Goal: Task Accomplishment & Management: Manage account settings

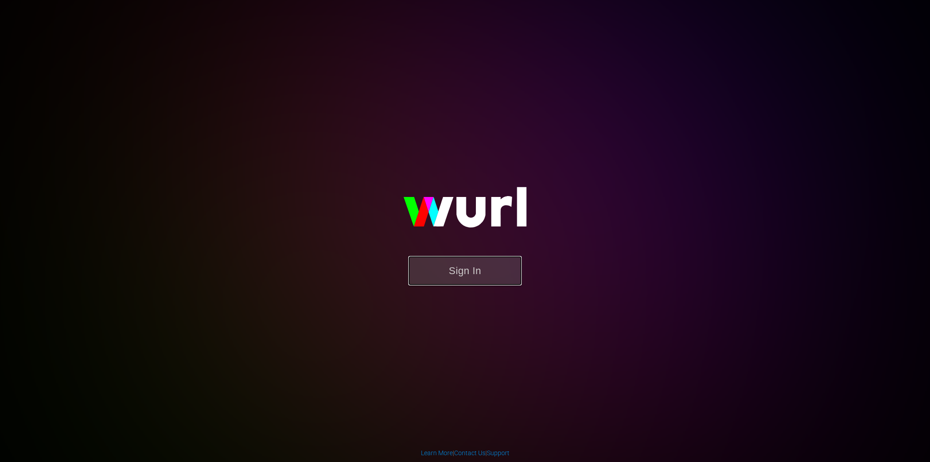
click at [467, 278] on button "Sign In" at bounding box center [465, 271] width 114 height 30
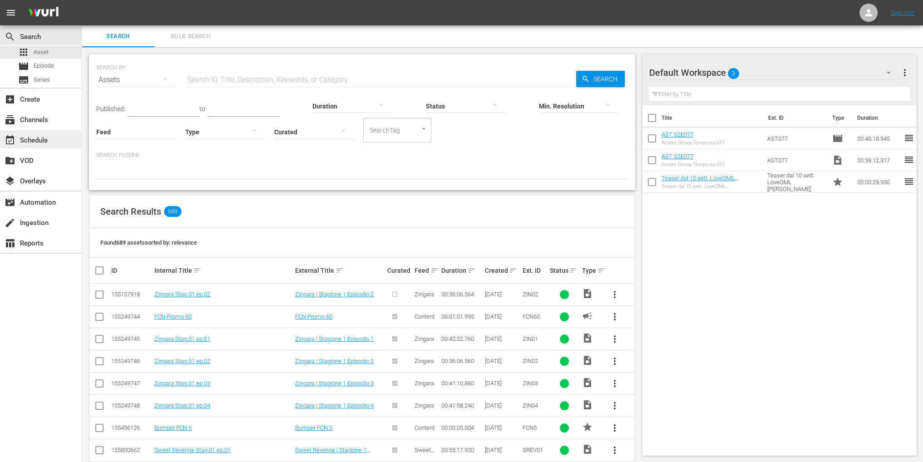
click at [45, 136] on div "event_available Schedule" at bounding box center [25, 139] width 51 height 8
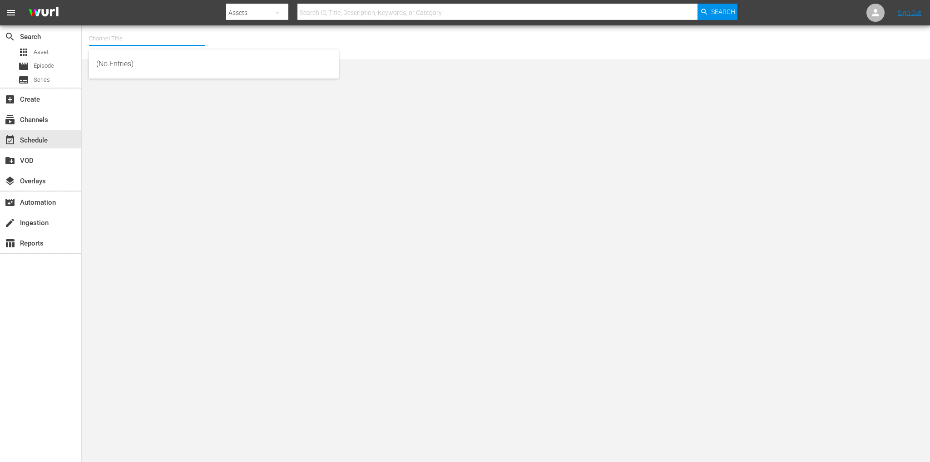
click at [107, 37] on input "text" at bounding box center [147, 39] width 116 height 22
type input "c"
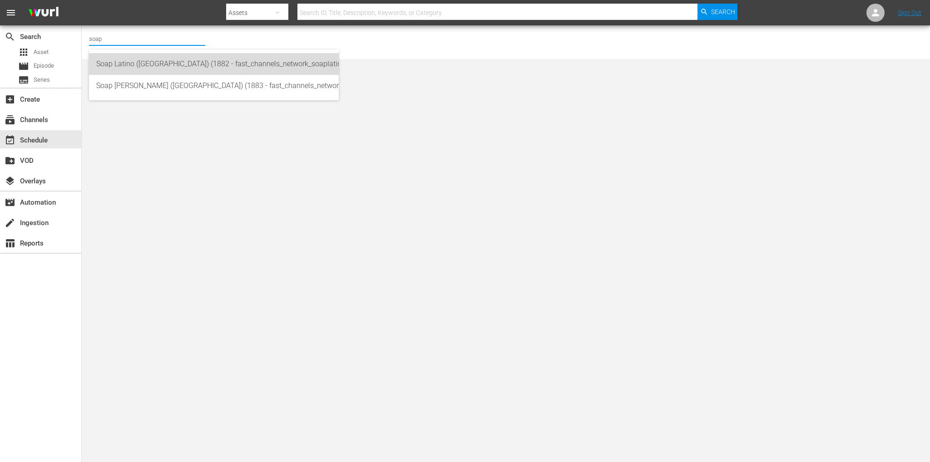
click at [133, 61] on div "Soap Latino (Italy) (1882 - fast_channels_network_soaplatino_1)" at bounding box center [213, 64] width 235 height 22
type input "Soap Latino (Italy) (1882 - fast_channels_network_soaplatino_1)"
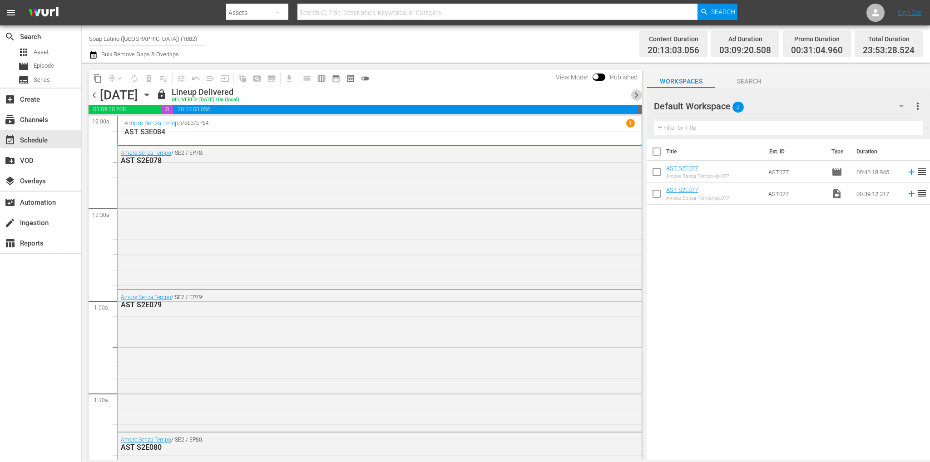
click at [634, 96] on span "chevron_right" at bounding box center [636, 94] width 11 height 11
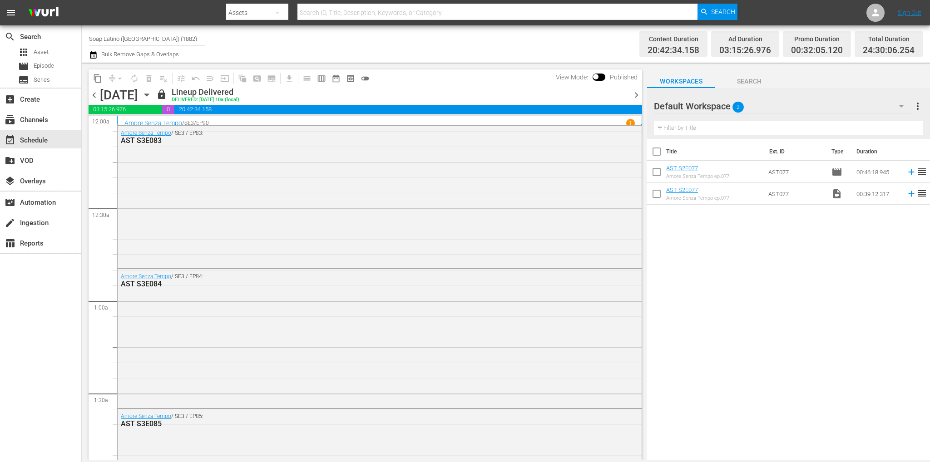
click at [639, 94] on span "chevron_right" at bounding box center [636, 94] width 11 height 11
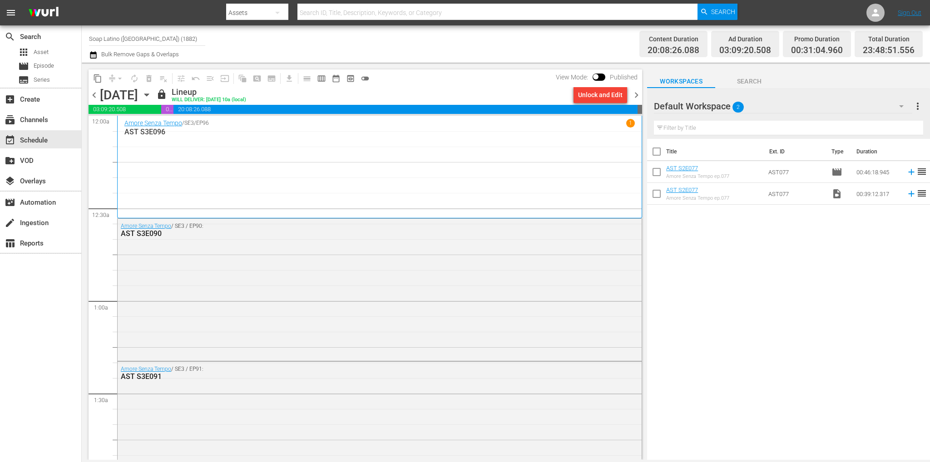
click at [152, 95] on icon "button" at bounding box center [147, 95] width 10 height 10
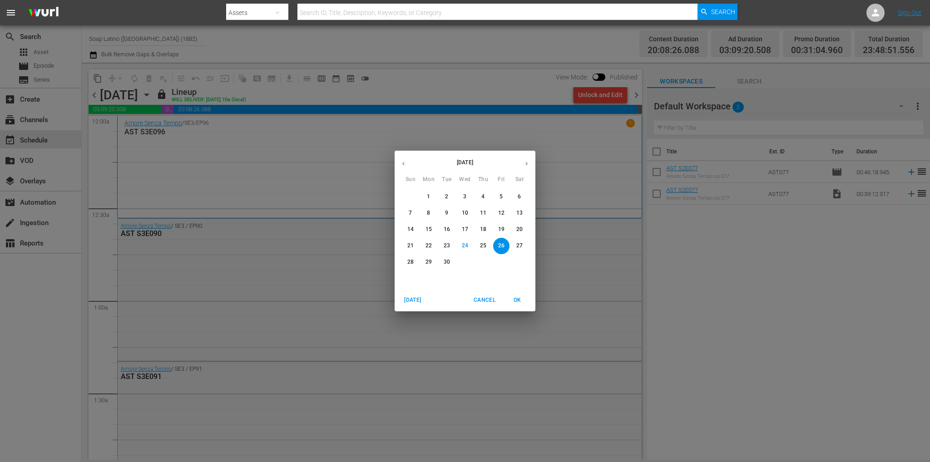
click at [408, 258] on button "28" at bounding box center [410, 262] width 16 height 16
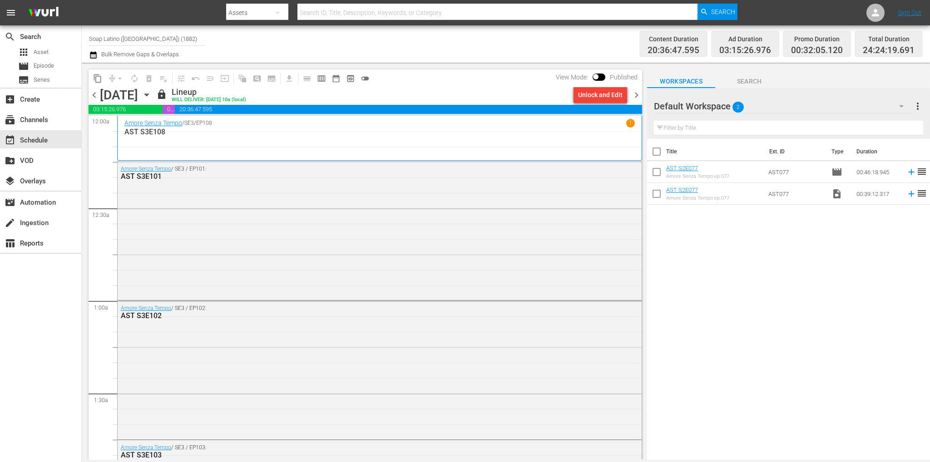
click at [637, 92] on span "chevron_right" at bounding box center [636, 94] width 11 height 11
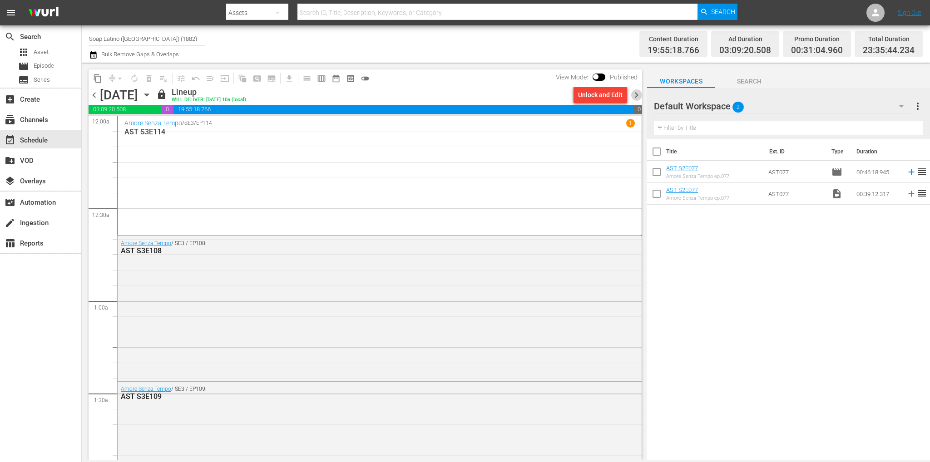
click at [636, 93] on span "chevron_right" at bounding box center [636, 94] width 11 height 11
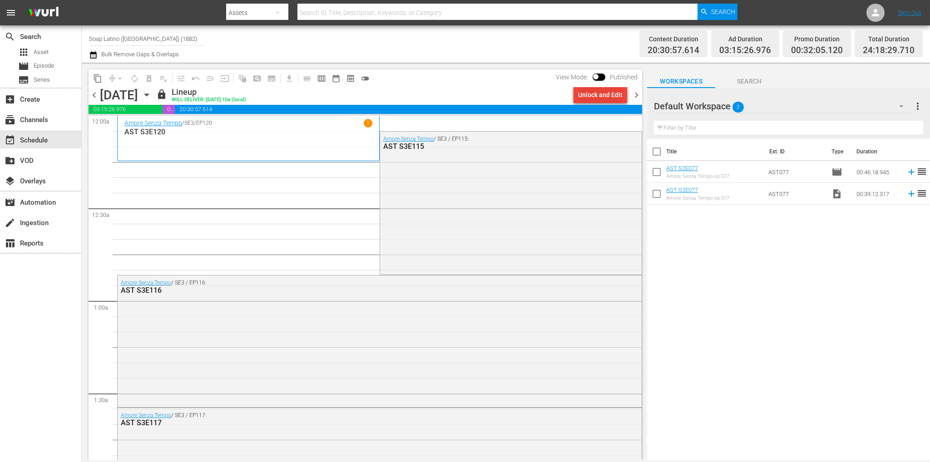
click at [607, 95] on div "Unlock and Edit" at bounding box center [600, 95] width 45 height 16
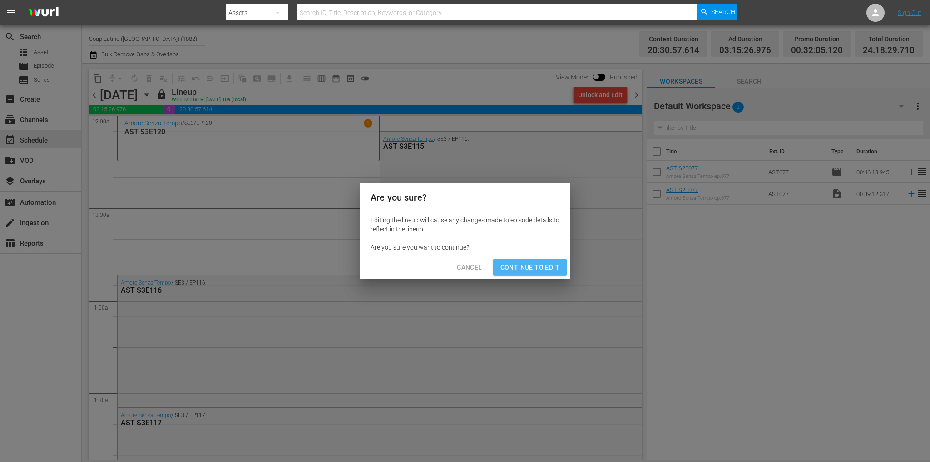
click at [538, 262] on span "Continue to Edit" at bounding box center [529, 267] width 59 height 11
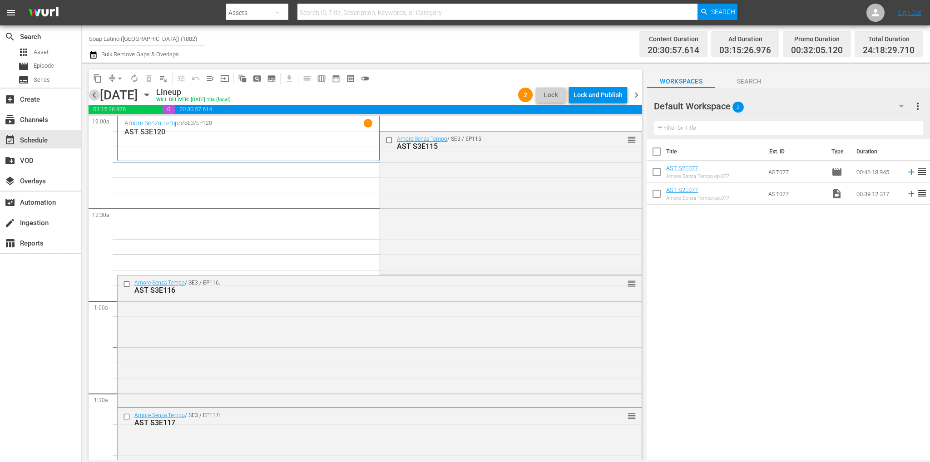
click at [91, 93] on span "chevron_left" at bounding box center [94, 94] width 11 height 11
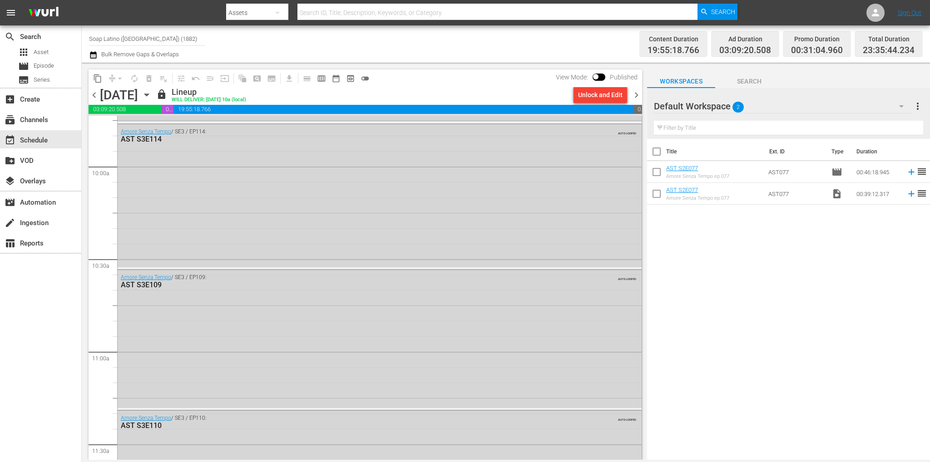
scroll to position [4148, 0]
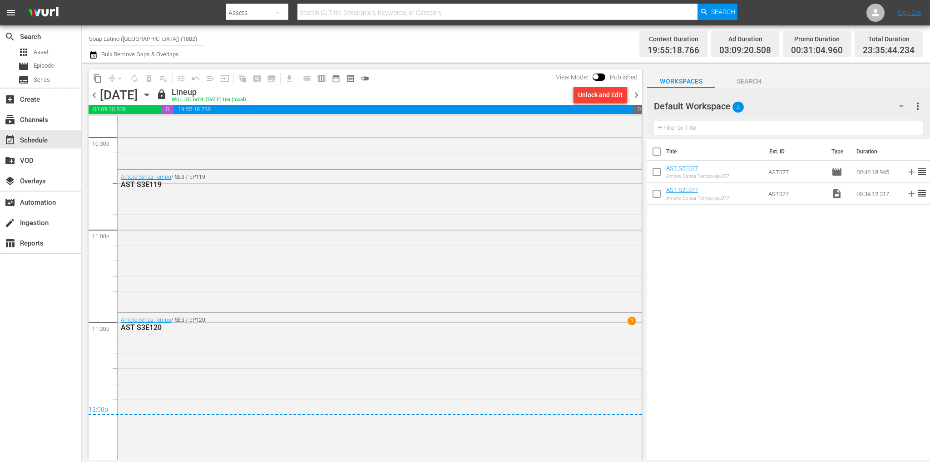
click at [413, 95] on div "lock Lineup WILL DELIVER: 9/28 @ 10a (local)" at bounding box center [363, 94] width 414 height 15
click at [635, 95] on span "chevron_right" at bounding box center [636, 94] width 11 height 11
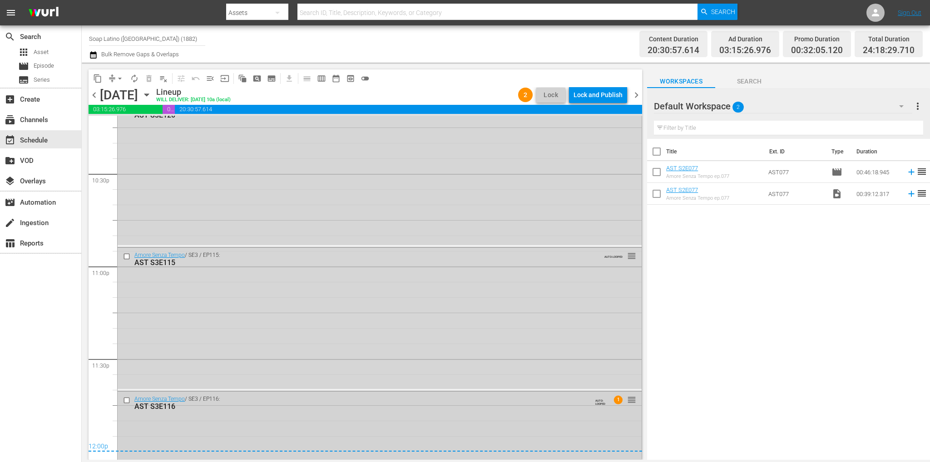
scroll to position [4175, 0]
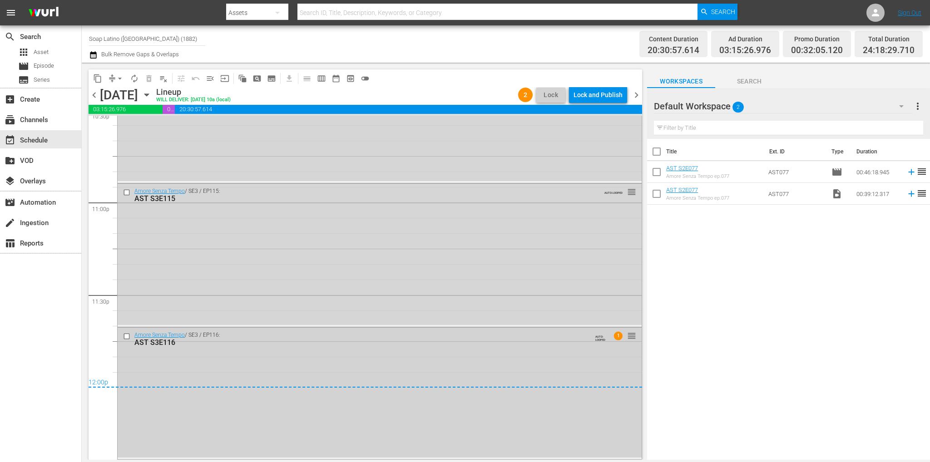
click at [126, 336] on input "checkbox" at bounding box center [128, 337] width 10 height 8
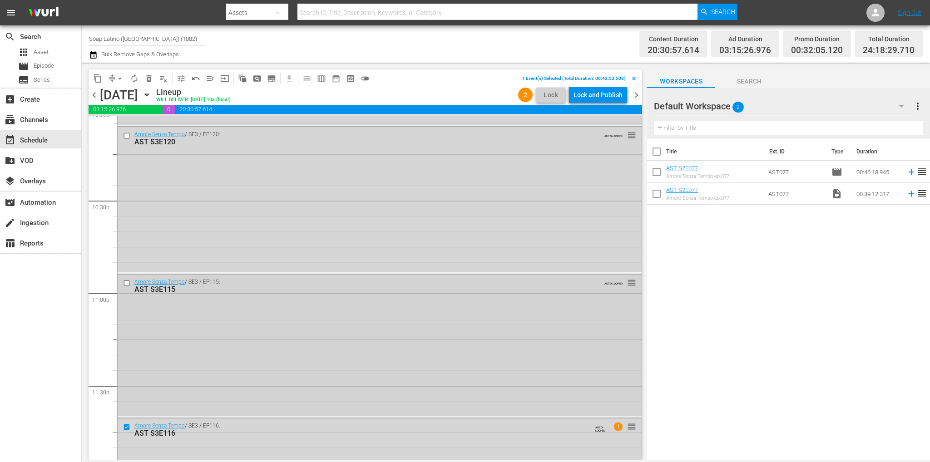
click at [125, 284] on input "checkbox" at bounding box center [128, 284] width 10 height 8
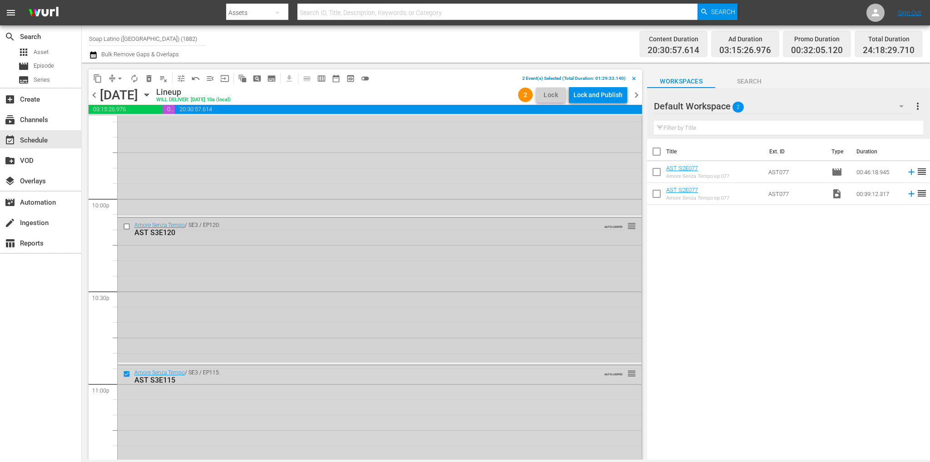
click at [126, 228] on input "checkbox" at bounding box center [128, 227] width 10 height 8
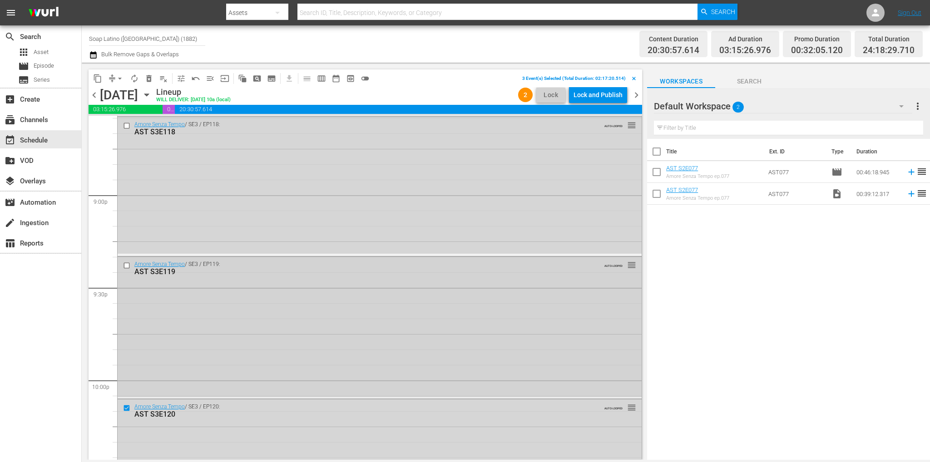
click at [124, 264] on input "checkbox" at bounding box center [128, 266] width 10 height 8
click at [126, 258] on input "checkbox" at bounding box center [128, 262] width 10 height 8
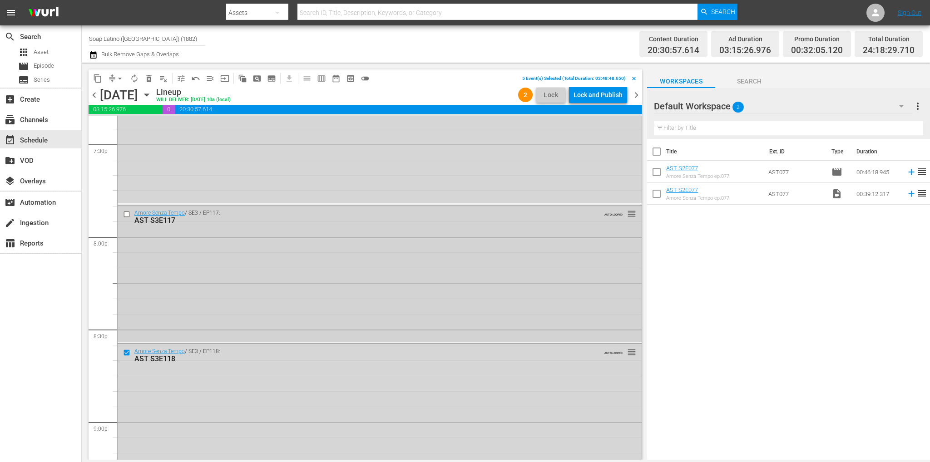
click at [123, 213] on input "checkbox" at bounding box center [128, 214] width 10 height 8
click at [126, 217] on input "checkbox" at bounding box center [128, 218] width 10 height 8
click at [128, 209] on input "checkbox" at bounding box center [128, 210] width 10 height 8
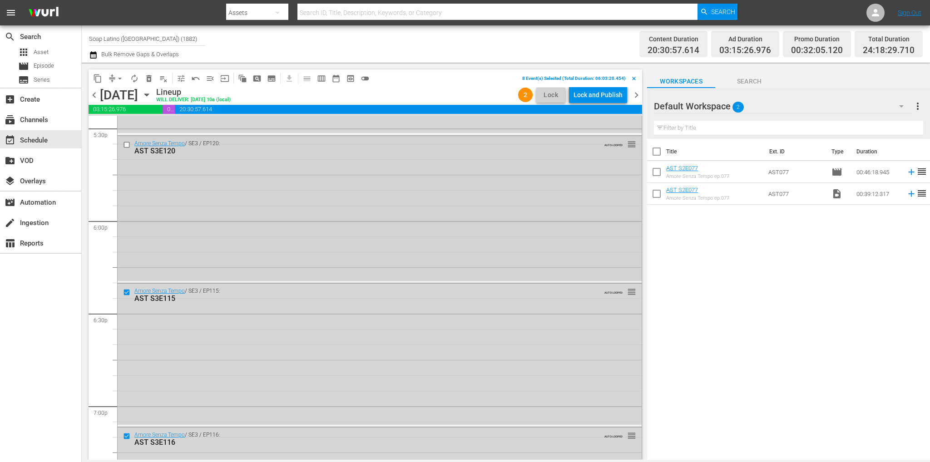
scroll to position [3176, 0]
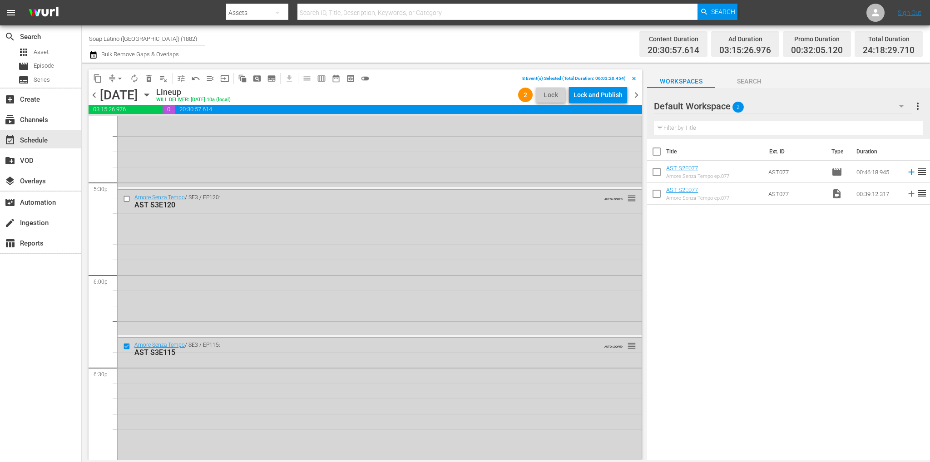
click at [148, 77] on span "delete_forever_outlined" at bounding box center [148, 78] width 9 height 9
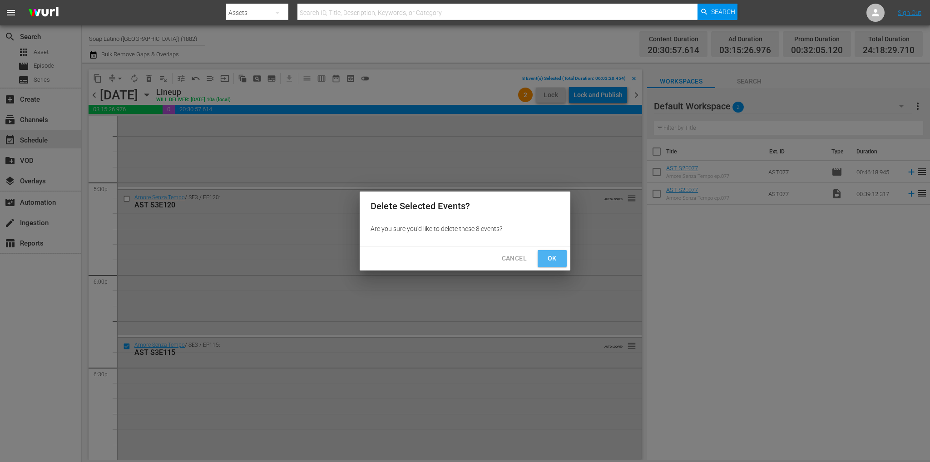
click at [558, 253] on span "Ok" at bounding box center [552, 258] width 15 height 11
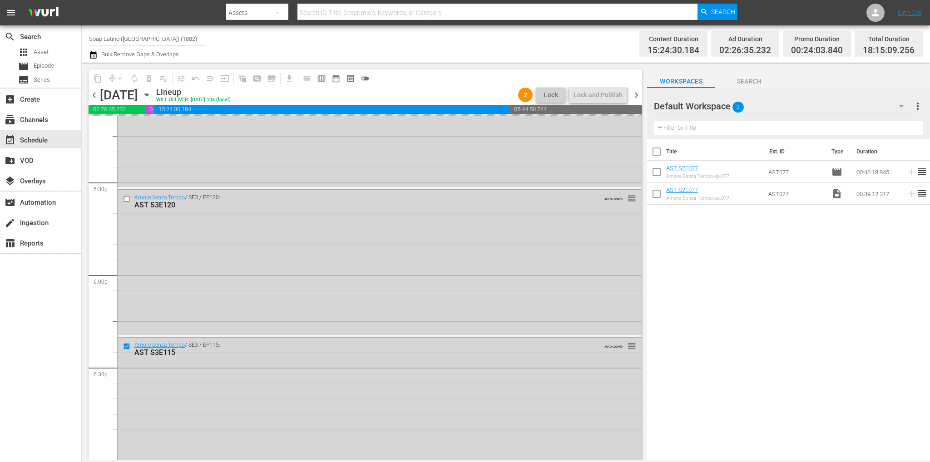
click at [894, 106] on button "button" at bounding box center [902, 106] width 22 height 22
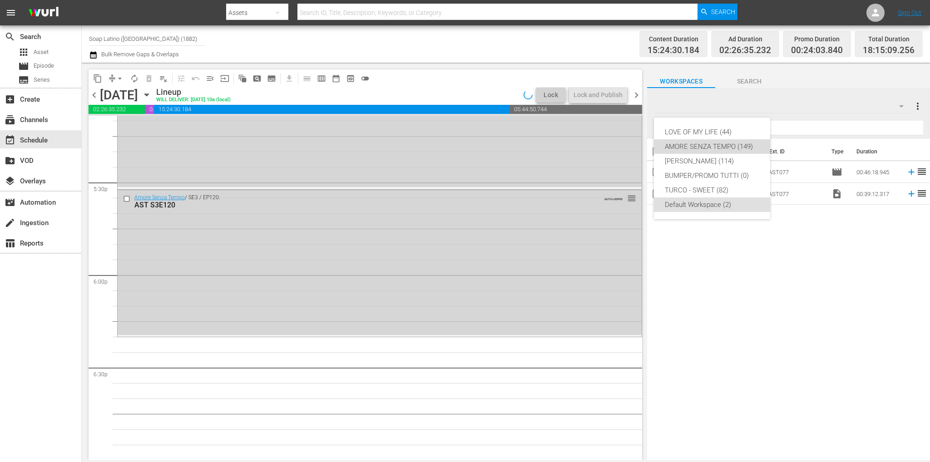
click at [699, 149] on div "AMORE SENZA TEMPO (149)" at bounding box center [712, 146] width 94 height 15
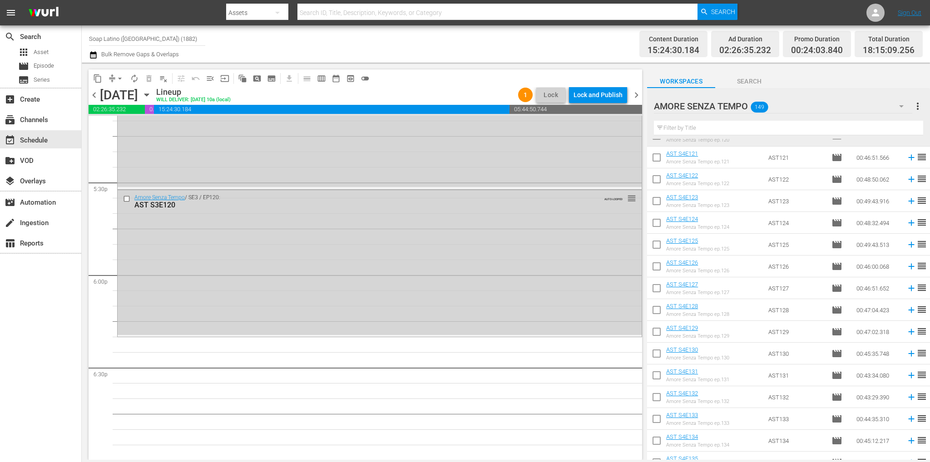
scroll to position [2812, 0]
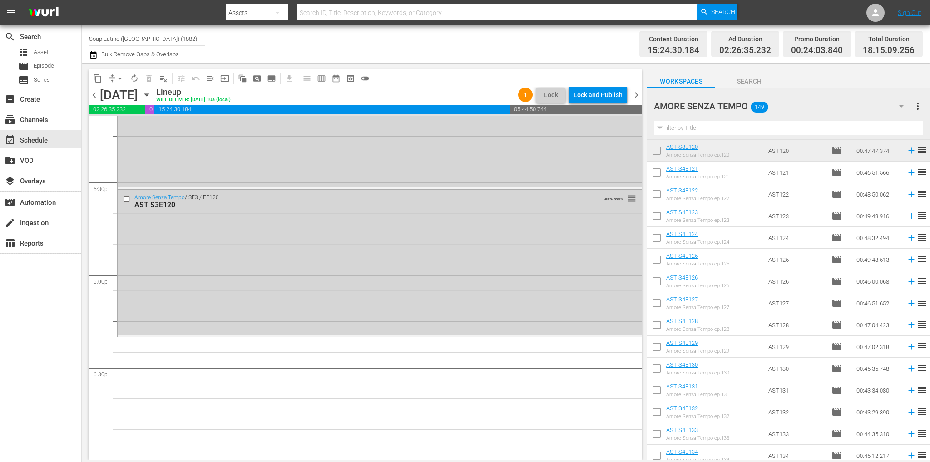
click at [661, 177] on input "checkbox" at bounding box center [656, 174] width 19 height 19
checkbox input "true"
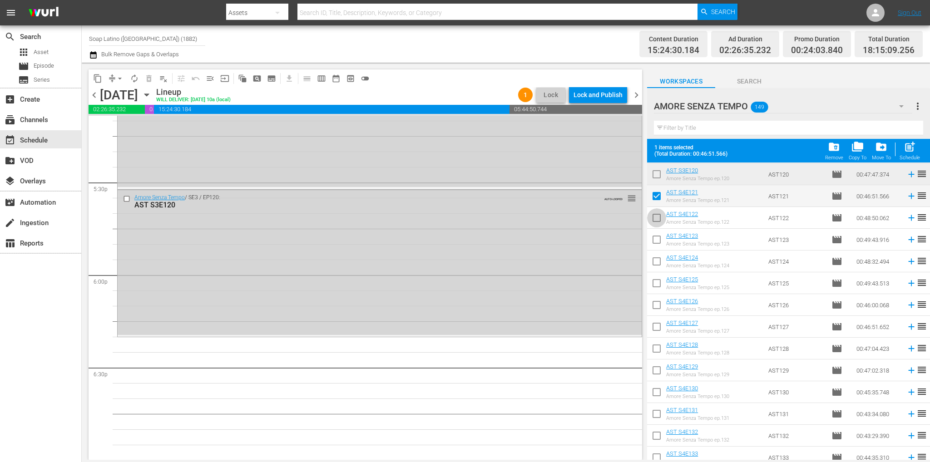
click at [657, 223] on input "checkbox" at bounding box center [656, 219] width 19 height 19
checkbox input "true"
click at [656, 236] on input "checkbox" at bounding box center [656, 241] width 19 height 19
checkbox input "true"
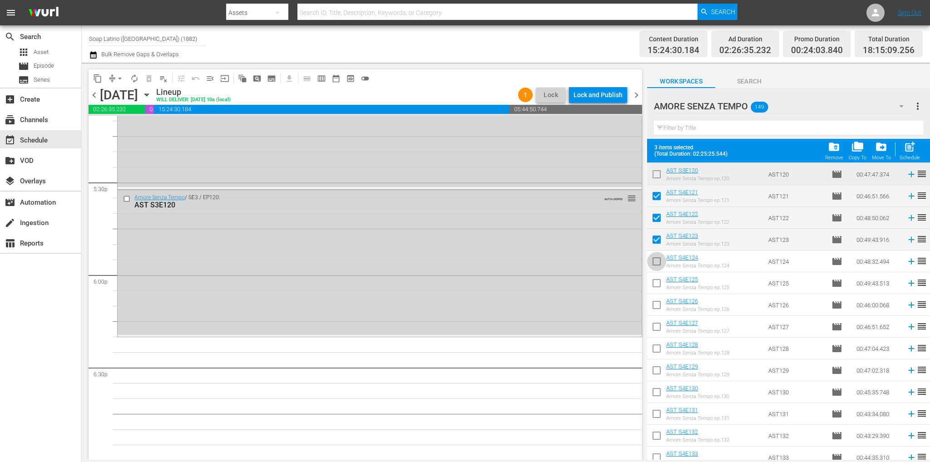
click at [659, 263] on input "checkbox" at bounding box center [656, 263] width 19 height 19
checkbox input "true"
click at [656, 283] on input "checkbox" at bounding box center [656, 285] width 19 height 19
checkbox input "true"
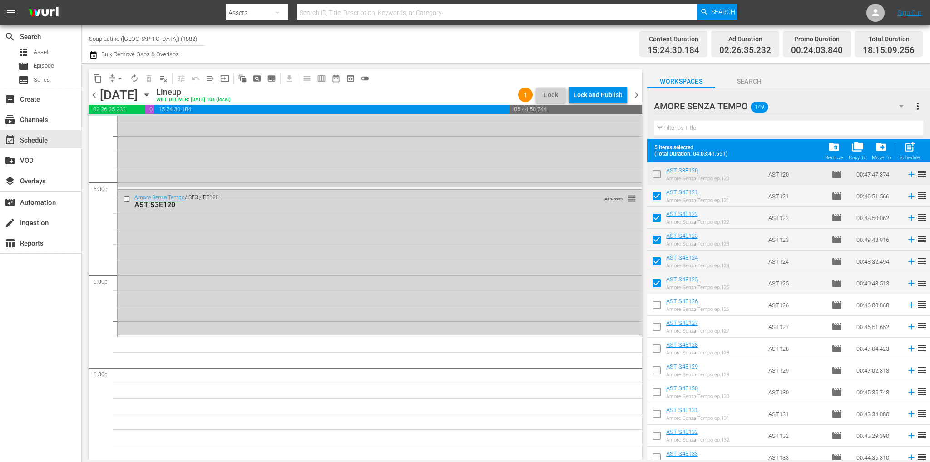
click at [654, 310] on input "checkbox" at bounding box center [656, 306] width 19 height 19
checkbox input "true"
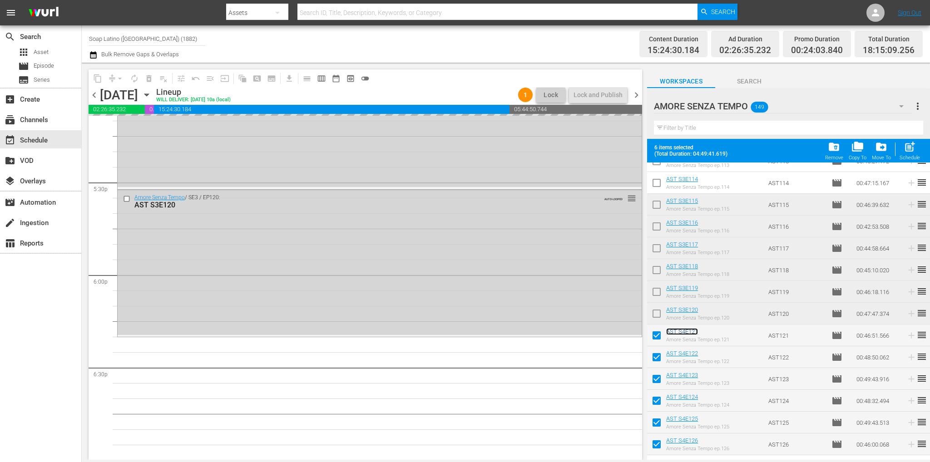
scroll to position [2539, 0]
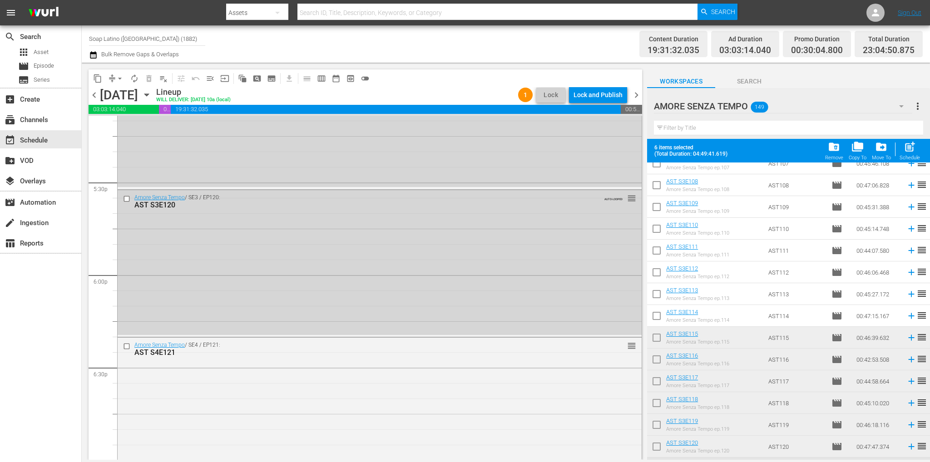
click at [632, 94] on span "chevron_right" at bounding box center [636, 94] width 11 height 11
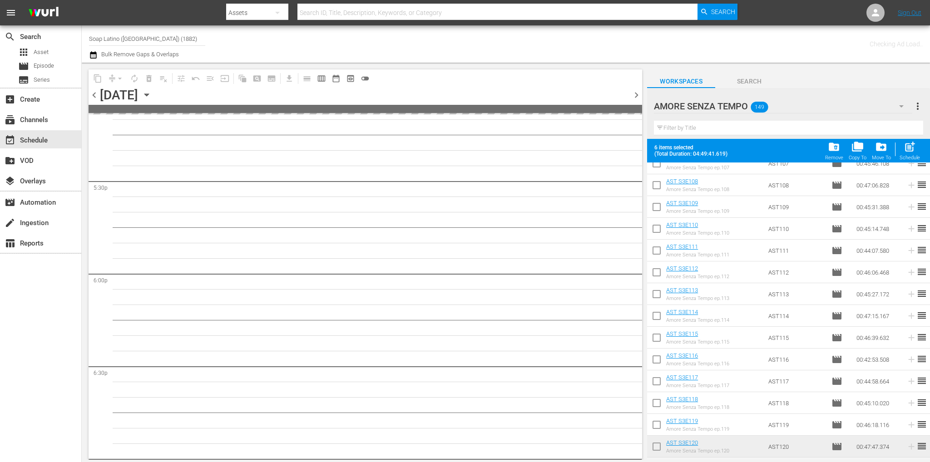
scroll to position [3377, 0]
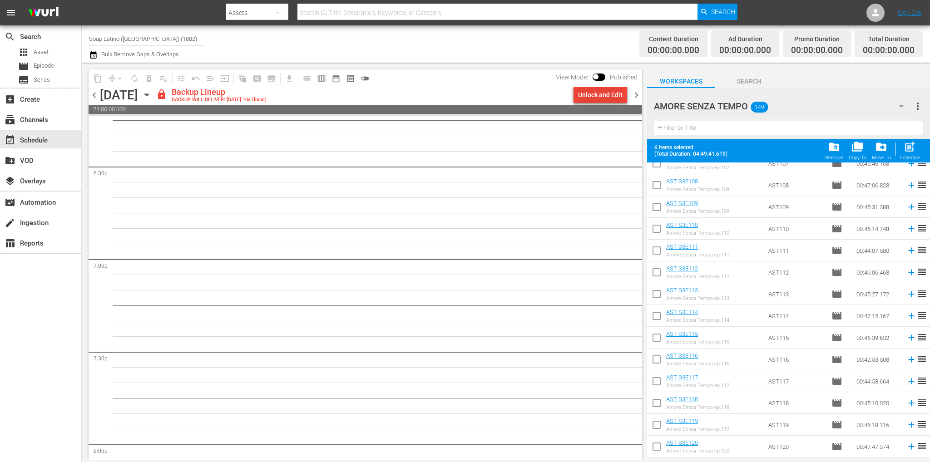
click at [603, 97] on div "Unlock and Edit" at bounding box center [600, 95] width 45 height 16
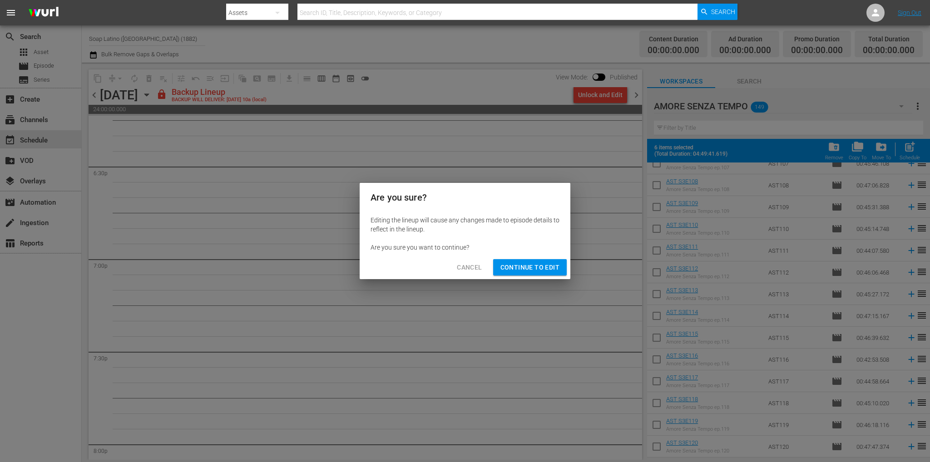
click at [547, 272] on span "Continue to Edit" at bounding box center [529, 267] width 59 height 11
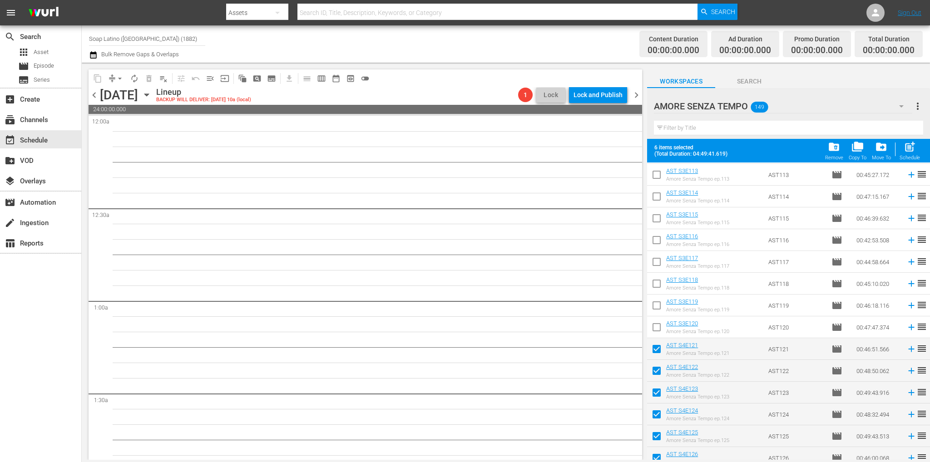
scroll to position [2654, 0]
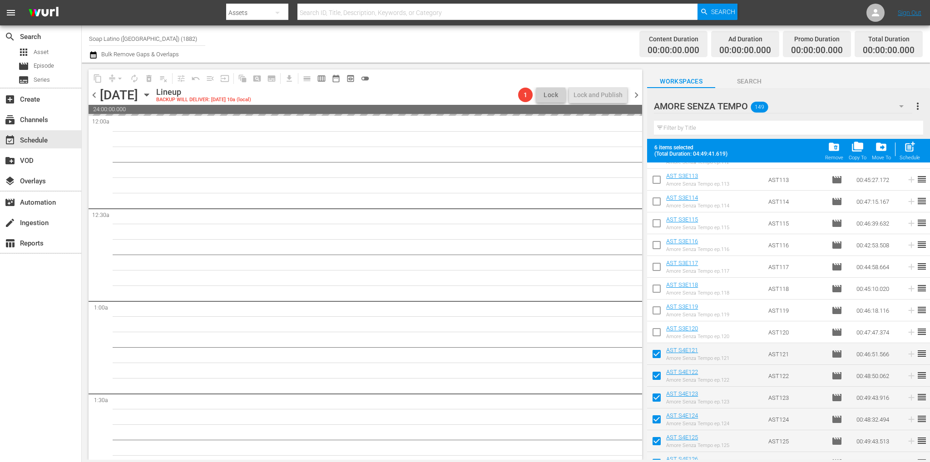
click at [94, 98] on span "chevron_left" at bounding box center [94, 94] width 11 height 11
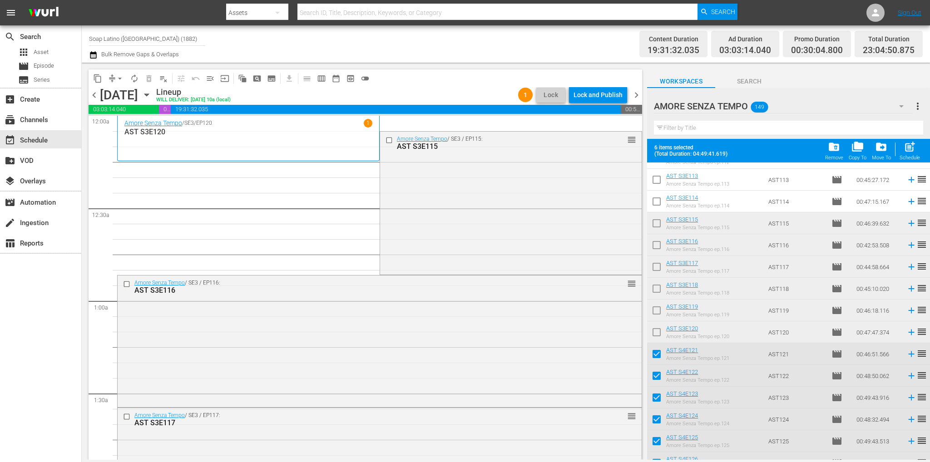
click at [97, 97] on span "chevron_left" at bounding box center [94, 94] width 11 height 11
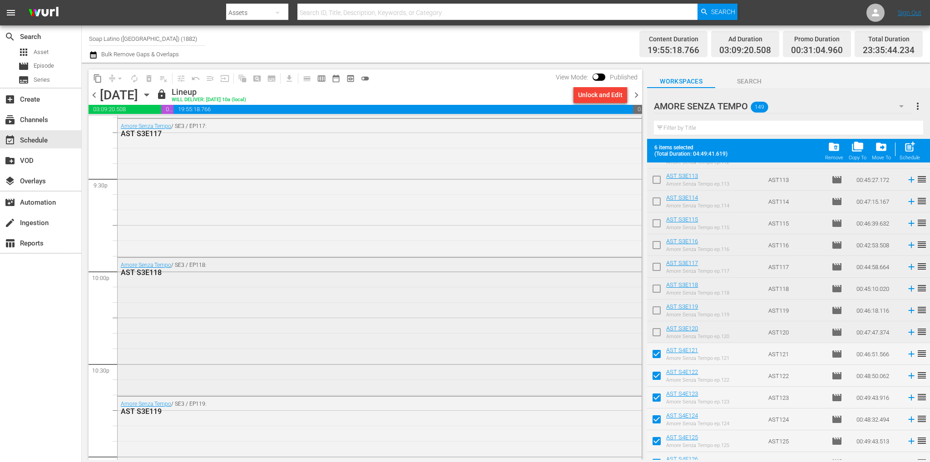
scroll to position [3739, 0]
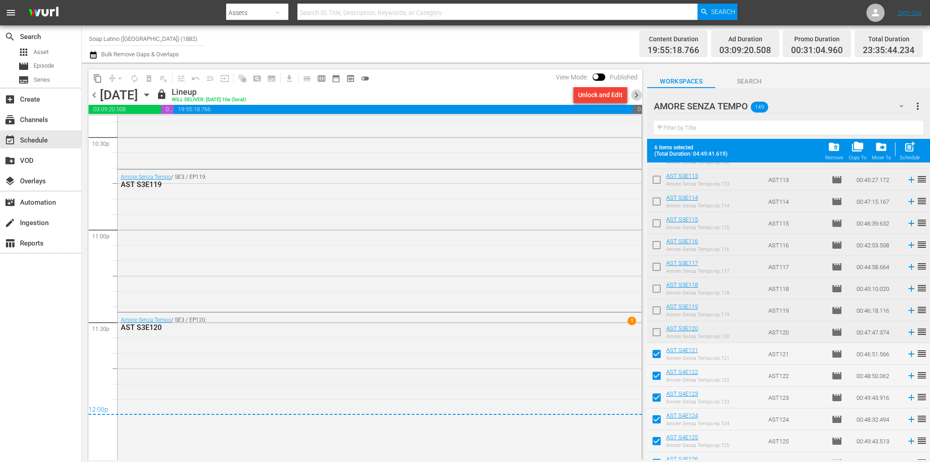
click at [634, 93] on span "chevron_right" at bounding box center [636, 94] width 11 height 11
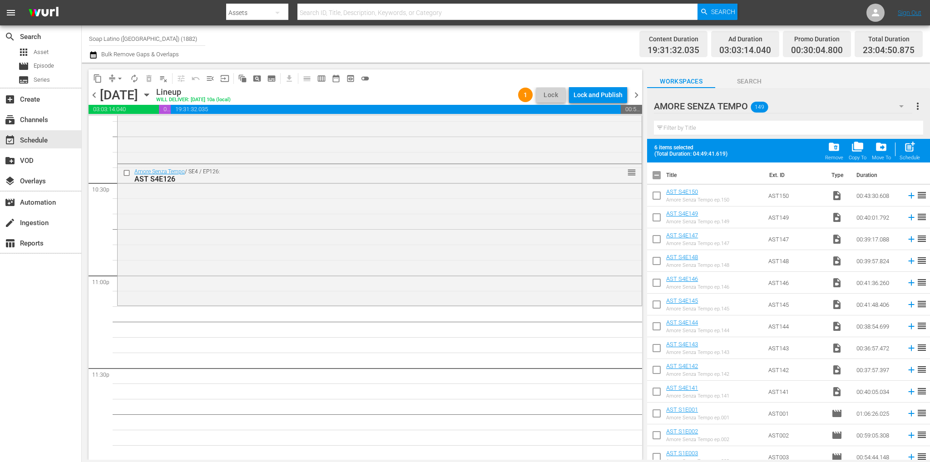
click at [656, 177] on input "checkbox" at bounding box center [656, 177] width 19 height 19
checkbox input "true"
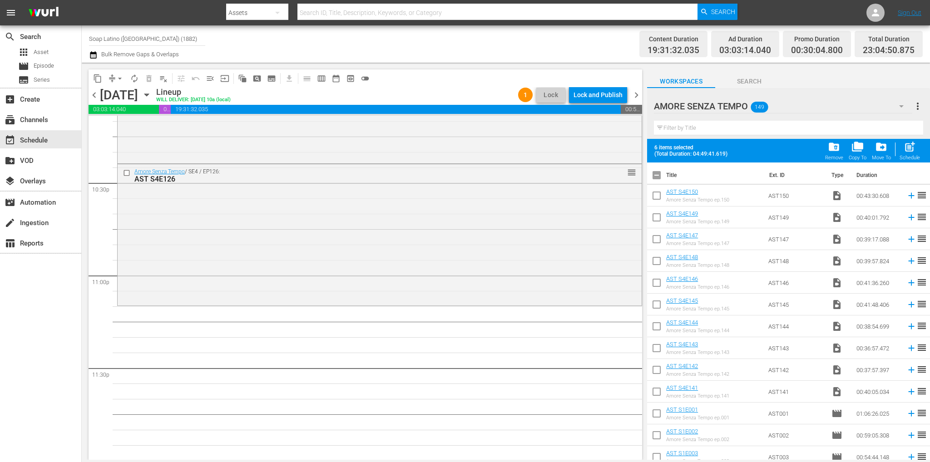
checkbox input "true"
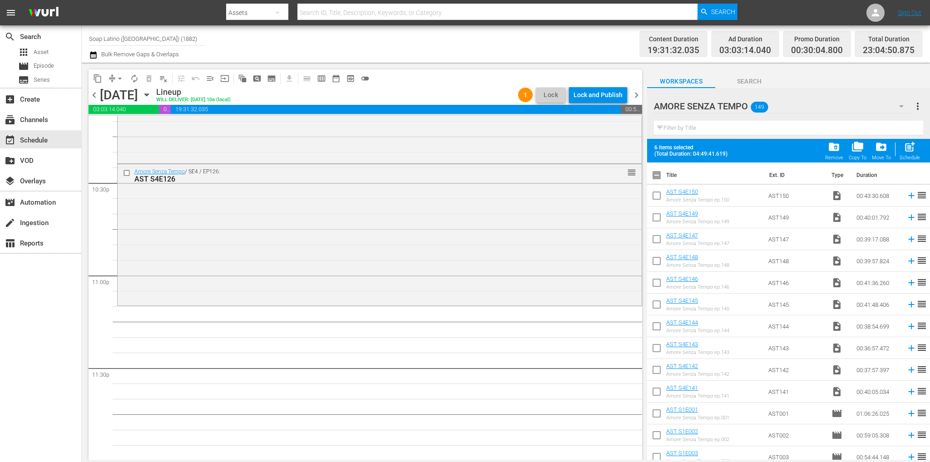
checkbox input "true"
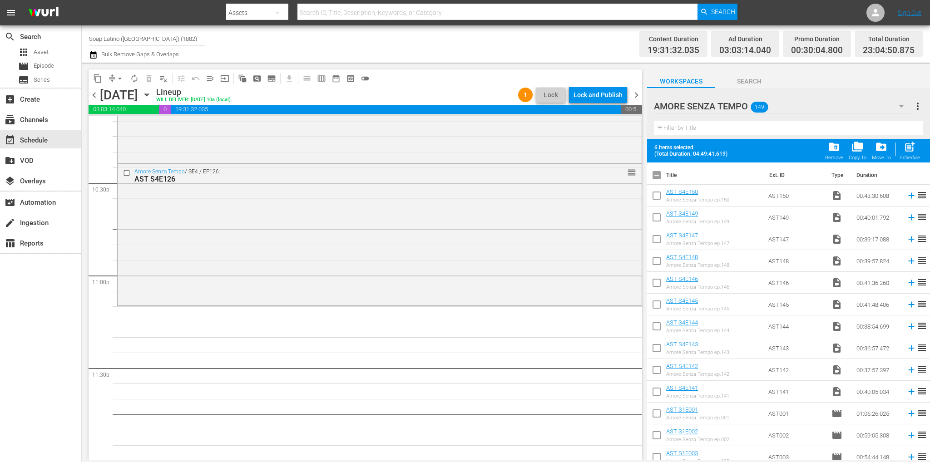
checkbox input "true"
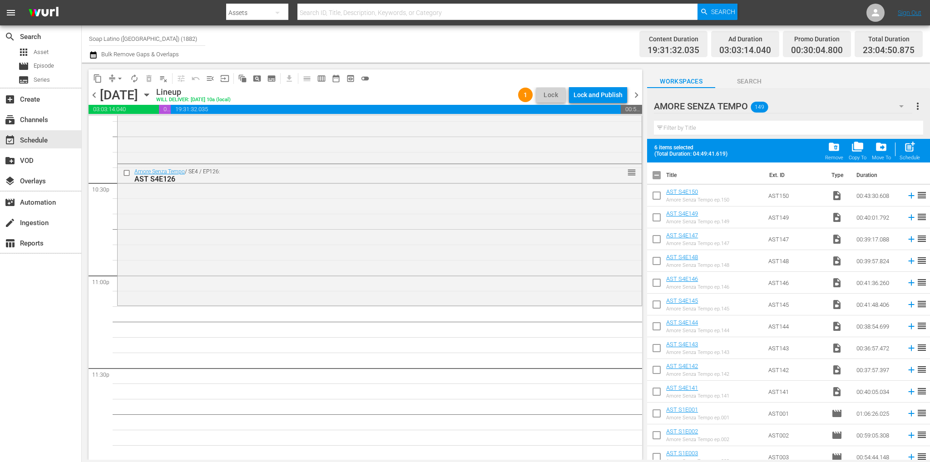
checkbox input "true"
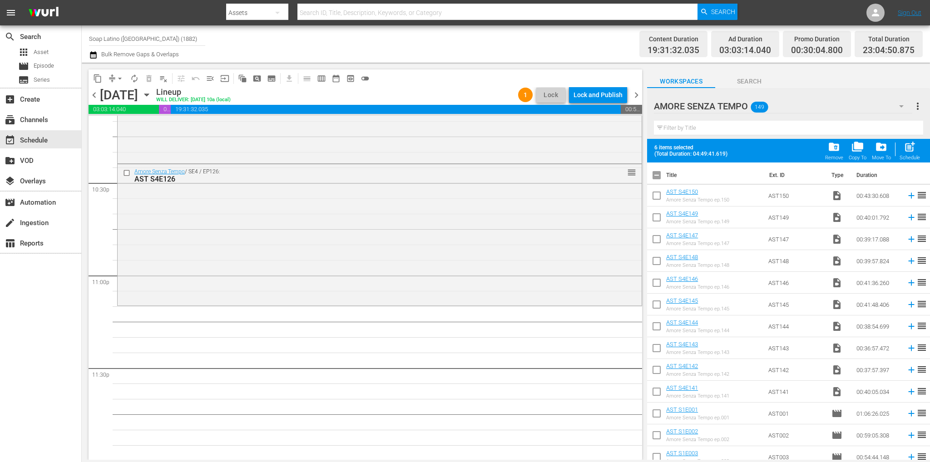
checkbox input "true"
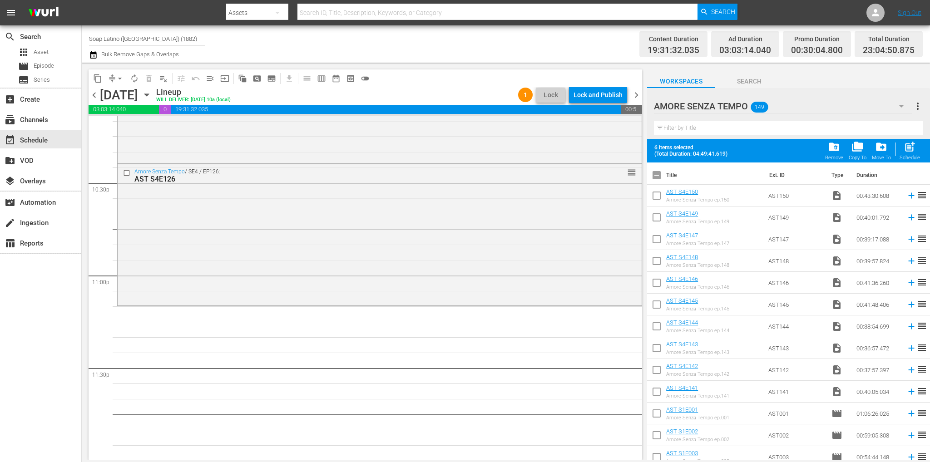
checkbox input "true"
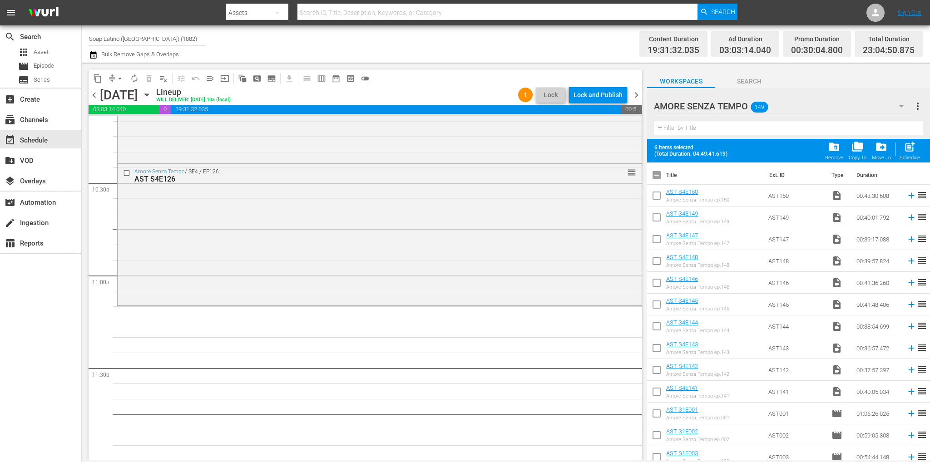
checkbox input "true"
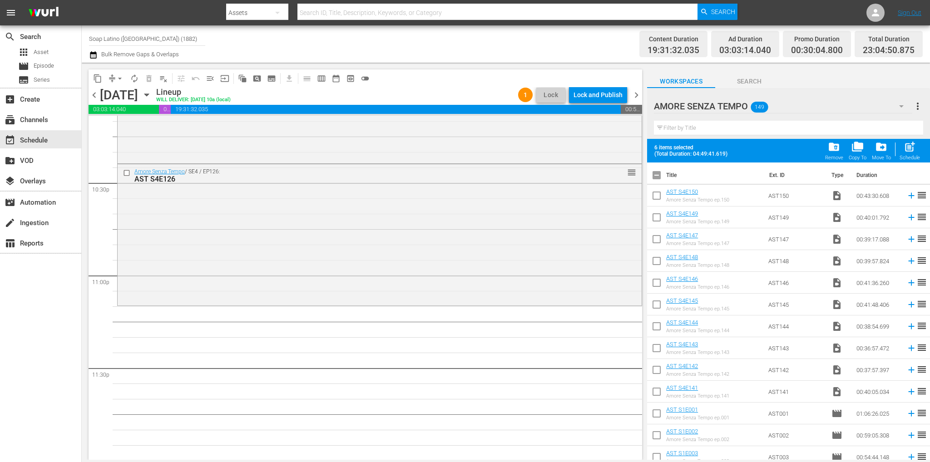
checkbox input "true"
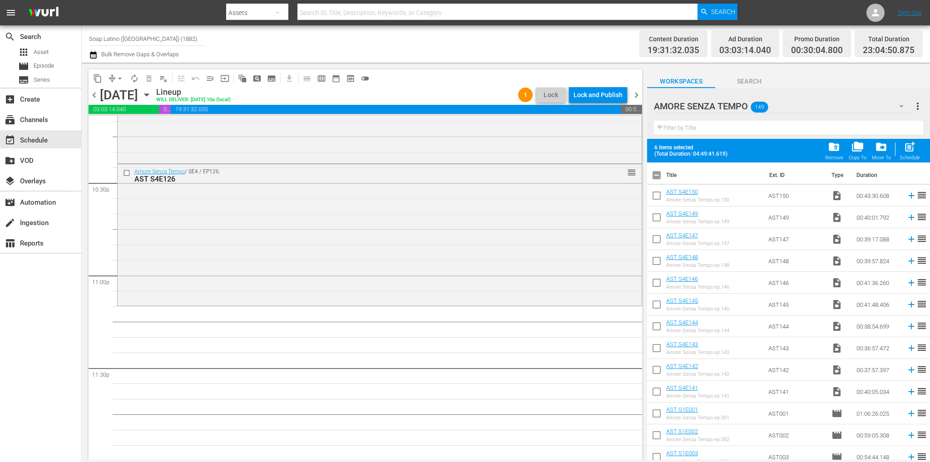
checkbox input "true"
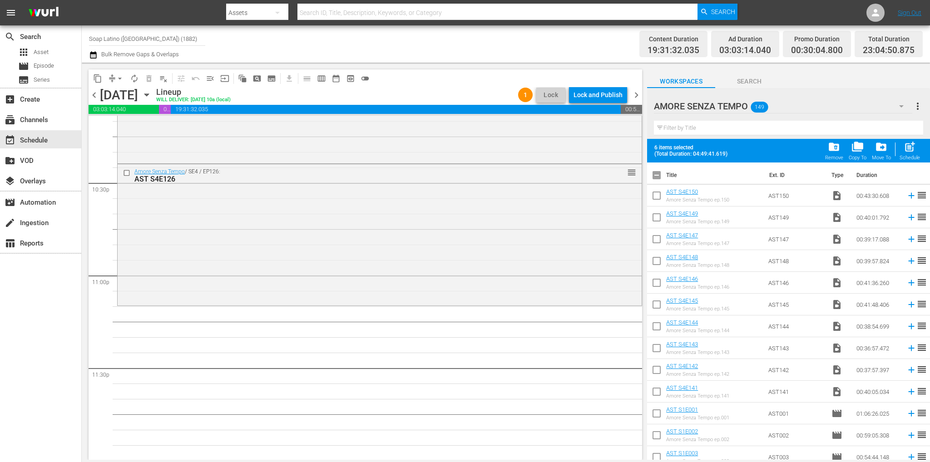
checkbox input "true"
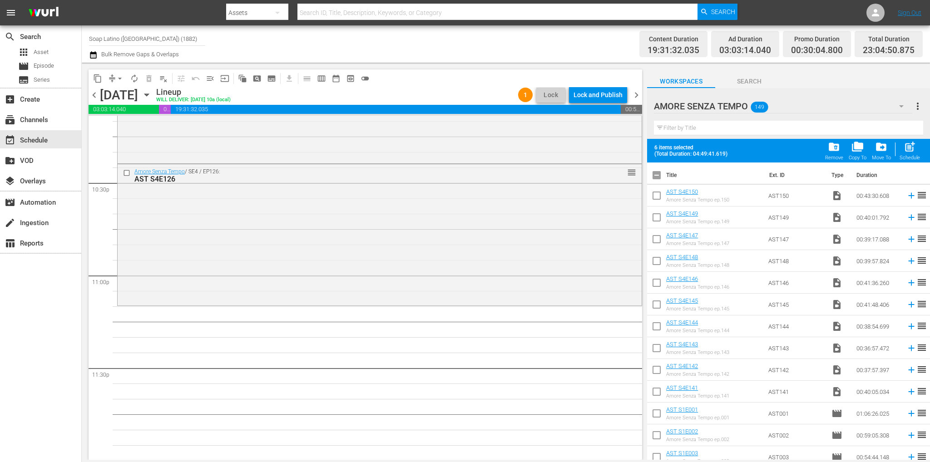
checkbox input "true"
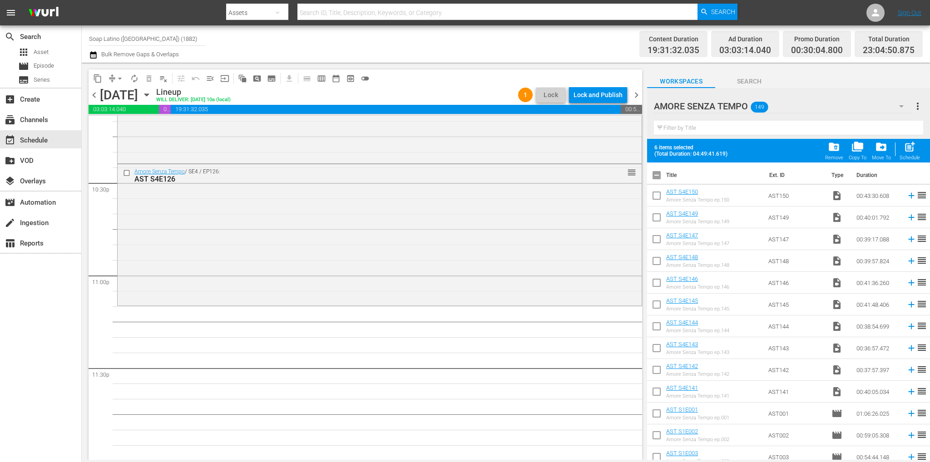
checkbox input "true"
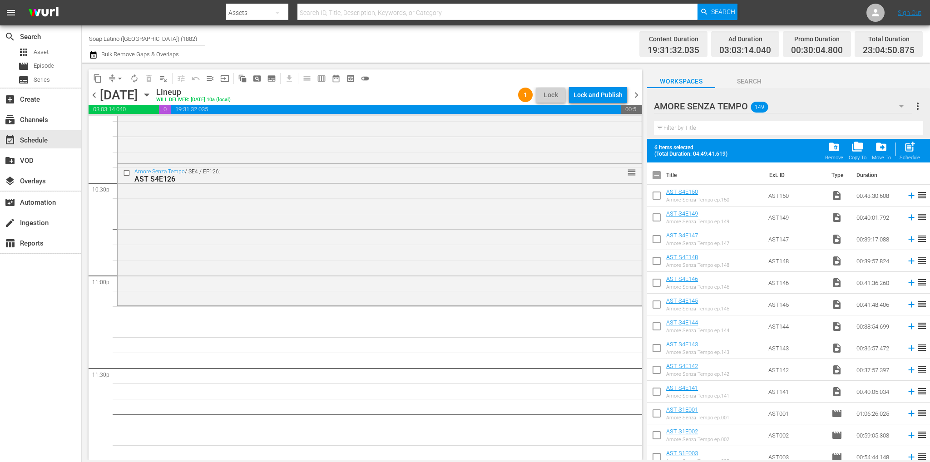
checkbox input "true"
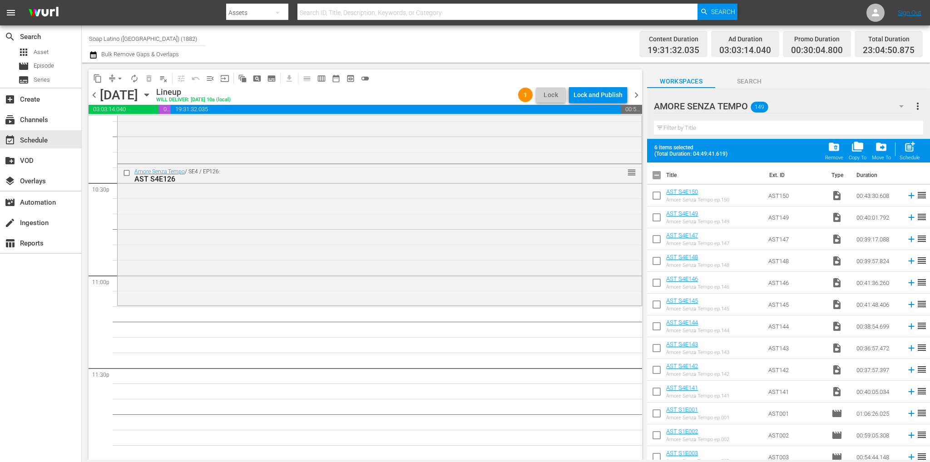
checkbox input "true"
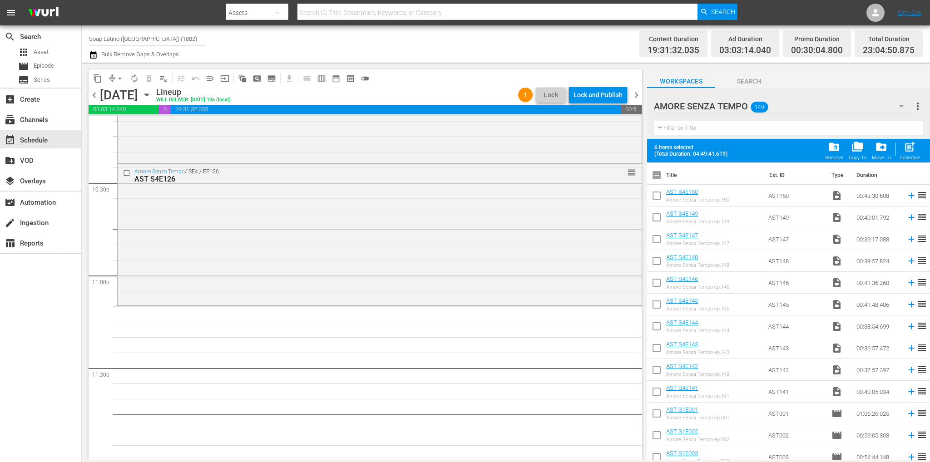
checkbox input "true"
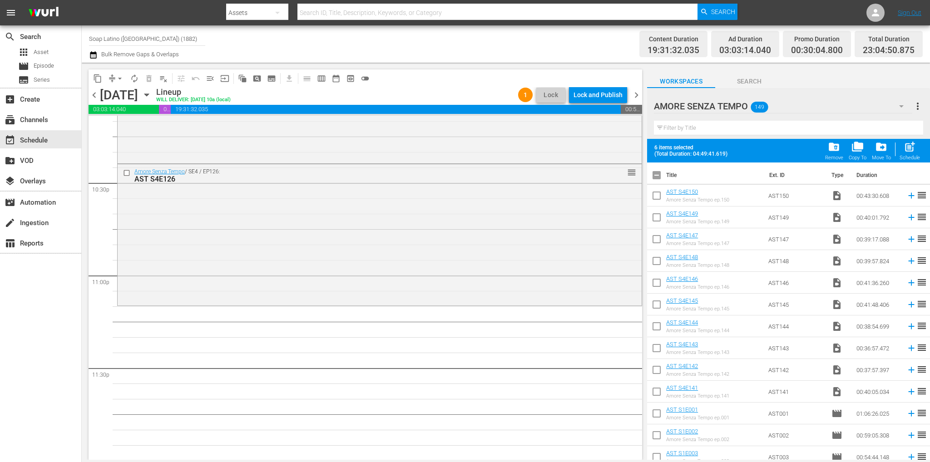
checkbox input "true"
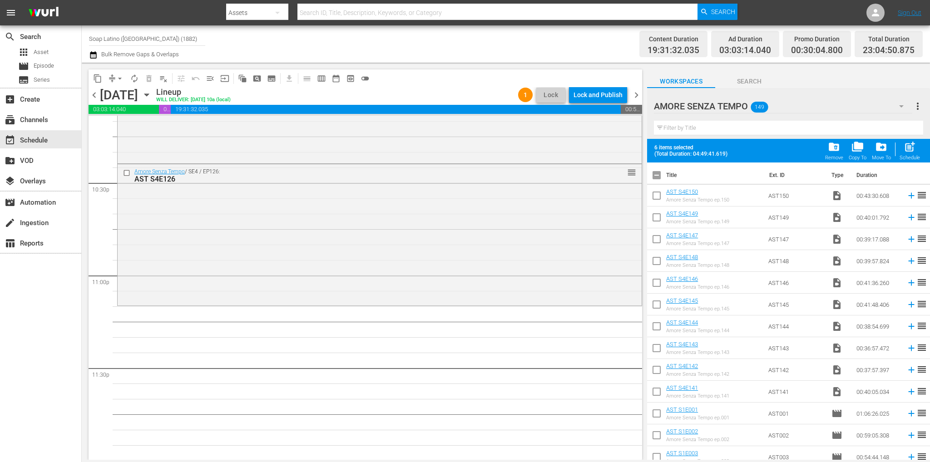
checkbox input "true"
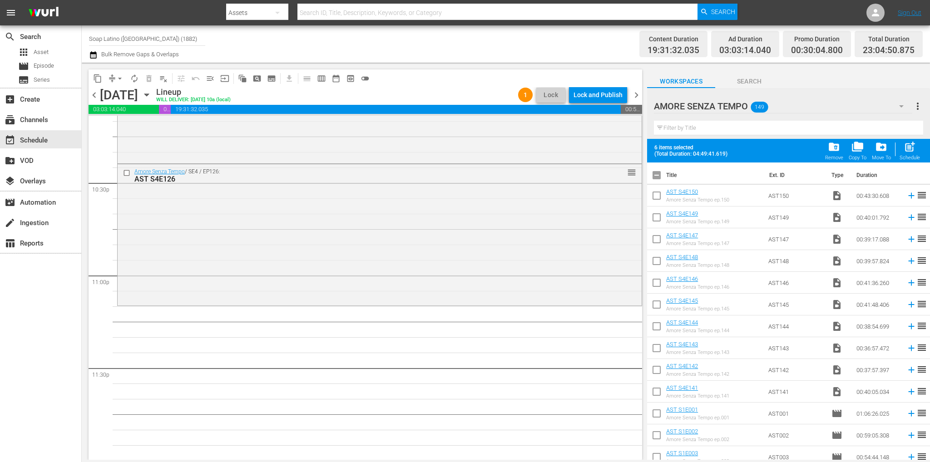
checkbox input "true"
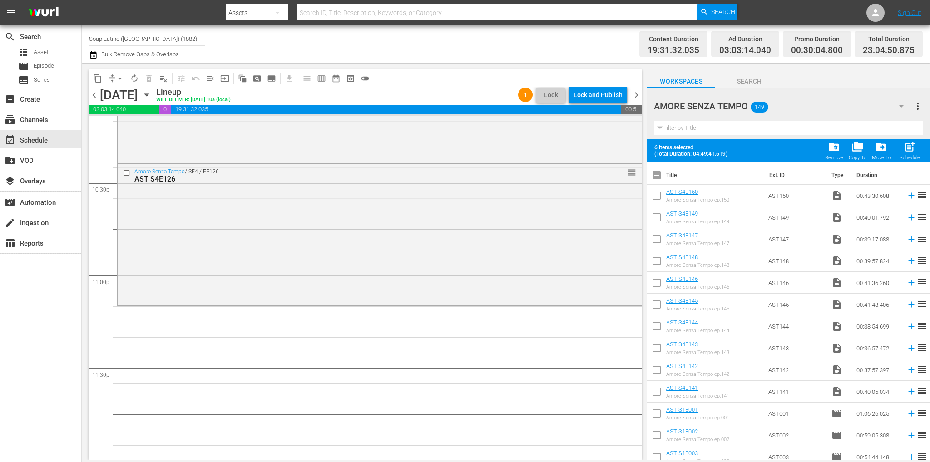
checkbox input "true"
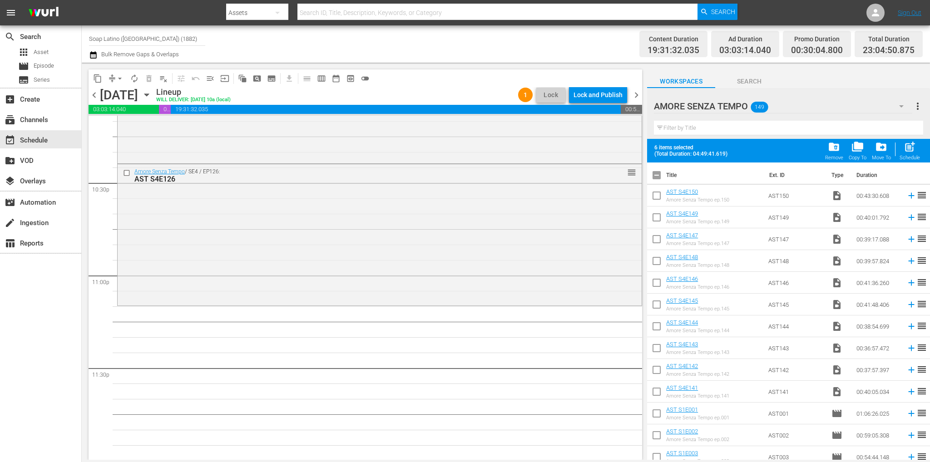
checkbox input "true"
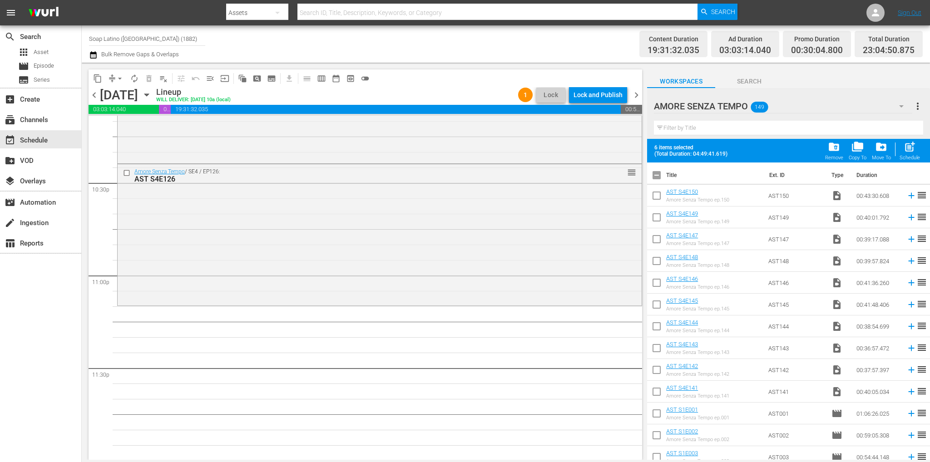
checkbox input "true"
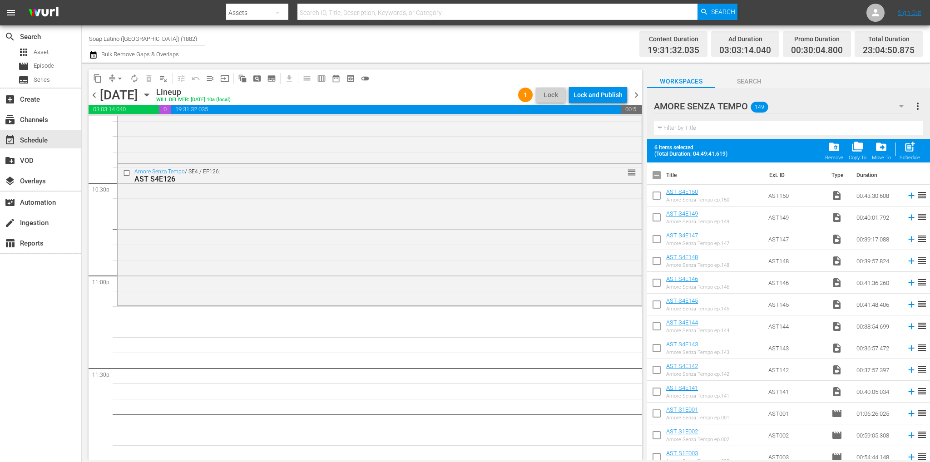
checkbox input "true"
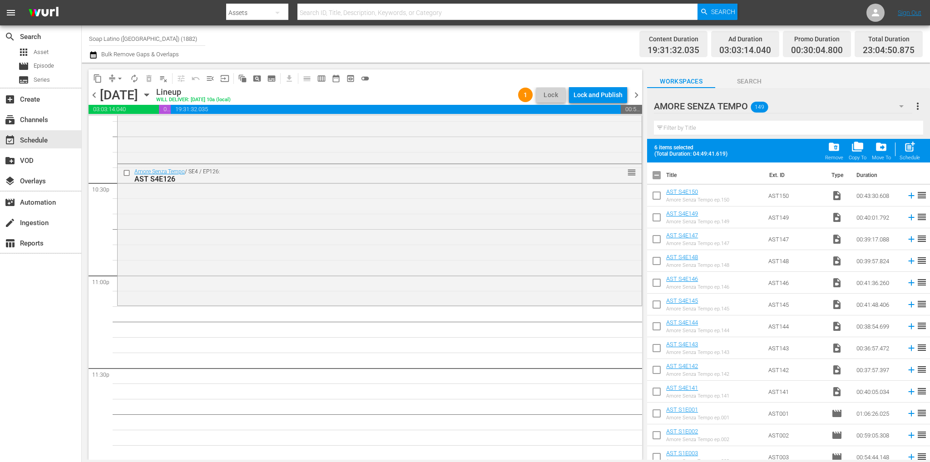
checkbox input "true"
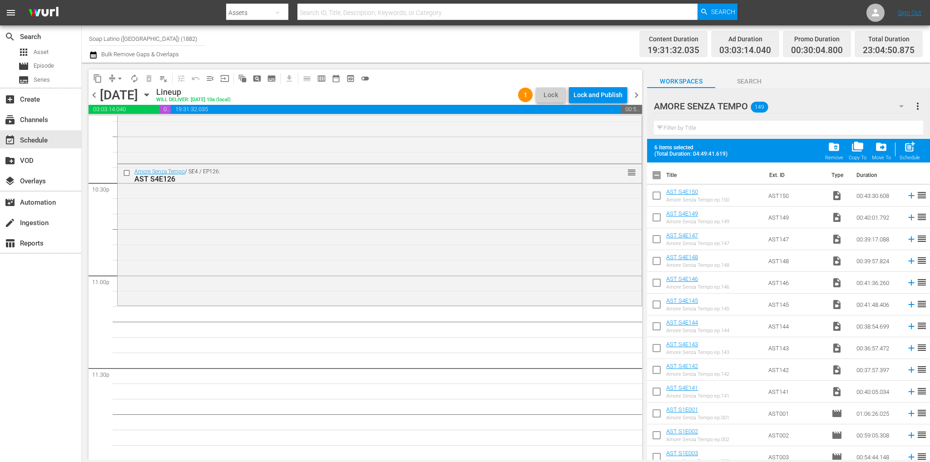
checkbox input "true"
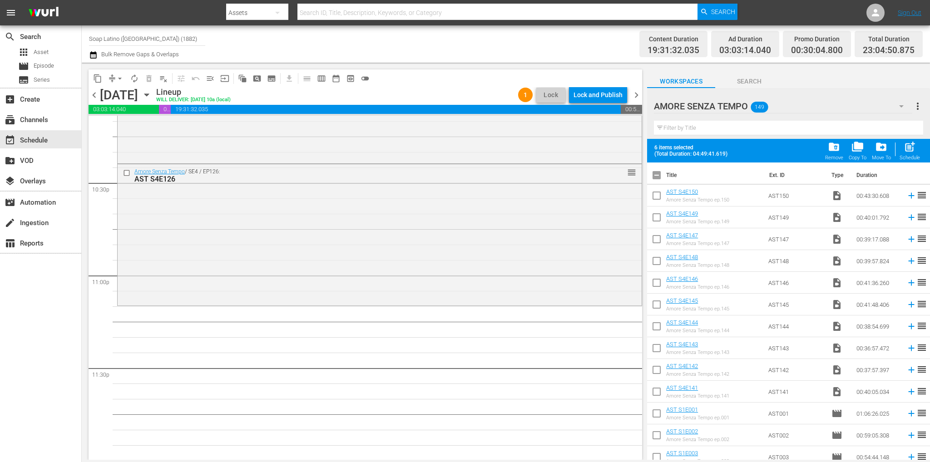
checkbox input "true"
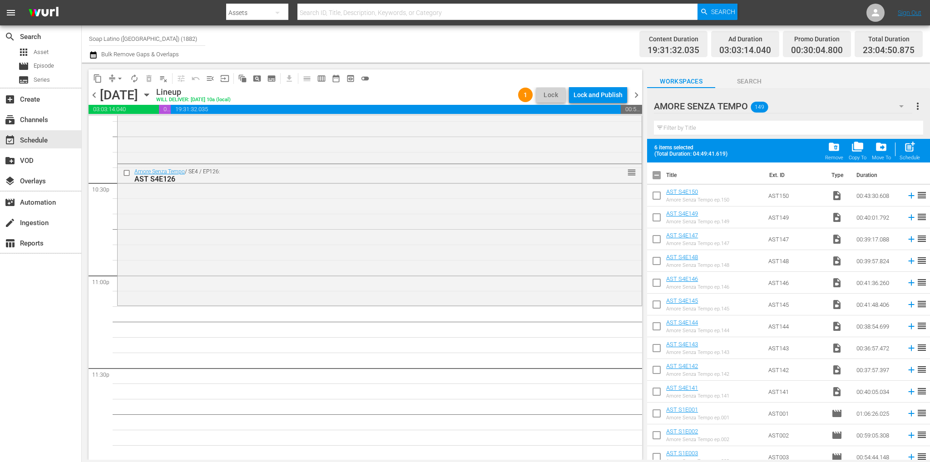
checkbox input "true"
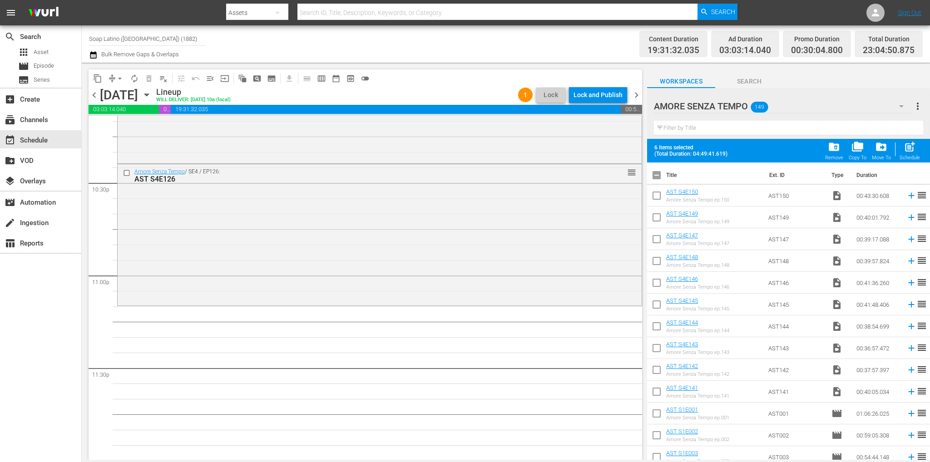
checkbox input "true"
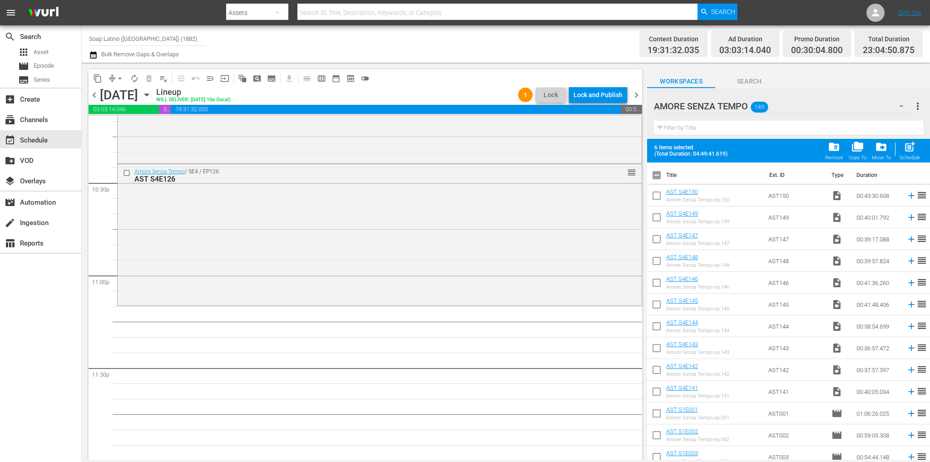
checkbox input "true"
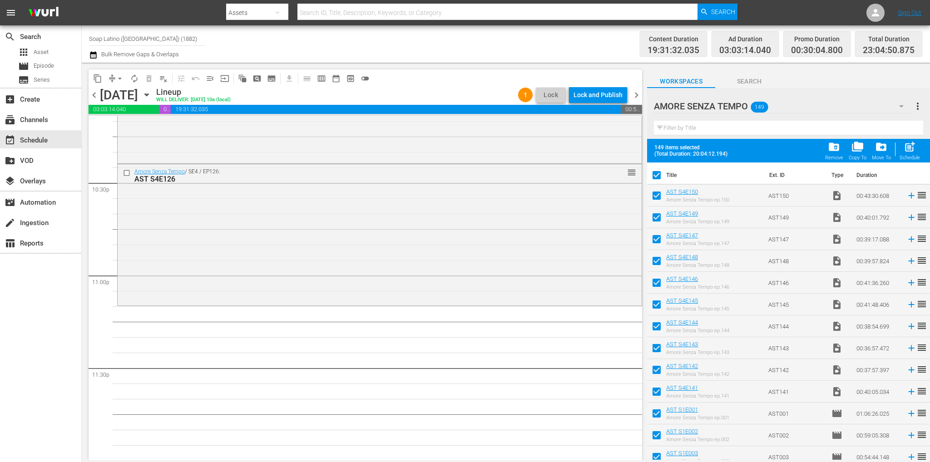
click at [656, 177] on input "checkbox" at bounding box center [656, 177] width 19 height 19
checkbox input "false"
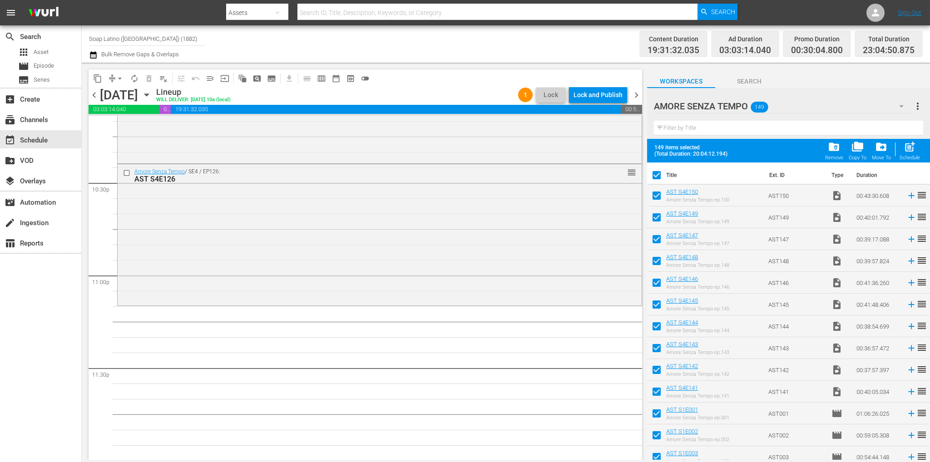
checkbox input "false"
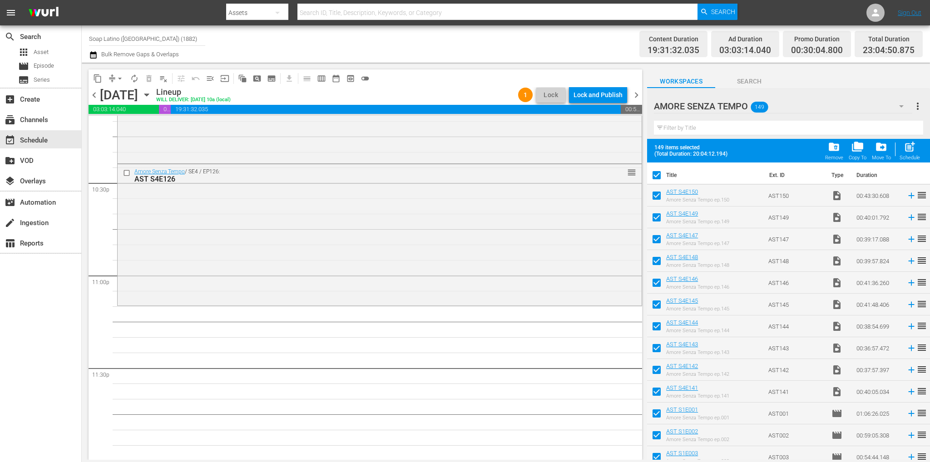
checkbox input "false"
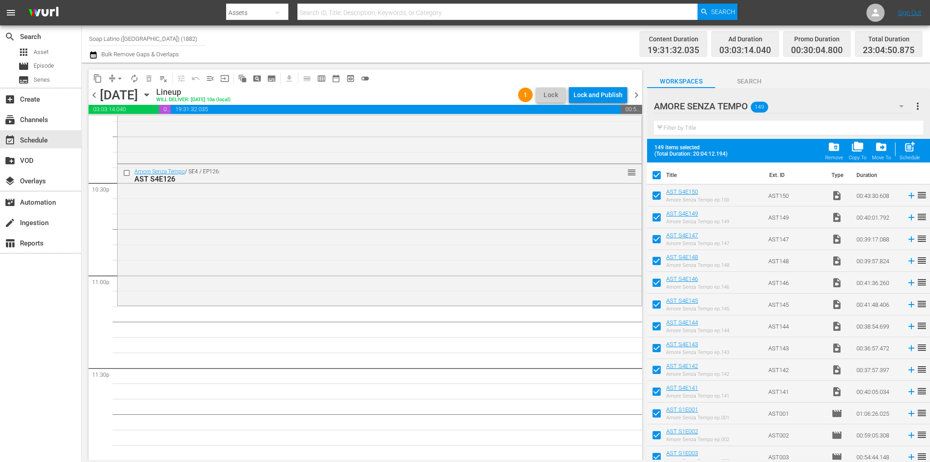
checkbox input "false"
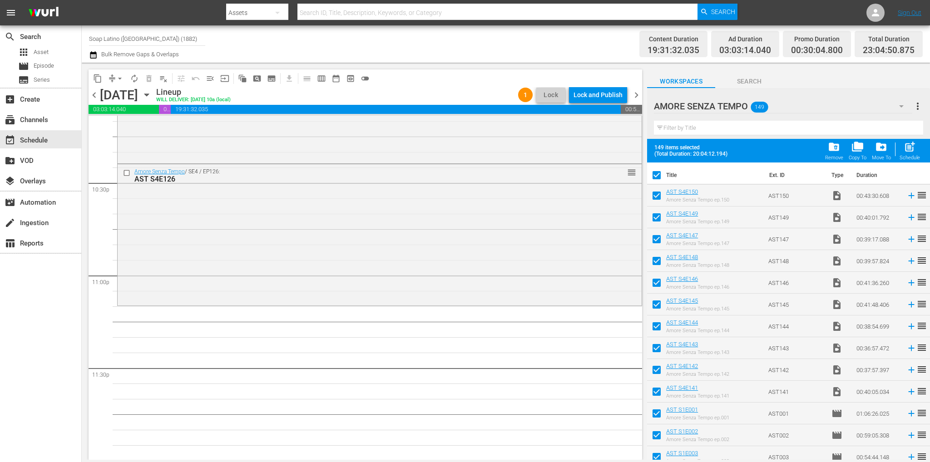
checkbox input "false"
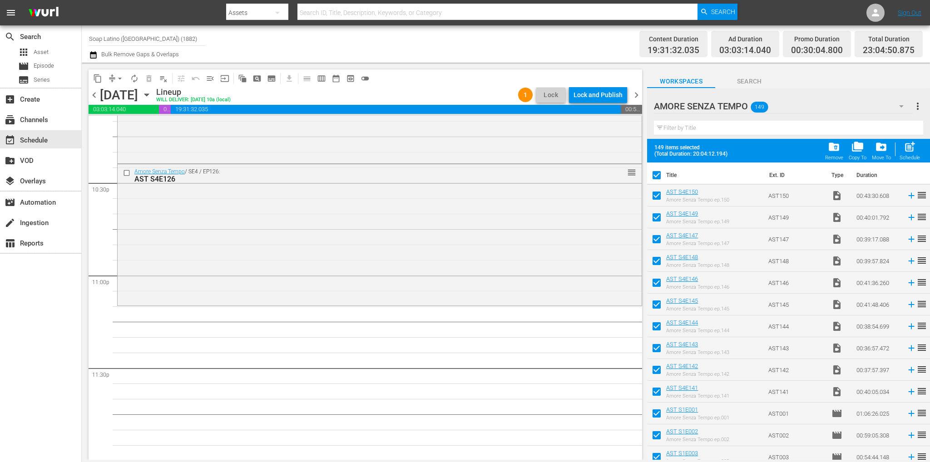
checkbox input "false"
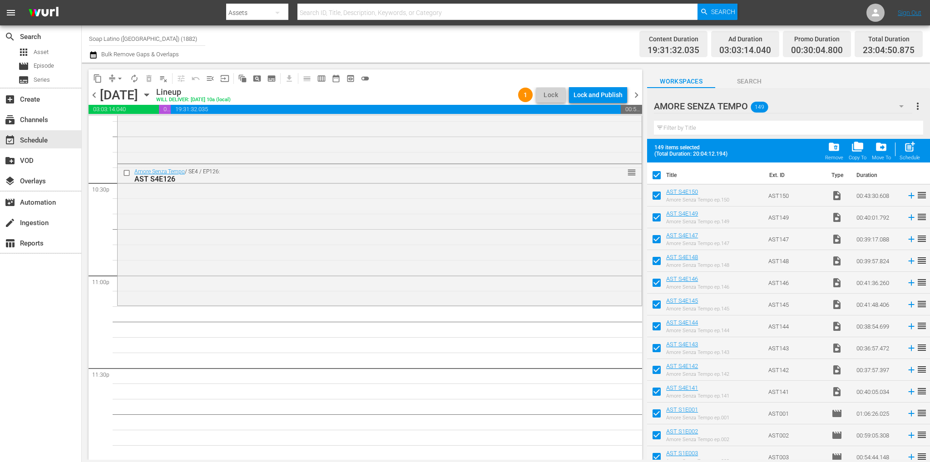
checkbox input "false"
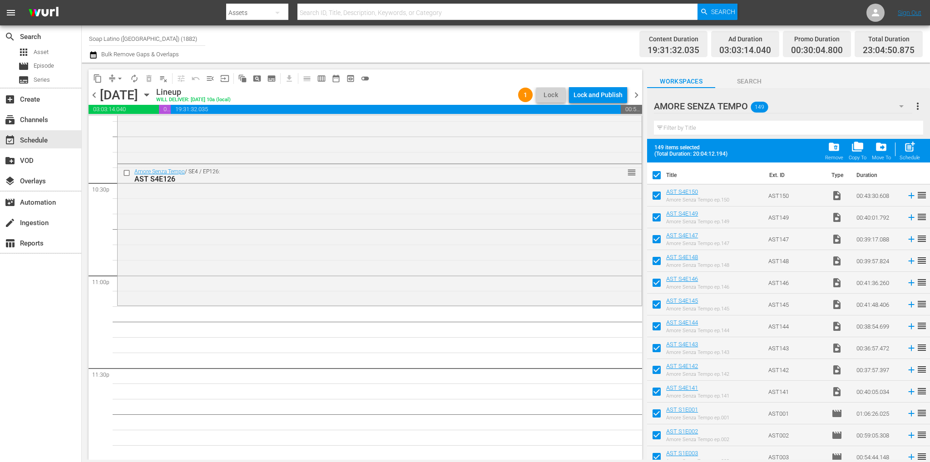
checkbox input "false"
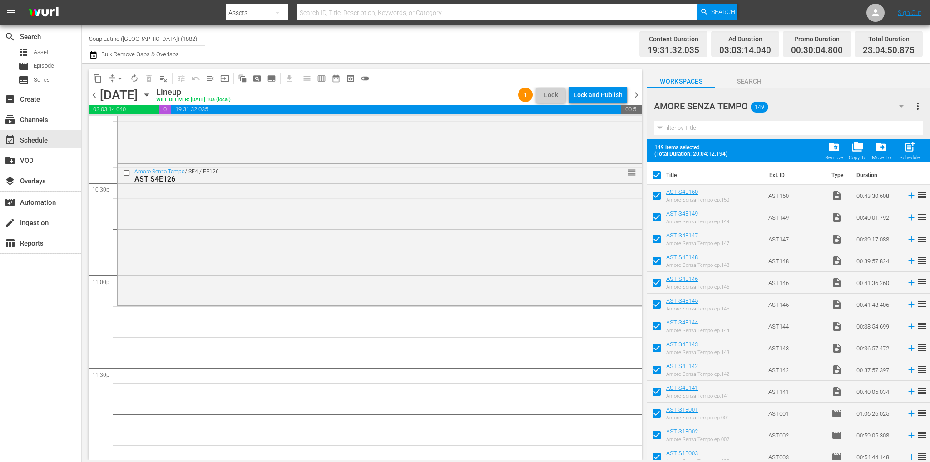
checkbox input "false"
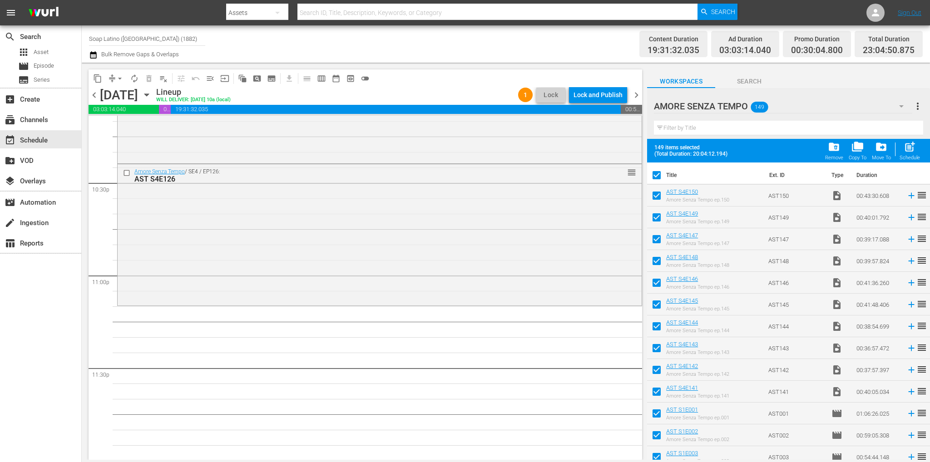
checkbox input "false"
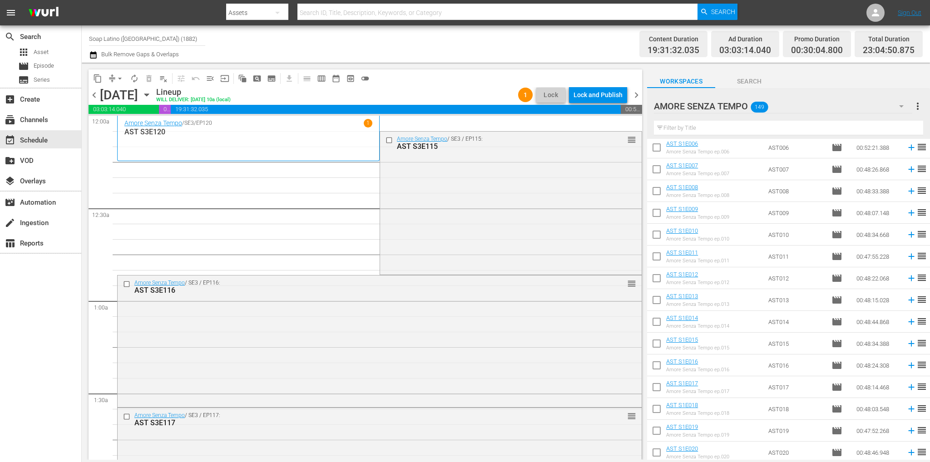
scroll to position [454, 0]
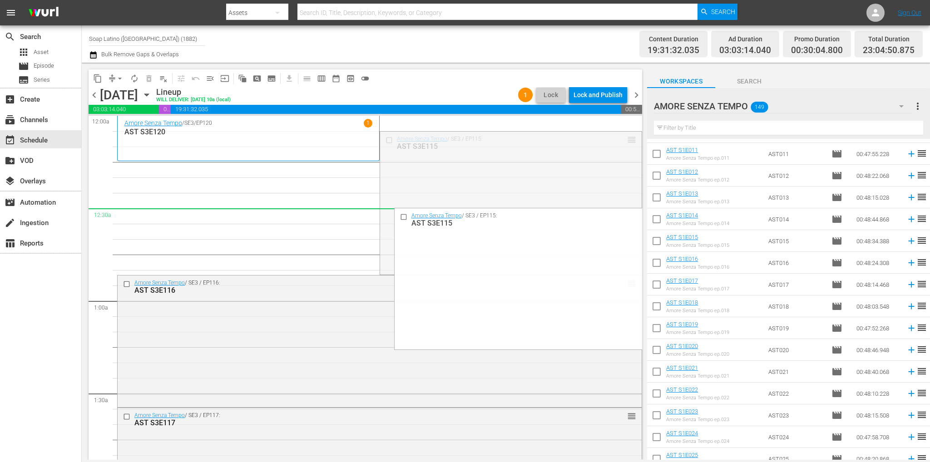
drag, startPoint x: 627, startPoint y: 189, endPoint x: 626, endPoint y: 218, distance: 28.6
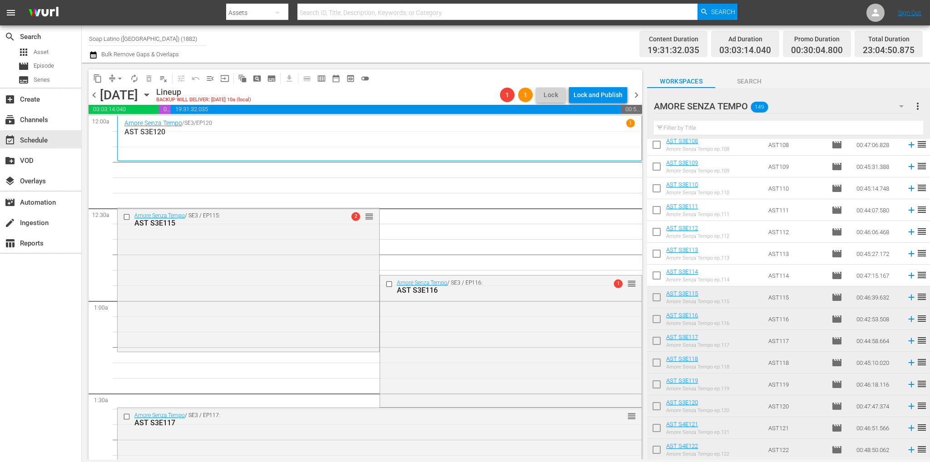
scroll to position [2553, 0]
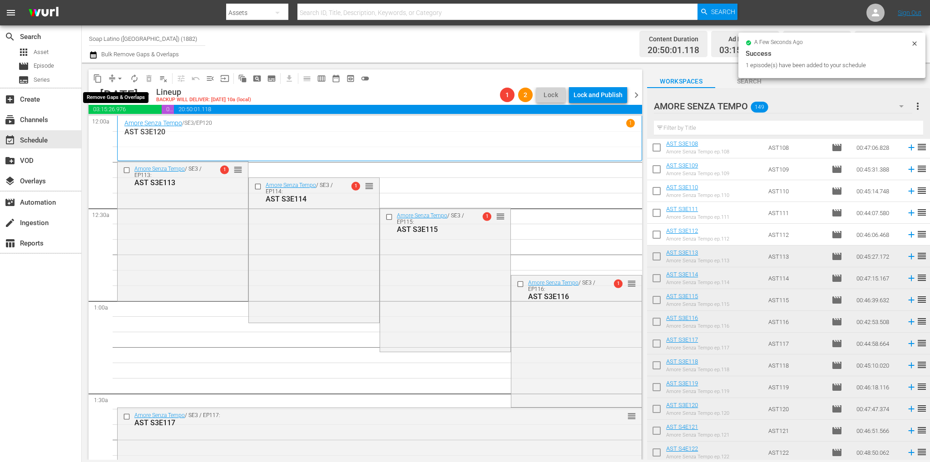
click at [119, 79] on span "arrow_drop_down" at bounding box center [119, 78] width 9 height 9
click at [122, 125] on li "Align to End of Previous Day" at bounding box center [120, 126] width 95 height 15
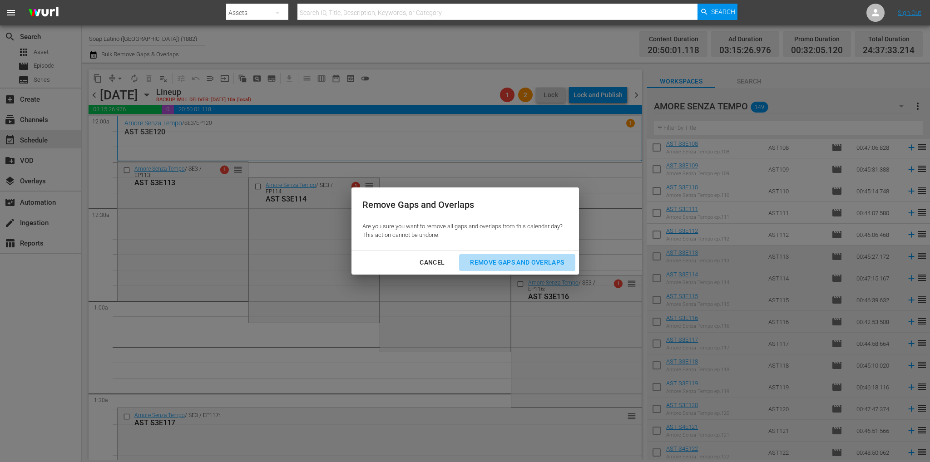
click at [504, 260] on div "Remove Gaps and Overlaps" at bounding box center [517, 262] width 109 height 11
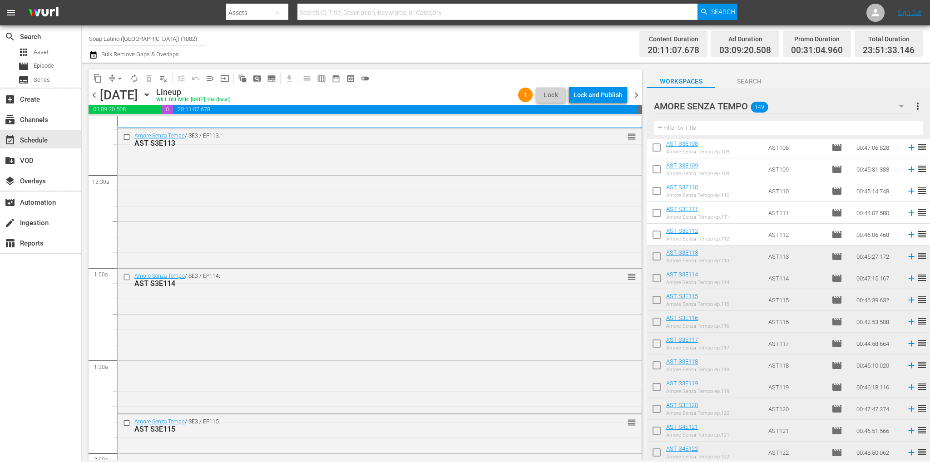
scroll to position [0, 0]
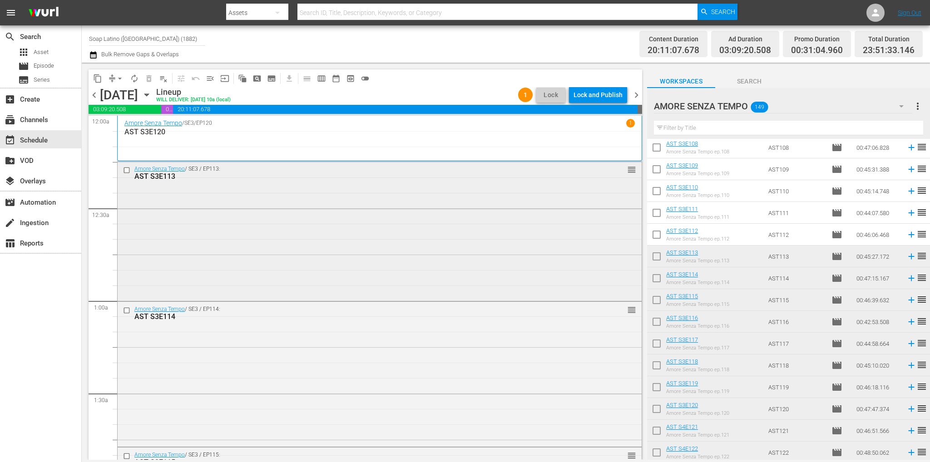
click at [124, 171] on input "checkbox" at bounding box center [128, 170] width 10 height 8
click at [150, 78] on span "delete_forever_outlined" at bounding box center [148, 78] width 9 height 9
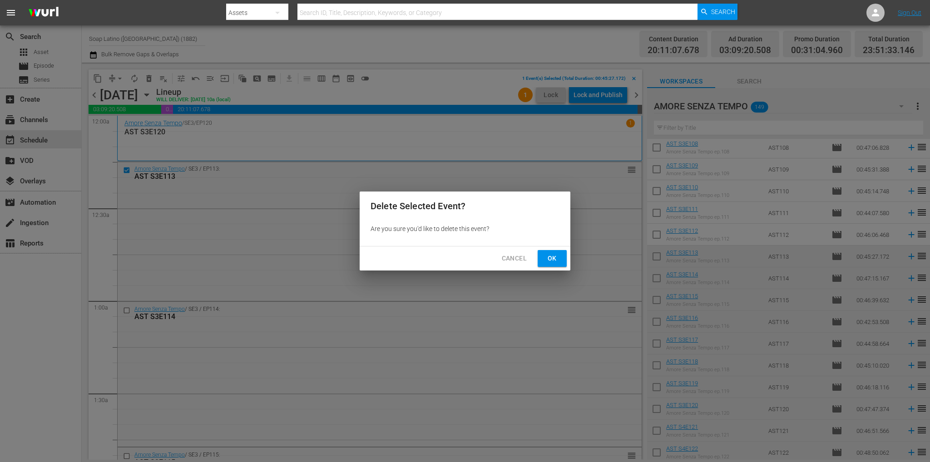
click at [551, 260] on span "Ok" at bounding box center [552, 258] width 15 height 11
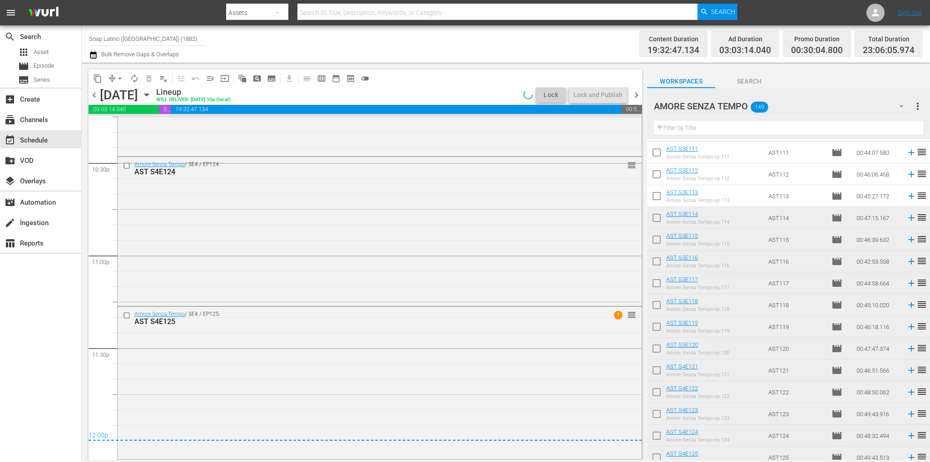
scroll to position [2735, 0]
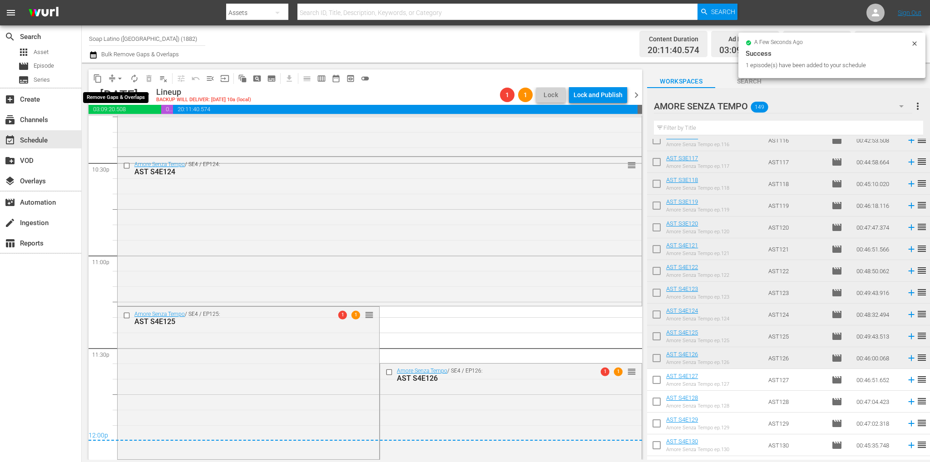
click at [120, 79] on span "arrow_drop_down" at bounding box center [119, 78] width 9 height 9
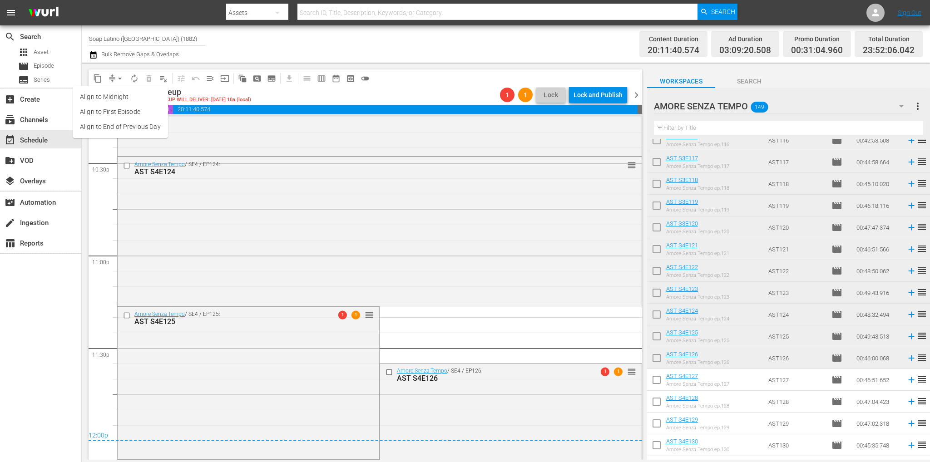
click at [141, 134] on ul "Align to Midnight Align to First Episode Align to End of Previous Day" at bounding box center [120, 112] width 95 height 52
click at [135, 134] on li "Align to End of Previous Day" at bounding box center [120, 126] width 95 height 15
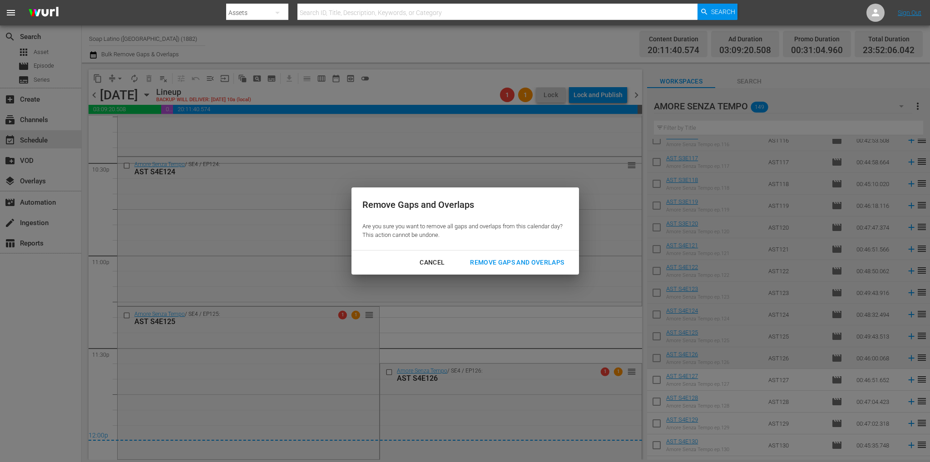
click at [500, 260] on div "Remove Gaps and Overlaps" at bounding box center [517, 262] width 109 height 11
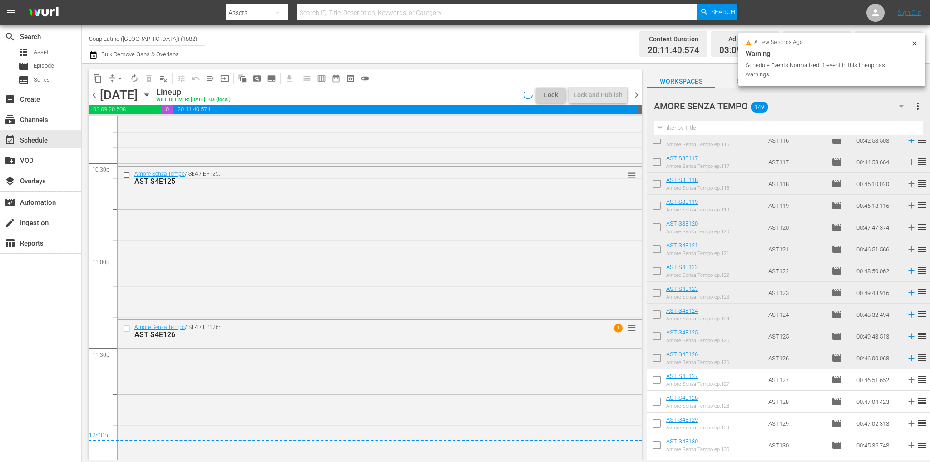
scroll to position [4091, 0]
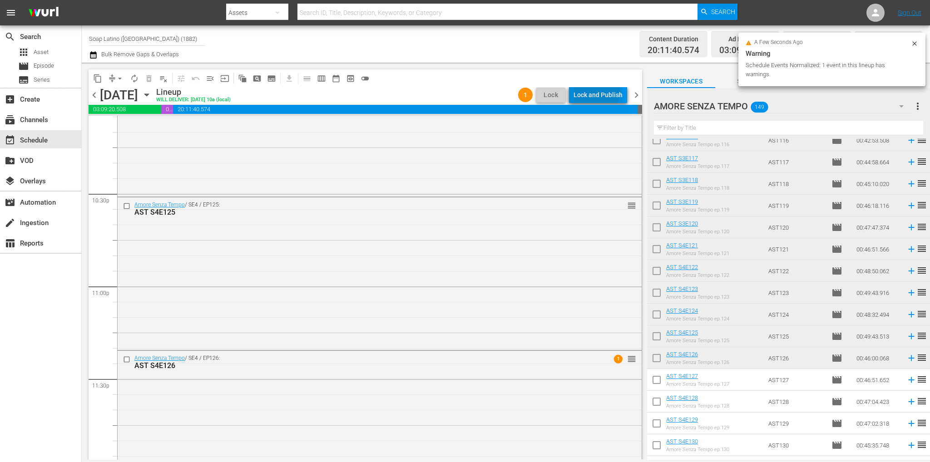
click at [586, 90] on div "Lock and Publish" at bounding box center [598, 95] width 49 height 16
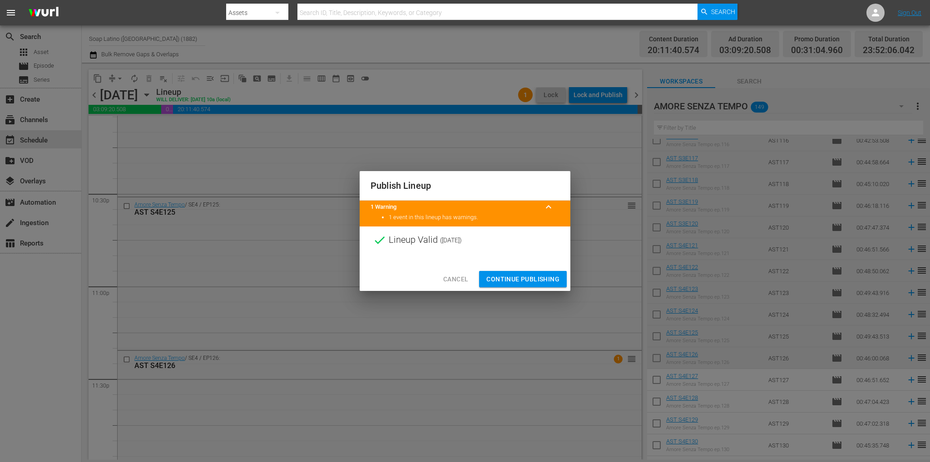
click at [524, 278] on span "Continue Publishing" at bounding box center [522, 279] width 73 height 11
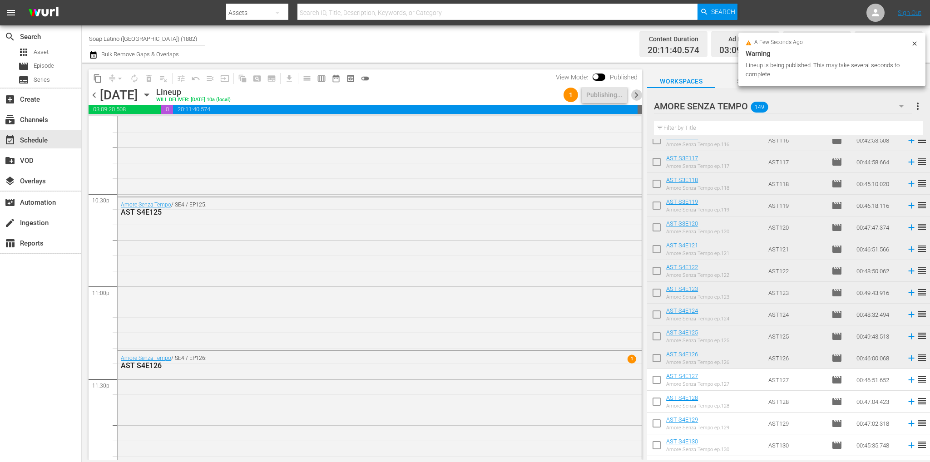
click at [633, 97] on span "chevron_right" at bounding box center [636, 94] width 11 height 11
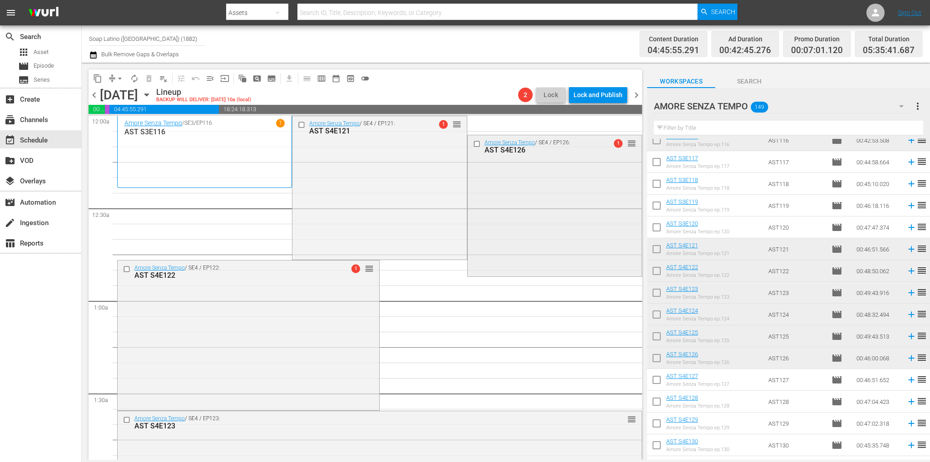
click at [473, 142] on input "checkbox" at bounding box center [478, 144] width 10 height 8
click at [151, 77] on span "delete_forever_outlined" at bounding box center [148, 78] width 9 height 9
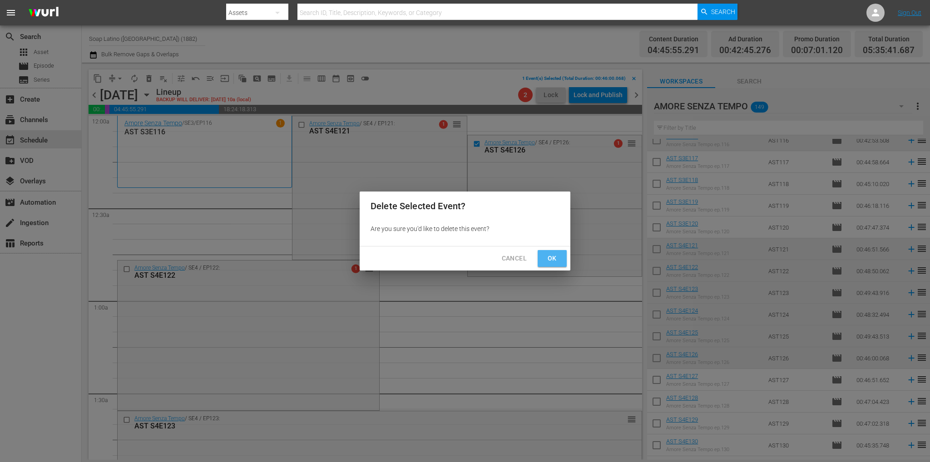
click at [555, 258] on span "Ok" at bounding box center [552, 258] width 15 height 11
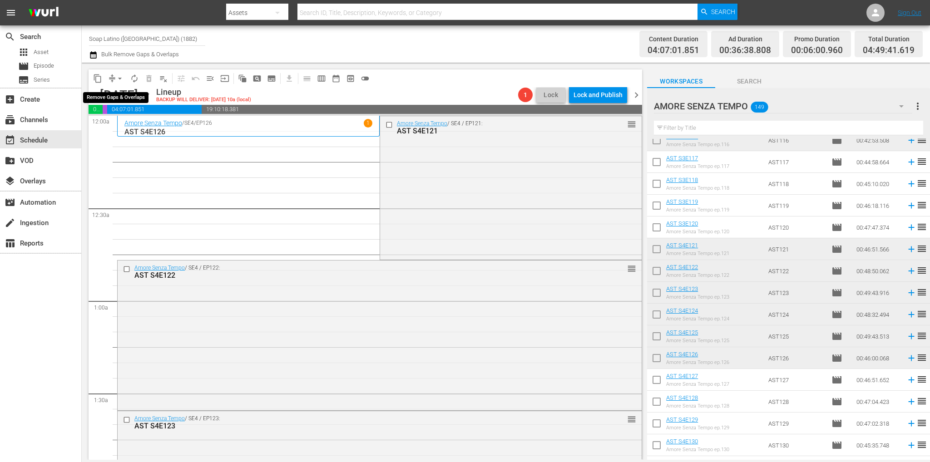
click at [120, 76] on span "arrow_drop_down" at bounding box center [119, 78] width 9 height 9
click at [137, 126] on li "Align to End of Previous Day" at bounding box center [120, 126] width 95 height 15
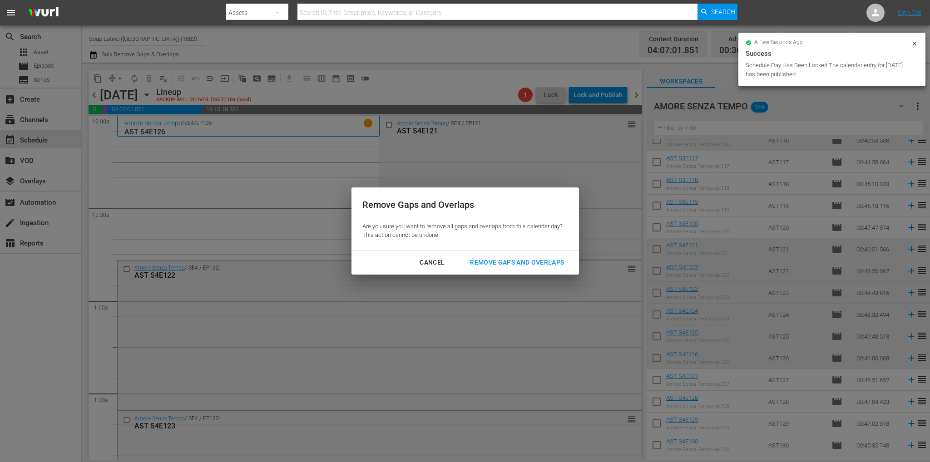
click at [509, 263] on div "Remove Gaps and Overlaps" at bounding box center [517, 262] width 109 height 11
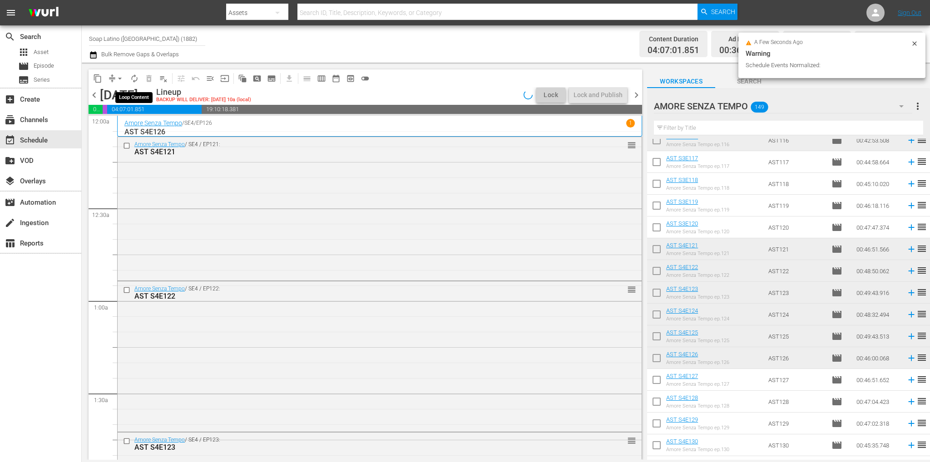
click at [136, 80] on span "autorenew_outlined" at bounding box center [134, 78] width 9 height 9
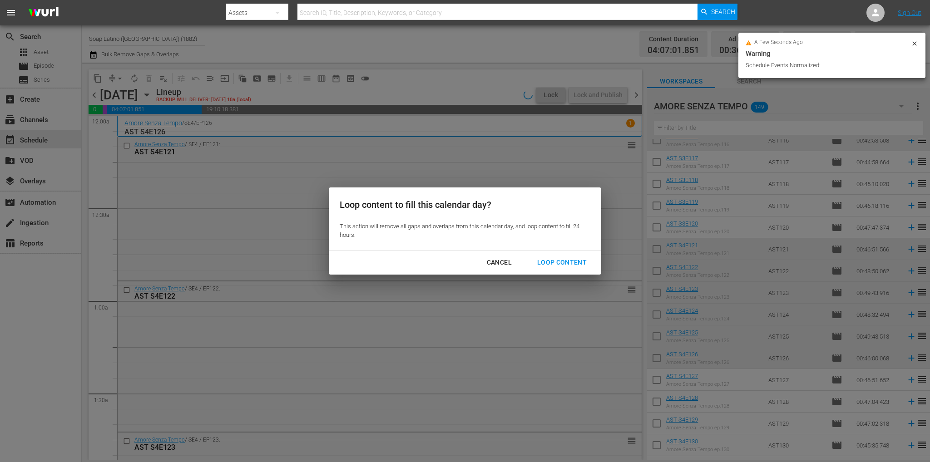
click at [561, 265] on div "Loop Content" at bounding box center [562, 262] width 64 height 11
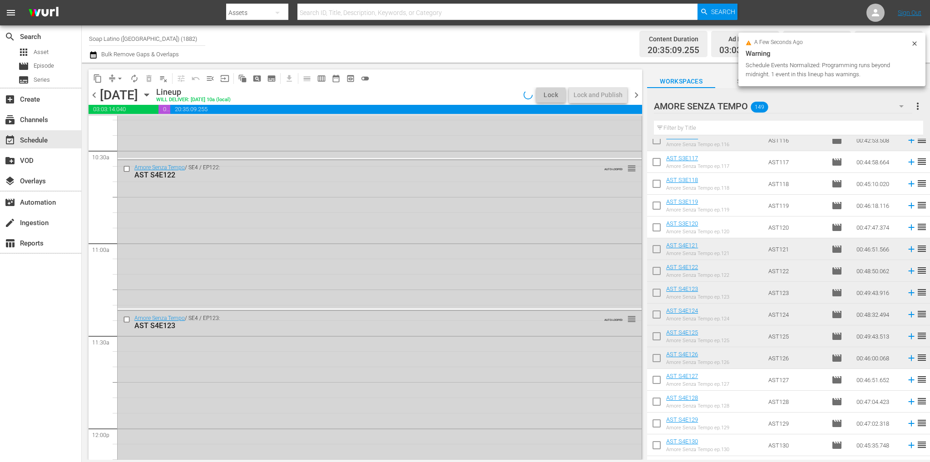
scroll to position [4150, 0]
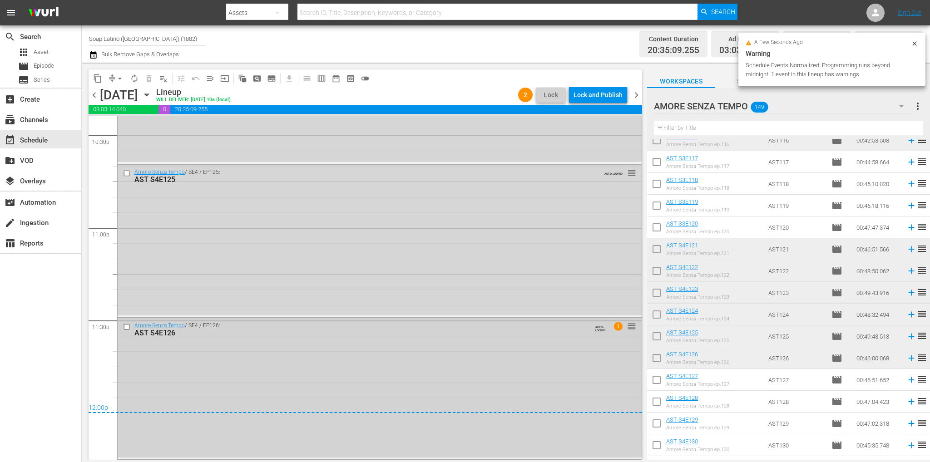
click at [128, 324] on input "checkbox" at bounding box center [128, 327] width 10 height 8
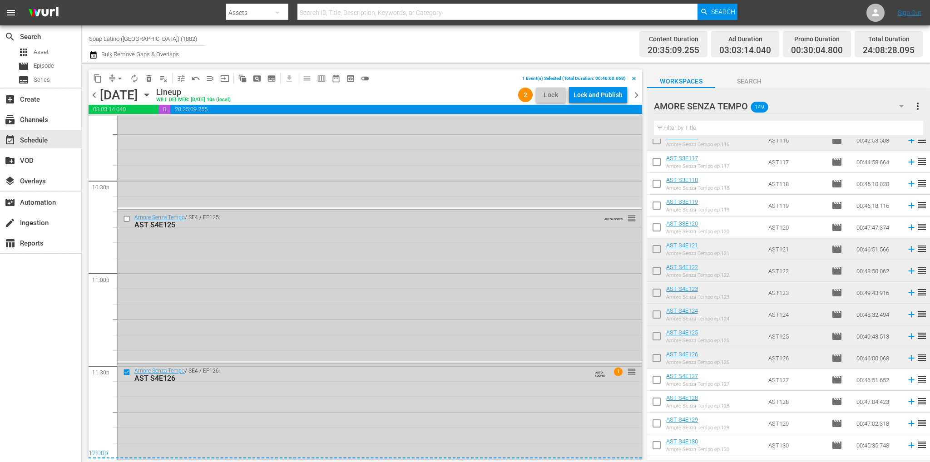
click at [125, 218] on input "checkbox" at bounding box center [128, 219] width 10 height 8
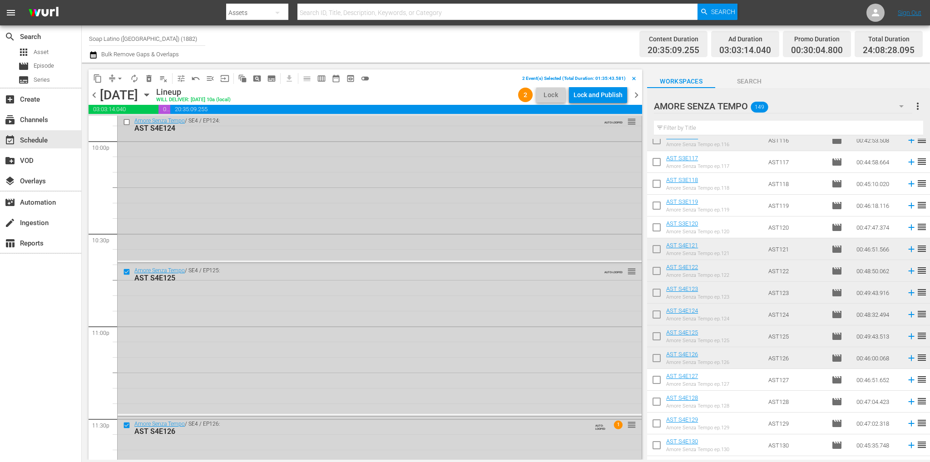
scroll to position [4013, 0]
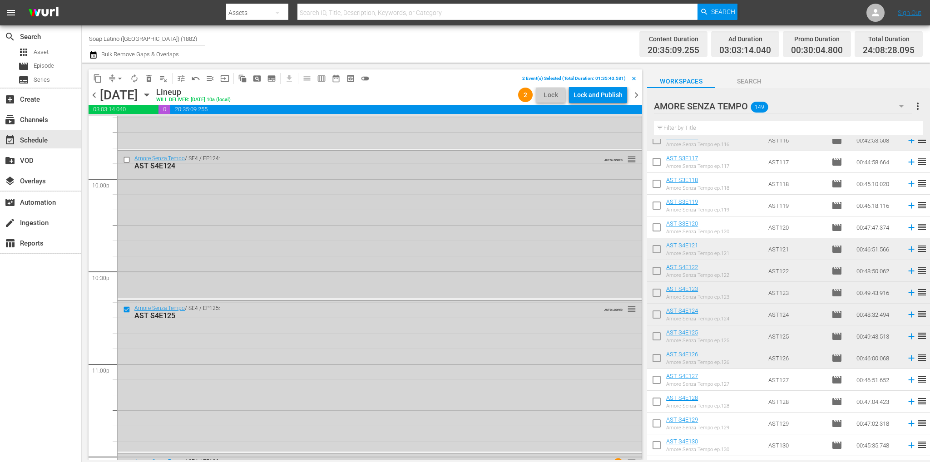
click at [127, 161] on input "checkbox" at bounding box center [128, 160] width 10 height 8
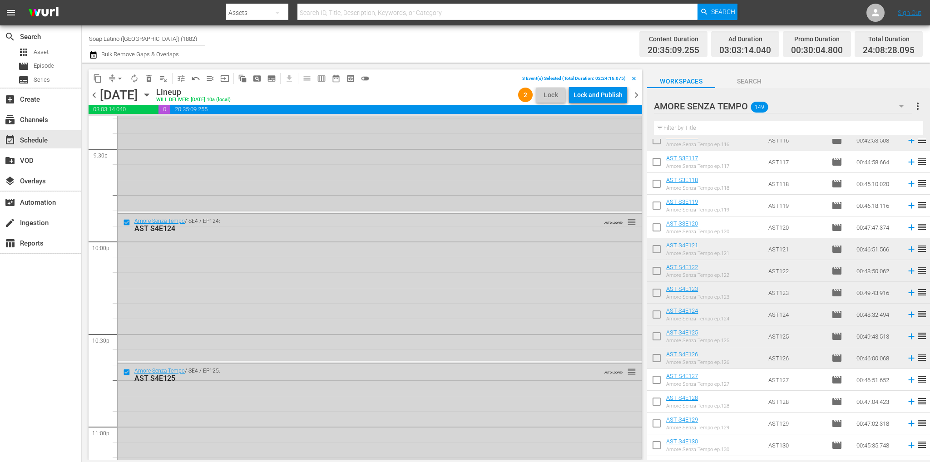
scroll to position [3877, 0]
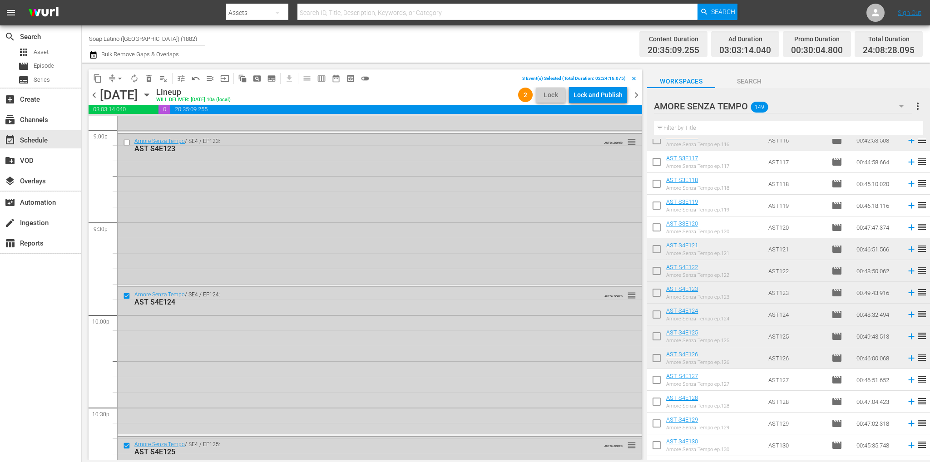
click at [127, 144] on input "checkbox" at bounding box center [128, 143] width 10 height 8
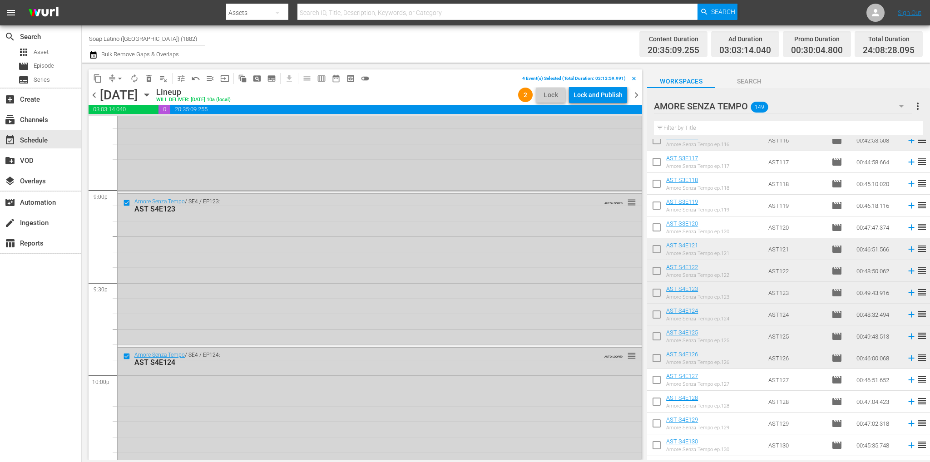
scroll to position [3741, 0]
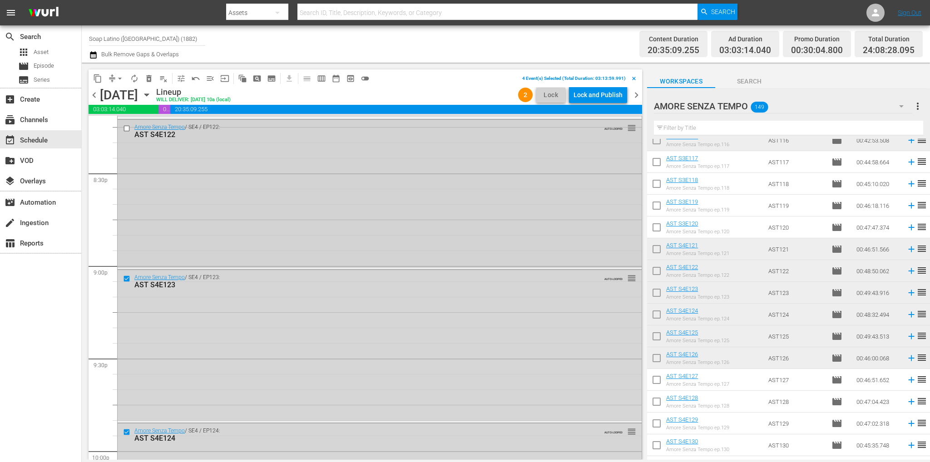
click at [125, 128] on input "checkbox" at bounding box center [128, 128] width 10 height 8
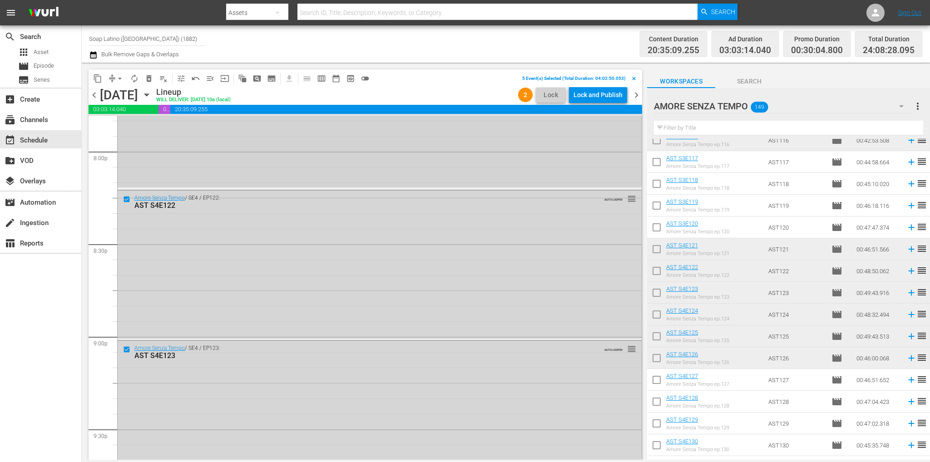
scroll to position [3605, 0]
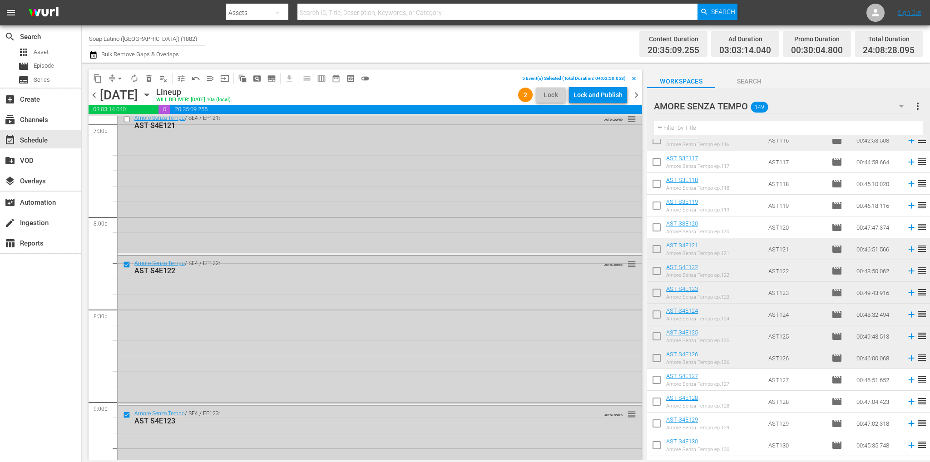
click at [124, 121] on input "checkbox" at bounding box center [128, 120] width 10 height 8
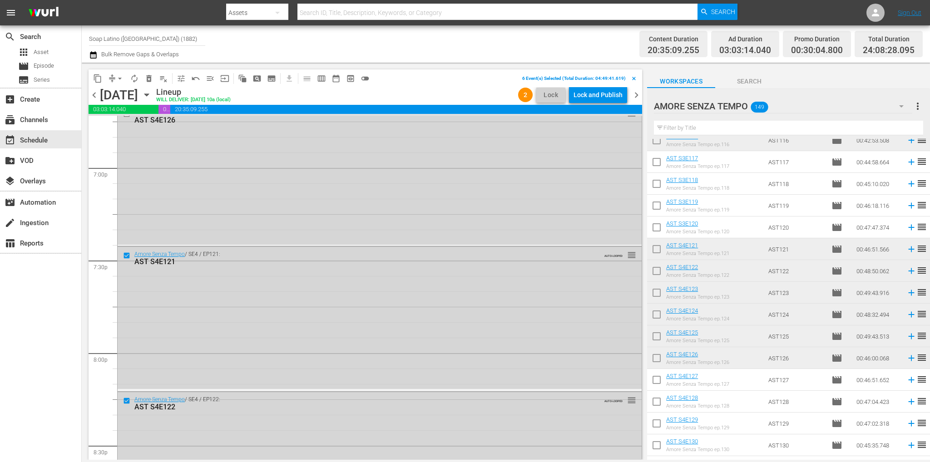
click at [147, 79] on span "delete_forever_outlined" at bounding box center [148, 78] width 9 height 9
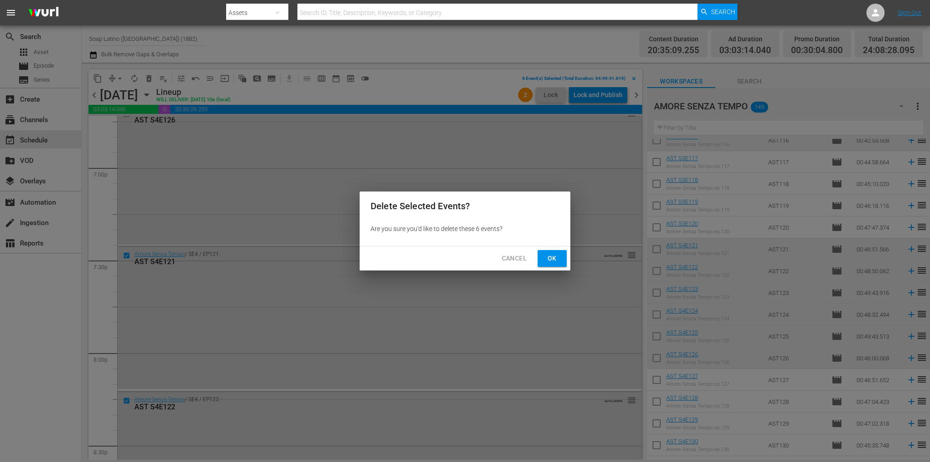
click at [553, 257] on span "Ok" at bounding box center [552, 258] width 15 height 11
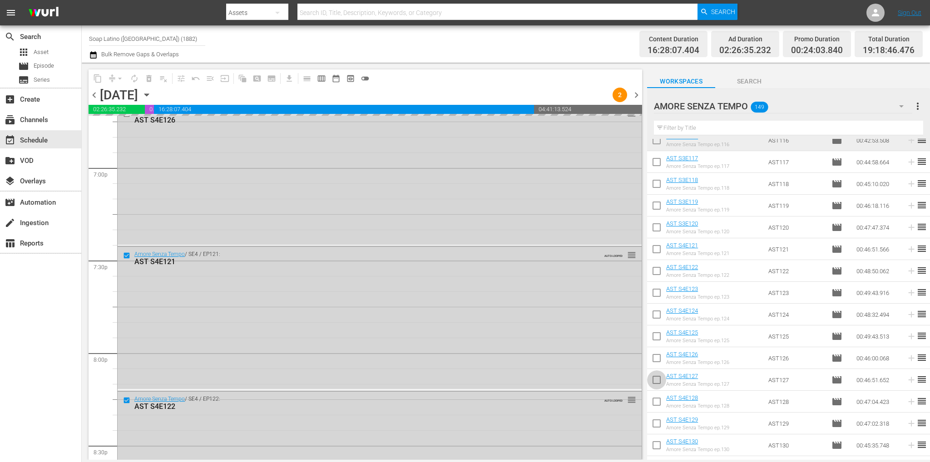
click at [658, 385] on input "checkbox" at bounding box center [656, 381] width 19 height 19
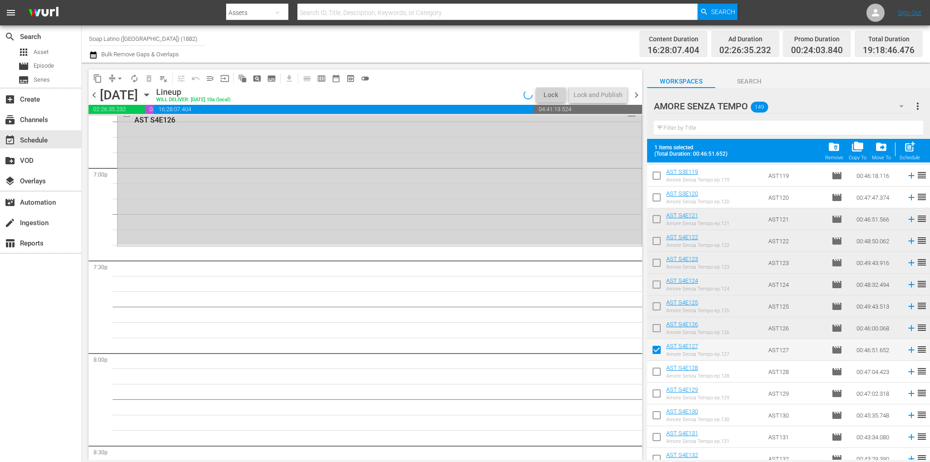
scroll to position [2871, 0]
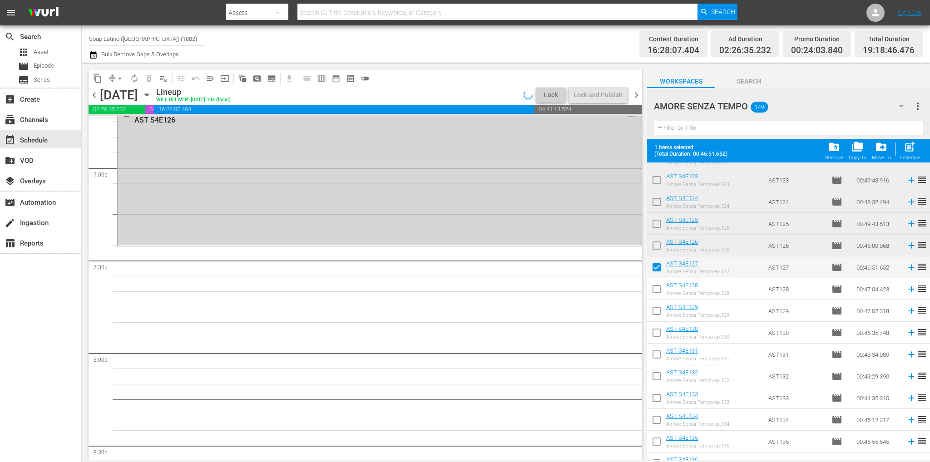
click at [656, 285] on input "checkbox" at bounding box center [656, 291] width 19 height 19
click at [661, 317] on input "checkbox" at bounding box center [656, 312] width 19 height 19
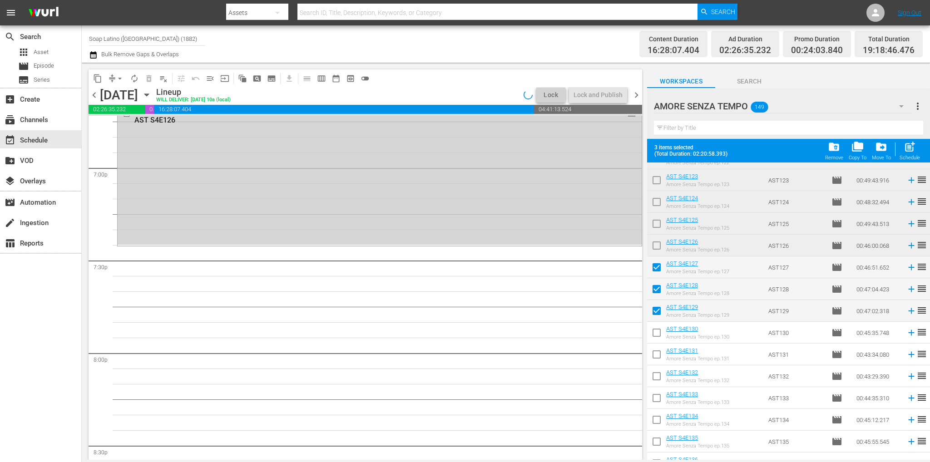
click at [661, 340] on input "checkbox" at bounding box center [656, 334] width 19 height 19
click at [660, 357] on input "checkbox" at bounding box center [656, 356] width 19 height 19
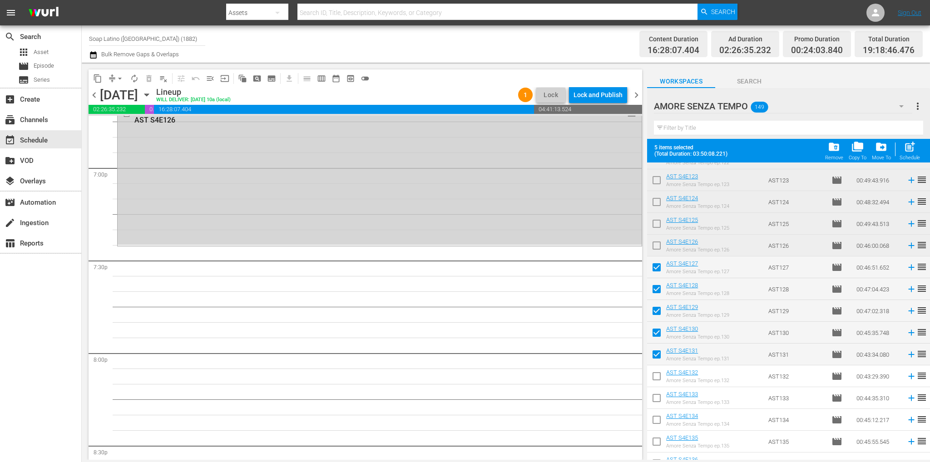
click at [659, 374] on input "checkbox" at bounding box center [656, 378] width 19 height 19
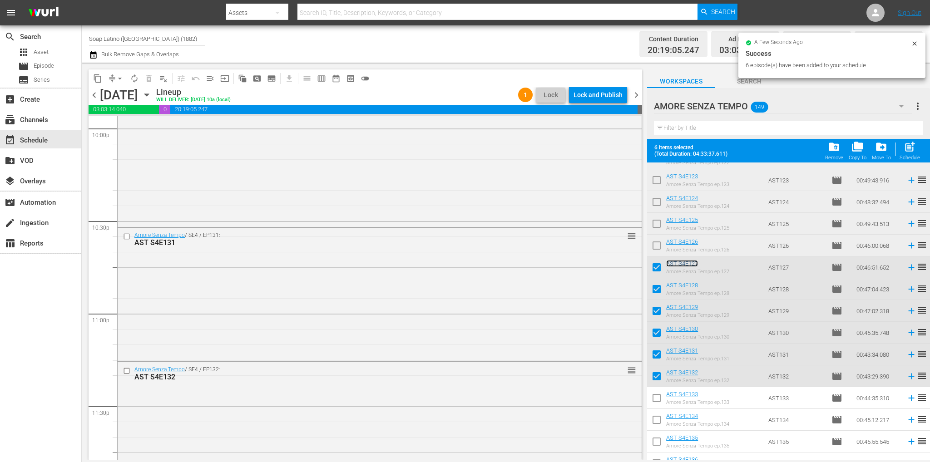
scroll to position [4102, 0]
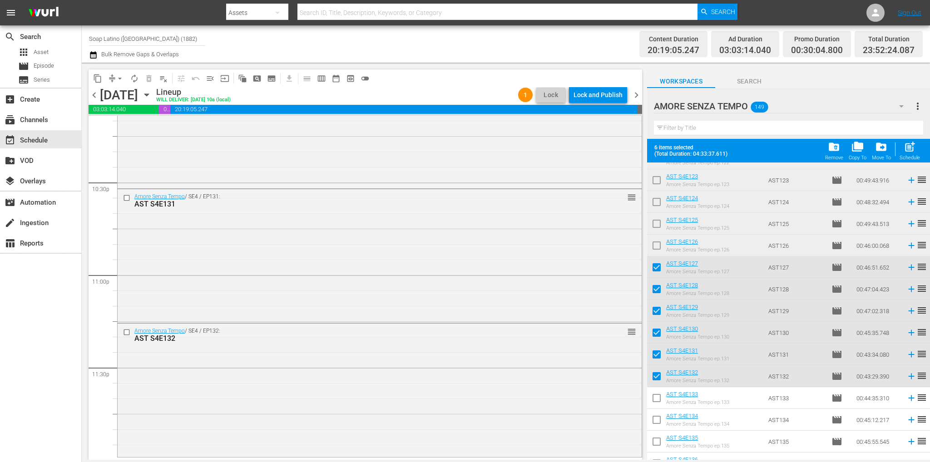
click at [634, 97] on span "chevron_right" at bounding box center [636, 94] width 11 height 11
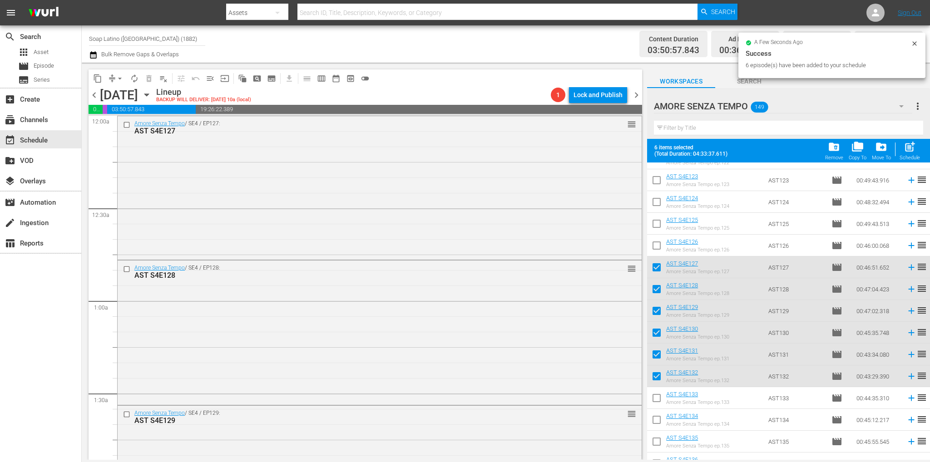
click at [96, 95] on span "chevron_left" at bounding box center [94, 94] width 11 height 11
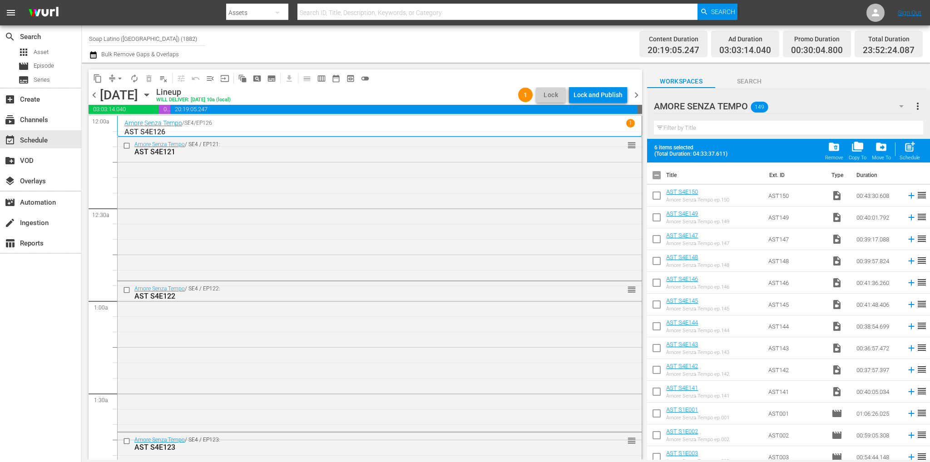
click at [655, 181] on input "checkbox" at bounding box center [656, 177] width 19 height 19
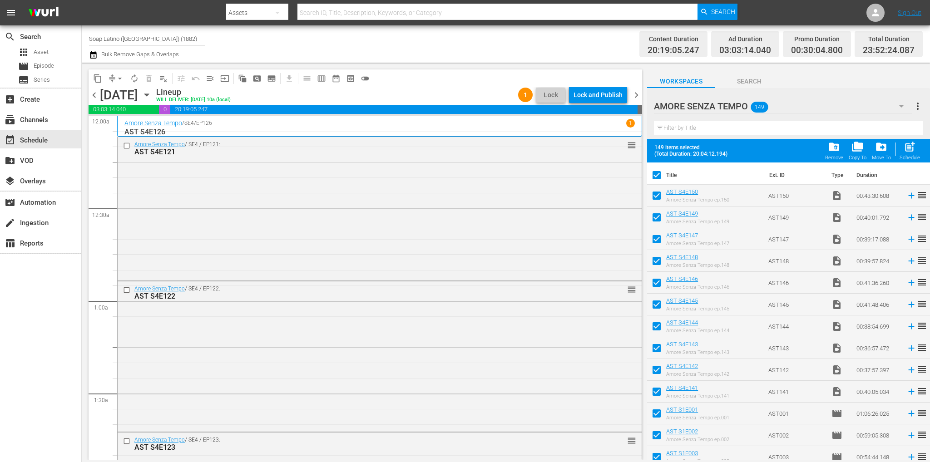
click at [655, 178] on input "checkbox" at bounding box center [656, 177] width 19 height 19
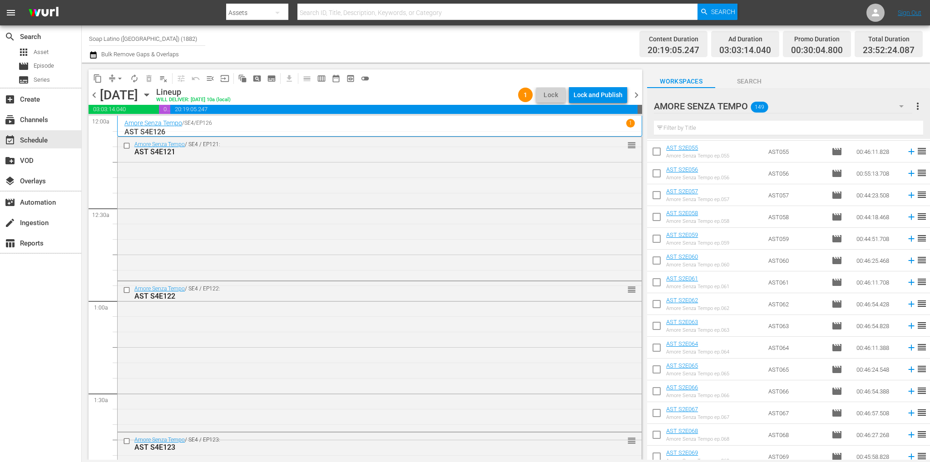
scroll to position [1499, 0]
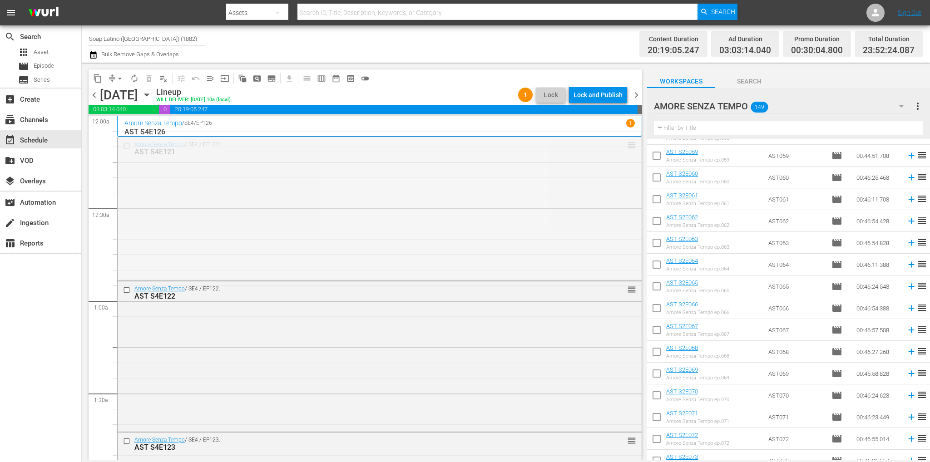
drag, startPoint x: 629, startPoint y: 144, endPoint x: 631, endPoint y: 206, distance: 61.8
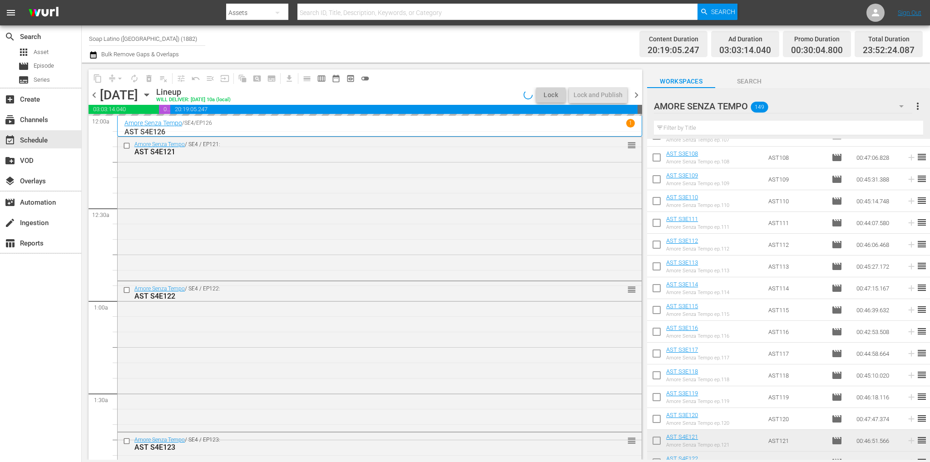
scroll to position [2589, 0]
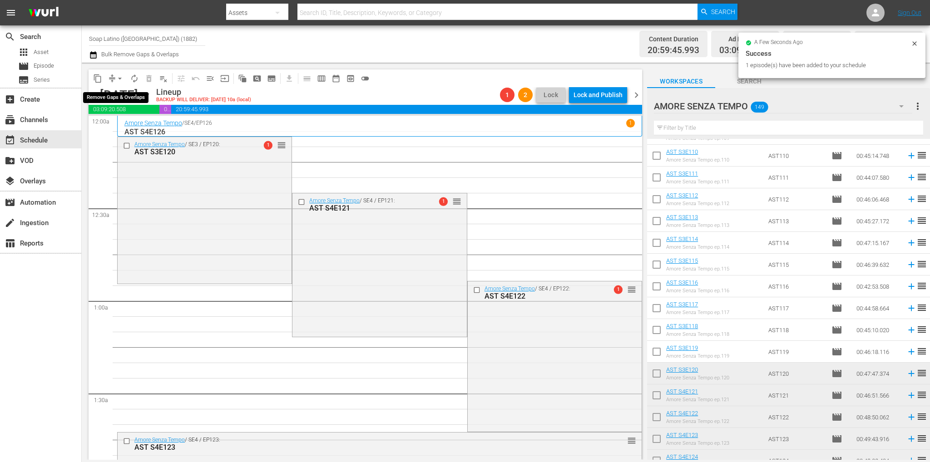
click at [119, 77] on span "arrow_drop_down" at bounding box center [119, 78] width 9 height 9
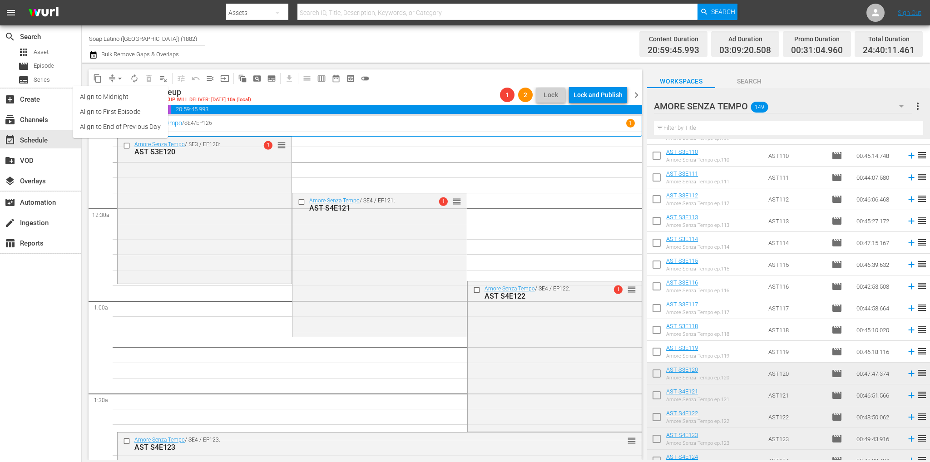
click at [134, 125] on li "Align to End of Previous Day" at bounding box center [120, 126] width 95 height 15
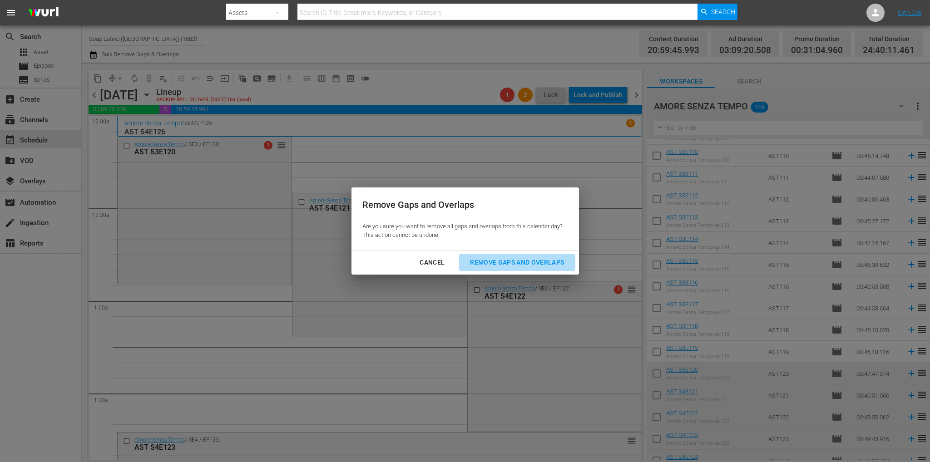
click at [502, 262] on div "Remove Gaps and Overlaps" at bounding box center [517, 262] width 109 height 11
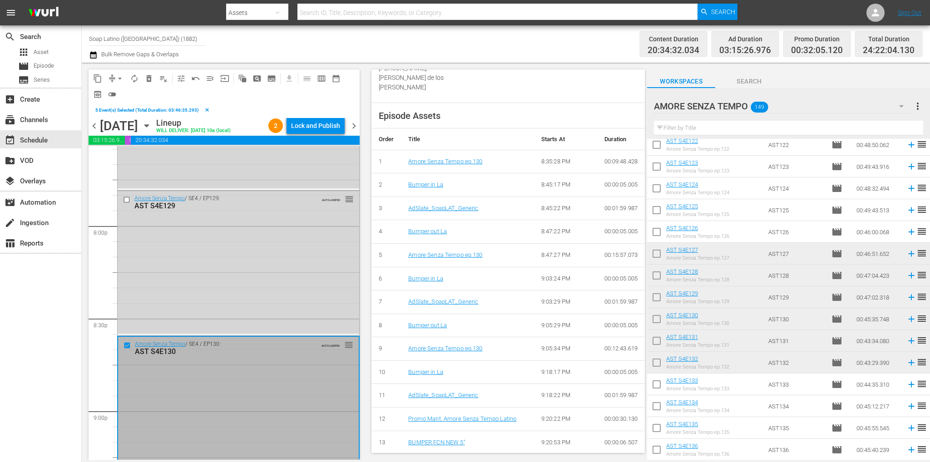
scroll to position [332, 0]
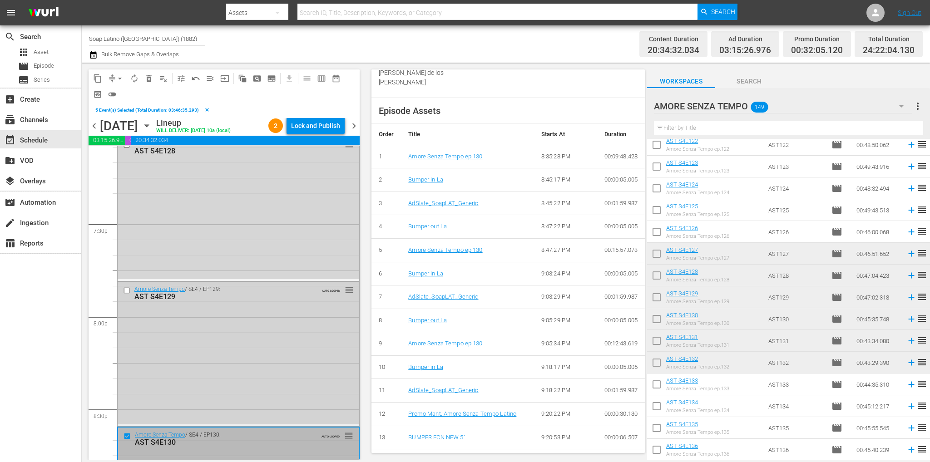
click at [129, 291] on input "checkbox" at bounding box center [128, 291] width 10 height 8
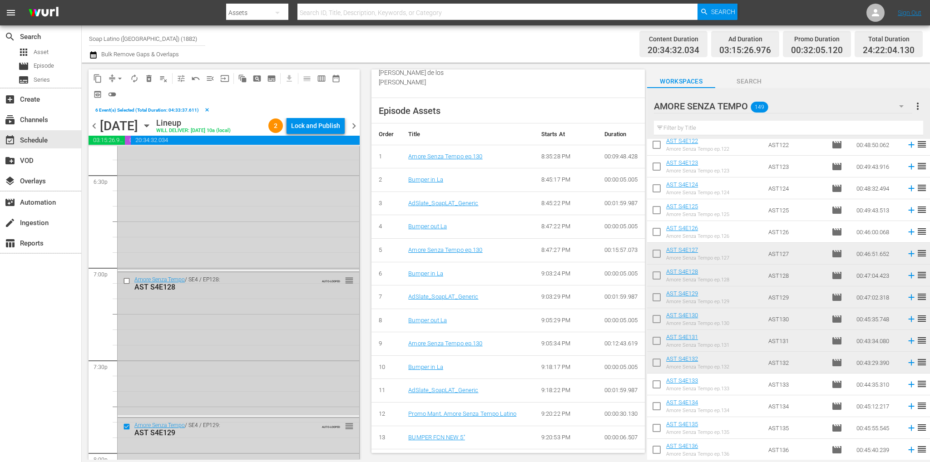
click at [124, 281] on input "checkbox" at bounding box center [128, 281] width 10 height 8
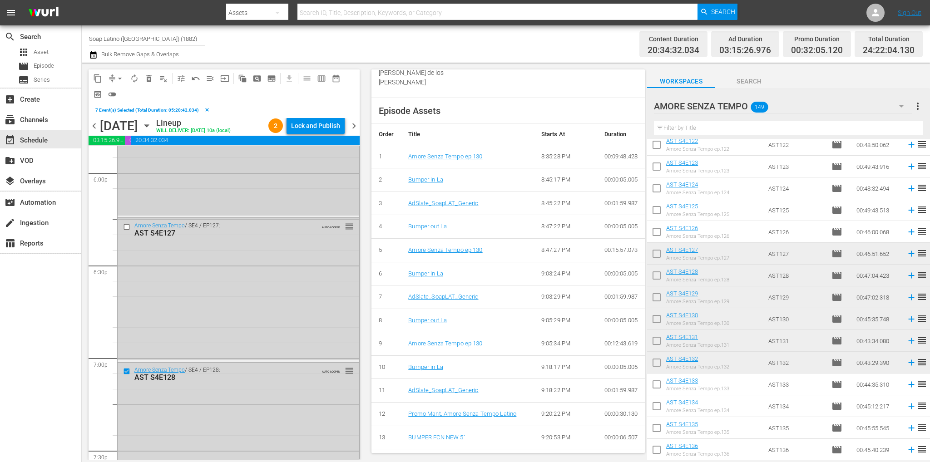
scroll to position [3217, 0]
click at [125, 317] on input "checkbox" at bounding box center [128, 319] width 10 height 8
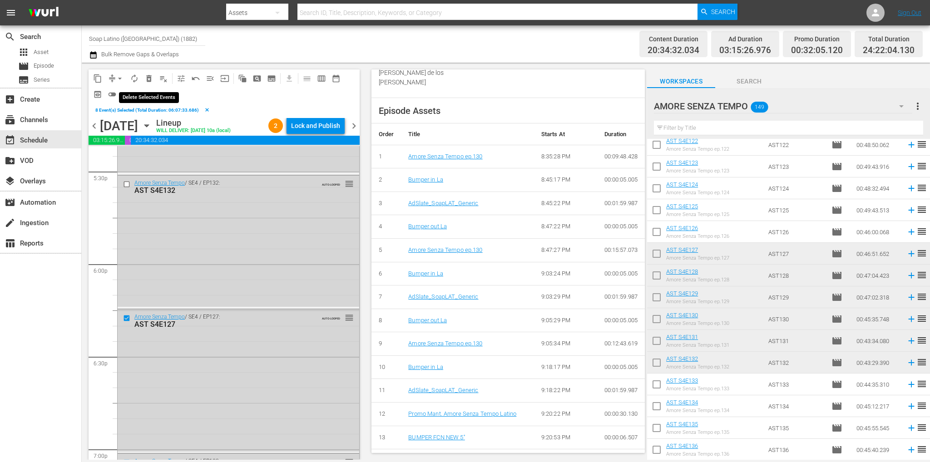
click at [149, 80] on span "delete_forever_outlined" at bounding box center [148, 78] width 9 height 9
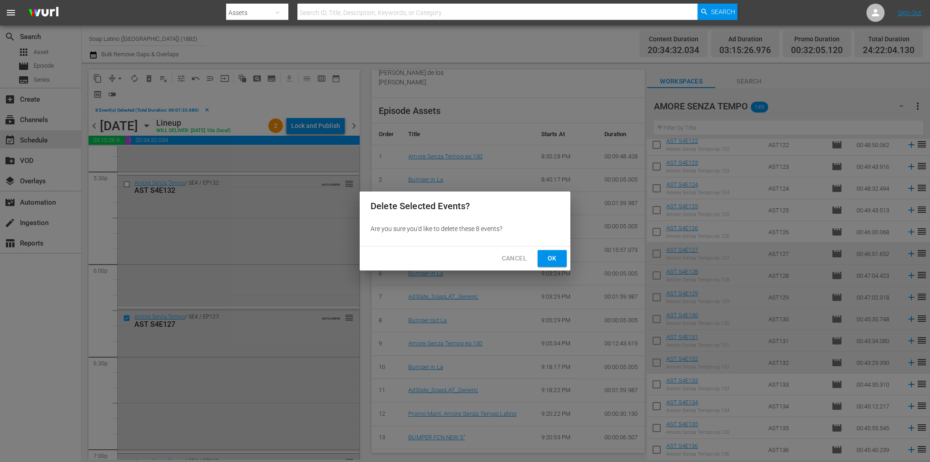
click at [558, 257] on span "Ok" at bounding box center [552, 258] width 15 height 11
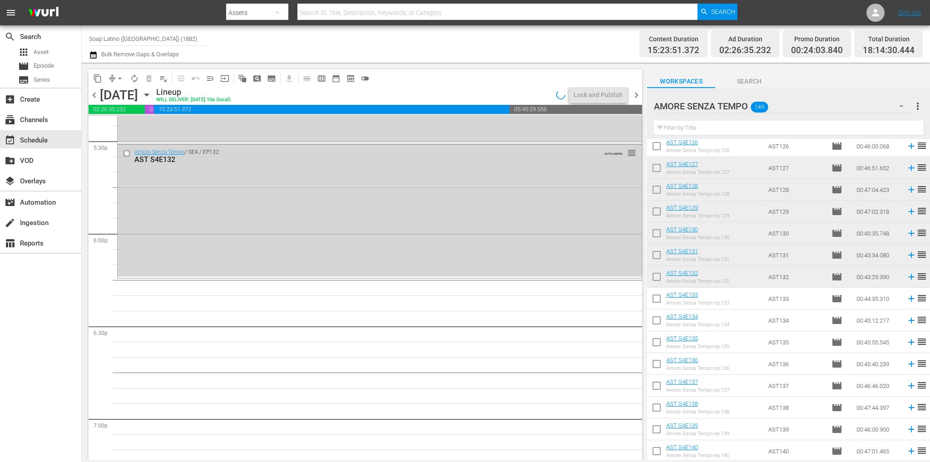
scroll to position [2948, 0]
click at [659, 301] on input "checkbox" at bounding box center [656, 299] width 19 height 19
checkbox input "true"
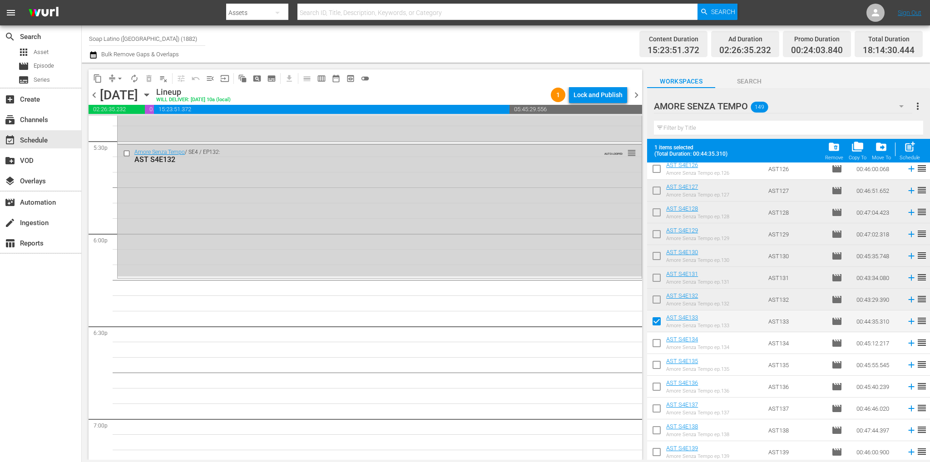
click at [656, 352] on input "checkbox" at bounding box center [656, 345] width 19 height 19
checkbox input "true"
click at [654, 368] on input "checkbox" at bounding box center [656, 366] width 19 height 19
checkbox input "true"
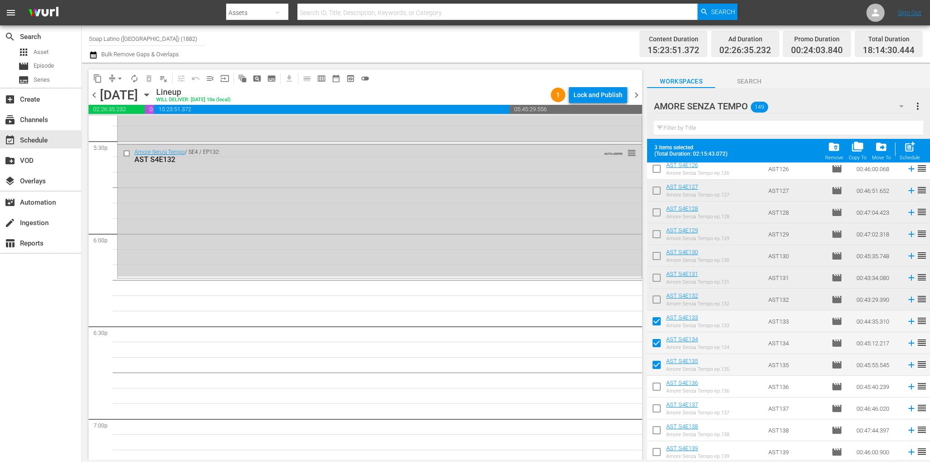
click at [658, 391] on input "checkbox" at bounding box center [656, 388] width 19 height 19
checkbox input "true"
click at [656, 411] on input "checkbox" at bounding box center [656, 410] width 19 height 19
checkbox input "true"
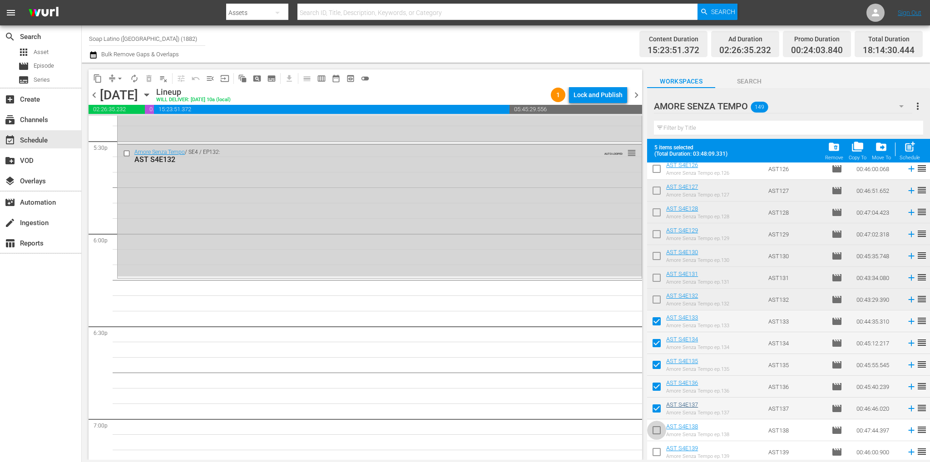
drag, startPoint x: 658, startPoint y: 422, endPoint x: 672, endPoint y: 402, distance: 24.2
click at [658, 422] on span at bounding box center [656, 430] width 19 height 19
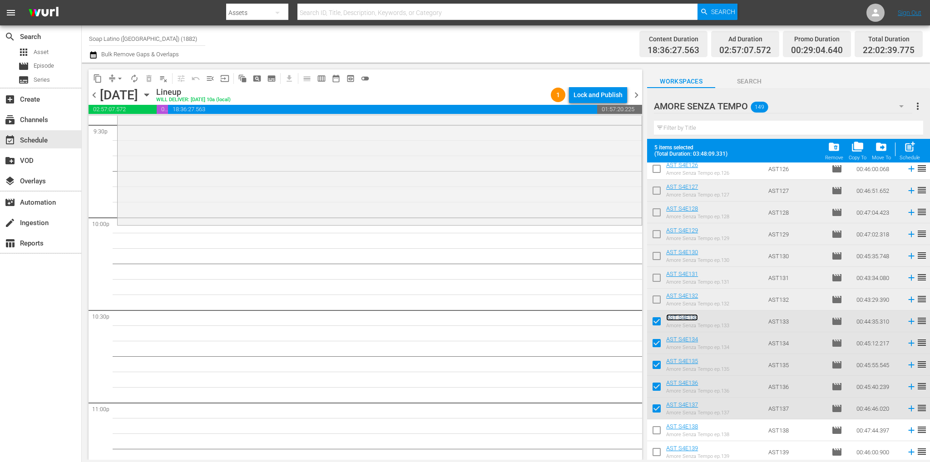
scroll to position [3875, 0]
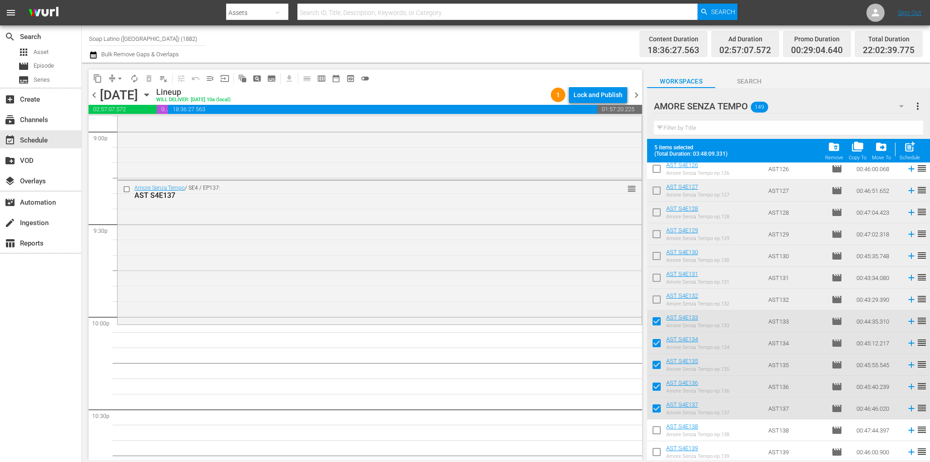
click at [637, 97] on span "chevron_right" at bounding box center [636, 94] width 11 height 11
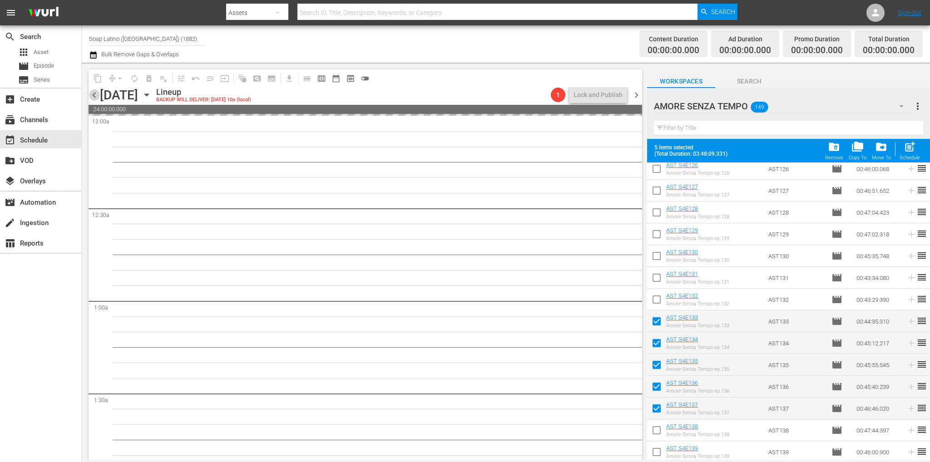
click at [93, 95] on span "chevron_left" at bounding box center [94, 94] width 11 height 11
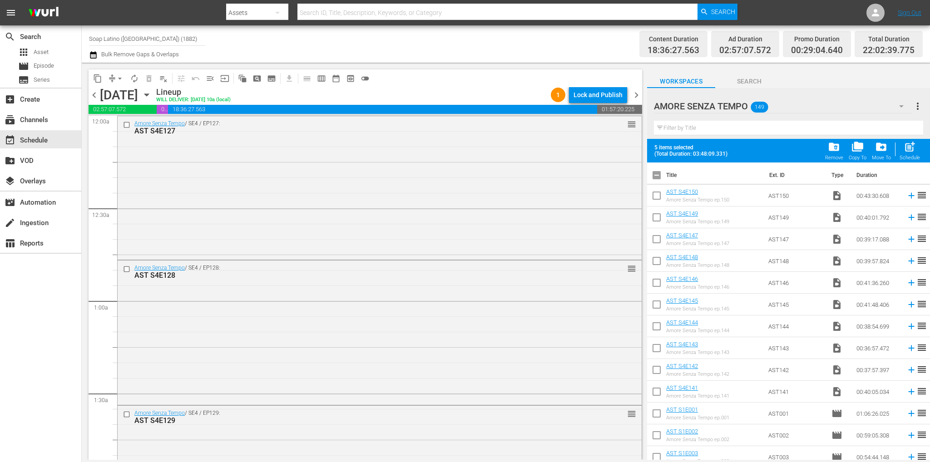
click at [663, 180] on input "checkbox" at bounding box center [656, 177] width 19 height 19
checkbox input "true"
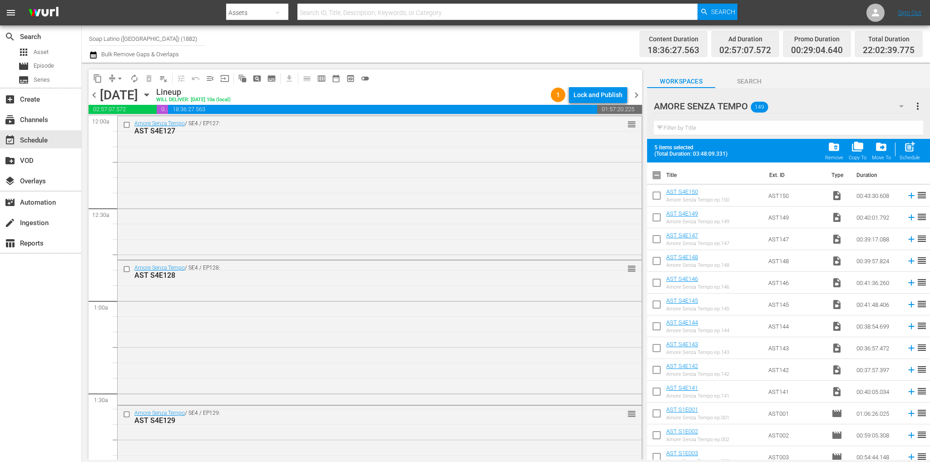
checkbox input "true"
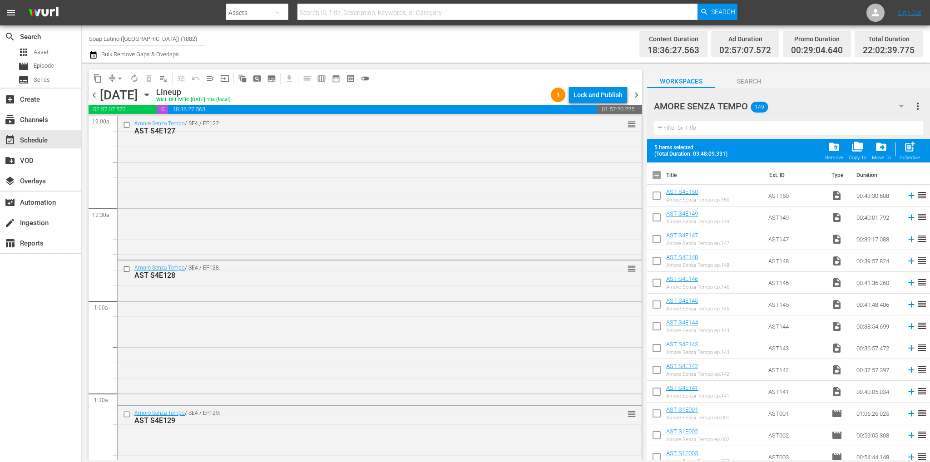
checkbox input "true"
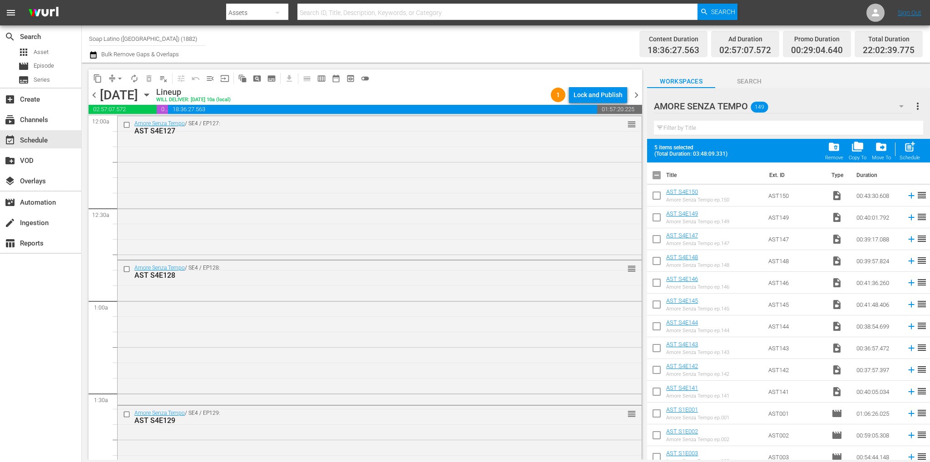
checkbox input "true"
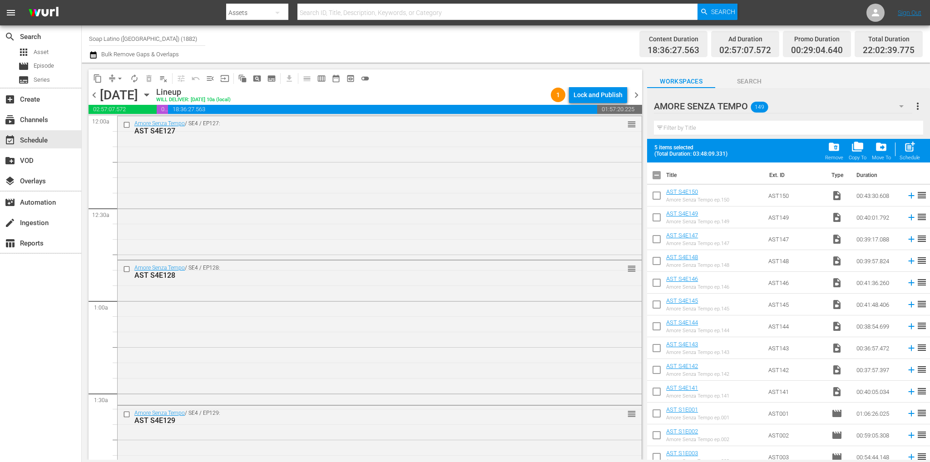
checkbox input "true"
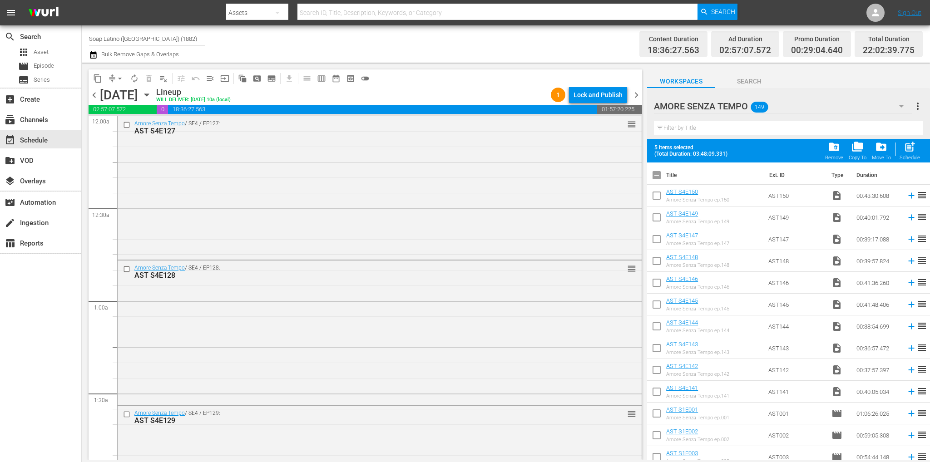
checkbox input "true"
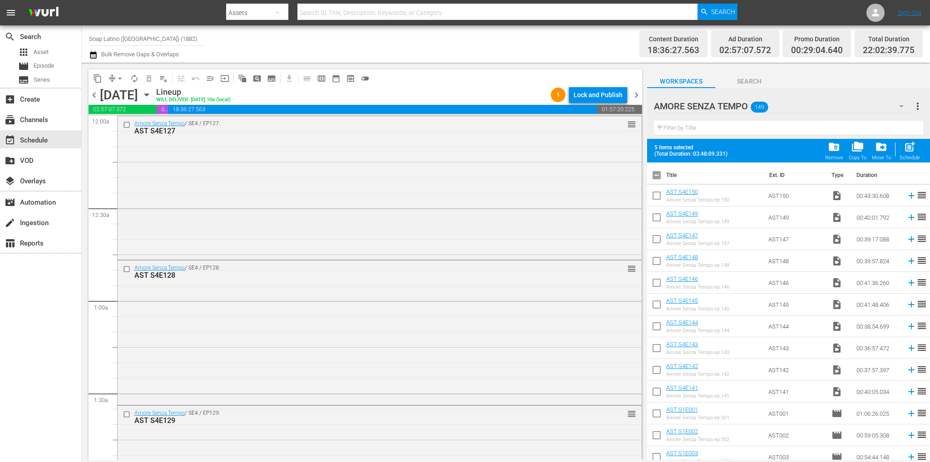
checkbox input "true"
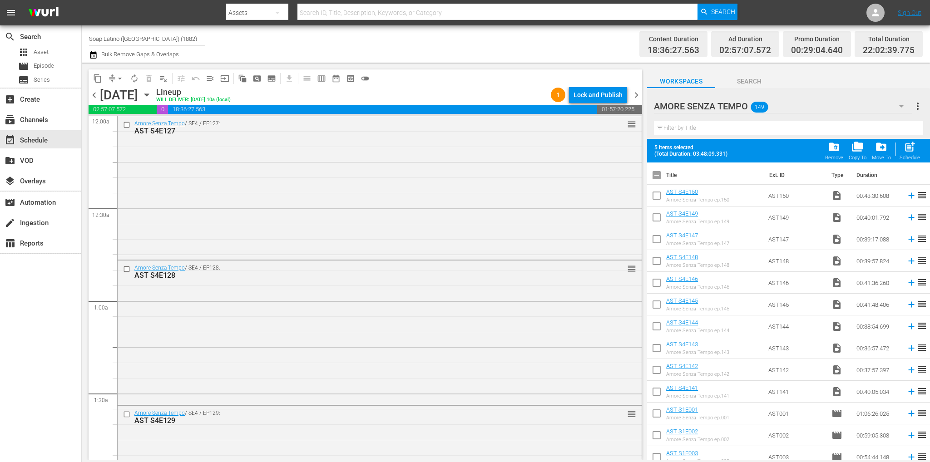
checkbox input "true"
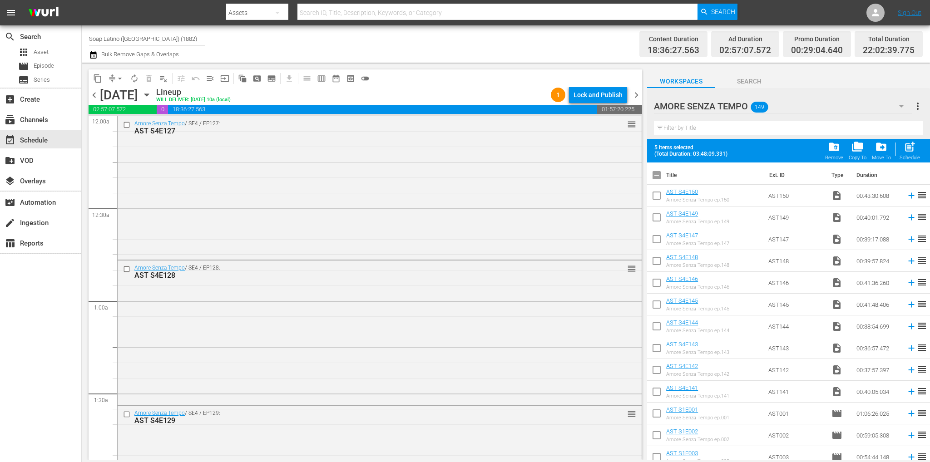
checkbox input "true"
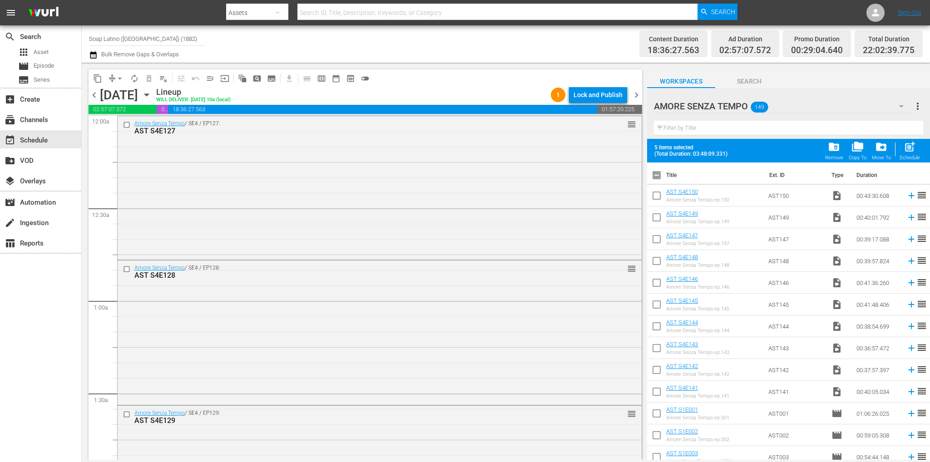
checkbox input "true"
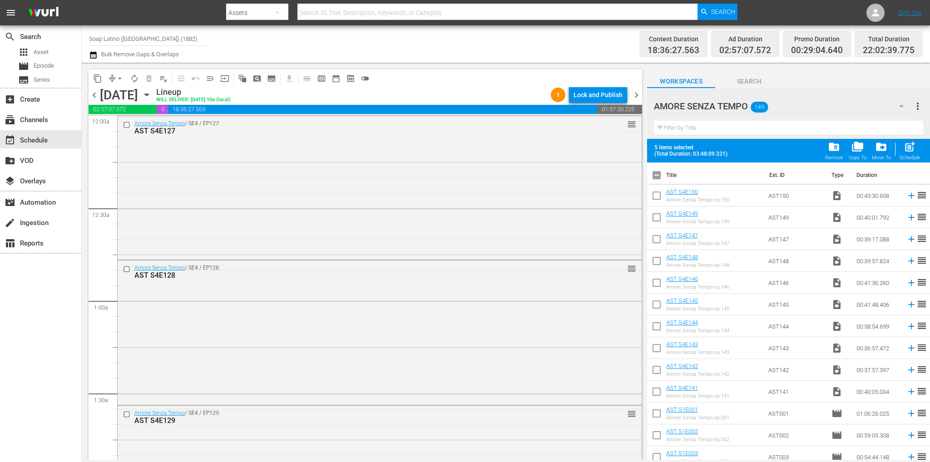
checkbox input "true"
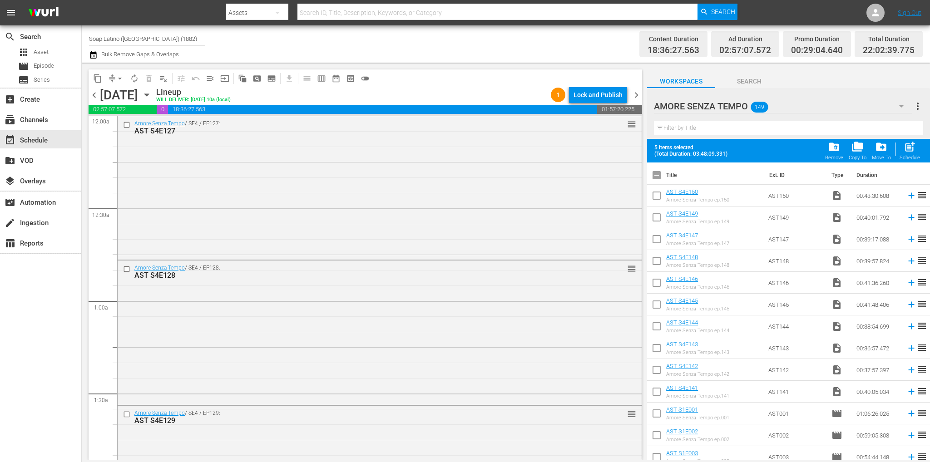
checkbox input "true"
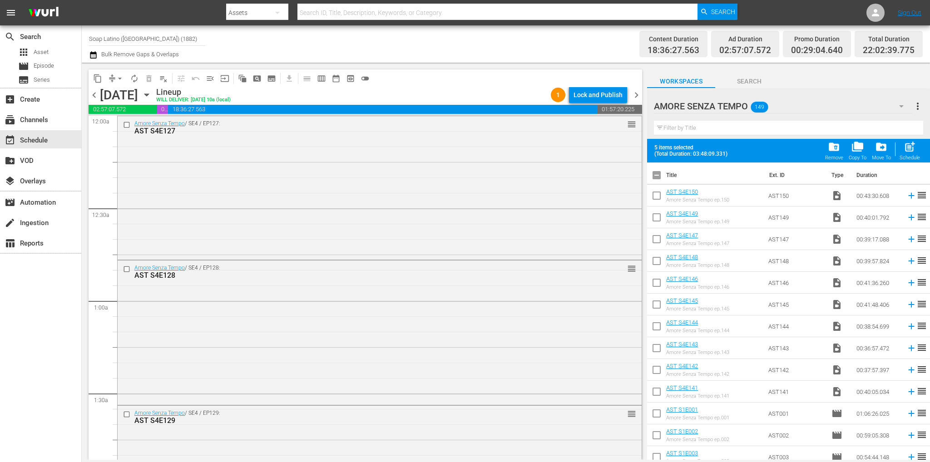
checkbox input "true"
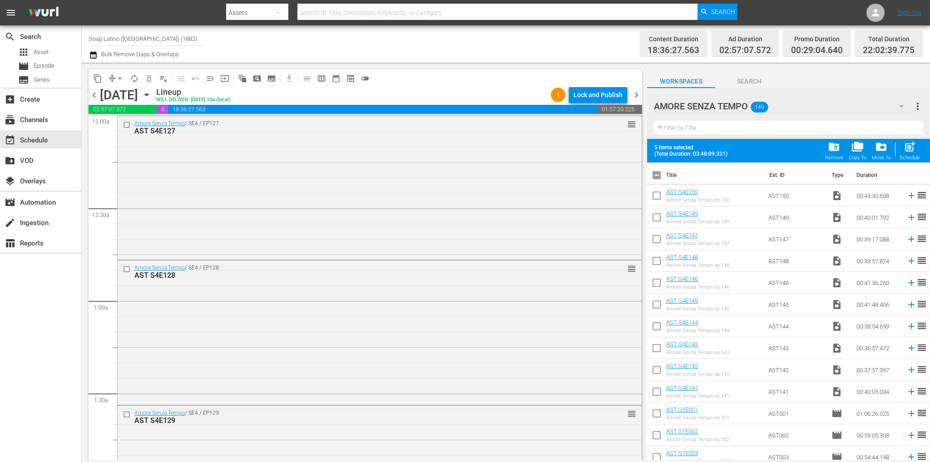
checkbox input "true"
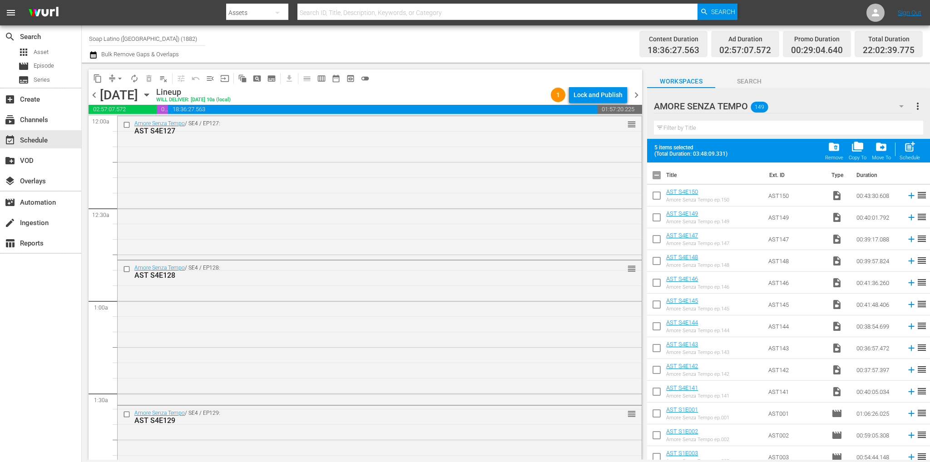
checkbox input "true"
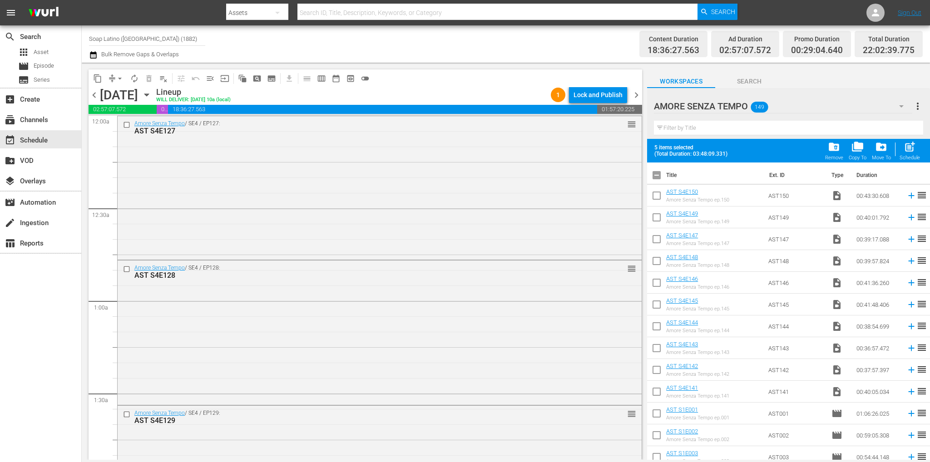
checkbox input "true"
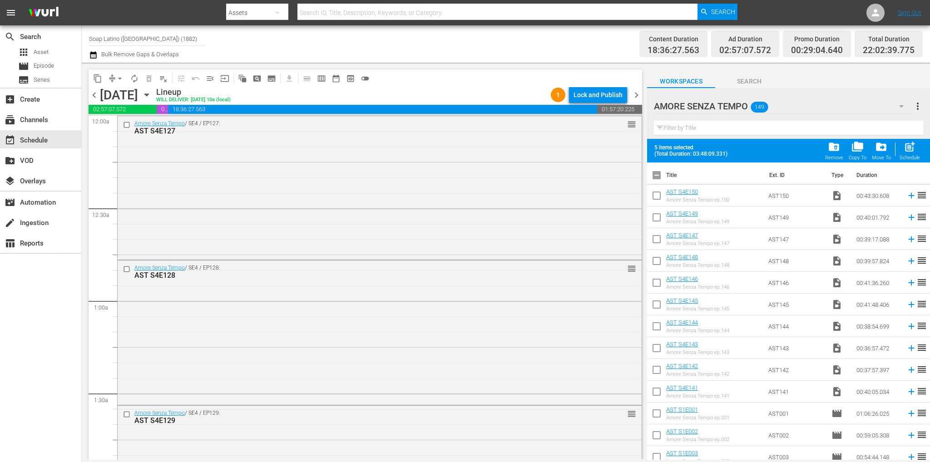
checkbox input "true"
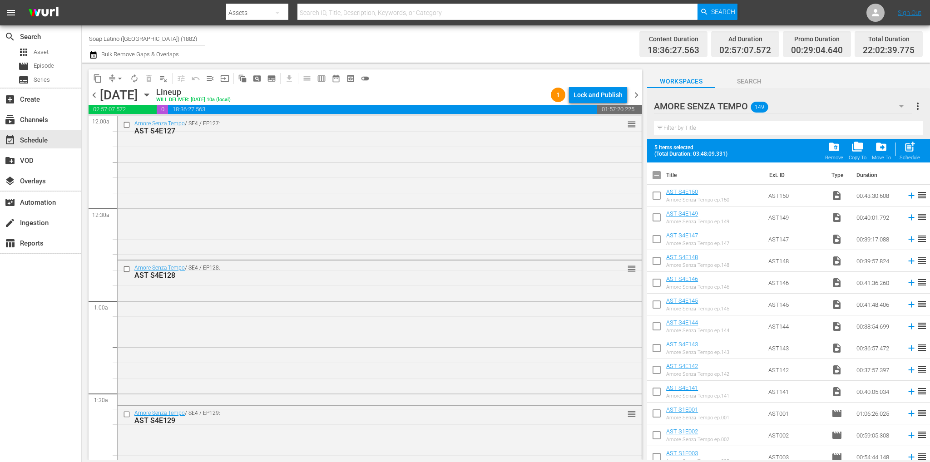
checkbox input "true"
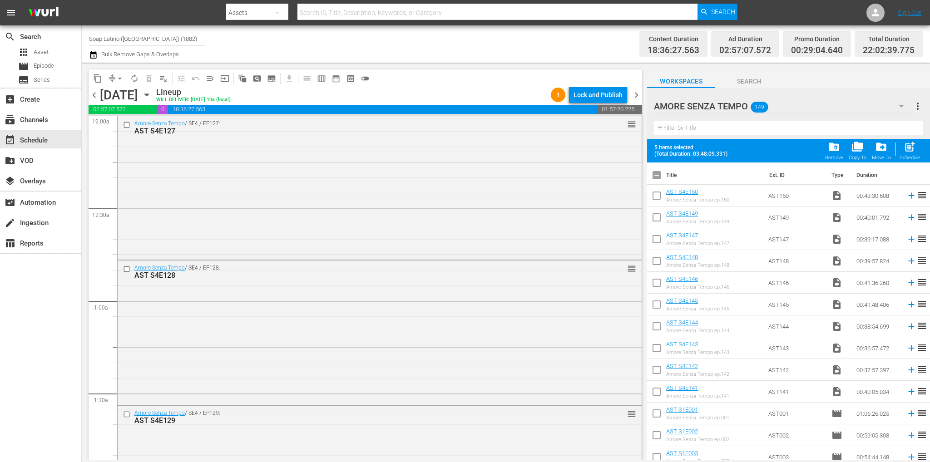
checkbox input "true"
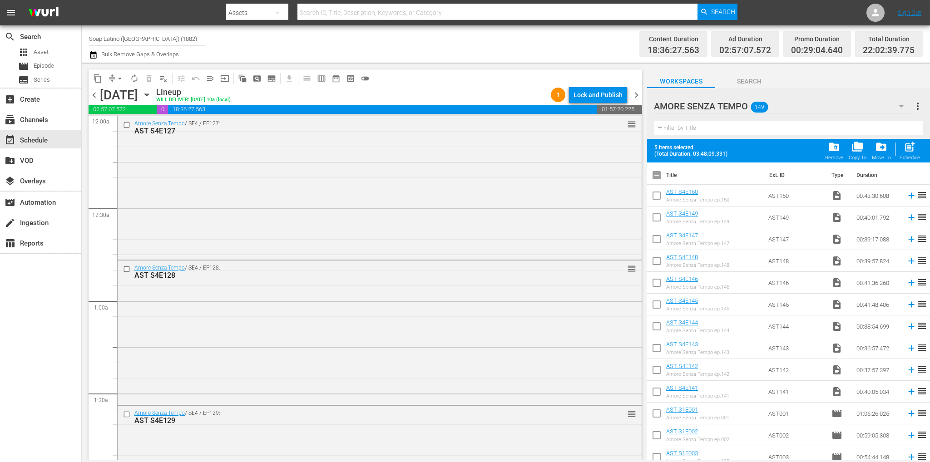
checkbox input "true"
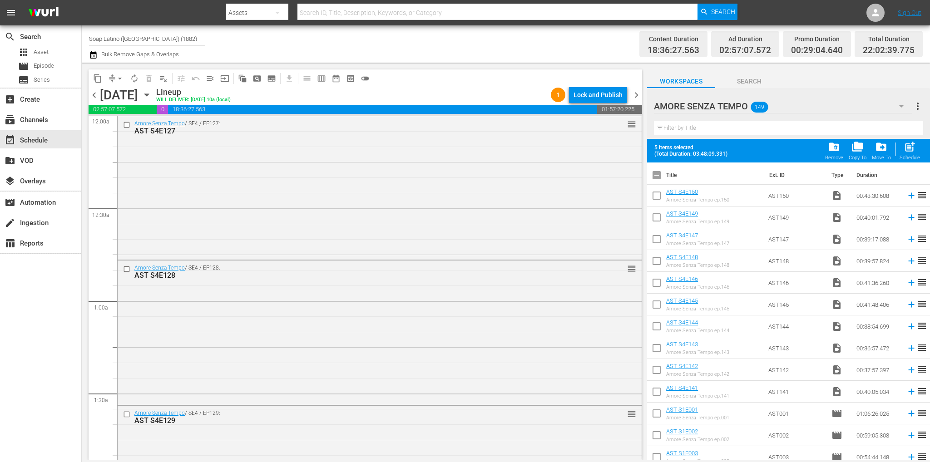
checkbox input "true"
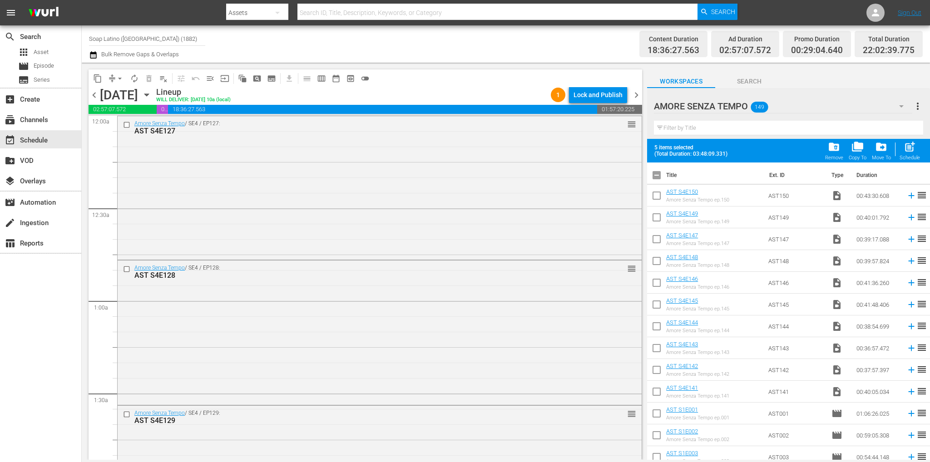
checkbox input "true"
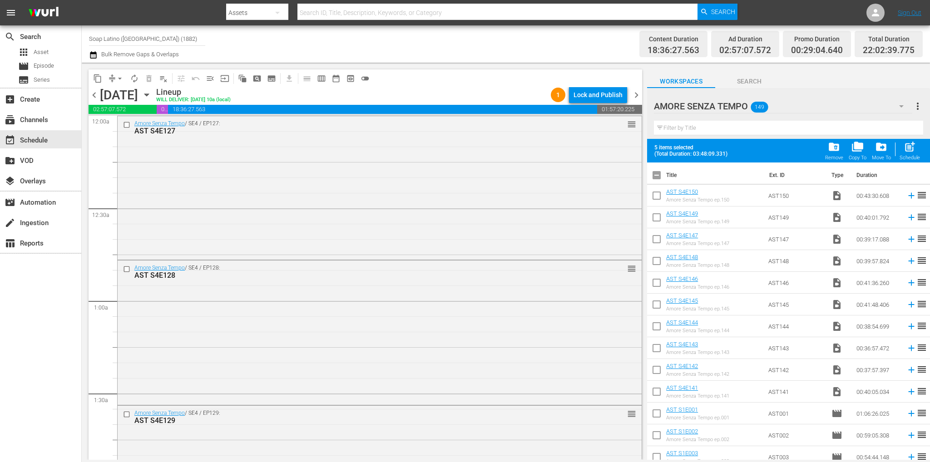
checkbox input "true"
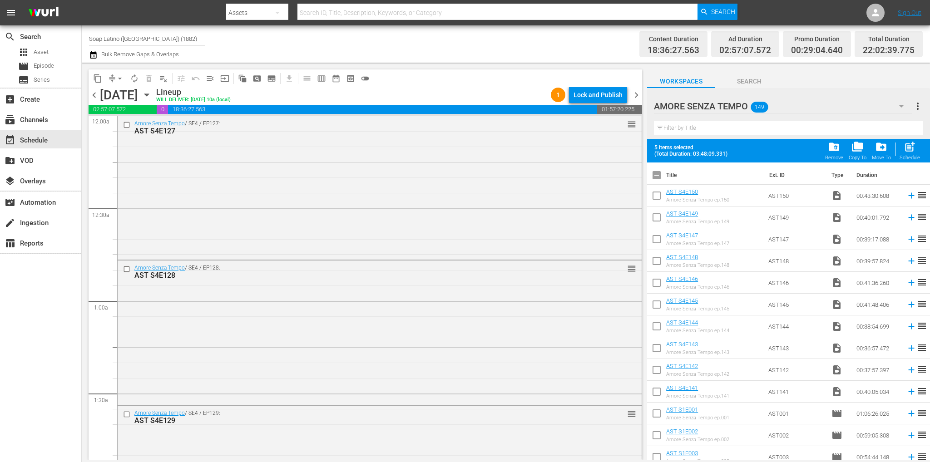
checkbox input "true"
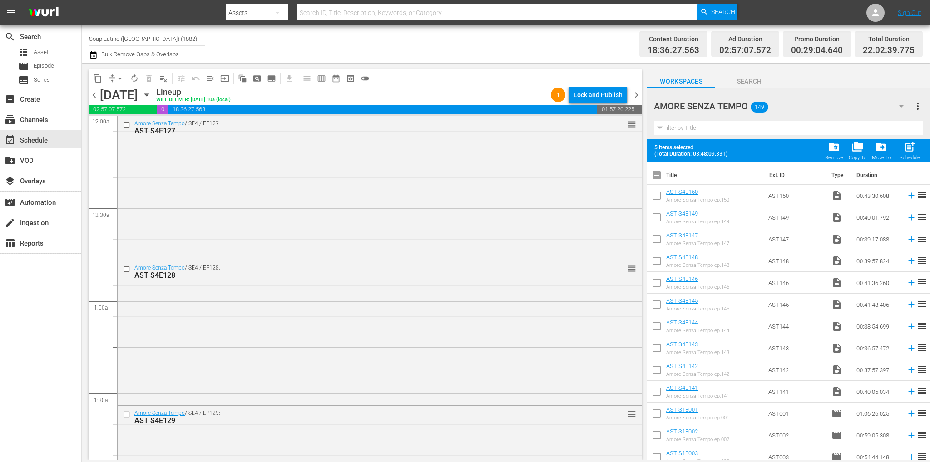
checkbox input "true"
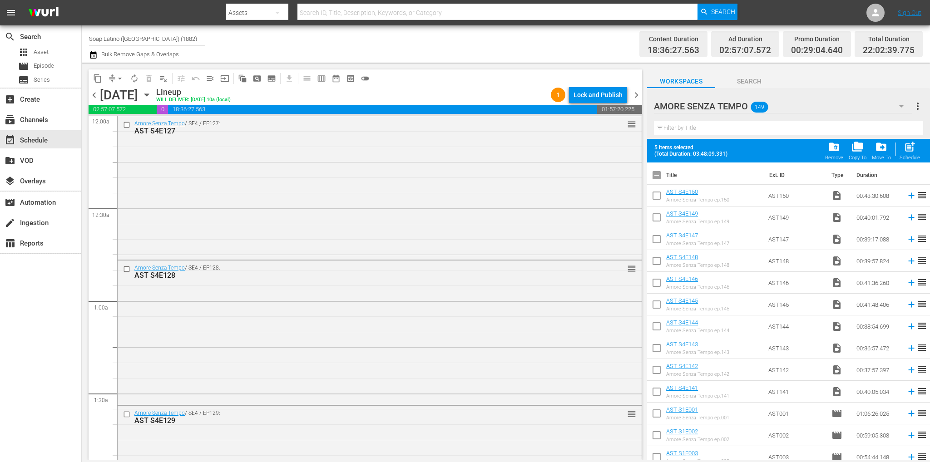
checkbox input "true"
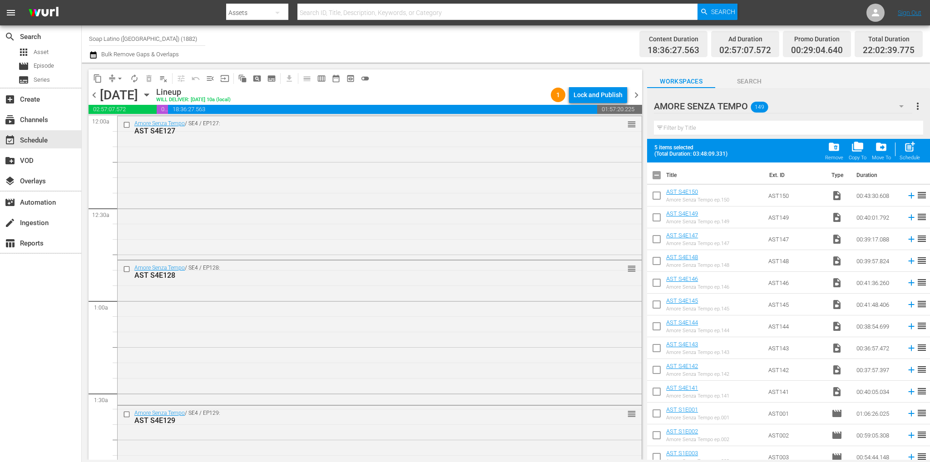
checkbox input "true"
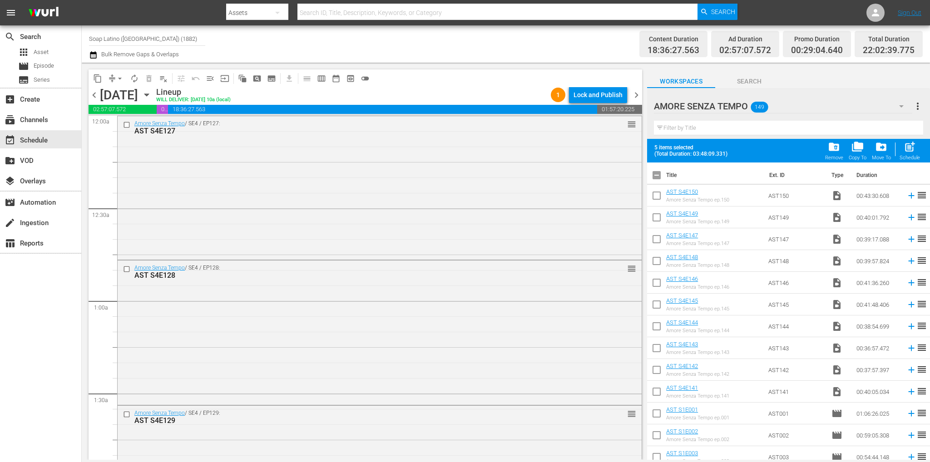
checkbox input "true"
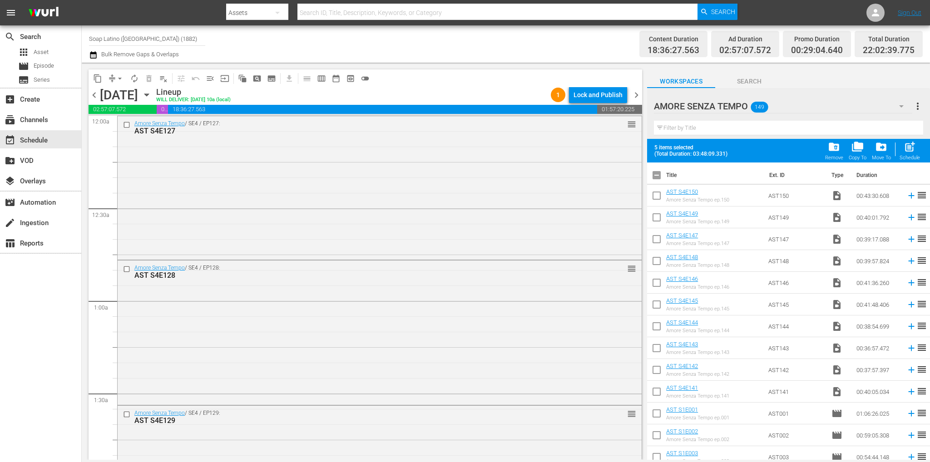
checkbox input "true"
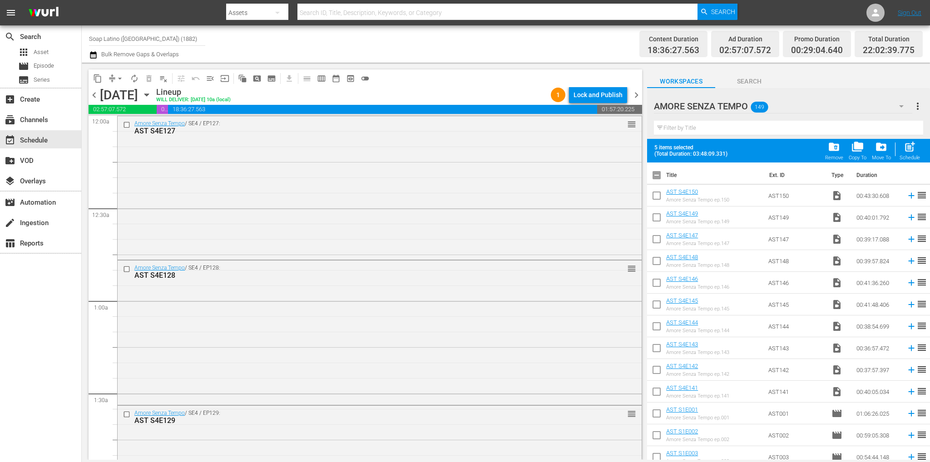
checkbox input "true"
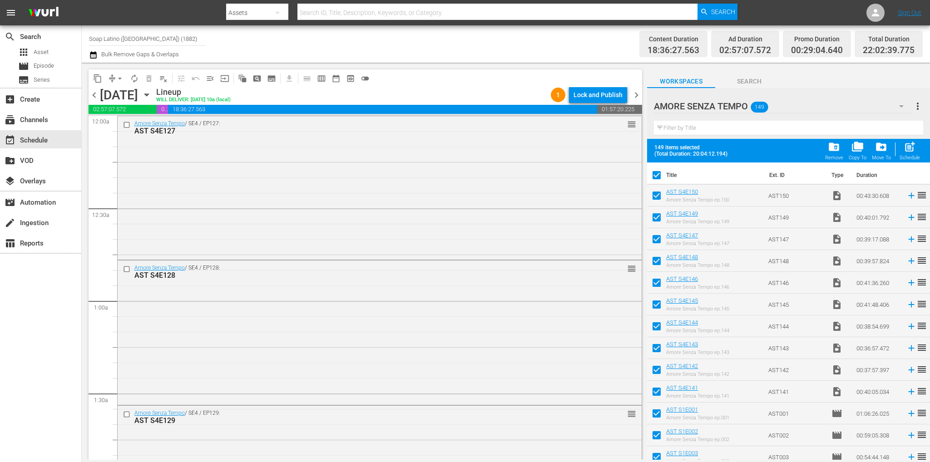
click at [652, 176] on input "checkbox" at bounding box center [656, 177] width 19 height 19
checkbox input "false"
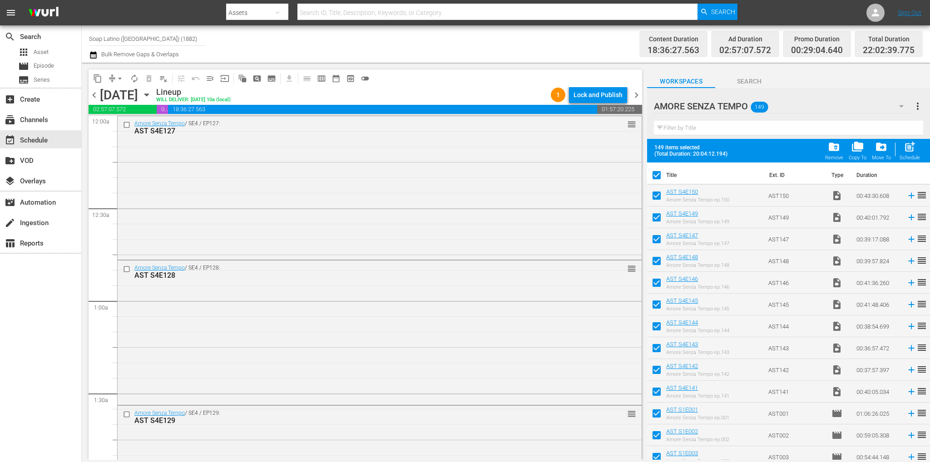
checkbox input "false"
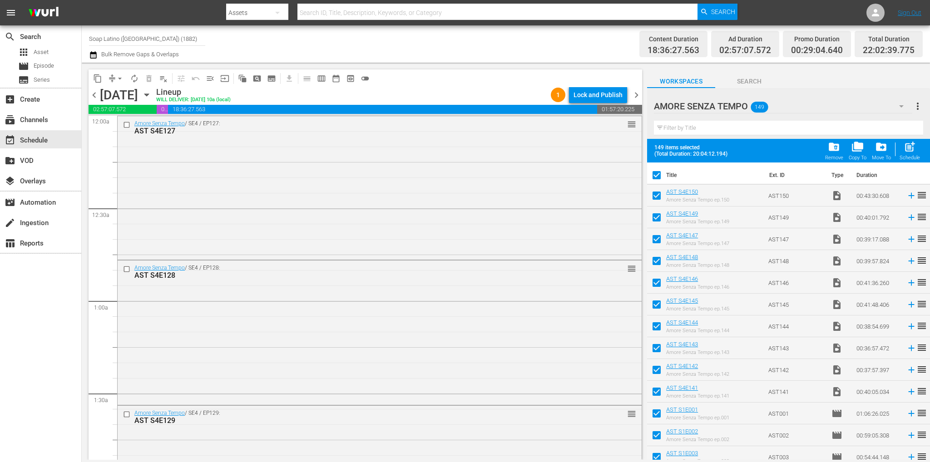
checkbox input "false"
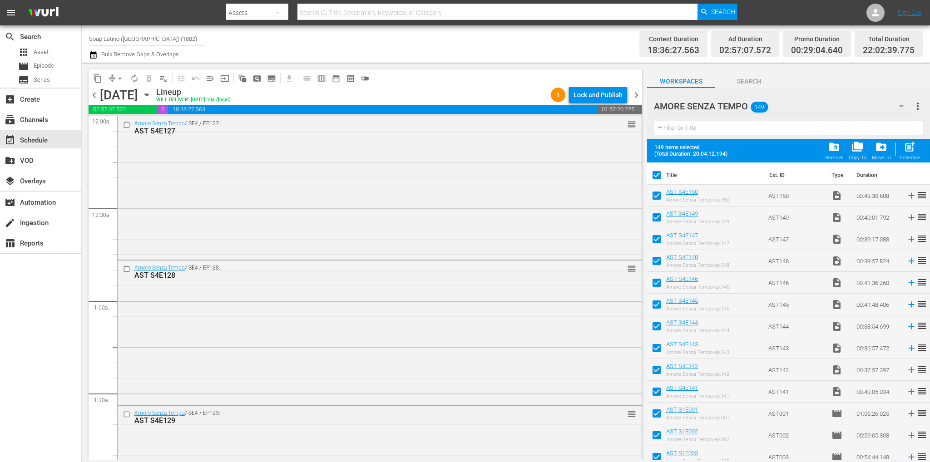
checkbox input "false"
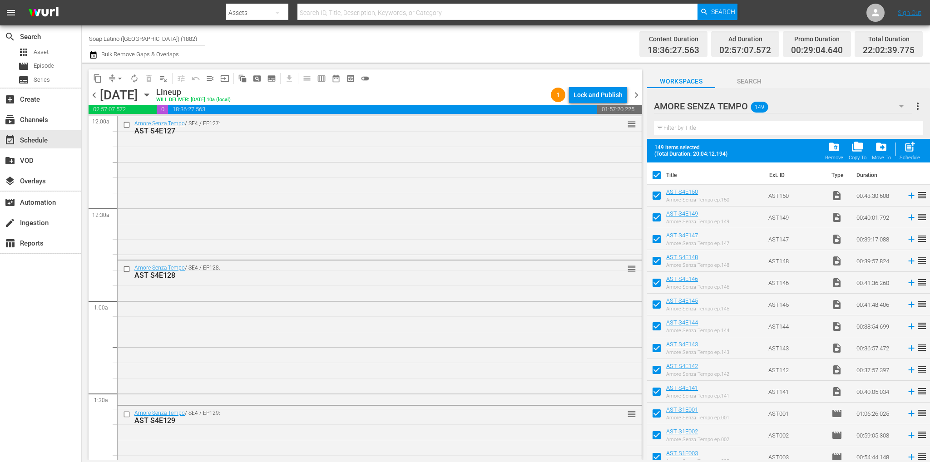
checkbox input "false"
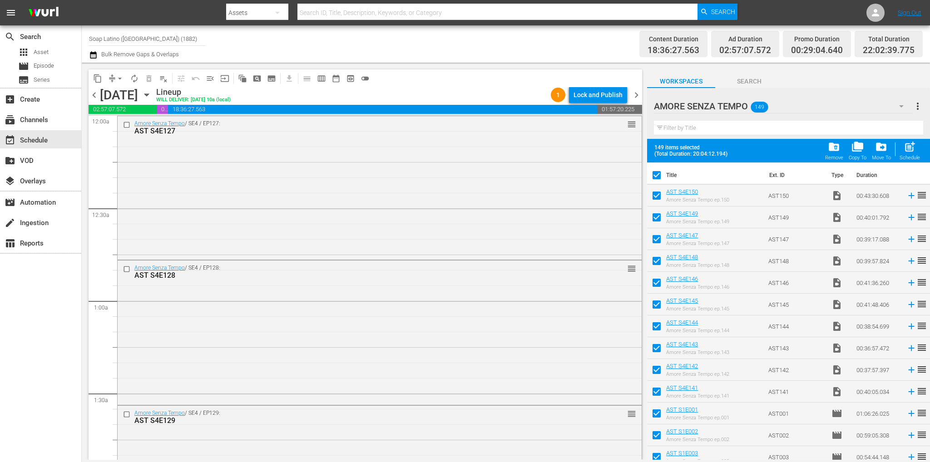
checkbox input "false"
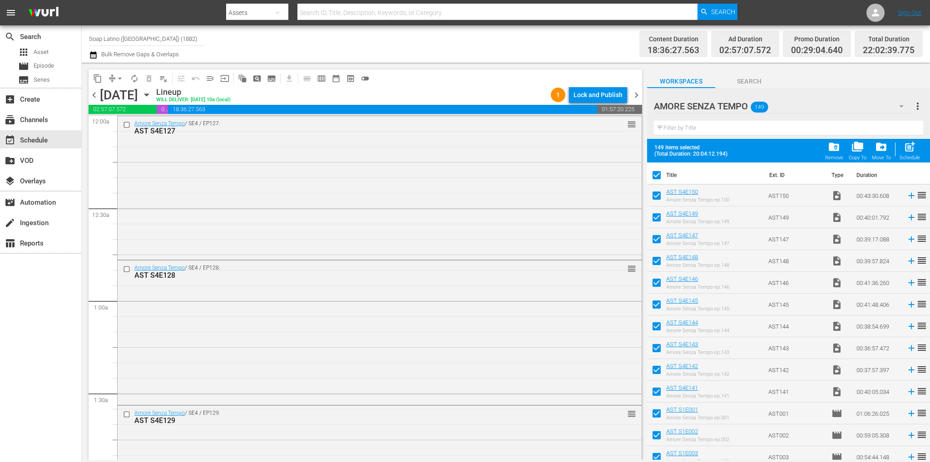
checkbox input "false"
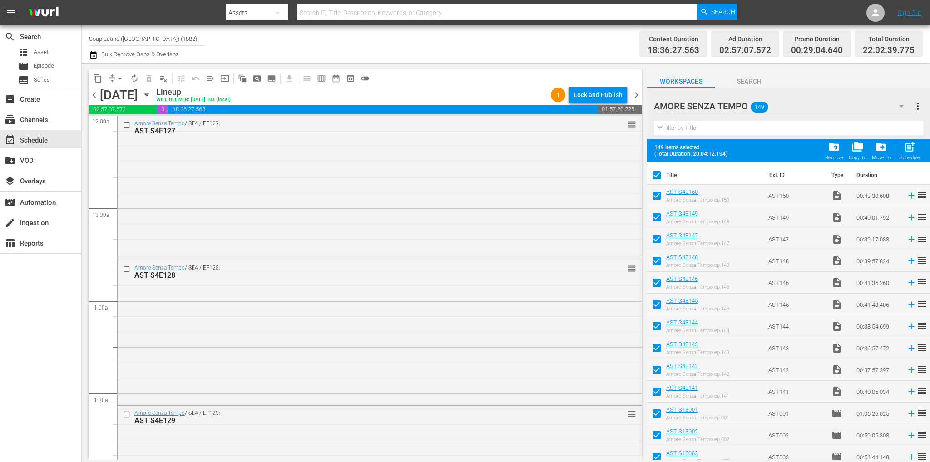
checkbox input "false"
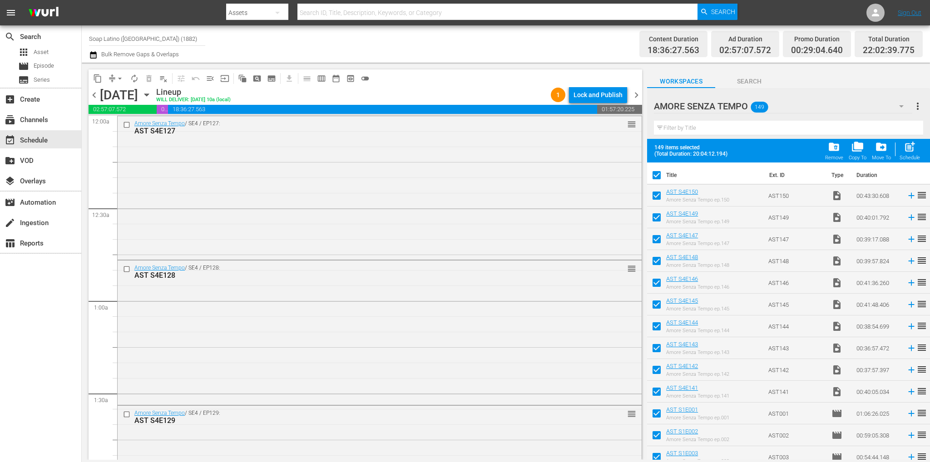
checkbox input "false"
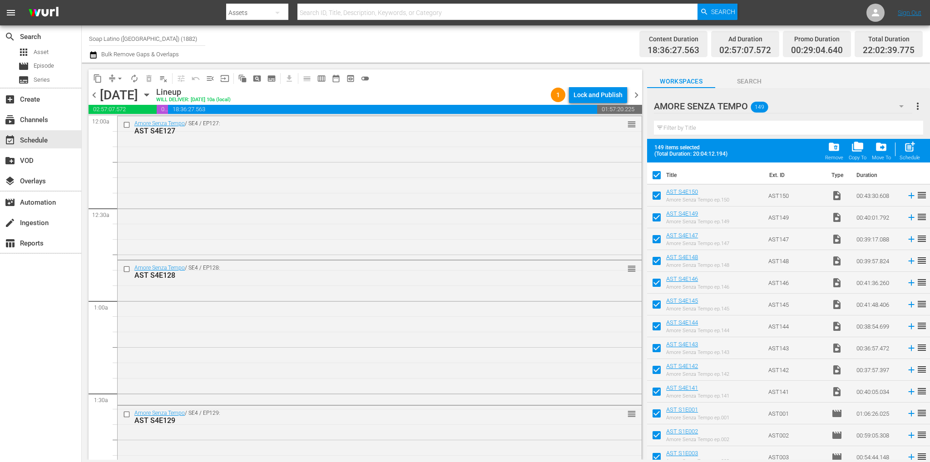
checkbox input "false"
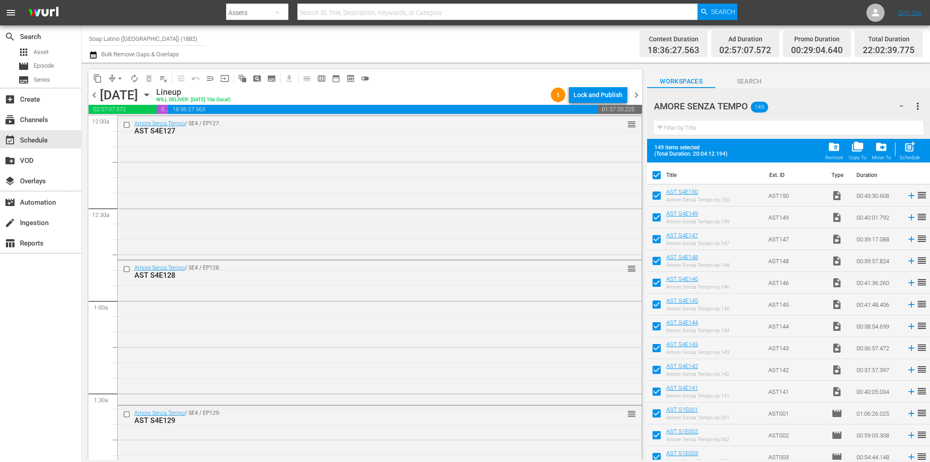
checkbox input "false"
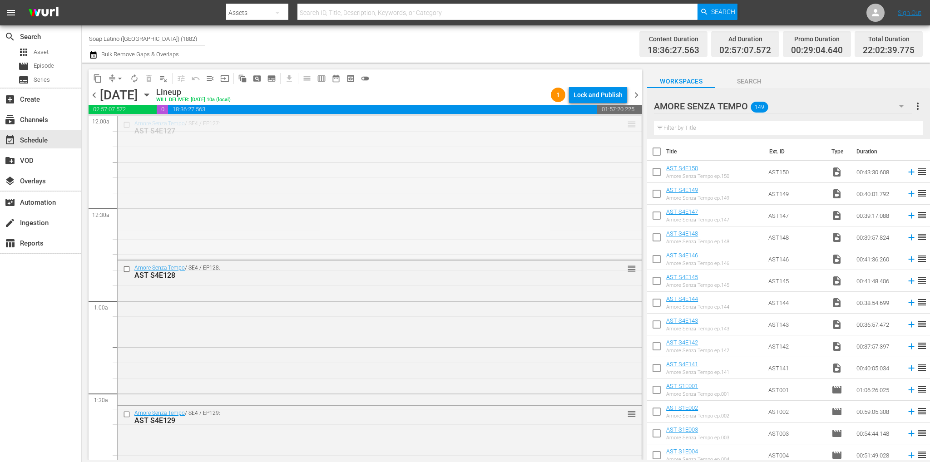
drag, startPoint x: 623, startPoint y: 123, endPoint x: 618, endPoint y: 178, distance: 55.2
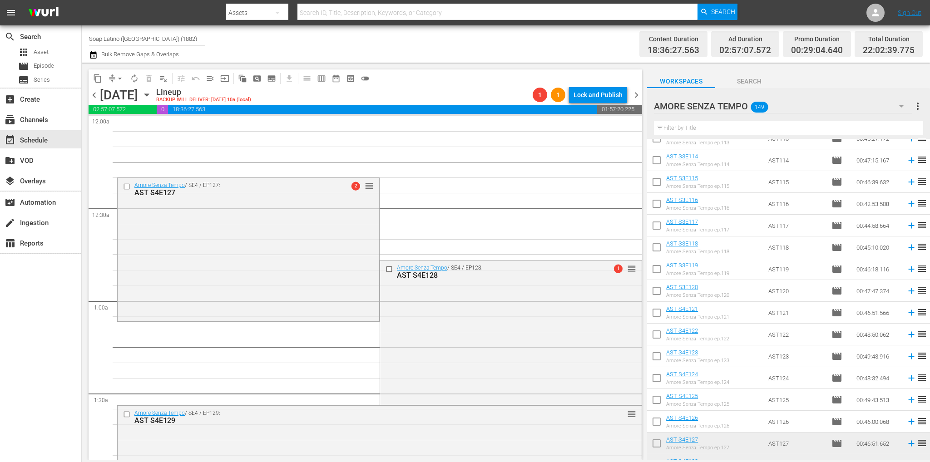
scroll to position [2680, 0]
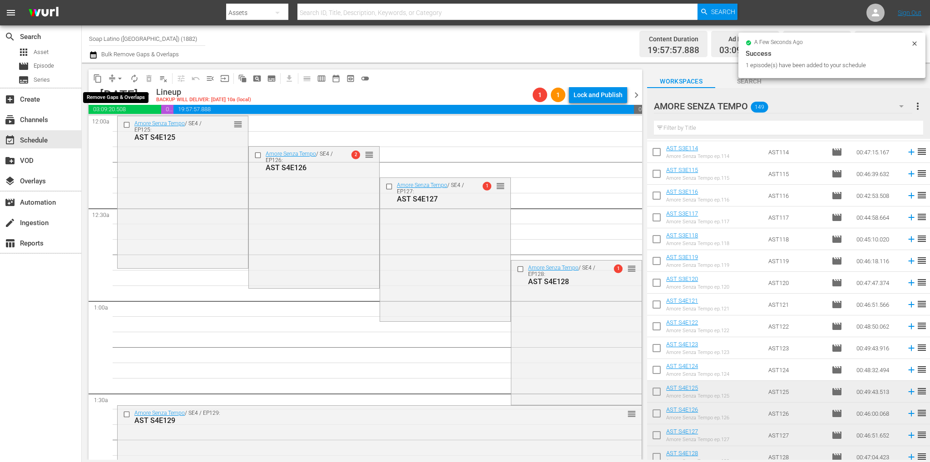
click at [119, 75] on span "arrow_drop_down" at bounding box center [119, 78] width 9 height 9
click at [122, 112] on li "Align to First Episode" at bounding box center [120, 111] width 75 height 15
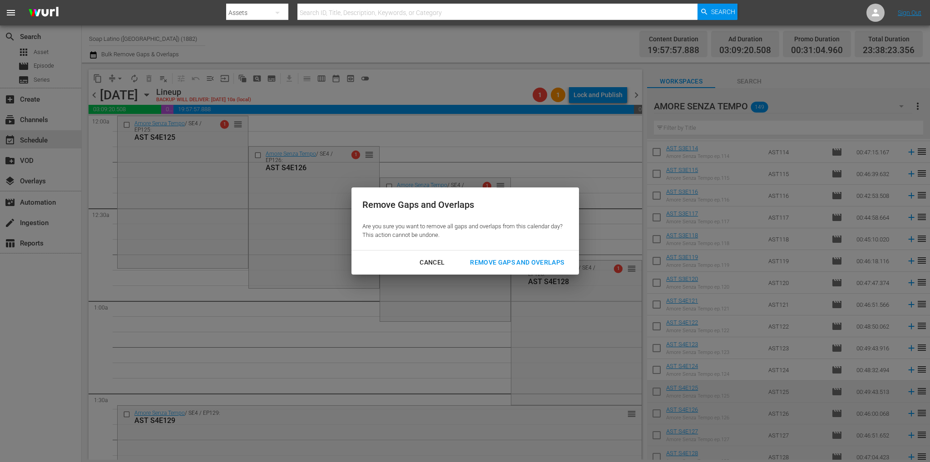
click at [472, 260] on div "Remove Gaps and Overlaps" at bounding box center [517, 262] width 109 height 11
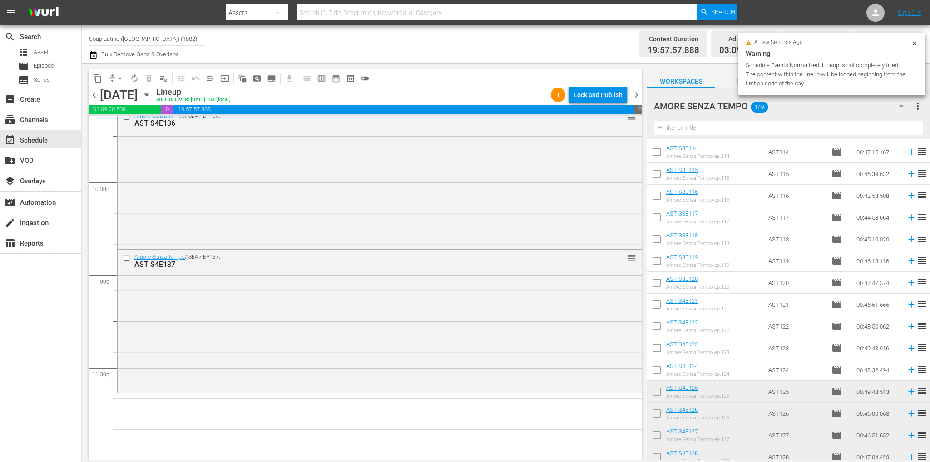
scroll to position [0, 0]
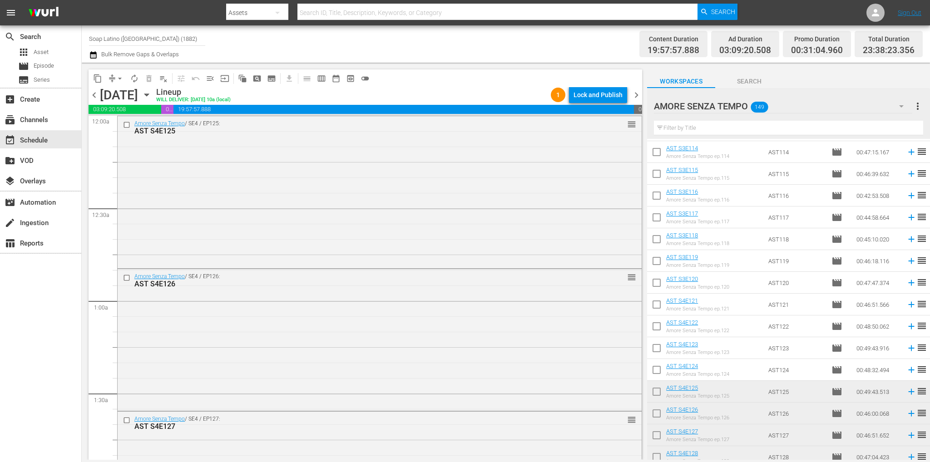
click at [93, 96] on span "chevron_left" at bounding box center [94, 94] width 11 height 11
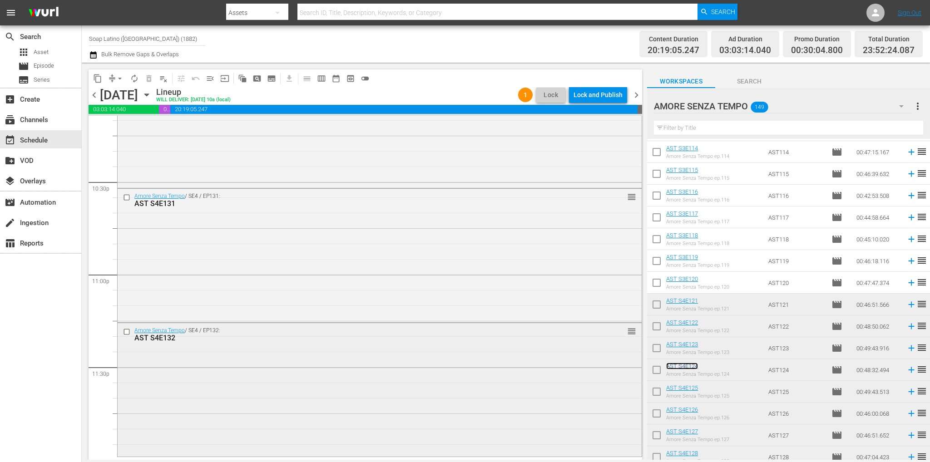
scroll to position [4102, 0]
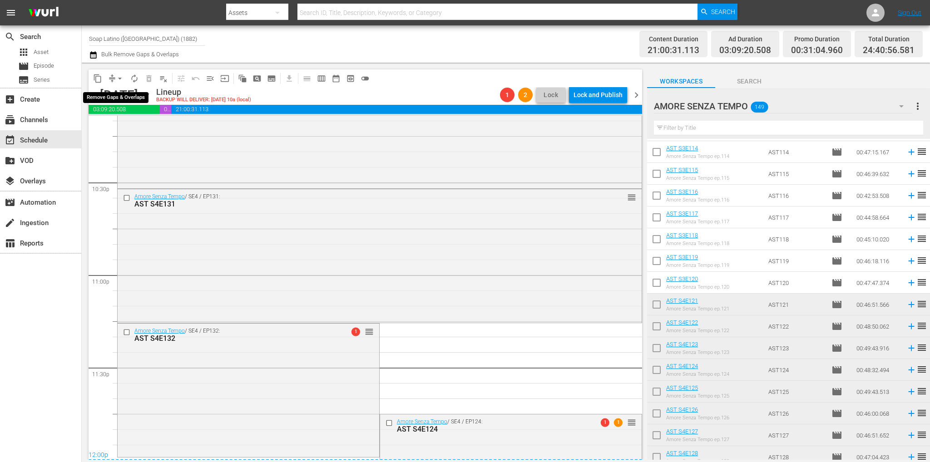
click at [121, 76] on span "arrow_drop_down" at bounding box center [119, 78] width 9 height 9
click at [124, 126] on li "Align to End of Previous Day" at bounding box center [120, 126] width 95 height 15
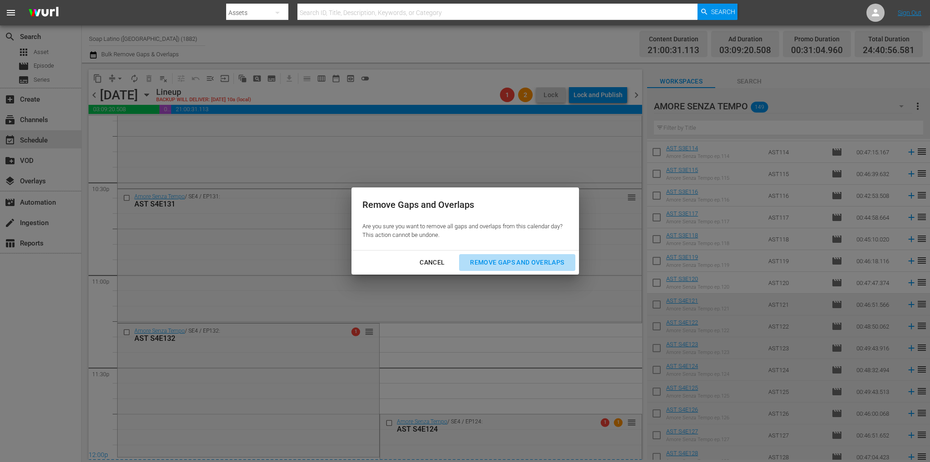
click at [502, 257] on button "Remove Gaps and Overlaps" at bounding box center [517, 262] width 116 height 17
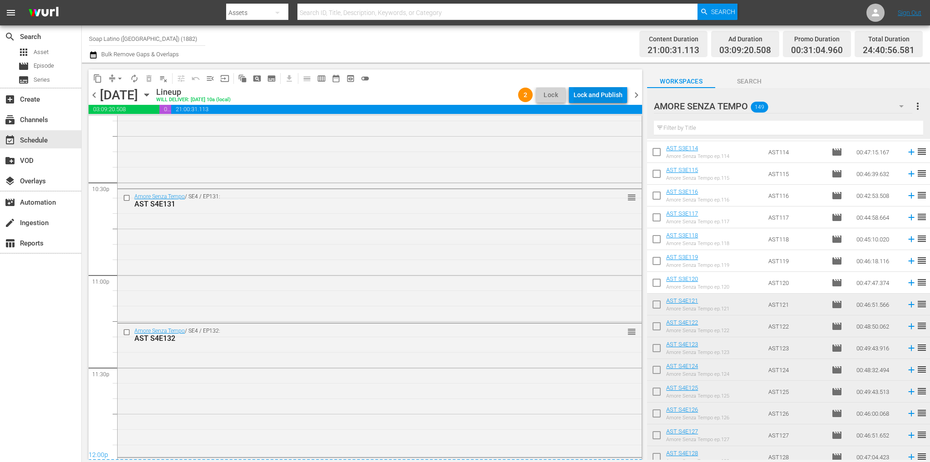
click at [595, 98] on div "Lock and Publish" at bounding box center [598, 95] width 49 height 16
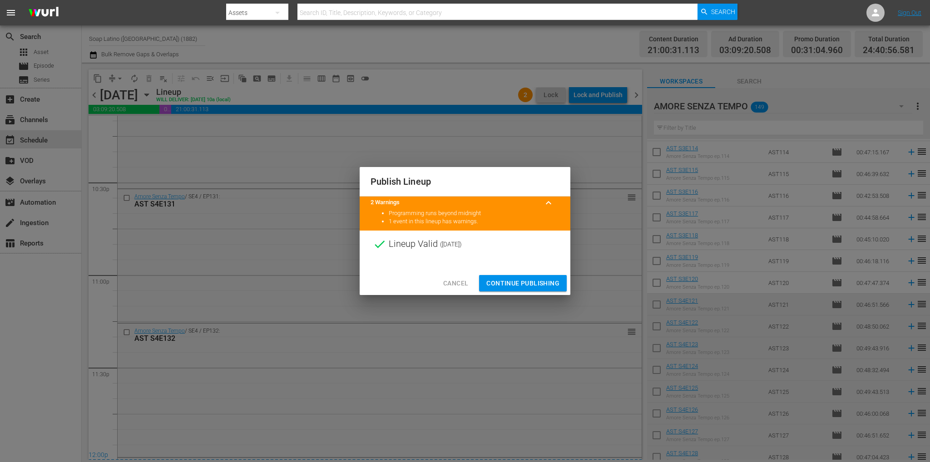
click at [545, 285] on span "Continue Publishing" at bounding box center [522, 283] width 73 height 11
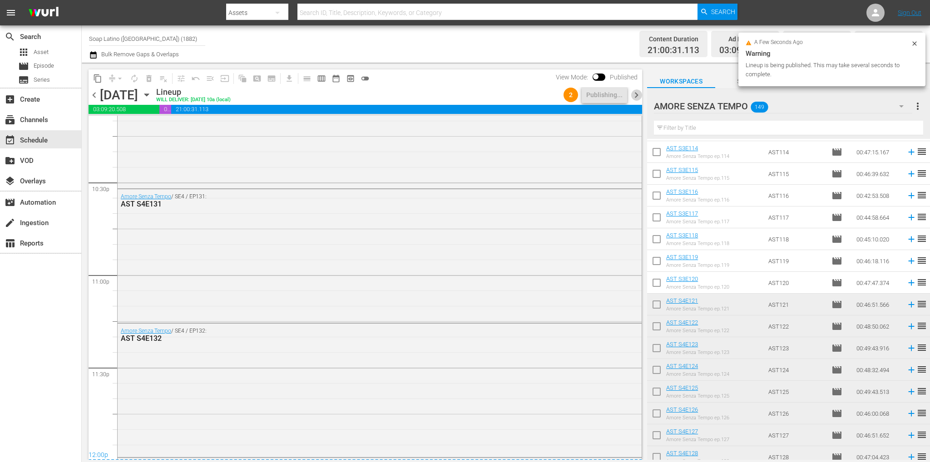
click at [634, 95] on span "chevron_right" at bounding box center [636, 94] width 11 height 11
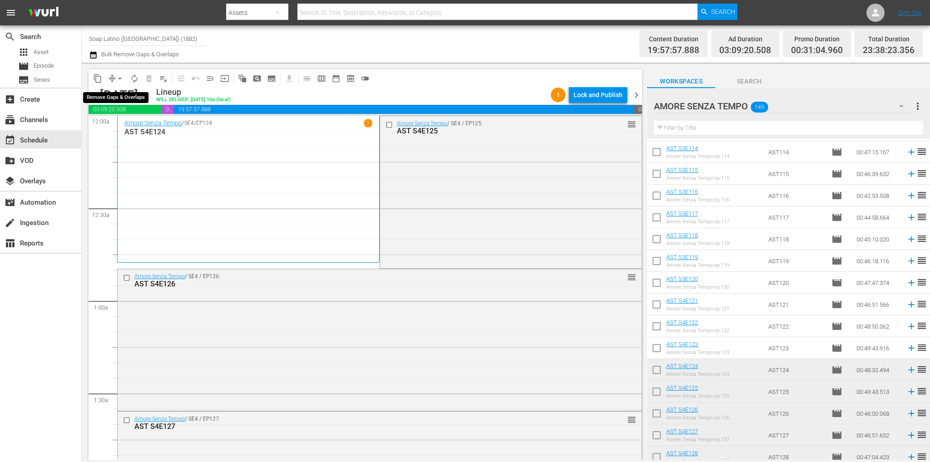
click at [121, 75] on span "arrow_drop_down" at bounding box center [119, 78] width 9 height 9
click at [151, 128] on li "Align to End of Previous Day" at bounding box center [120, 126] width 95 height 15
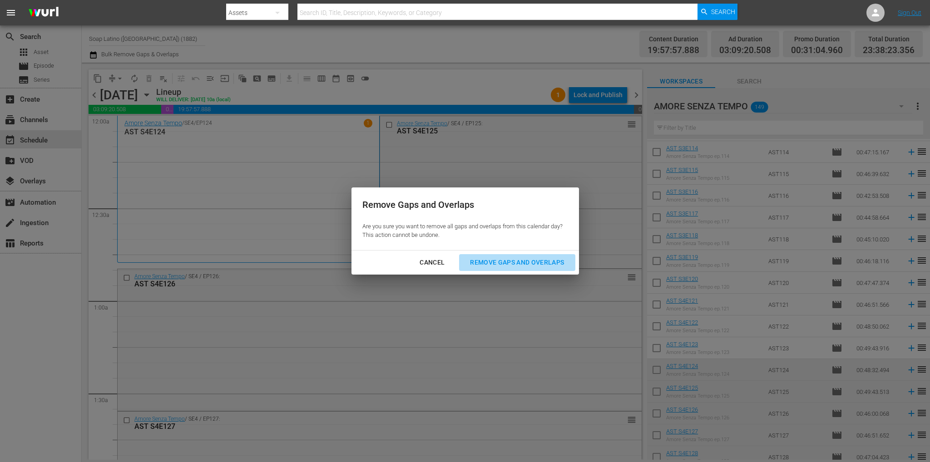
click at [492, 264] on div "Remove Gaps and Overlaps" at bounding box center [517, 262] width 109 height 11
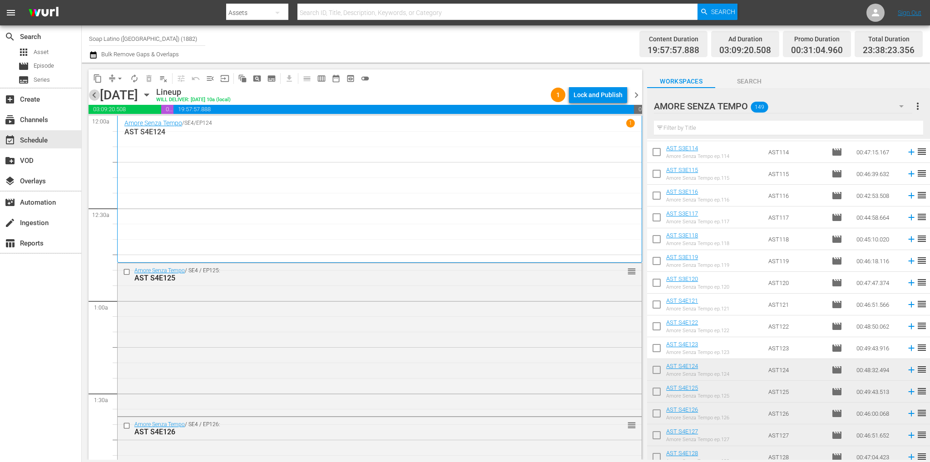
click at [94, 91] on span "chevron_left" at bounding box center [94, 94] width 11 height 11
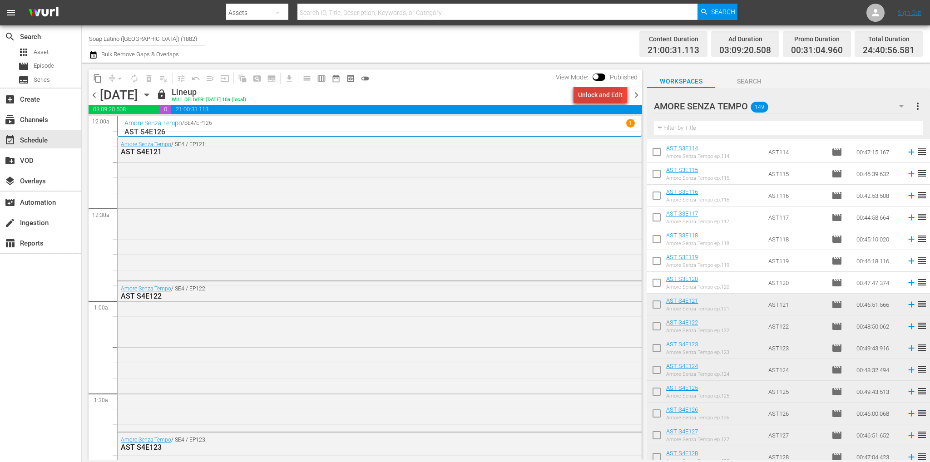
click at [596, 100] on div "Unlock and Edit" at bounding box center [600, 95] width 45 height 16
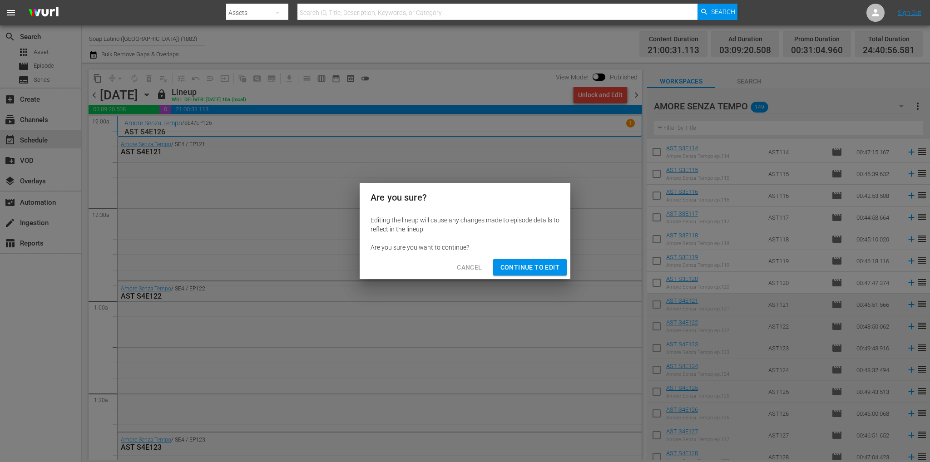
click at [553, 261] on button "Continue to Edit" at bounding box center [530, 267] width 74 height 17
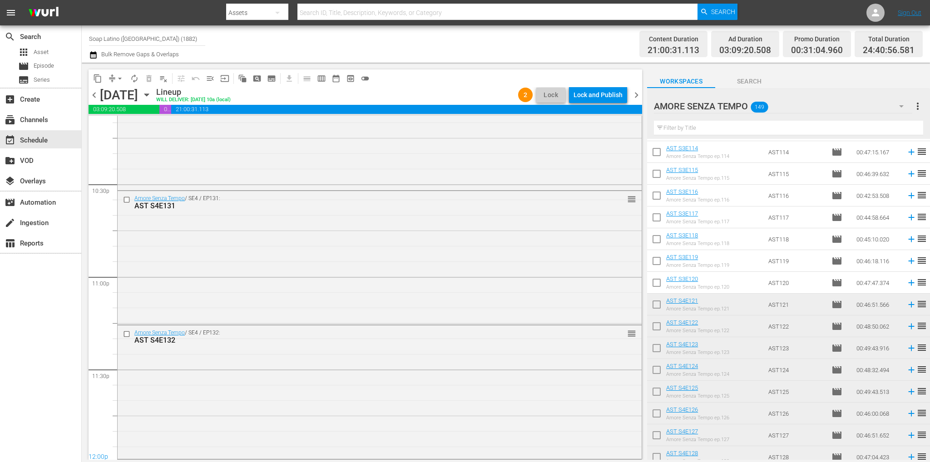
scroll to position [4250, 0]
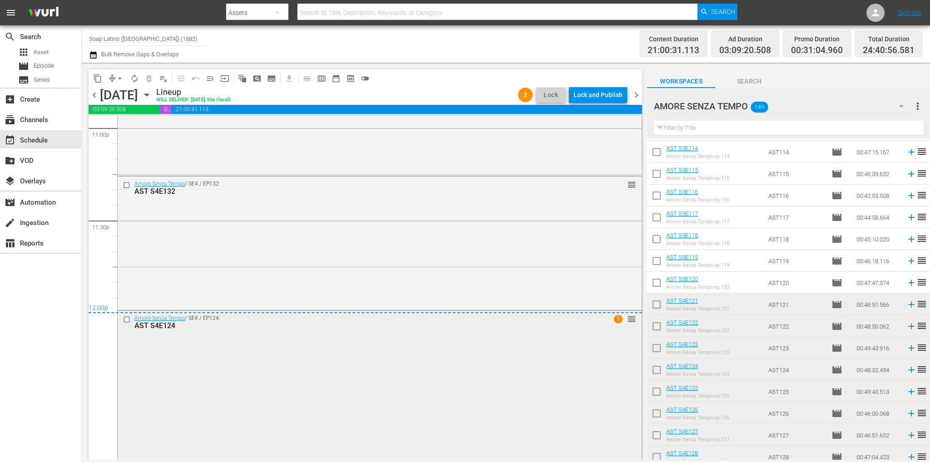
click at [299, 372] on div "Amore Senza Tempo / SE4 / EP124: AST S4E124 1 reorder" at bounding box center [380, 384] width 524 height 147
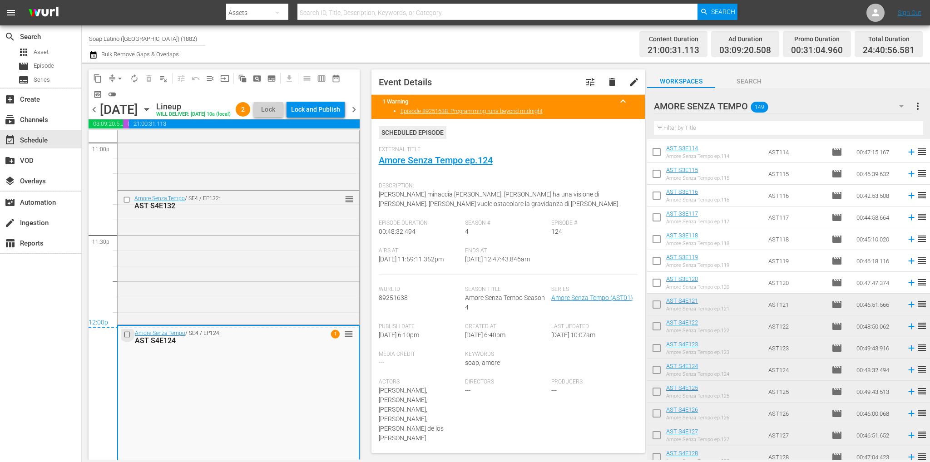
click at [128, 338] on input "checkbox" at bounding box center [129, 335] width 10 height 8
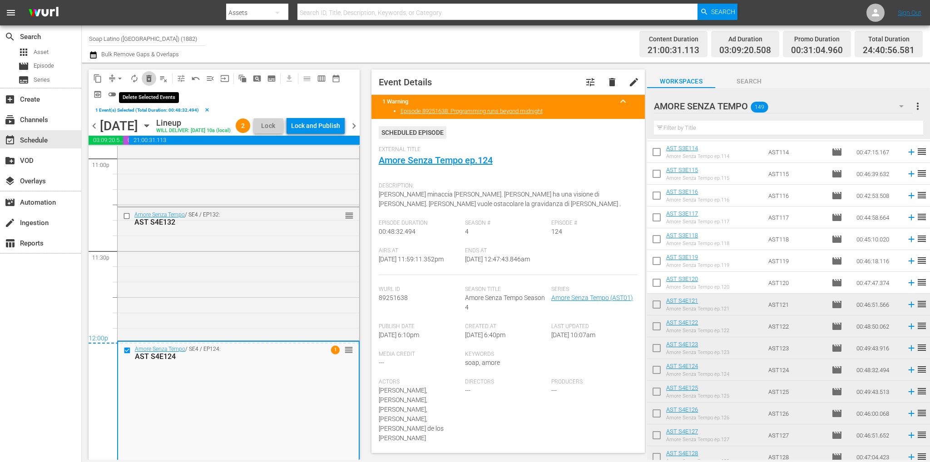
click at [151, 77] on span "delete_forever_outlined" at bounding box center [148, 78] width 9 height 9
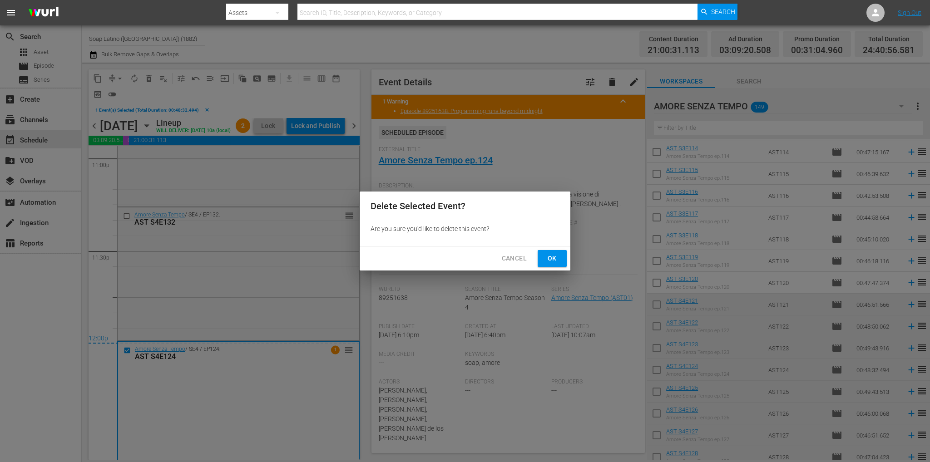
click at [552, 257] on span "Ok" at bounding box center [552, 258] width 15 height 11
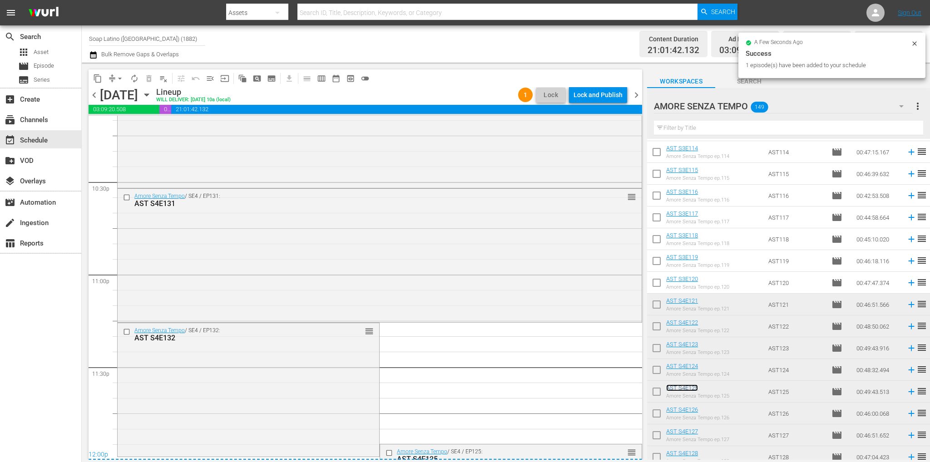
scroll to position [4241, 0]
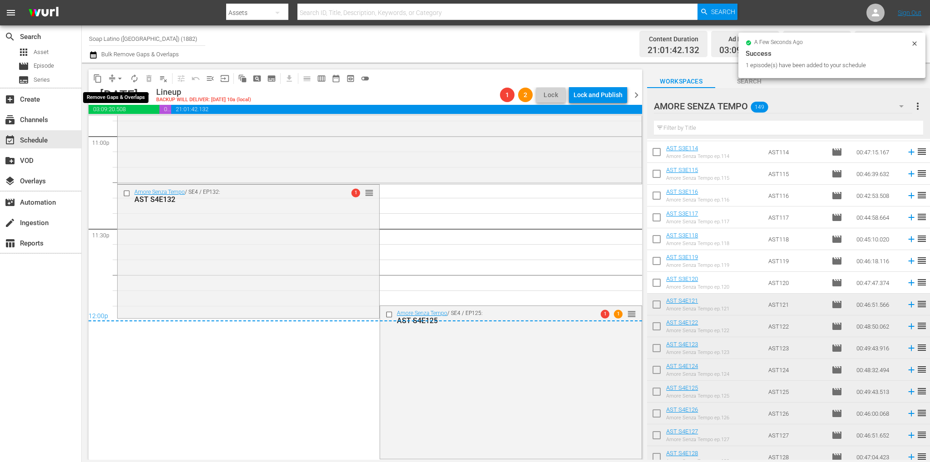
click at [117, 78] on span "arrow_drop_down" at bounding box center [119, 78] width 9 height 9
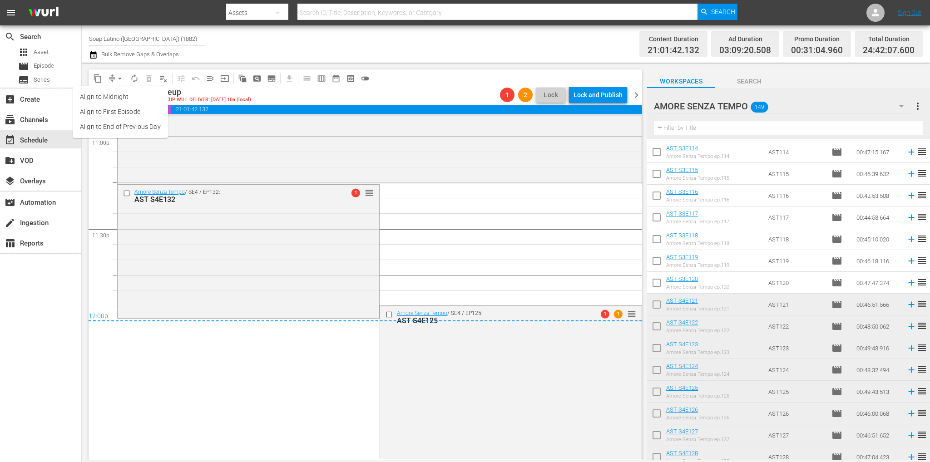
click at [124, 124] on li "Align to End of Previous Day" at bounding box center [120, 126] width 95 height 15
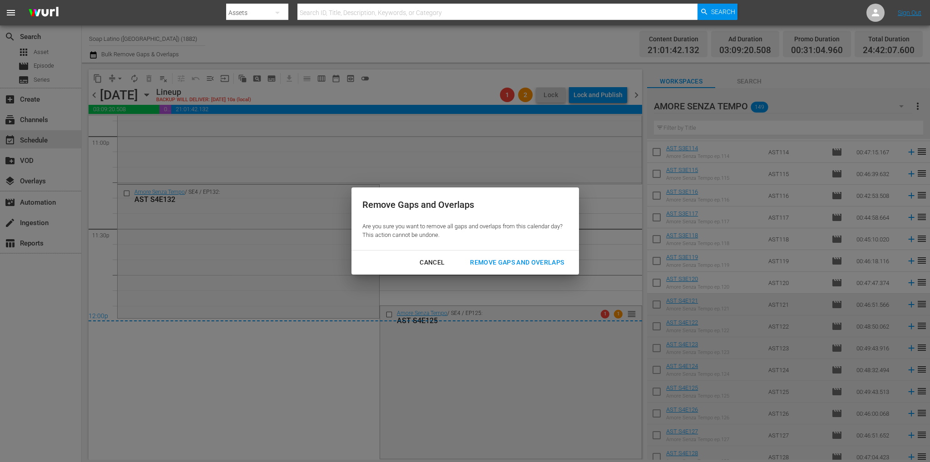
click at [507, 263] on div "Remove Gaps and Overlaps" at bounding box center [517, 262] width 109 height 11
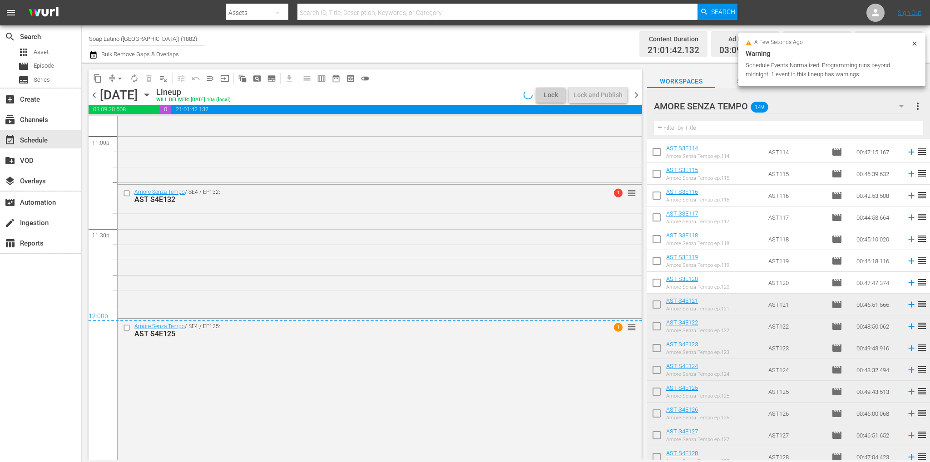
scroll to position [4250, 0]
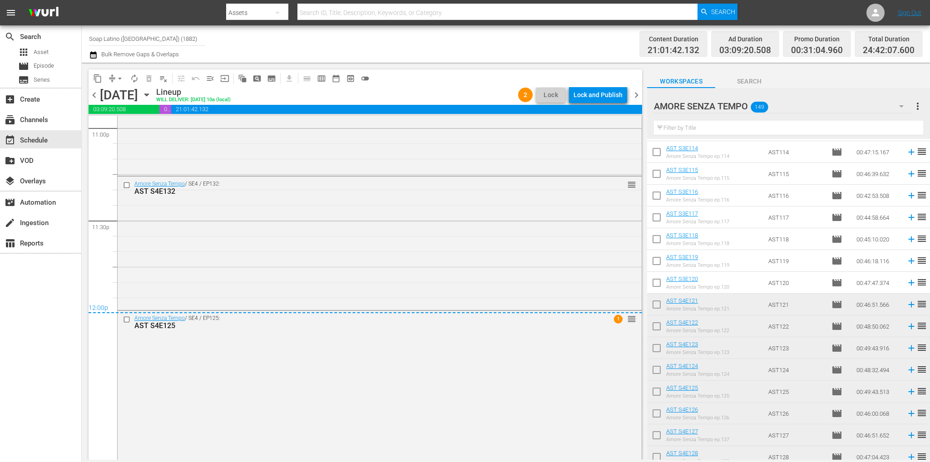
click at [588, 97] on div "Lock and Publish" at bounding box center [598, 95] width 49 height 16
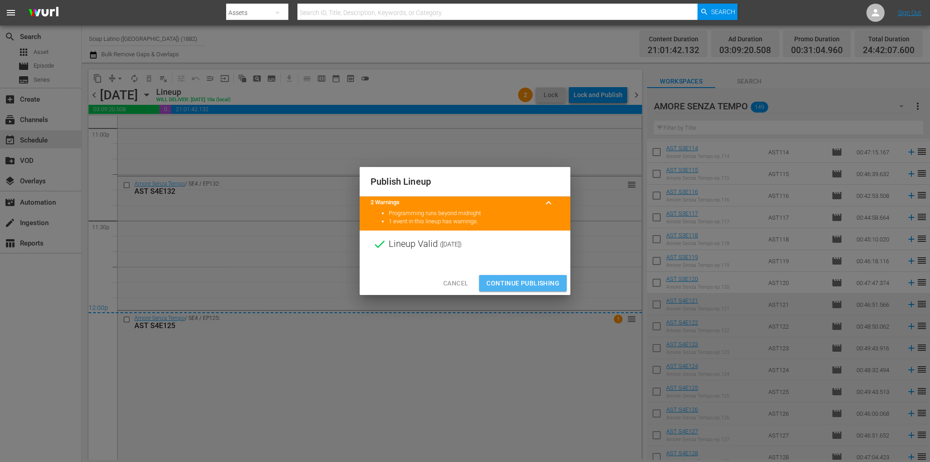
click at [527, 280] on span "Continue Publishing" at bounding box center [522, 283] width 73 height 11
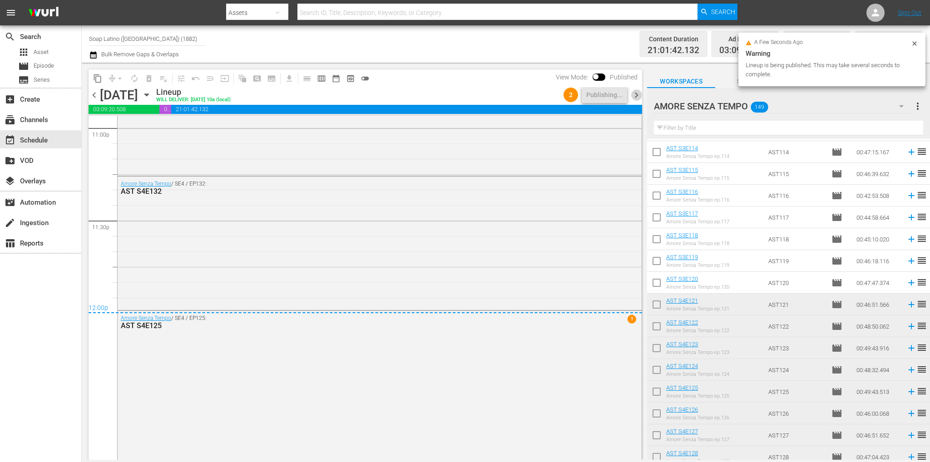
click at [634, 93] on span "chevron_right" at bounding box center [636, 94] width 11 height 11
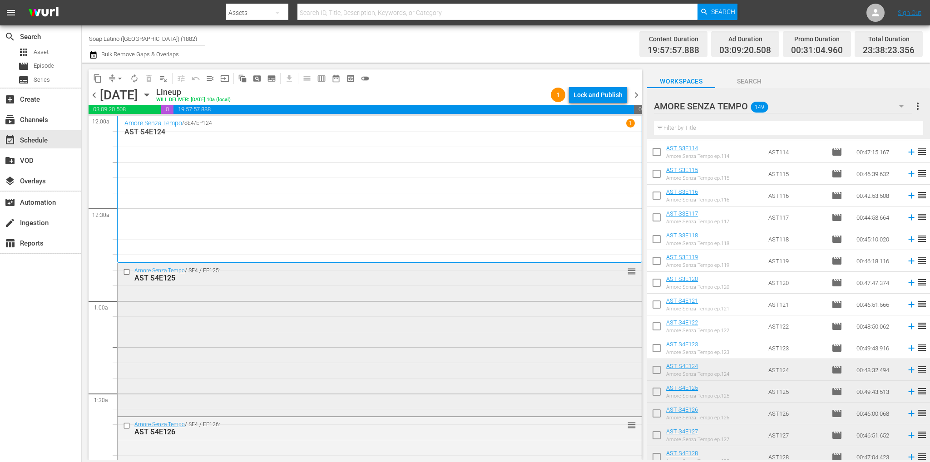
click at [197, 311] on div "Amore Senza Tempo / SE4 / EP125: AST S4E125 reorder" at bounding box center [380, 338] width 524 height 151
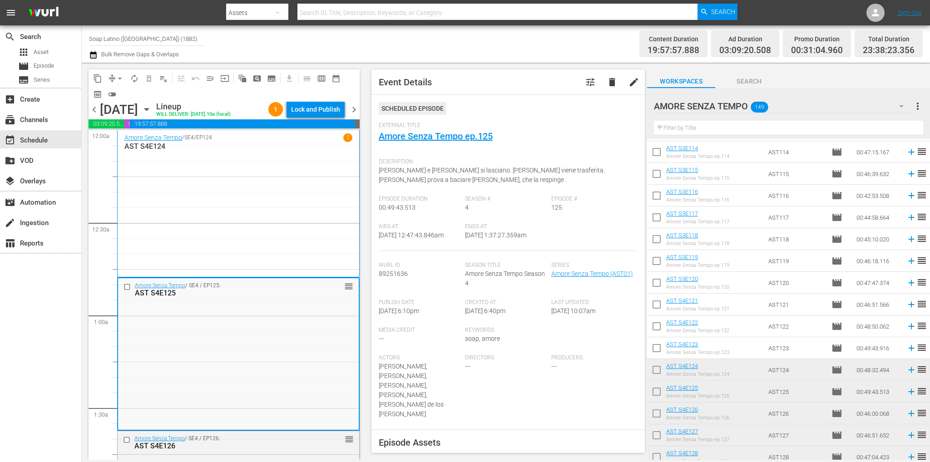
click at [174, 241] on div "Amore Senza Tempo / SE4 / EP124 1 AST S4E124" at bounding box center [238, 204] width 228 height 141
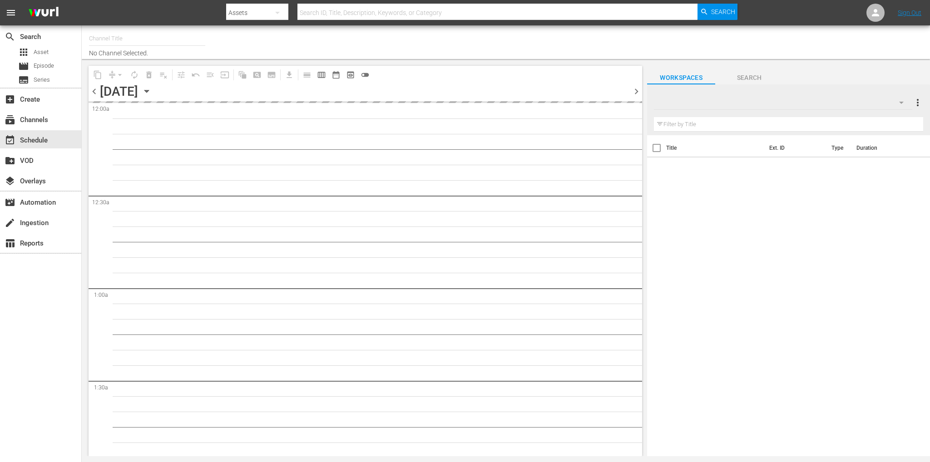
type input "Soap Latino ([GEOGRAPHIC_DATA]) (1882)"
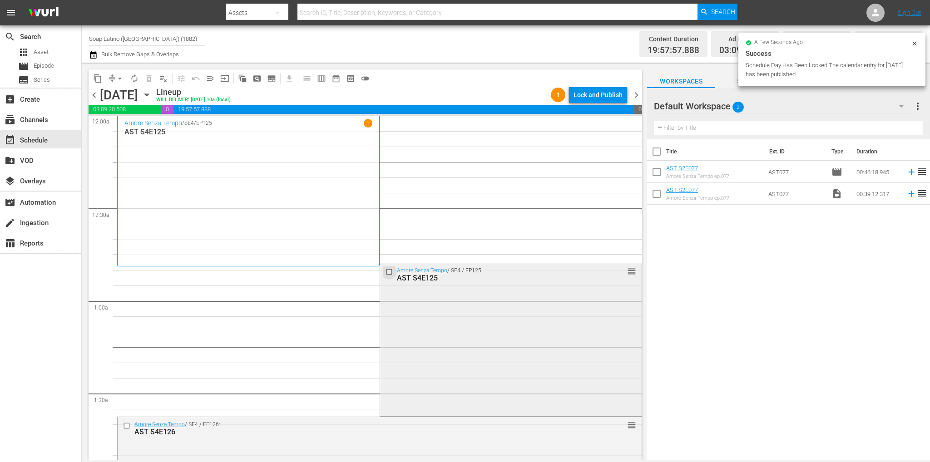
click at [386, 272] on input "checkbox" at bounding box center [391, 272] width 10 height 8
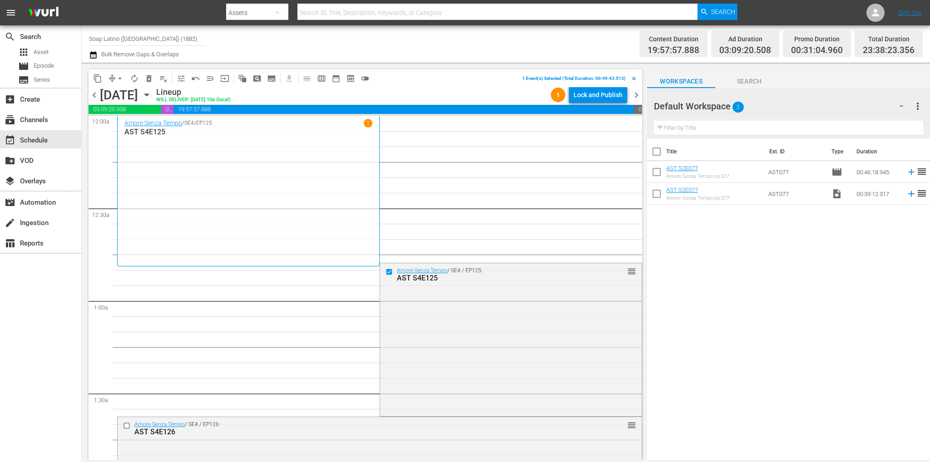
click at [155, 77] on button "delete_forever_outlined" at bounding box center [149, 78] width 15 height 15
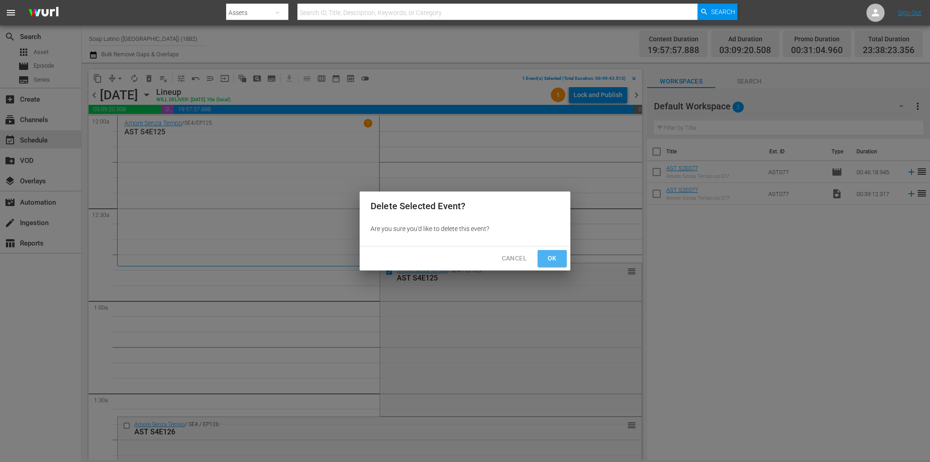
click at [565, 258] on button "Ok" at bounding box center [552, 258] width 29 height 17
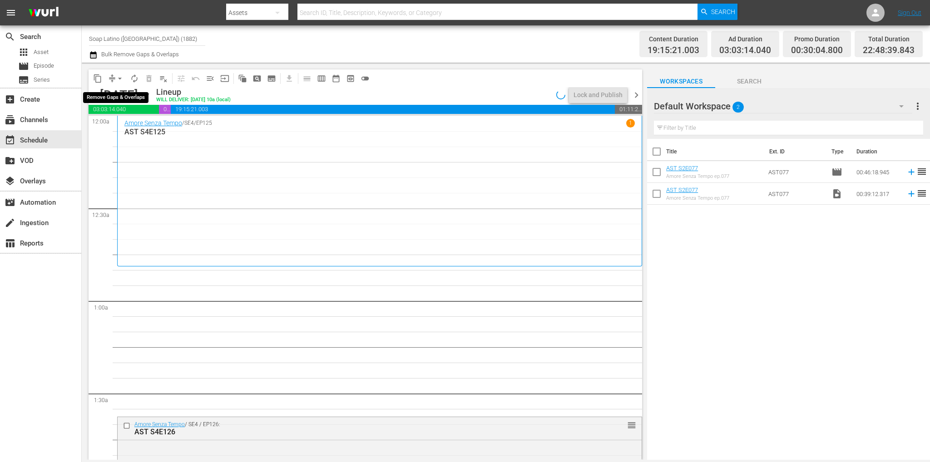
click at [120, 80] on span "arrow_drop_down" at bounding box center [119, 78] width 9 height 9
click at [127, 124] on li "Align to End of Previous Day" at bounding box center [120, 126] width 95 height 15
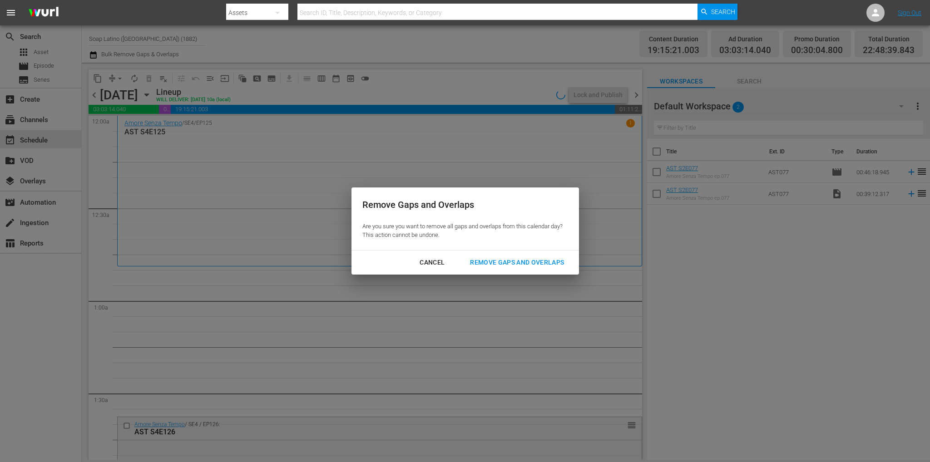
click at [508, 258] on div "Remove Gaps and Overlaps" at bounding box center [517, 262] width 109 height 11
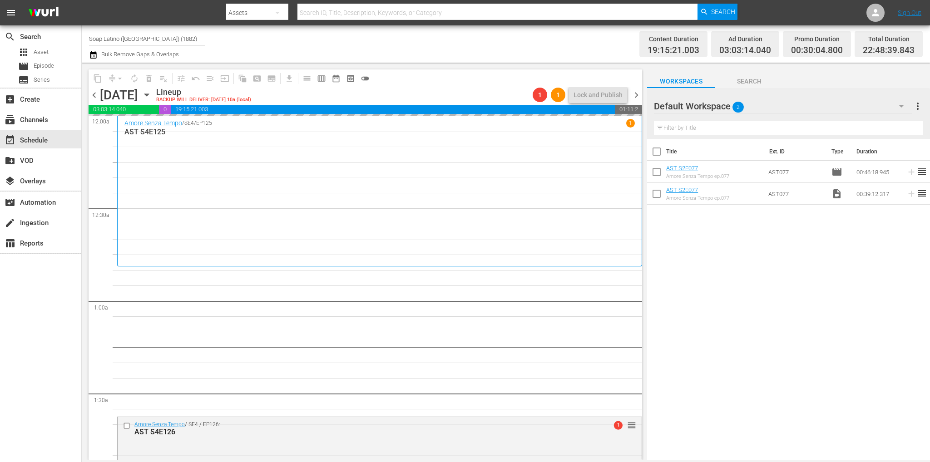
click at [900, 110] on icon "button" at bounding box center [901, 106] width 11 height 11
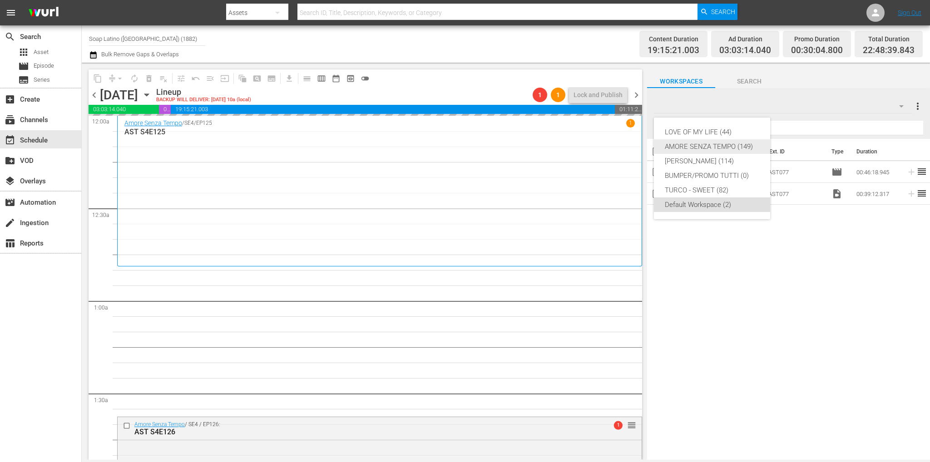
click at [718, 143] on div "AMORE SENZA TEMPO (149)" at bounding box center [712, 146] width 94 height 15
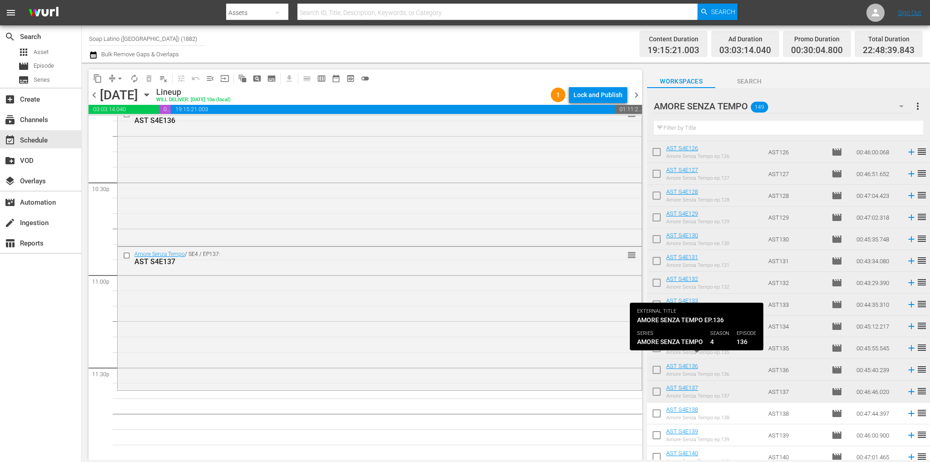
scroll to position [2948, 0]
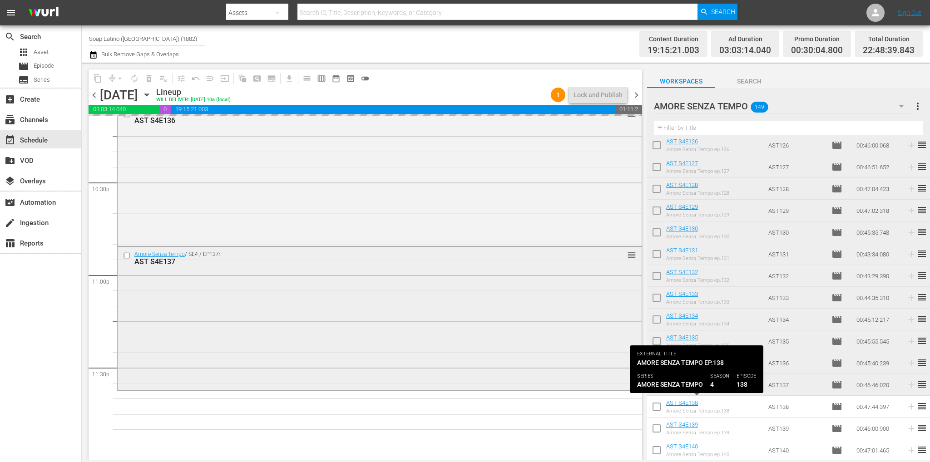
click at [386, 331] on div "Amore Senza Tempo / SE4 / EP137: AST S4E137 reorder" at bounding box center [380, 318] width 524 height 142
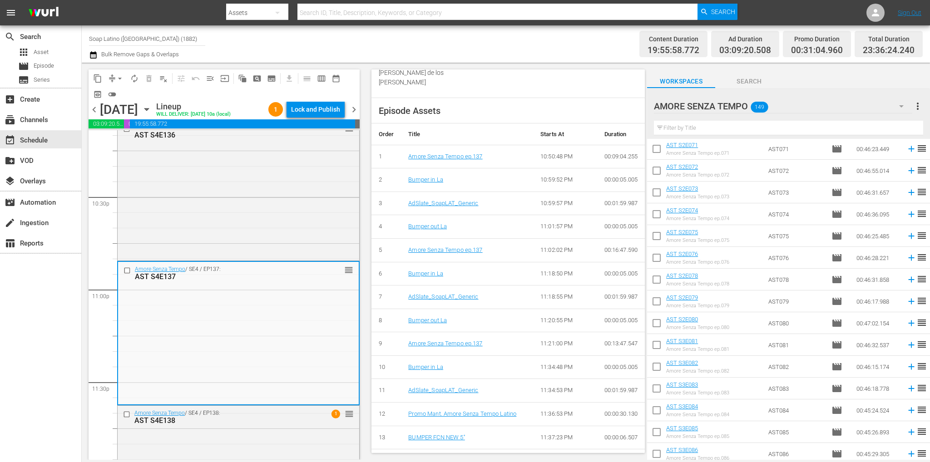
scroll to position [0, 0]
click at [59, 66] on div "movie Episode" at bounding box center [40, 66] width 81 height 13
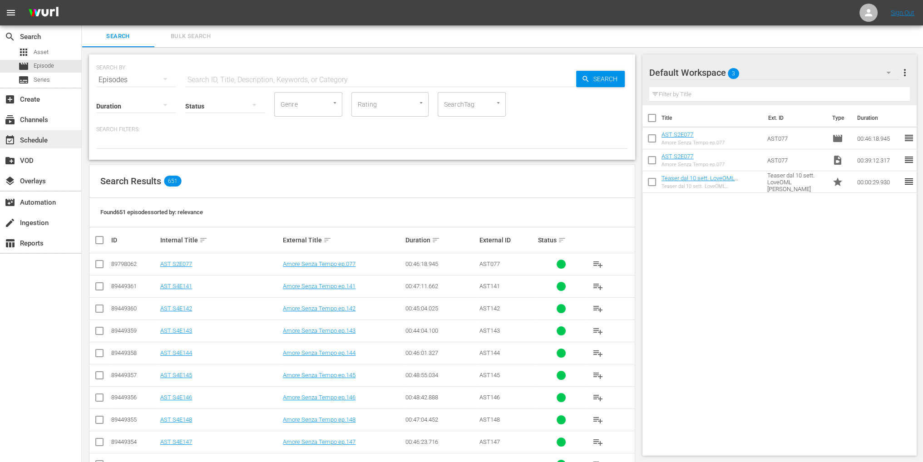
click at [47, 143] on div "event_available Schedule" at bounding box center [25, 139] width 51 height 8
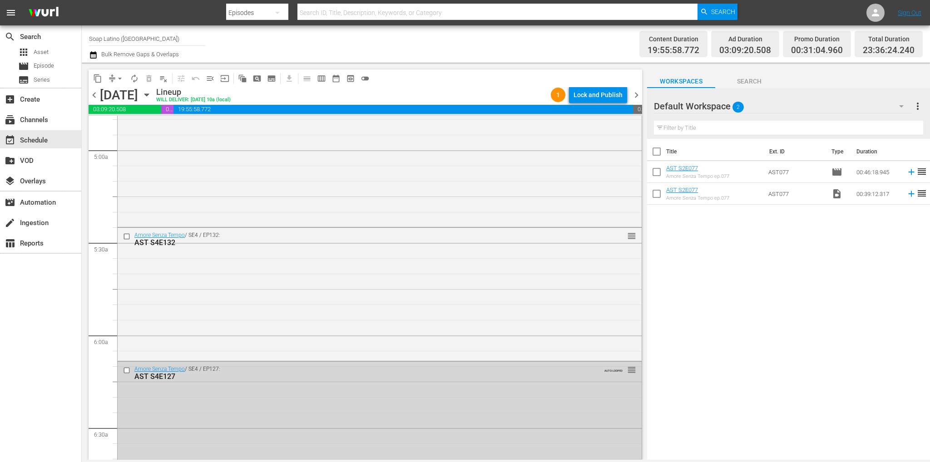
scroll to position [4181, 0]
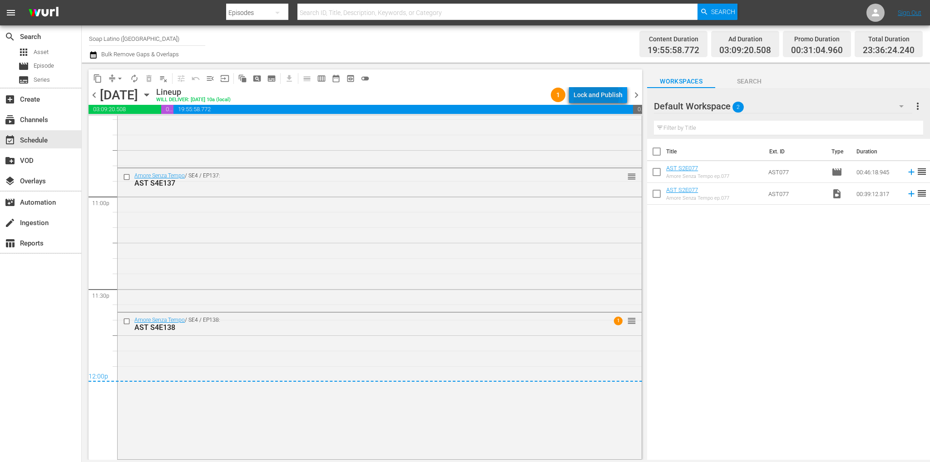
click at [593, 95] on div "Lock and Publish" at bounding box center [598, 95] width 49 height 16
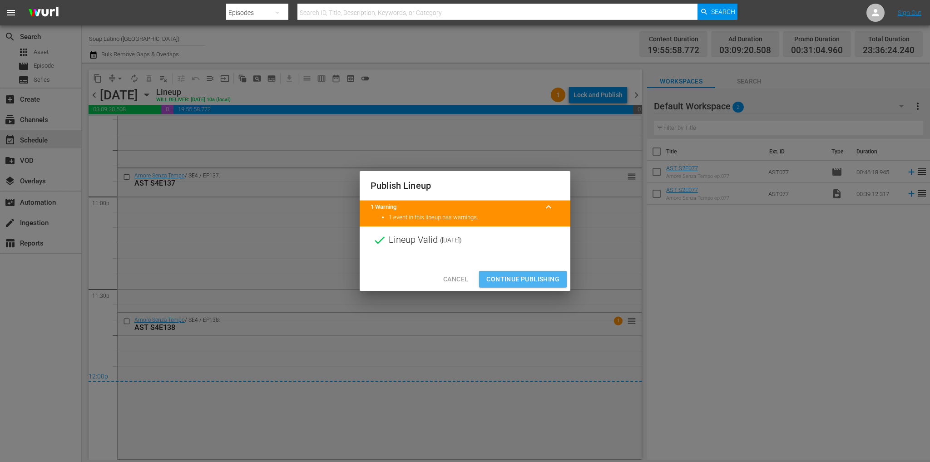
click at [534, 280] on span "Continue Publishing" at bounding box center [522, 279] width 73 height 11
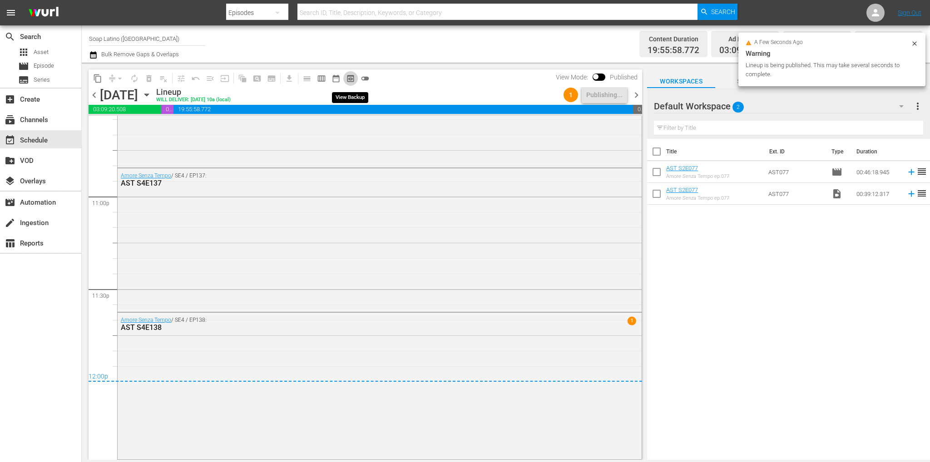
click at [353, 79] on span "preview_outlined" at bounding box center [350, 78] width 9 height 9
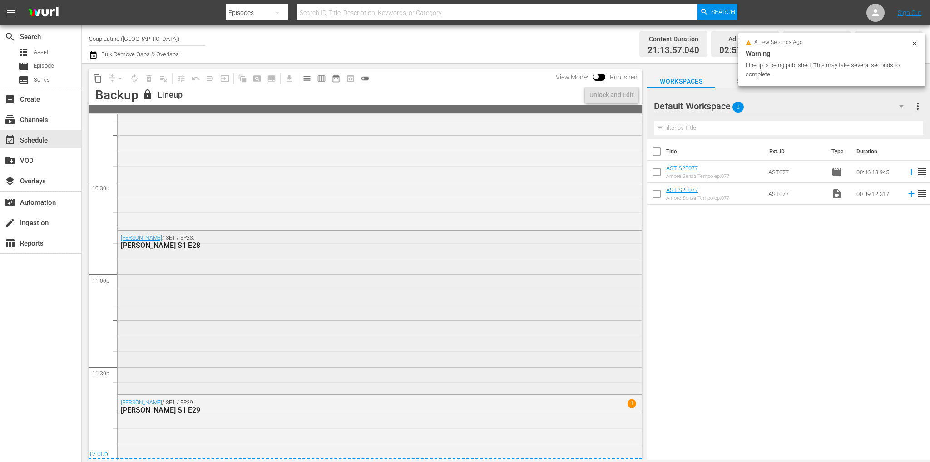
scroll to position [4150, 0]
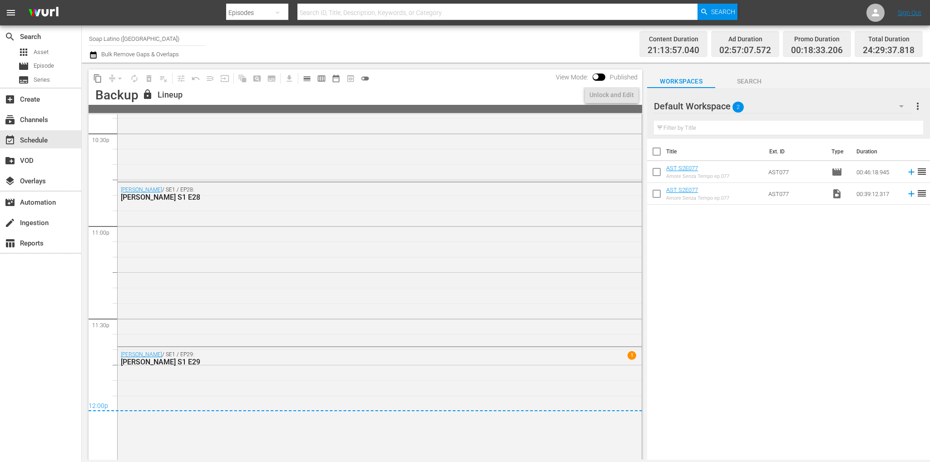
click at [768, 104] on div "Default Workspace 2" at bounding box center [783, 106] width 258 height 25
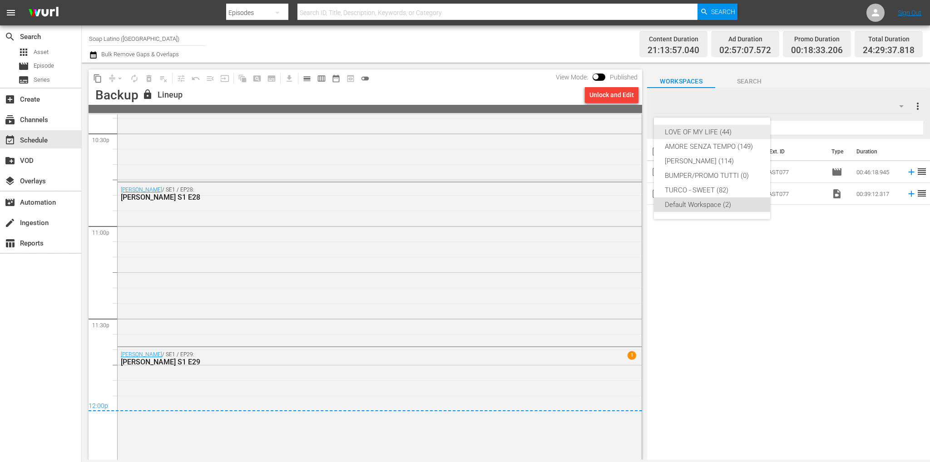
click at [695, 145] on div "AMORE SENZA TEMPO (149)" at bounding box center [712, 146] width 94 height 15
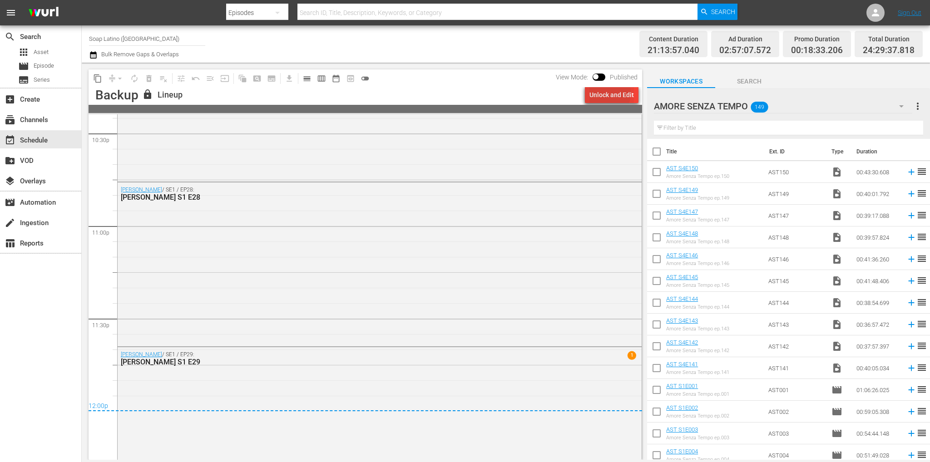
click at [608, 94] on div "Unlock and Edit" at bounding box center [611, 95] width 45 height 16
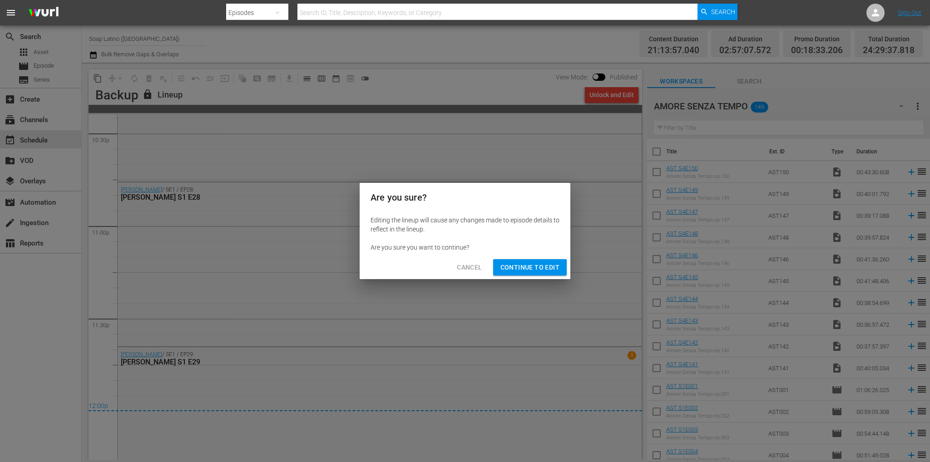
click at [537, 260] on button "Continue to Edit" at bounding box center [530, 267] width 74 height 17
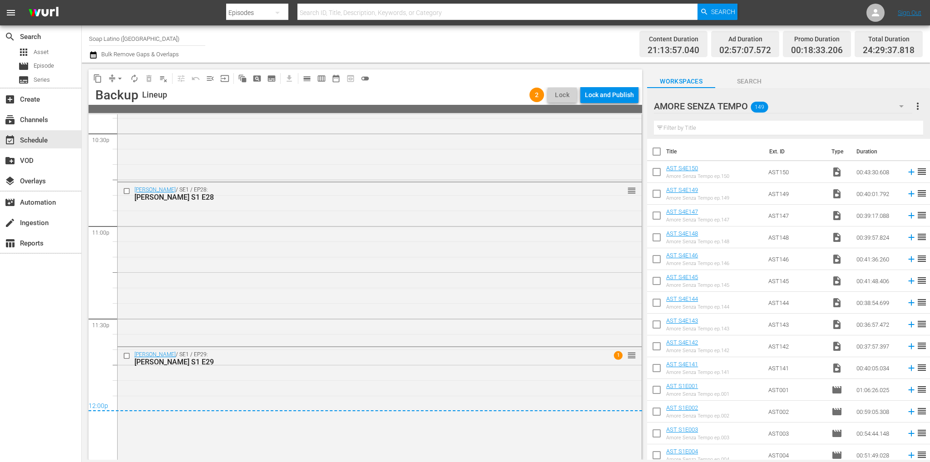
click at [165, 84] on button "playlist_remove_outlined" at bounding box center [163, 78] width 15 height 15
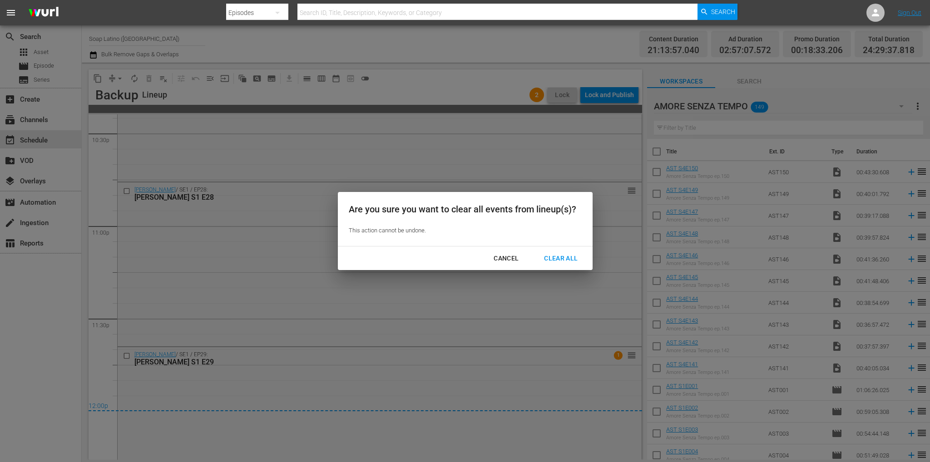
click at [578, 257] on div "Clear All" at bounding box center [561, 258] width 48 height 11
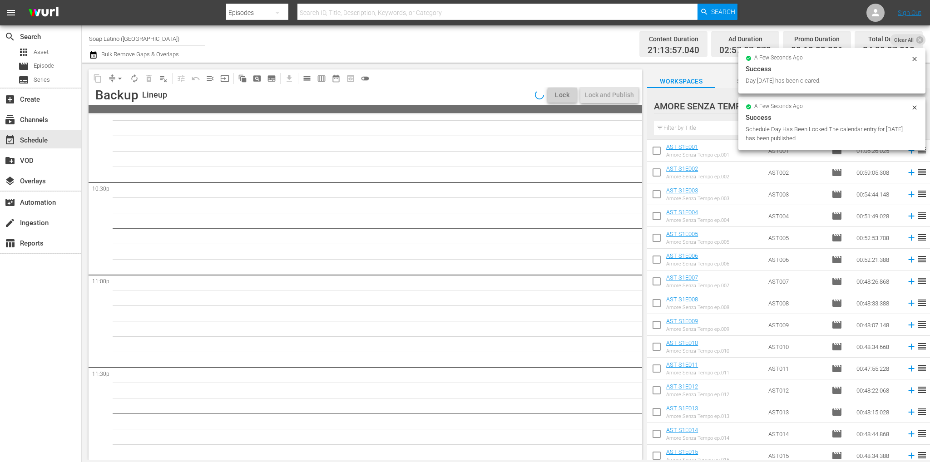
scroll to position [4102, 0]
click at [655, 151] on input "checkbox" at bounding box center [656, 152] width 19 height 19
checkbox input "true"
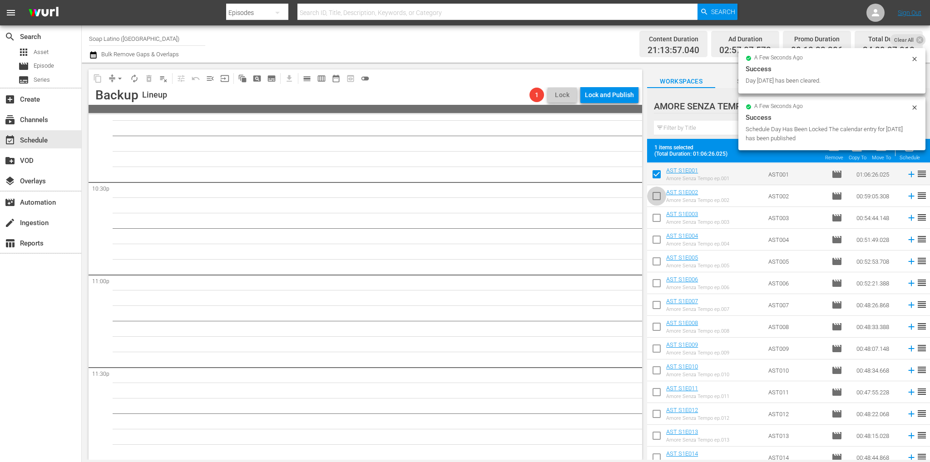
click at [657, 196] on input "checkbox" at bounding box center [656, 197] width 19 height 19
checkbox input "true"
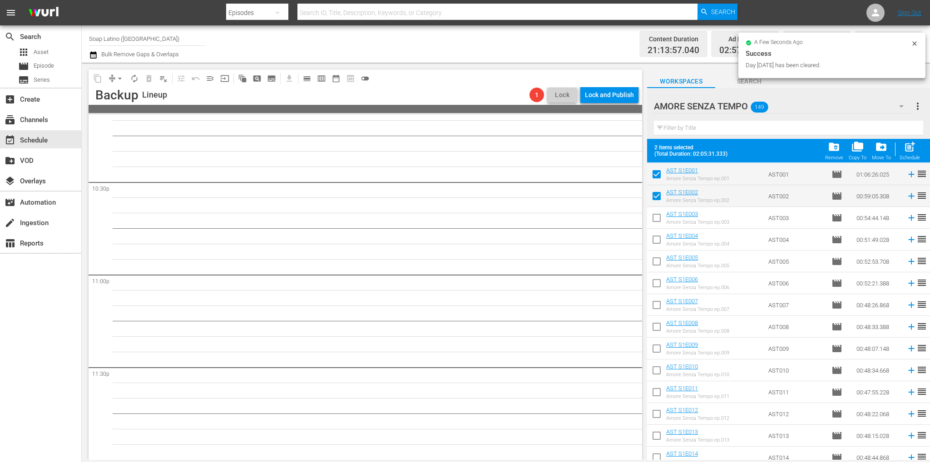
click at [654, 223] on input "checkbox" at bounding box center [656, 219] width 19 height 19
checkbox input "true"
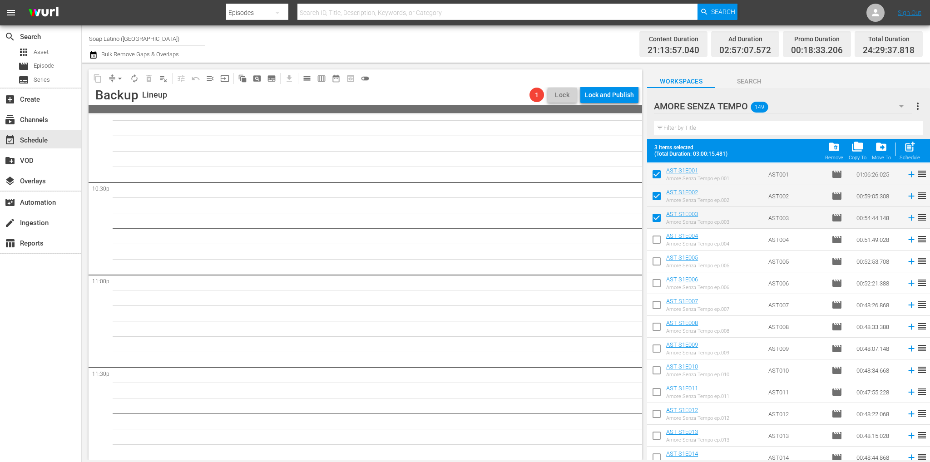
click at [657, 241] on input "checkbox" at bounding box center [656, 241] width 19 height 19
checkbox input "true"
click at [658, 262] on input "checkbox" at bounding box center [656, 263] width 19 height 19
checkbox input "true"
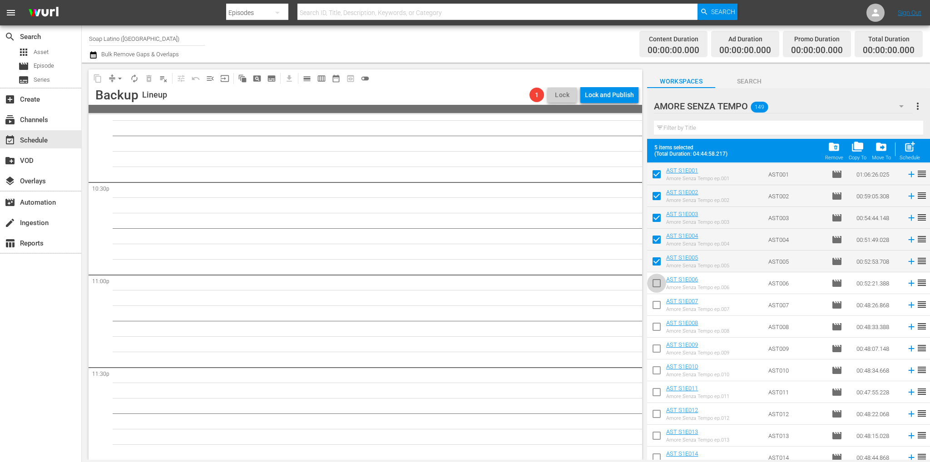
click at [658, 282] on input "checkbox" at bounding box center [656, 285] width 19 height 19
checkbox input "true"
click at [656, 309] on input "checkbox" at bounding box center [656, 306] width 19 height 19
checkbox input "true"
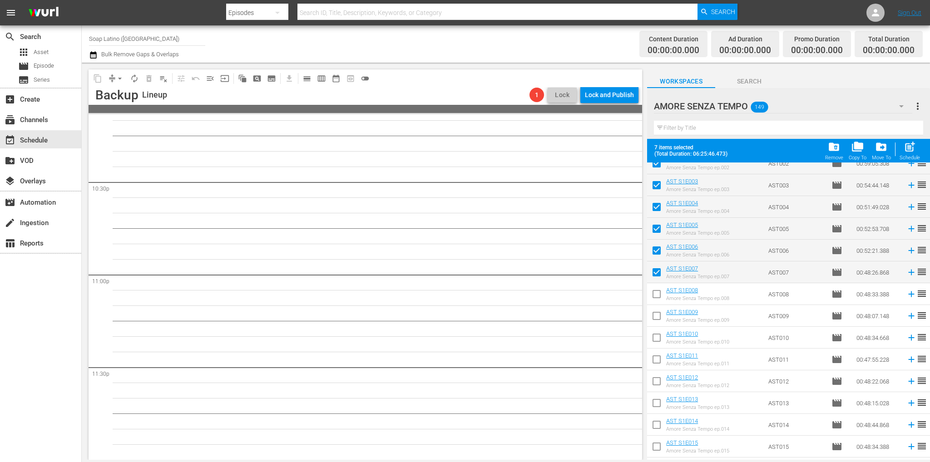
scroll to position [330, 0]
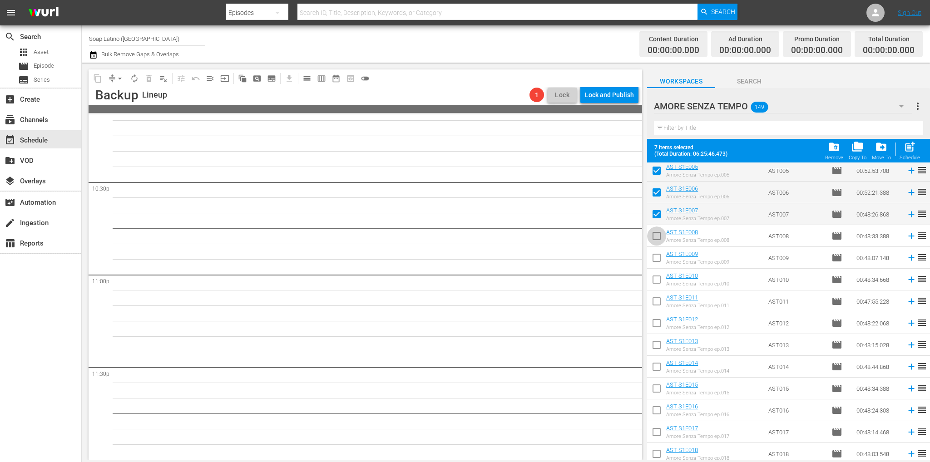
click at [656, 233] on input "checkbox" at bounding box center [656, 237] width 19 height 19
checkbox input "true"
click at [658, 265] on input "checkbox" at bounding box center [656, 259] width 19 height 19
checkbox input "true"
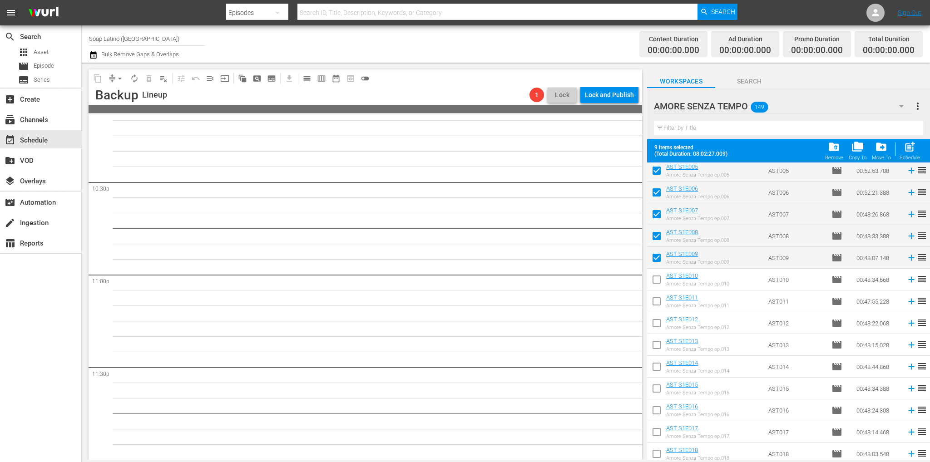
click at [659, 282] on input "checkbox" at bounding box center [656, 281] width 19 height 19
checkbox input "true"
click at [658, 295] on input "checkbox" at bounding box center [656, 303] width 19 height 19
checkbox input "true"
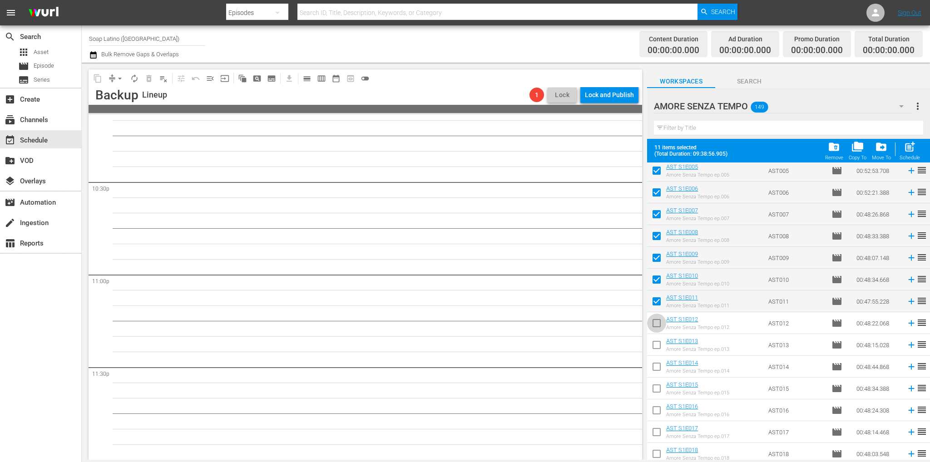
click at [658, 320] on input "checkbox" at bounding box center [656, 325] width 19 height 19
checkbox input "true"
click at [658, 340] on input "checkbox" at bounding box center [656, 346] width 19 height 19
checkbox input "true"
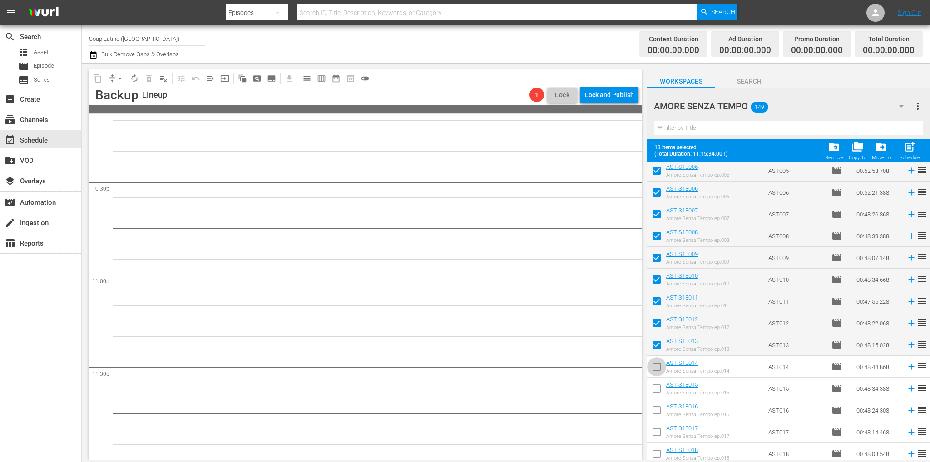
click at [657, 359] on span at bounding box center [656, 366] width 19 height 19
click at [657, 372] on input "checkbox" at bounding box center [656, 368] width 19 height 19
checkbox input "true"
click at [657, 386] on input "checkbox" at bounding box center [656, 390] width 19 height 19
checkbox input "true"
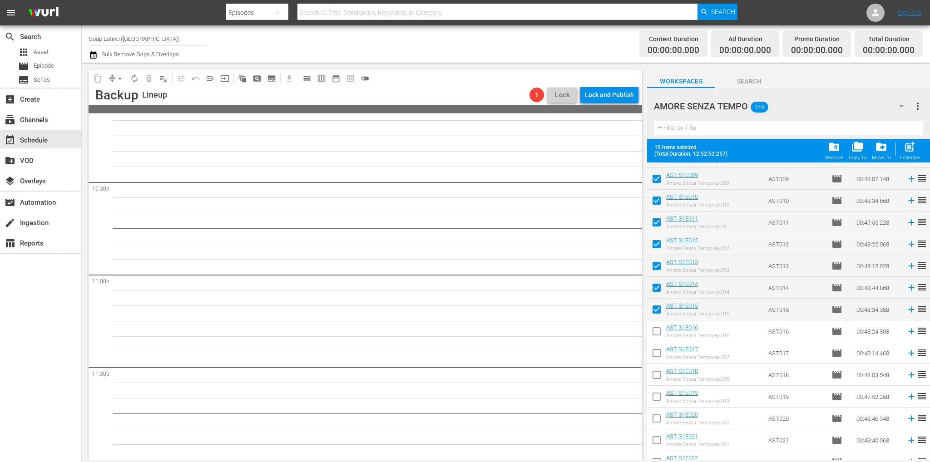
scroll to position [466, 0]
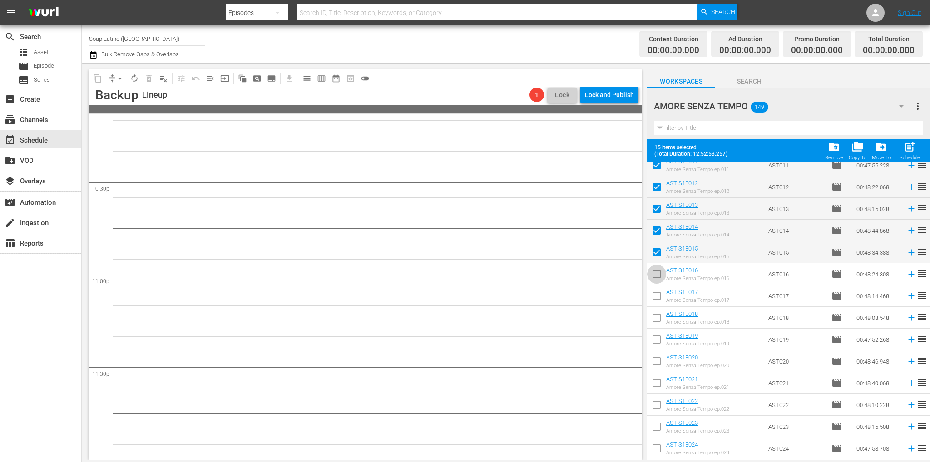
click at [659, 276] on input "checkbox" at bounding box center [656, 276] width 19 height 19
checkbox input "true"
click at [659, 300] on input "checkbox" at bounding box center [656, 297] width 19 height 19
checkbox input "true"
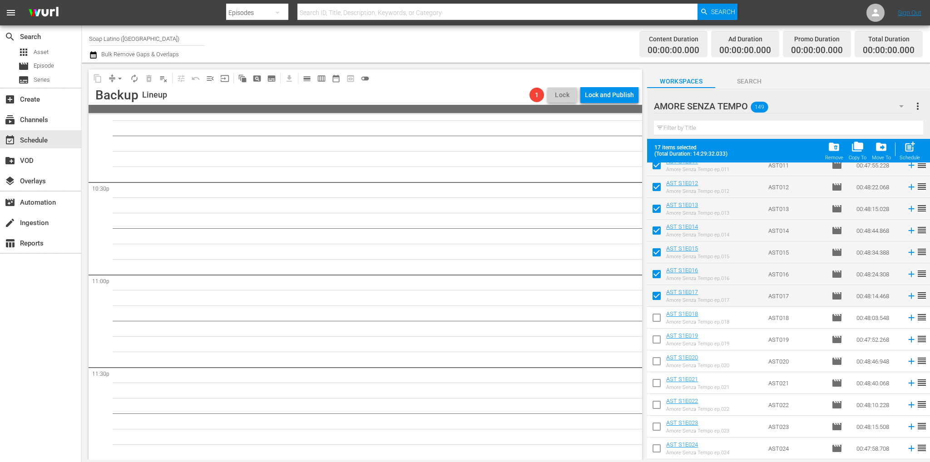
click at [659, 322] on input "checkbox" at bounding box center [656, 319] width 19 height 19
checkbox input "true"
click at [656, 339] on input "checkbox" at bounding box center [656, 341] width 19 height 19
checkbox input "true"
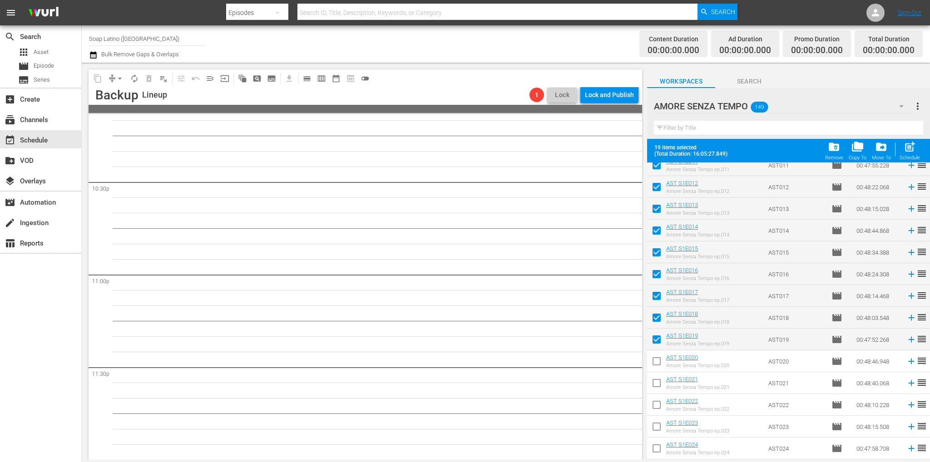
click at [659, 362] on input "checkbox" at bounding box center [656, 363] width 19 height 19
checkbox input "true"
click at [659, 383] on input "checkbox" at bounding box center [656, 385] width 19 height 19
checkbox input "true"
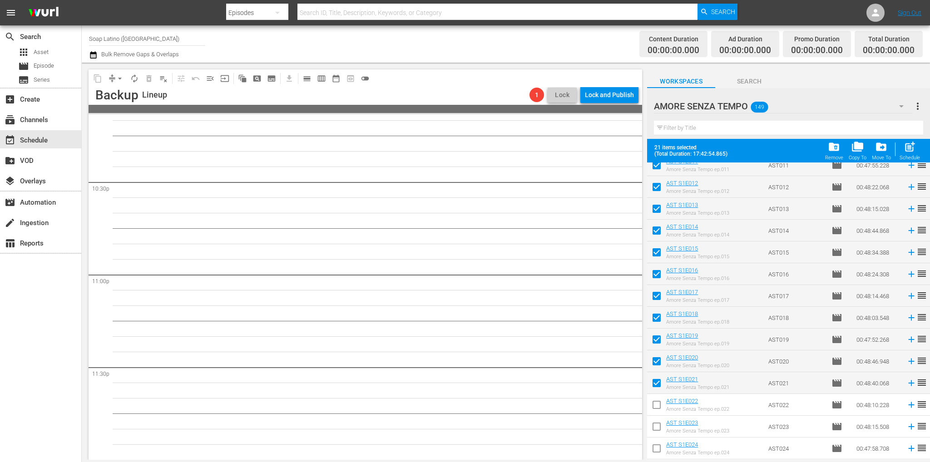
click at [658, 406] on input "checkbox" at bounding box center [656, 406] width 19 height 19
checkbox input "true"
drag, startPoint x: 656, startPoint y: 425, endPoint x: 656, endPoint y: 418, distance: 6.4
click at [656, 425] on input "checkbox" at bounding box center [656, 428] width 19 height 19
checkbox input "true"
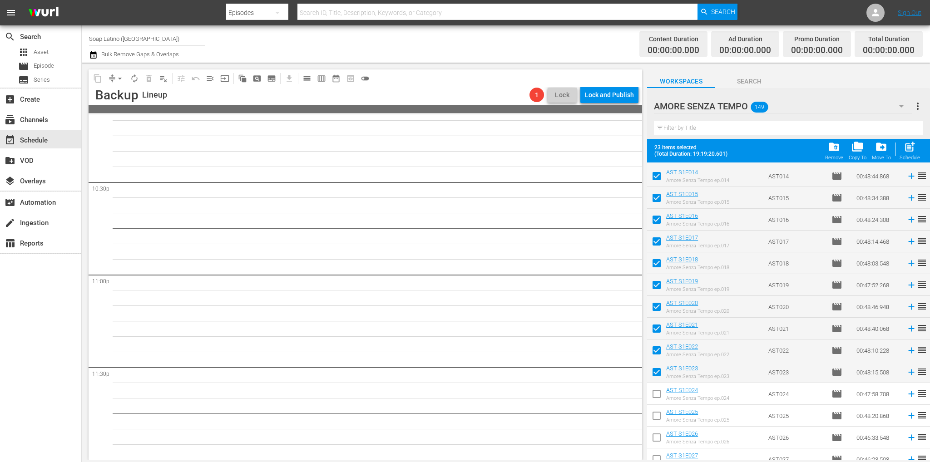
scroll to position [603, 0]
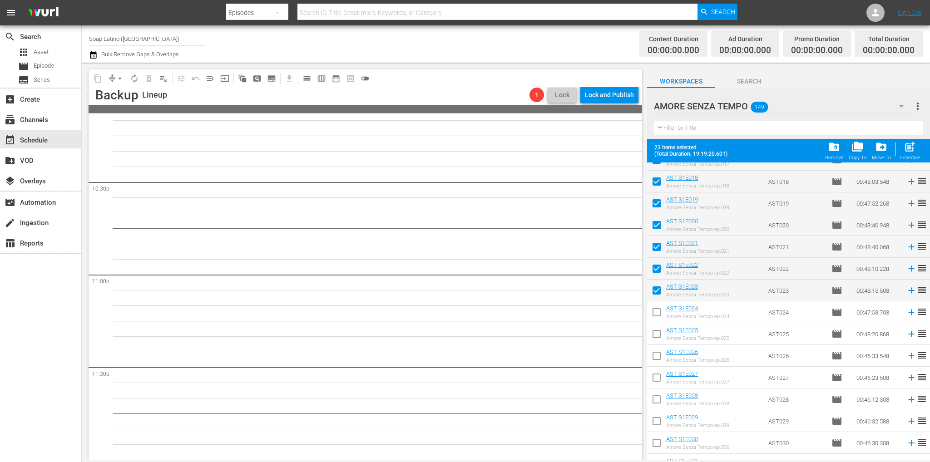
click at [657, 320] on input "checkbox" at bounding box center [656, 314] width 19 height 19
checkbox input "true"
click at [656, 343] on input "checkbox" at bounding box center [656, 336] width 19 height 19
checkbox input "true"
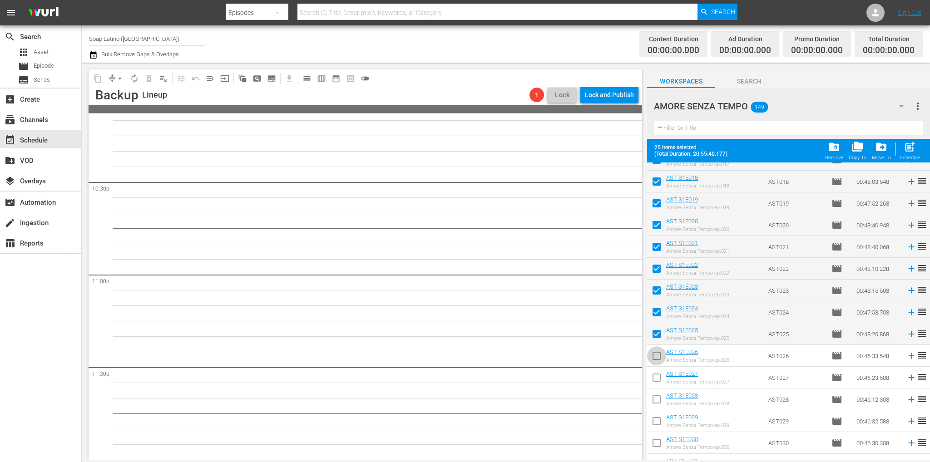
click at [657, 366] on input "checkbox" at bounding box center [656, 357] width 19 height 19
checkbox input "true"
click at [656, 382] on input "checkbox" at bounding box center [656, 379] width 19 height 19
checkbox input "true"
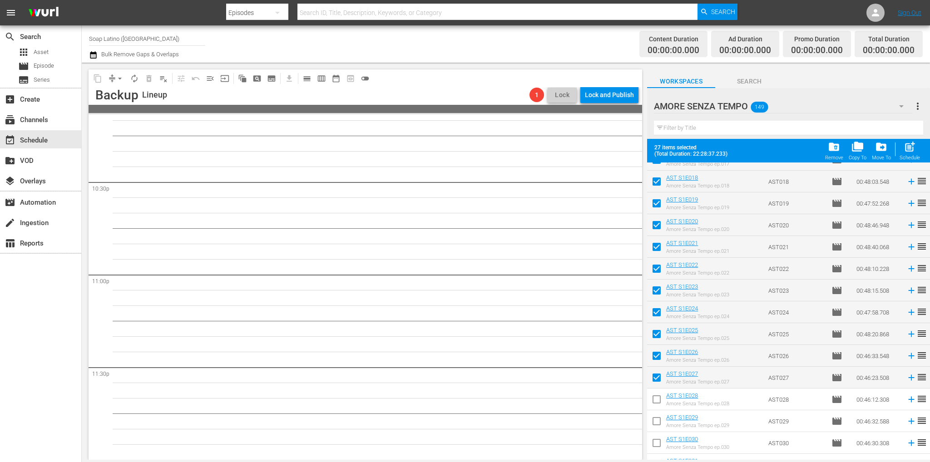
click at [656, 401] on input "checkbox" at bounding box center [656, 401] width 19 height 19
checkbox input "true"
click at [656, 416] on input "checkbox" at bounding box center [656, 423] width 19 height 19
checkbox input "true"
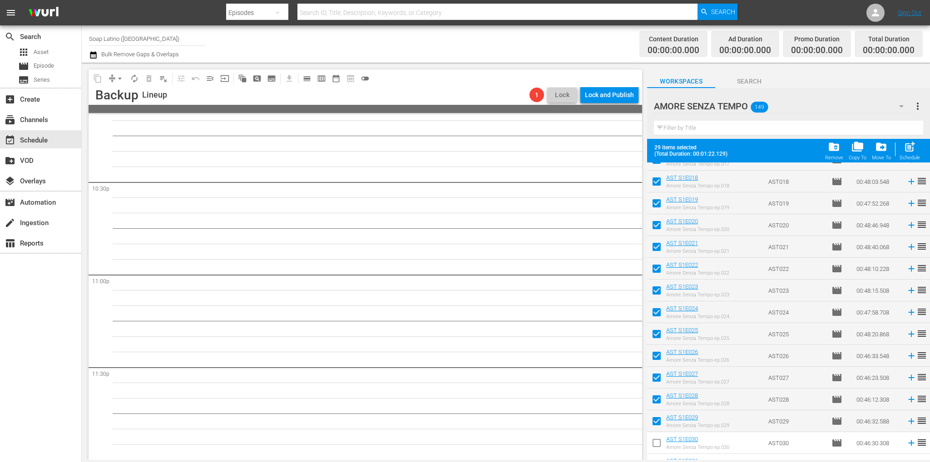
click at [657, 442] on input "checkbox" at bounding box center [656, 445] width 19 height 19
checkbox input "true"
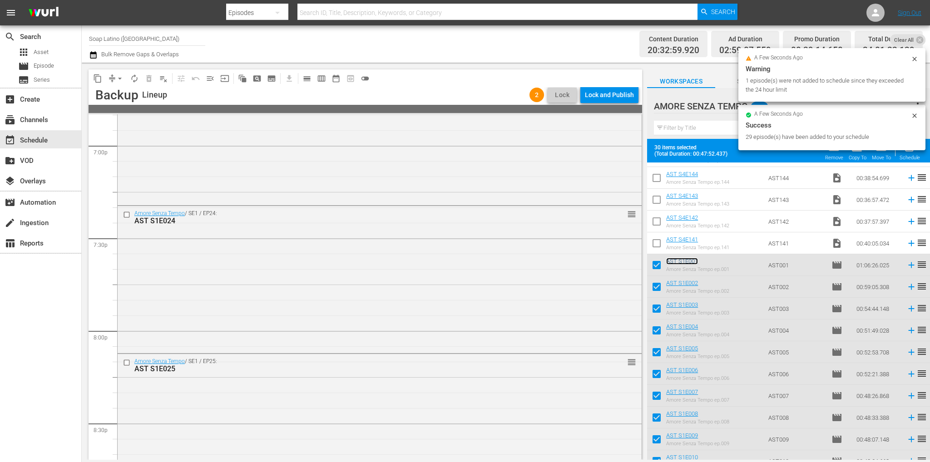
scroll to position [4106, 0]
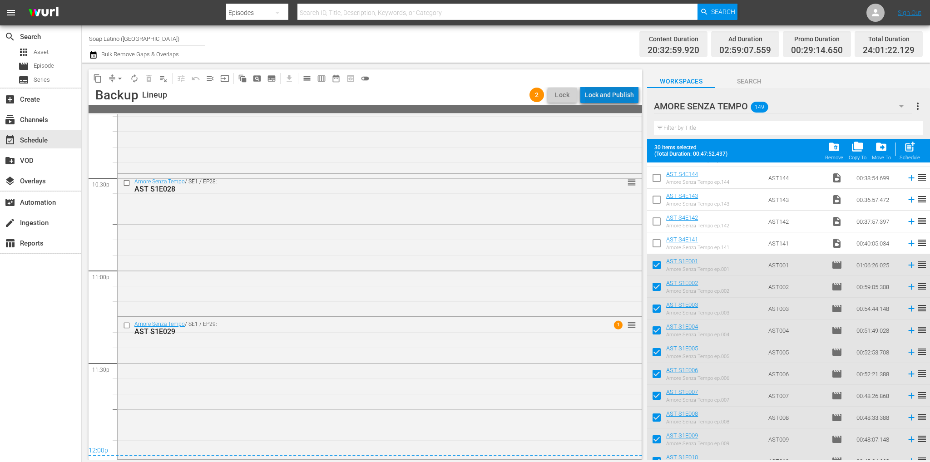
click at [627, 95] on div "Lock and Publish" at bounding box center [609, 95] width 49 height 16
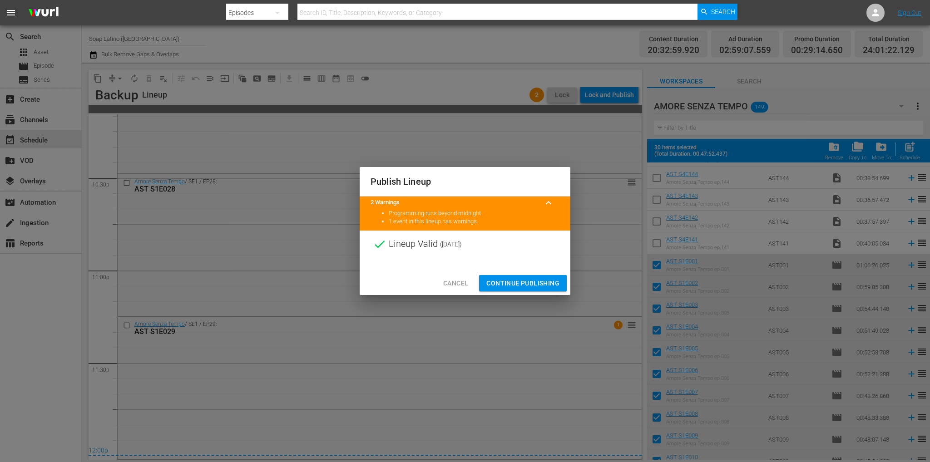
click at [545, 279] on span "Continue Publishing" at bounding box center [522, 283] width 73 height 11
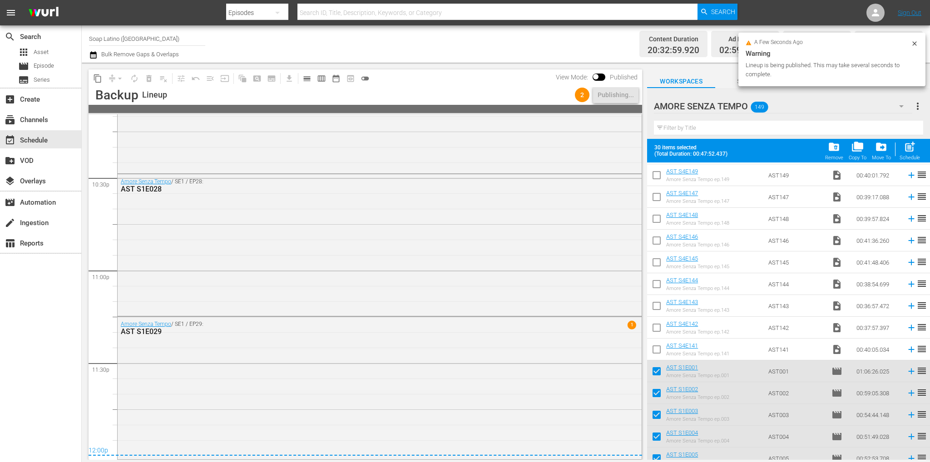
scroll to position [0, 0]
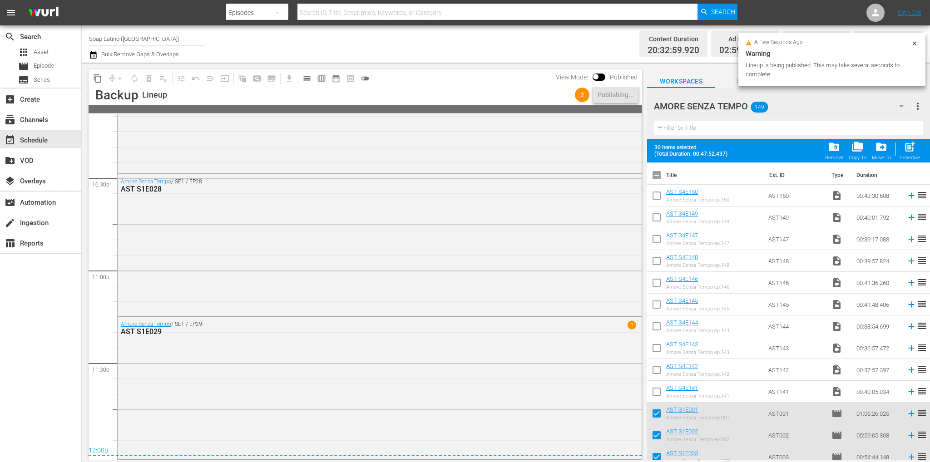
click at [661, 177] on input "checkbox" at bounding box center [656, 177] width 19 height 19
checkbox input "true"
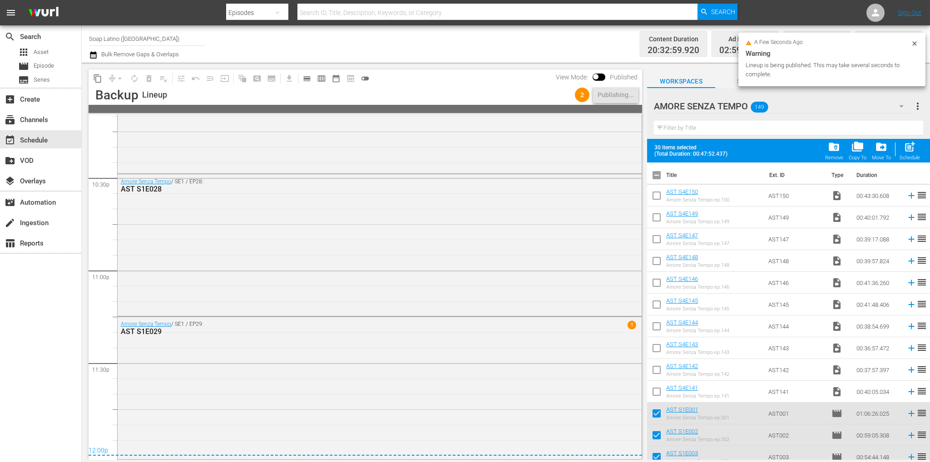
checkbox input "true"
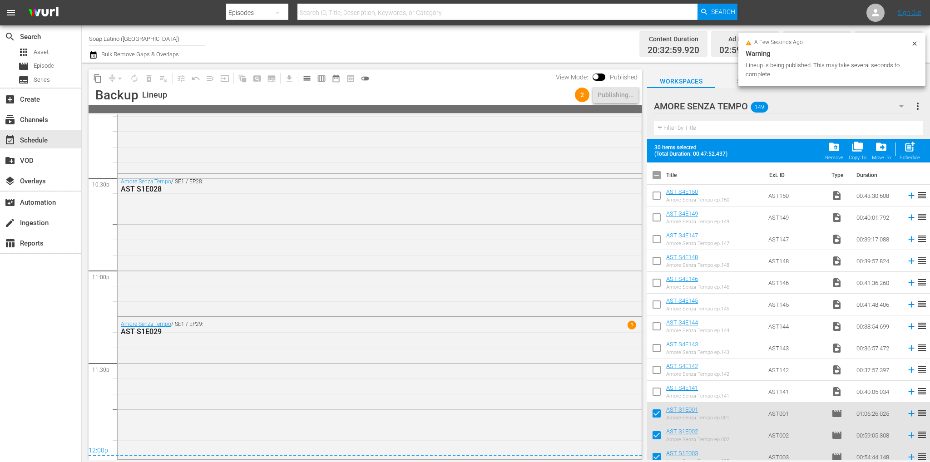
checkbox input "true"
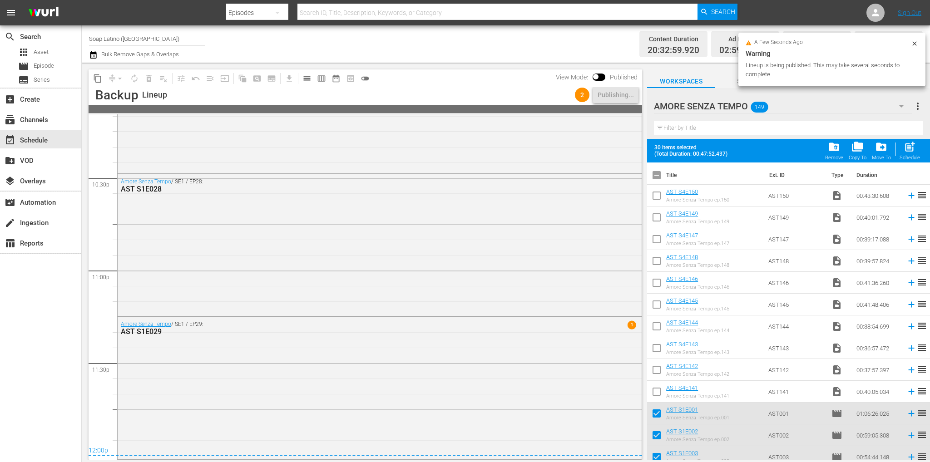
checkbox input "true"
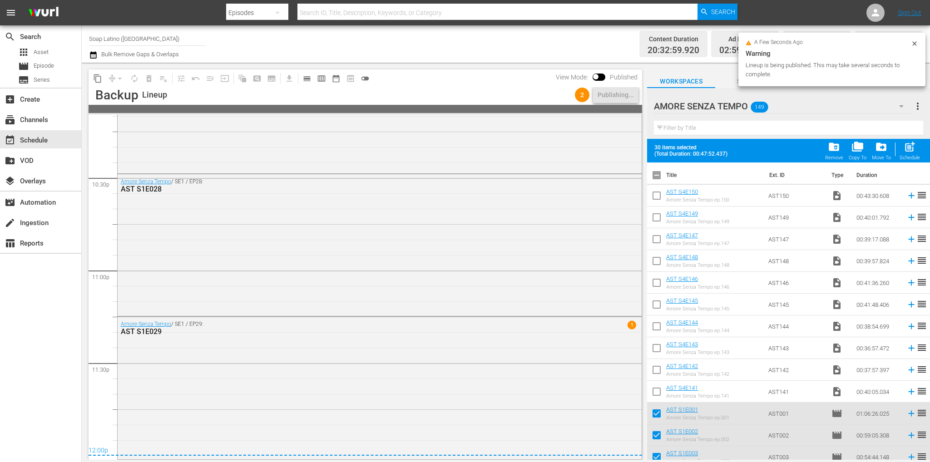
checkbox input "true"
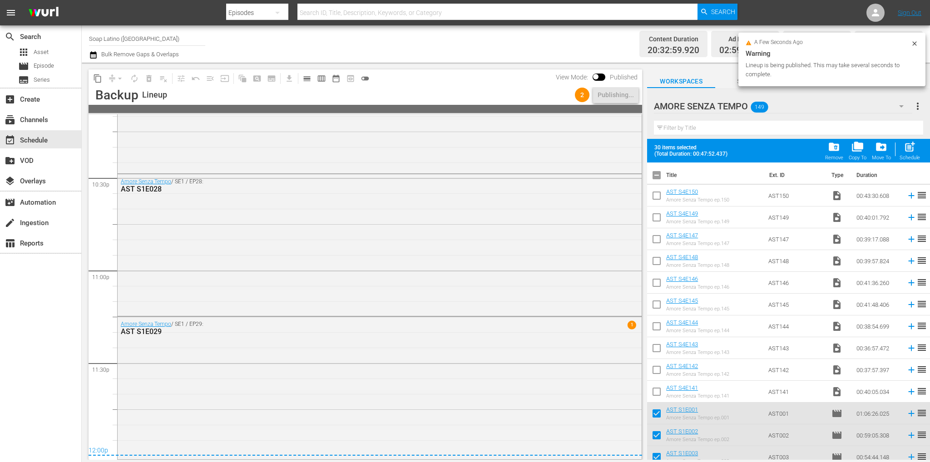
checkbox input "true"
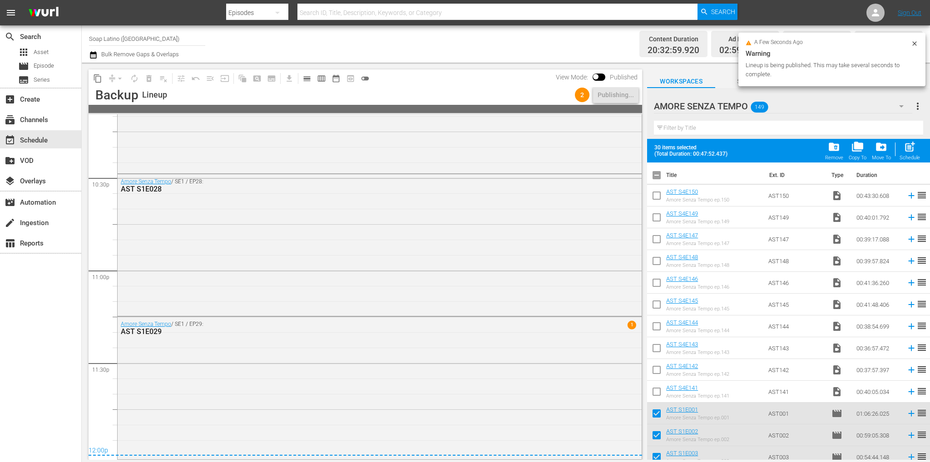
checkbox input "true"
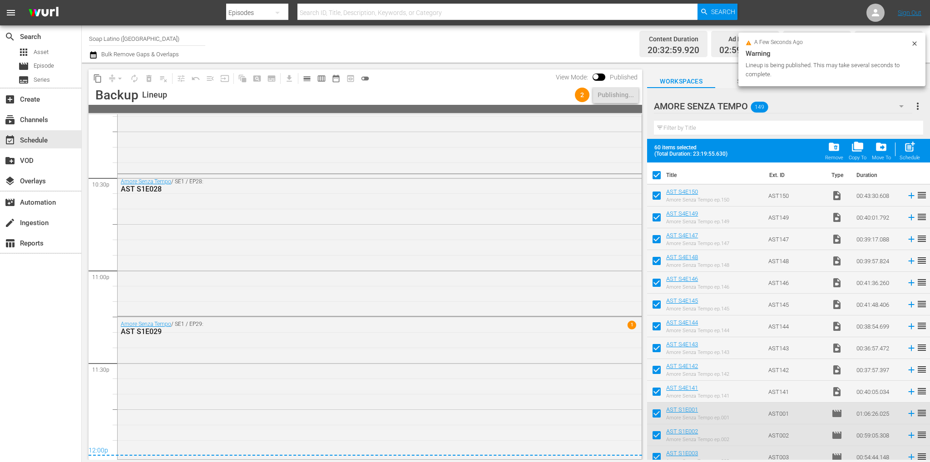
click at [658, 177] on input "checkbox" at bounding box center [656, 177] width 19 height 19
checkbox input "false"
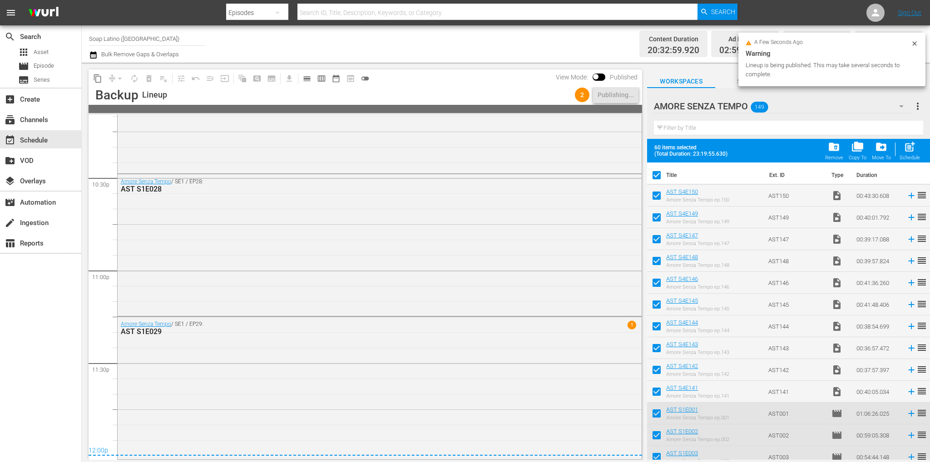
checkbox input "false"
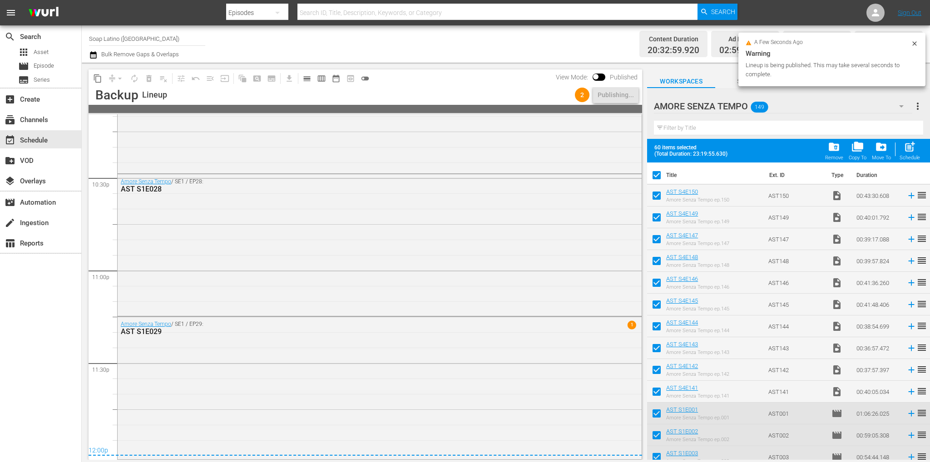
checkbox input "false"
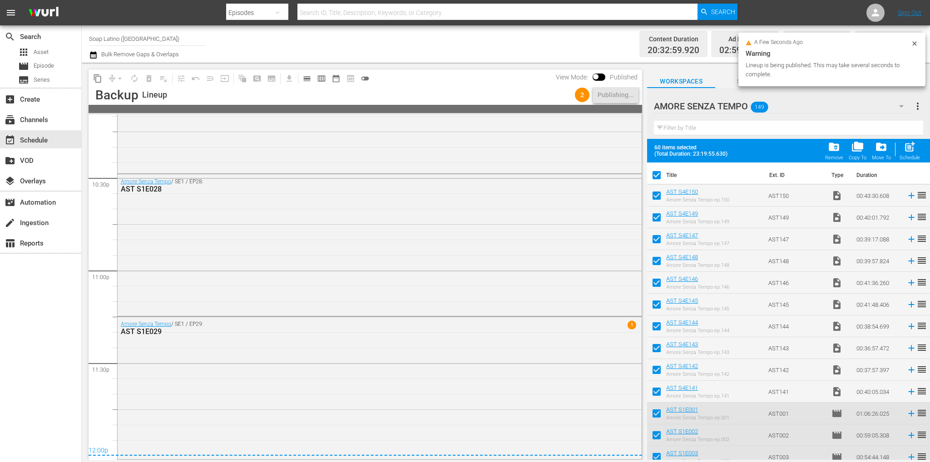
checkbox input "false"
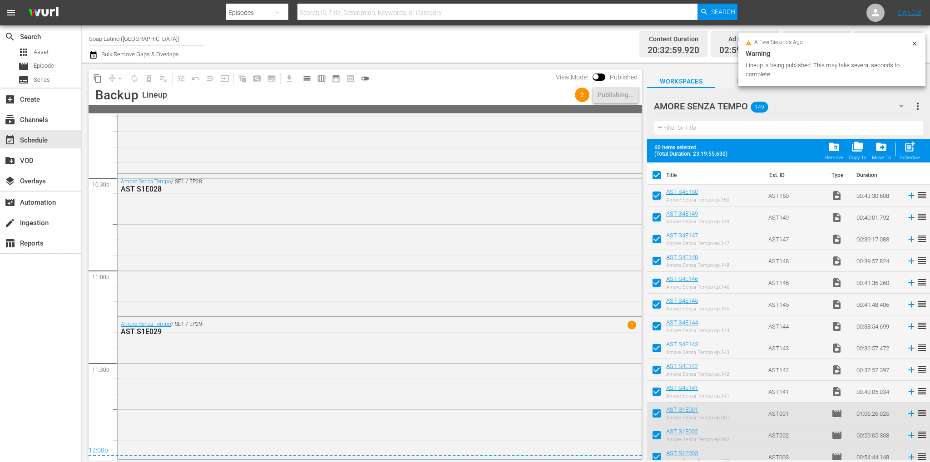
checkbox input "false"
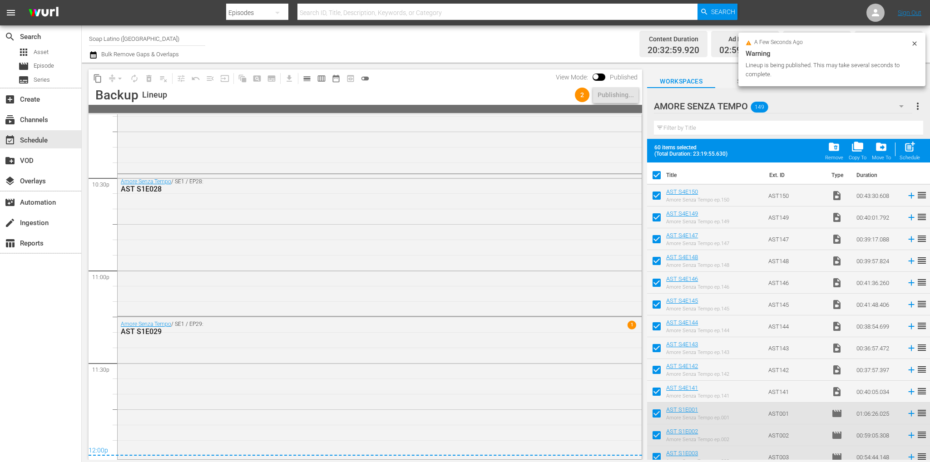
checkbox input "false"
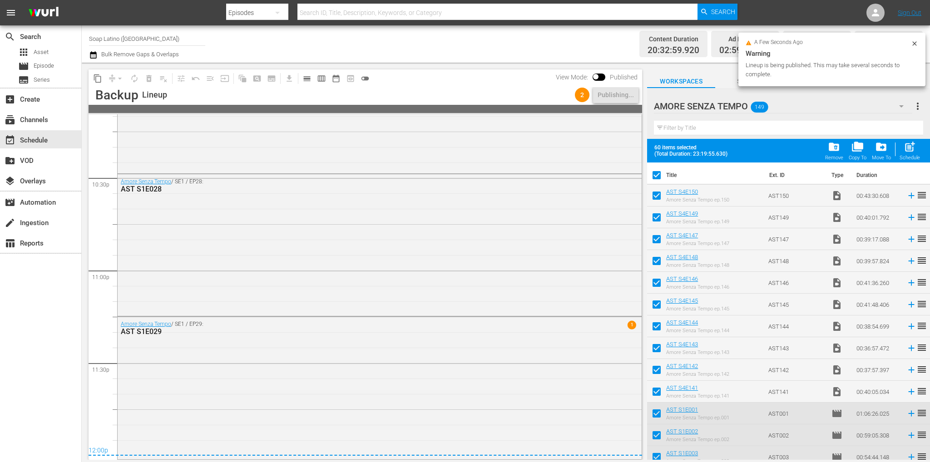
checkbox input "false"
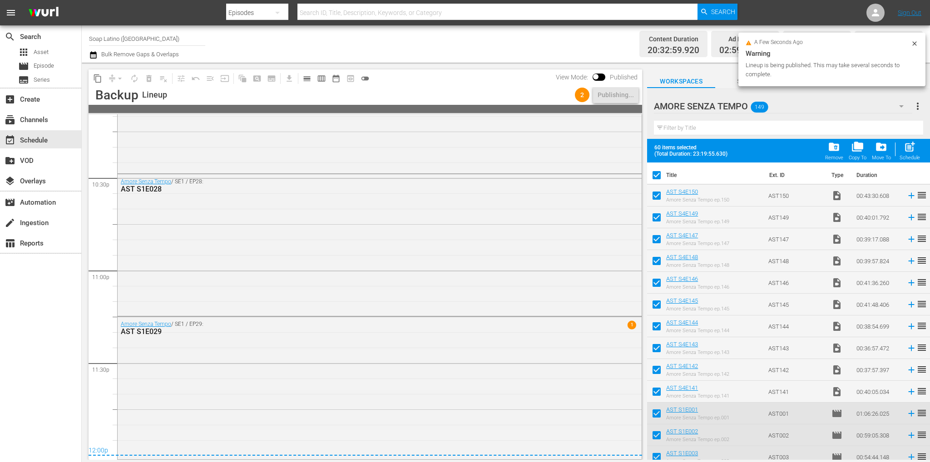
checkbox input "false"
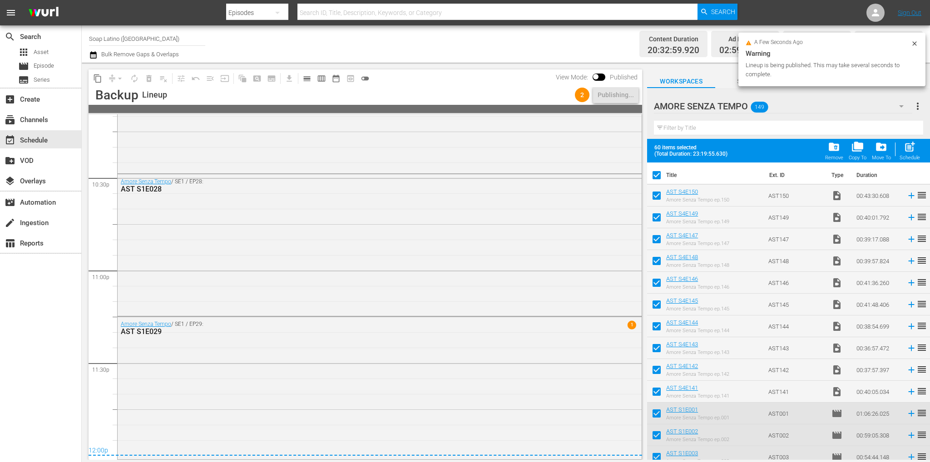
checkbox input "false"
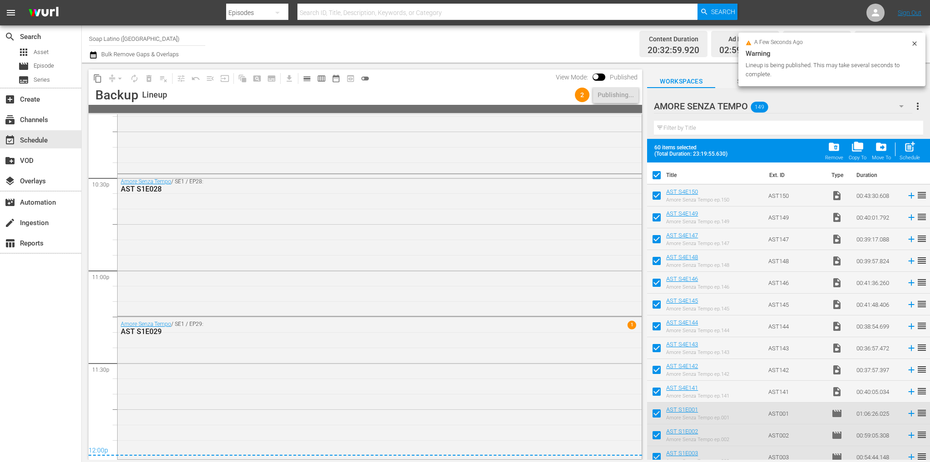
checkbox input "false"
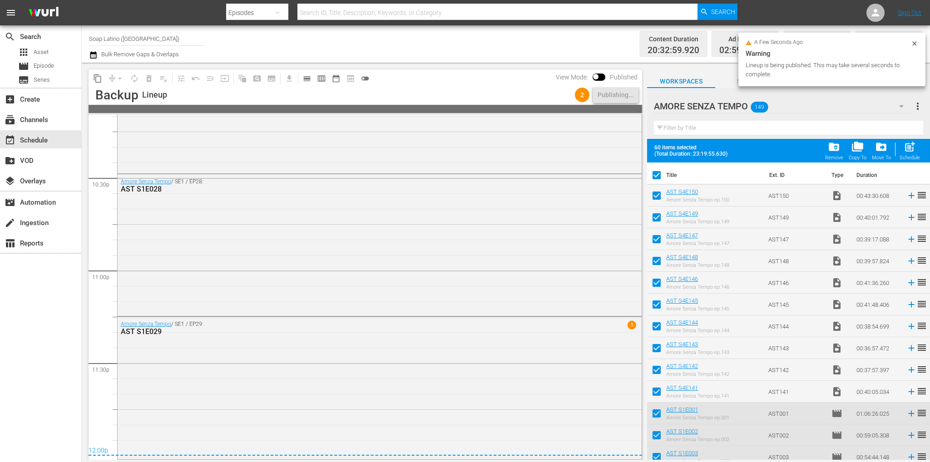
checkbox input "false"
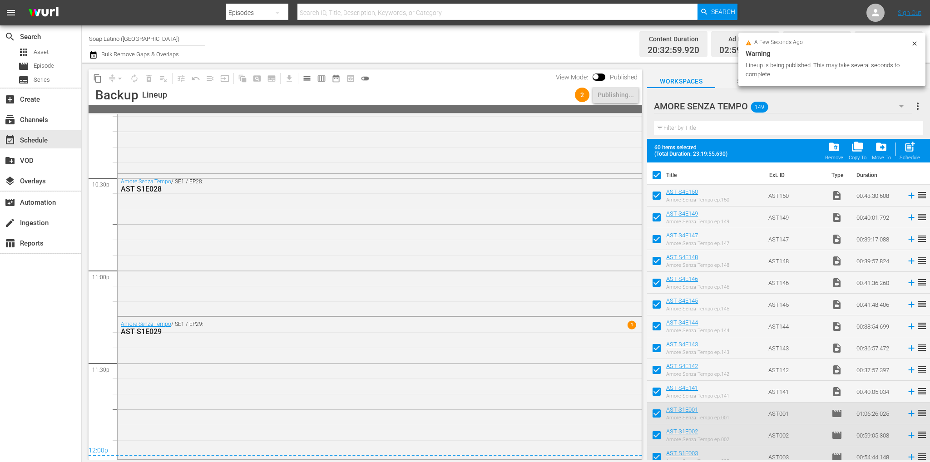
checkbox input "false"
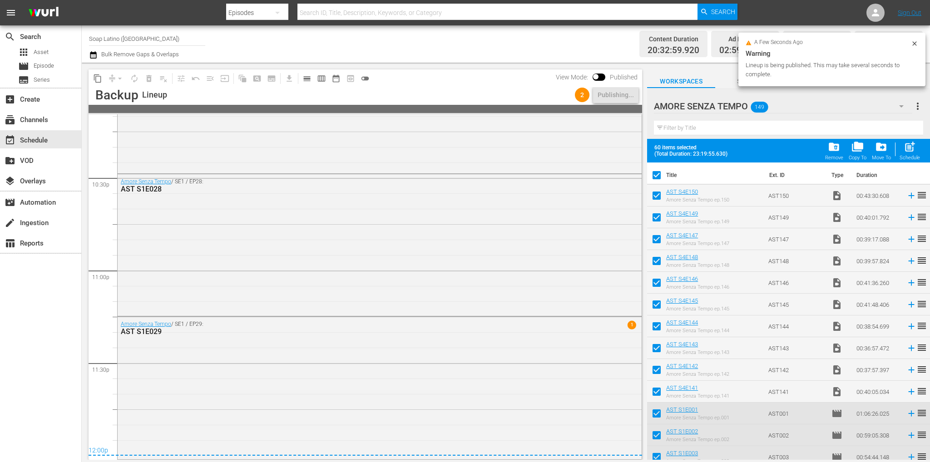
checkbox input "false"
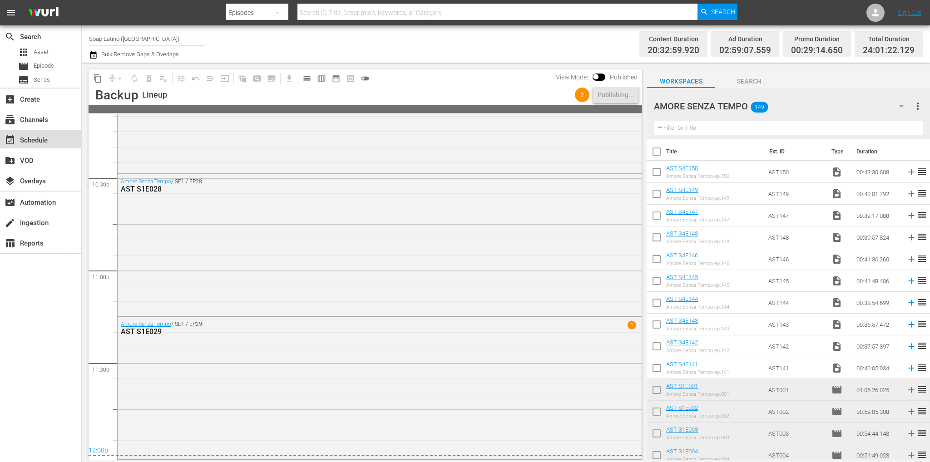
click at [37, 143] on div "event_available Schedule" at bounding box center [25, 139] width 51 height 8
click at [60, 140] on div "event_available Schedule" at bounding box center [40, 139] width 81 height 18
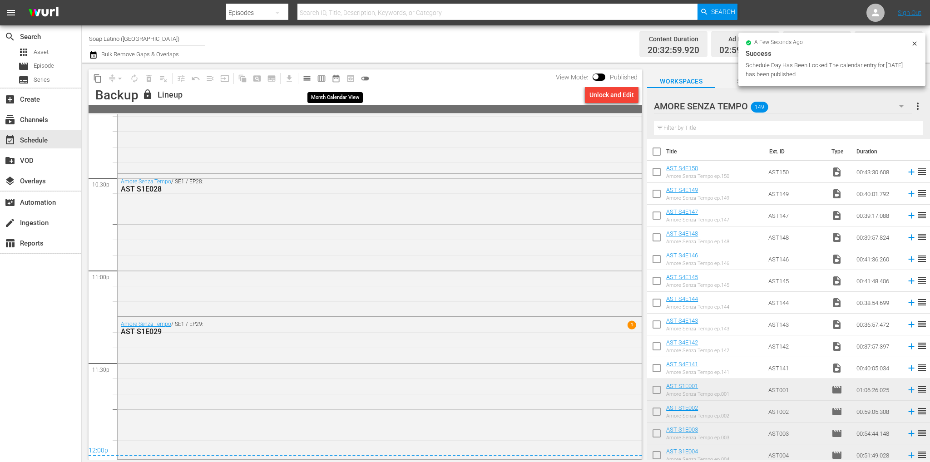
click at [337, 78] on span "date_range_outlined" at bounding box center [336, 78] width 9 height 9
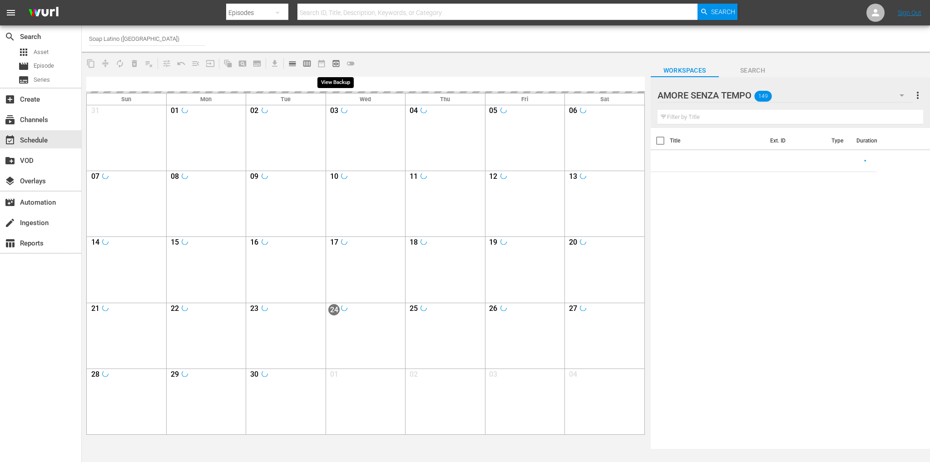
click at [337, 64] on span "preview_outlined" at bounding box center [336, 63] width 9 height 9
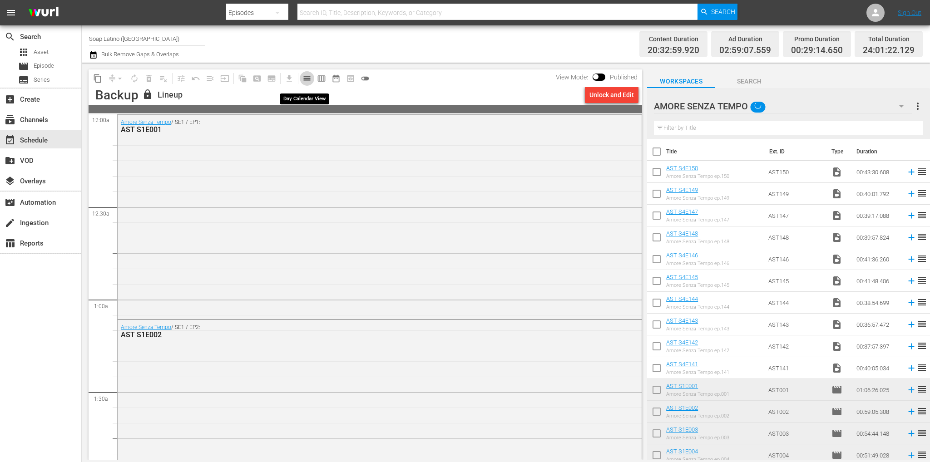
click at [309, 79] on span "calendar_view_day_outlined" at bounding box center [306, 78] width 9 height 9
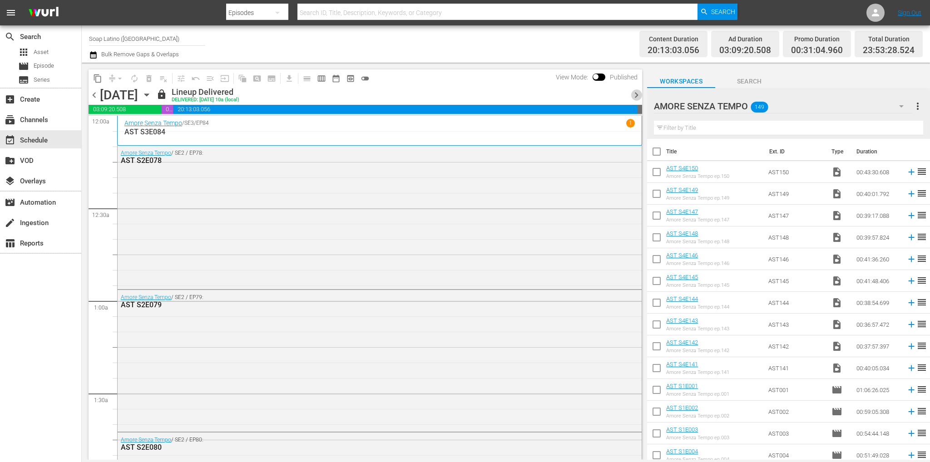
click at [637, 94] on span "chevron_right" at bounding box center [636, 94] width 11 height 11
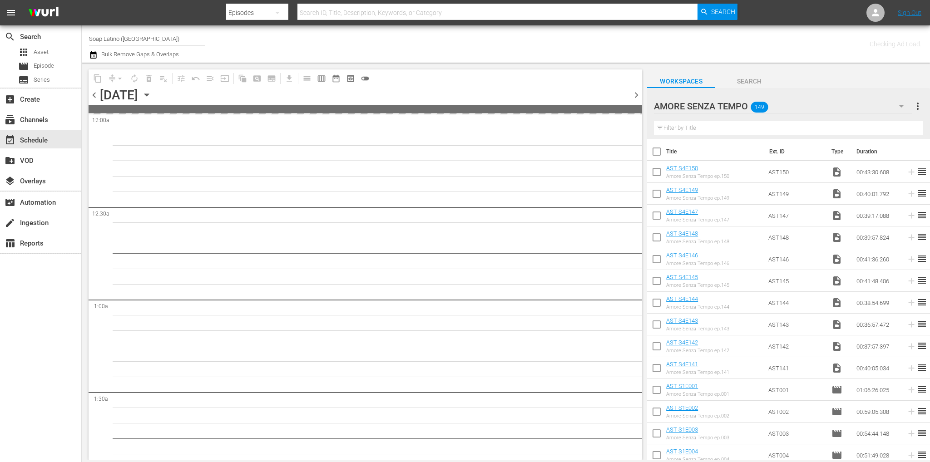
click at [634, 95] on span "chevron_right" at bounding box center [636, 94] width 11 height 11
click at [634, 96] on span "chevron_right" at bounding box center [636, 94] width 11 height 11
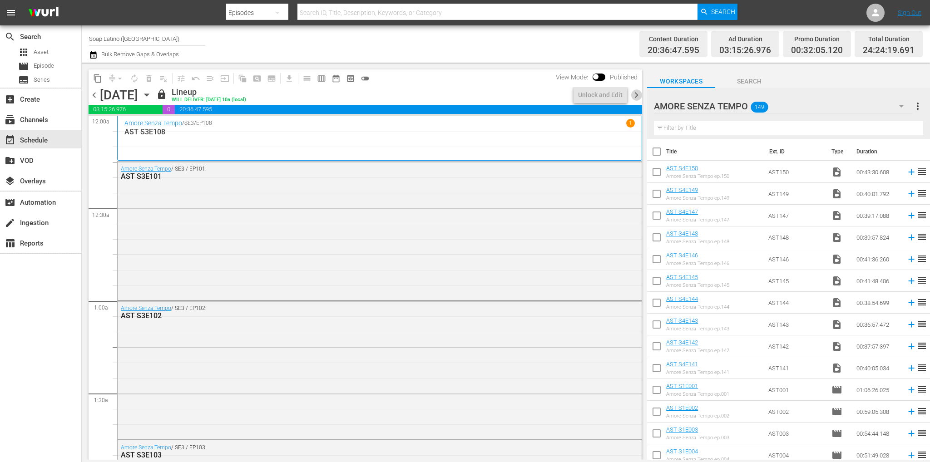
click at [634, 96] on span "chevron_right" at bounding box center [636, 94] width 11 height 11
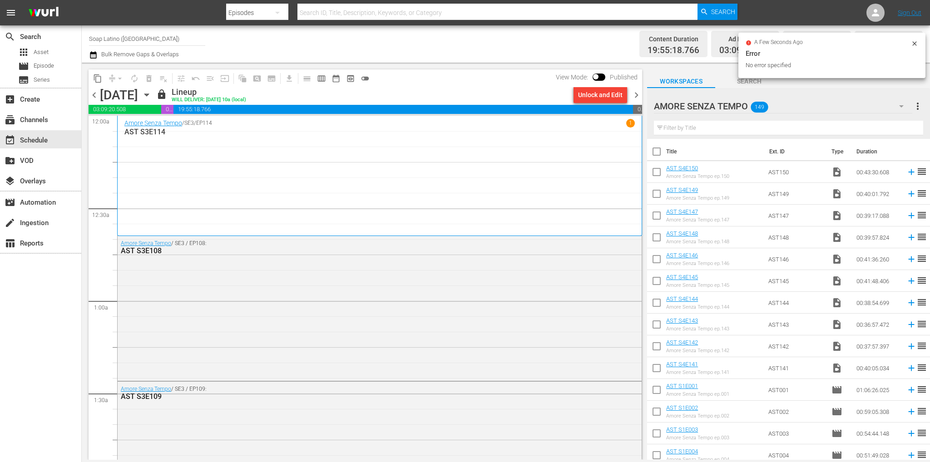
click at [631, 96] on span "chevron_right" at bounding box center [636, 94] width 11 height 11
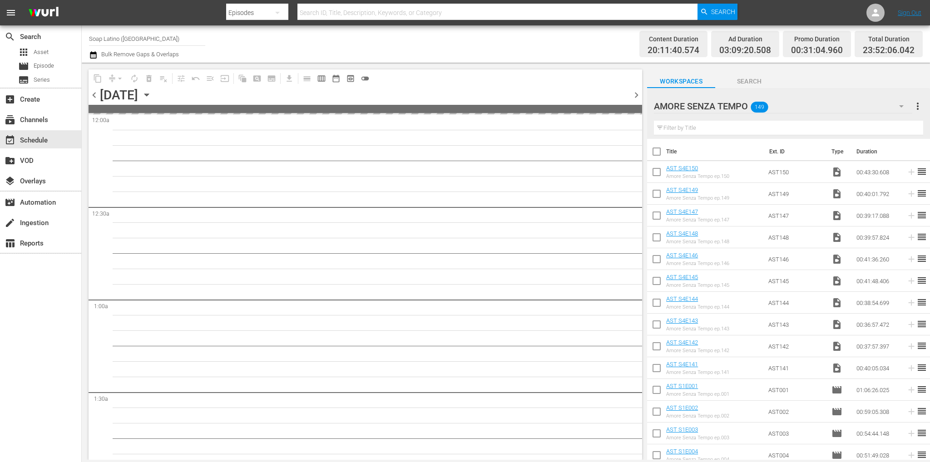
click at [634, 96] on span "chevron_right" at bounding box center [636, 94] width 11 height 11
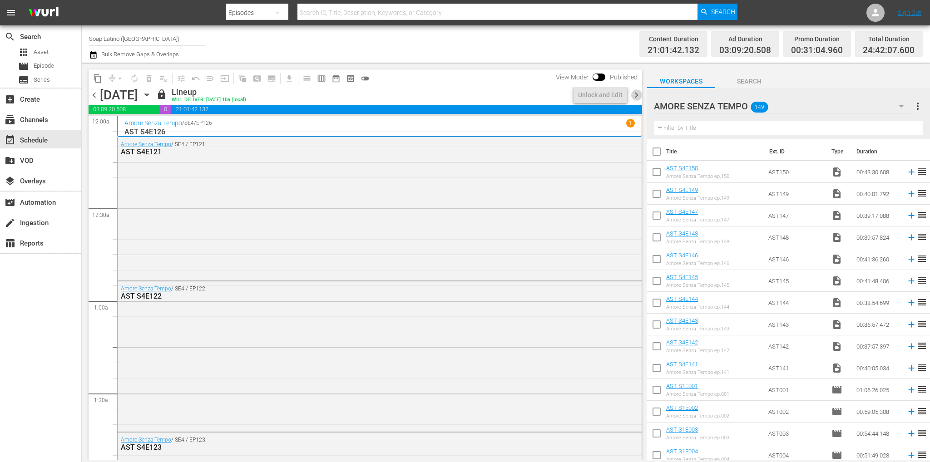
click at [634, 96] on span "chevron_right" at bounding box center [636, 94] width 11 height 11
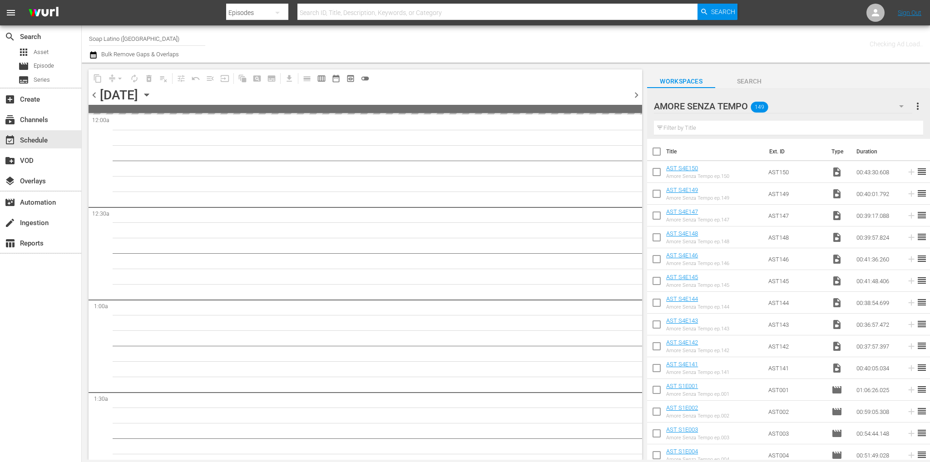
click at [634, 96] on span "chevron_right" at bounding box center [636, 94] width 11 height 11
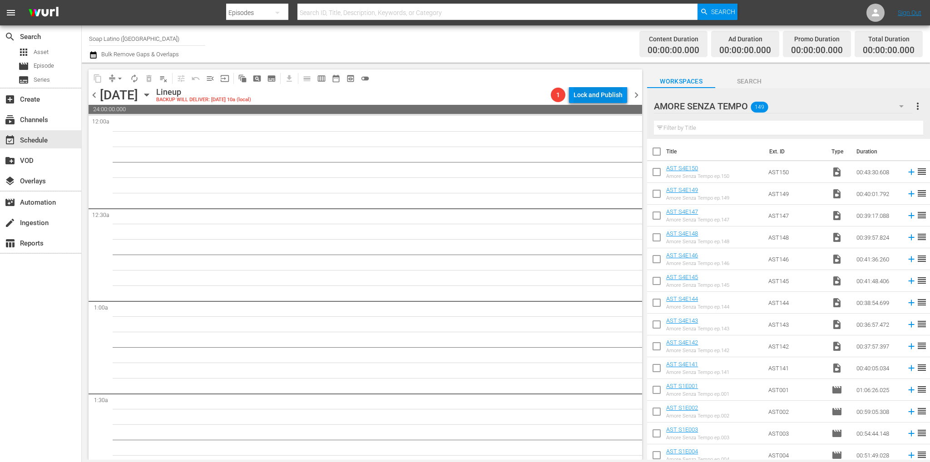
click at [596, 89] on div "Lock and Publish" at bounding box center [598, 95] width 49 height 16
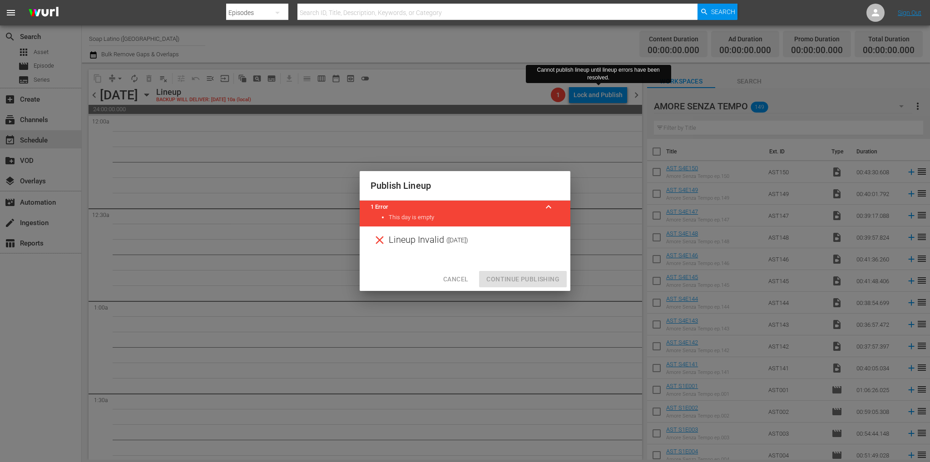
click at [450, 274] on span "Cancel" at bounding box center [455, 279] width 25 height 11
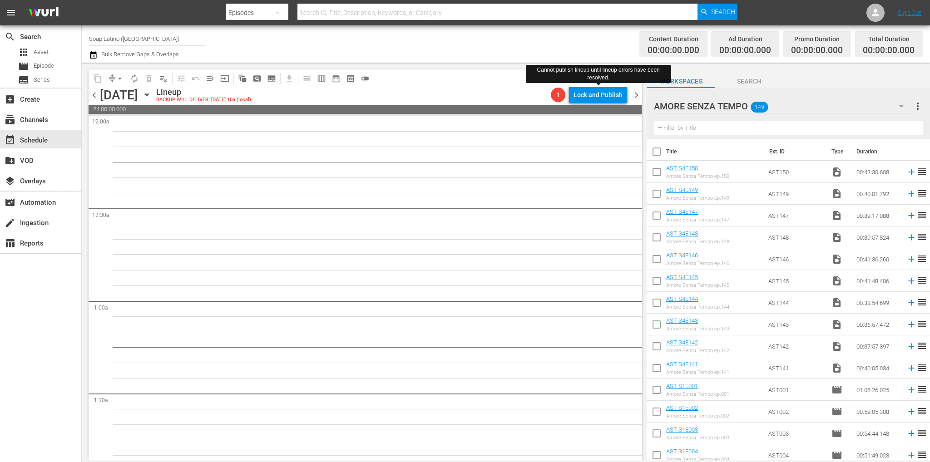
click at [658, 174] on input "checkbox" at bounding box center [656, 173] width 19 height 19
checkbox input "true"
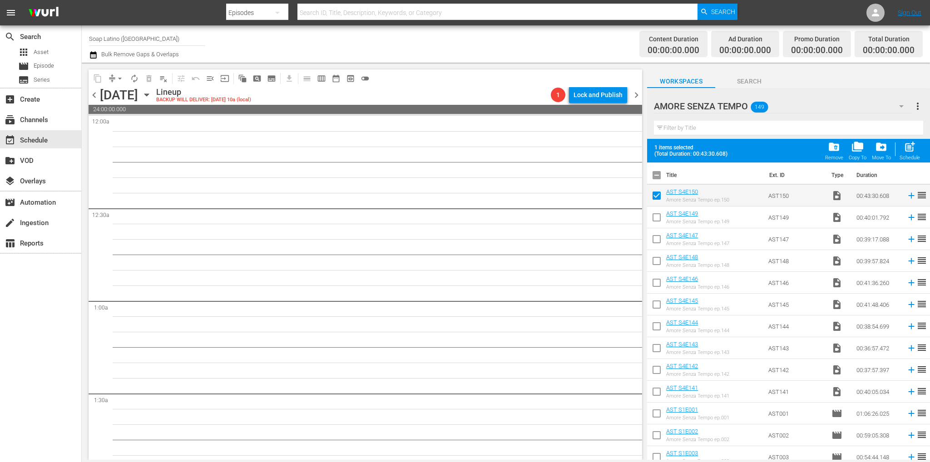
click at [656, 218] on input "checkbox" at bounding box center [656, 219] width 19 height 19
checkbox input "true"
click at [654, 243] on input "checkbox" at bounding box center [656, 241] width 19 height 19
checkbox input "true"
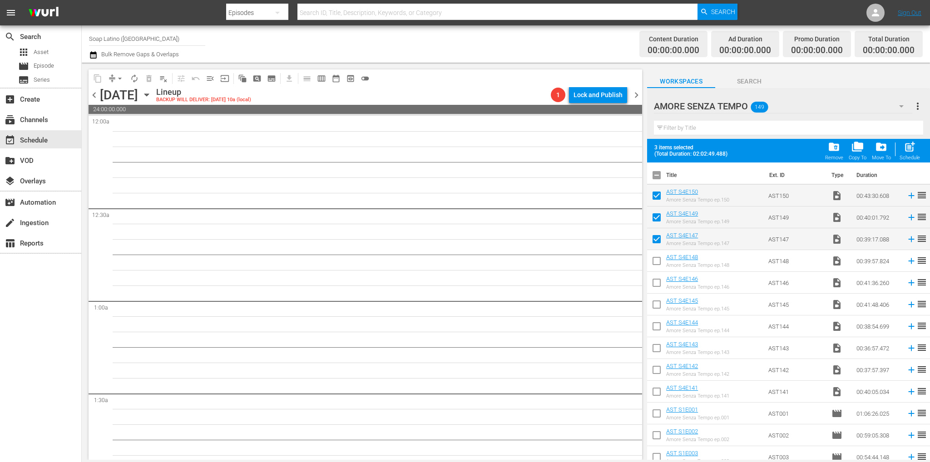
click at [656, 262] on input "checkbox" at bounding box center [656, 262] width 19 height 19
checkbox input "true"
click at [655, 285] on input "checkbox" at bounding box center [656, 284] width 19 height 19
checkbox input "true"
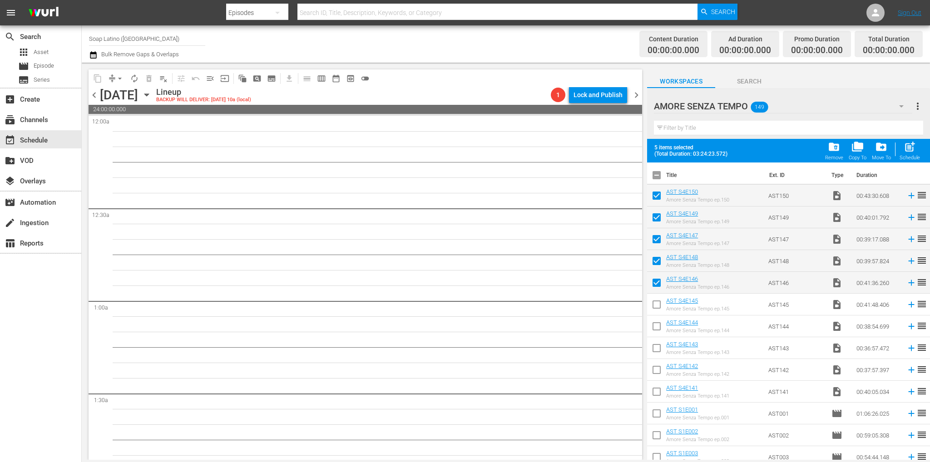
click at [655, 307] on input "checkbox" at bounding box center [656, 306] width 19 height 19
checkbox input "true"
click at [658, 334] on input "checkbox" at bounding box center [656, 328] width 19 height 19
checkbox input "true"
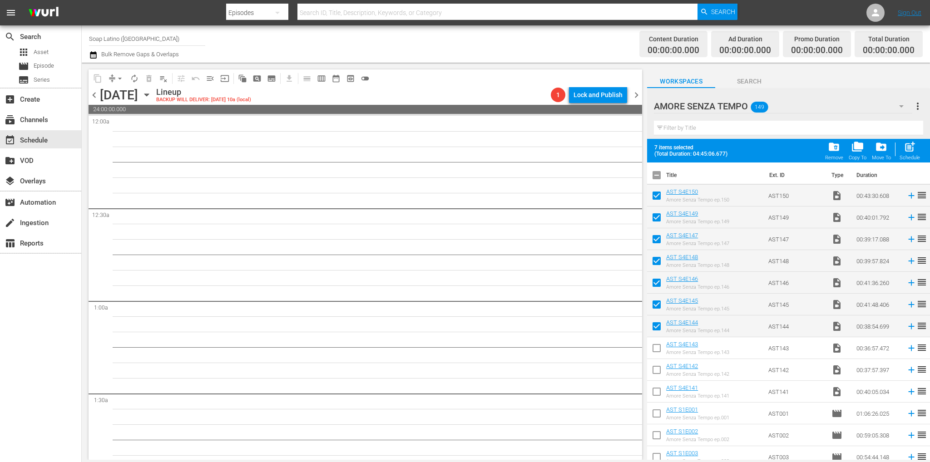
click at [656, 353] on input "checkbox" at bounding box center [656, 350] width 19 height 19
checkbox input "true"
click at [654, 370] on input "checkbox" at bounding box center [656, 371] width 19 height 19
checkbox input "true"
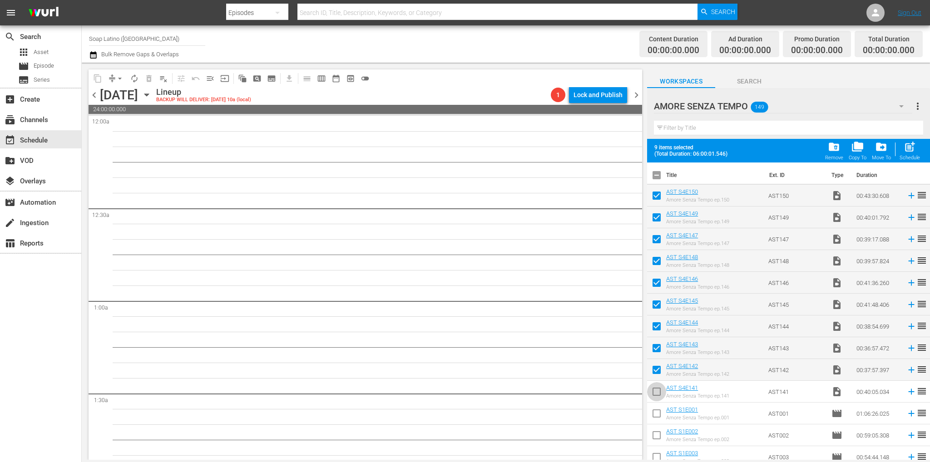
drag, startPoint x: 653, startPoint y: 394, endPoint x: 654, endPoint y: 406, distance: 12.3
click at [654, 394] on input "checkbox" at bounding box center [656, 393] width 19 height 19
checkbox input "true"
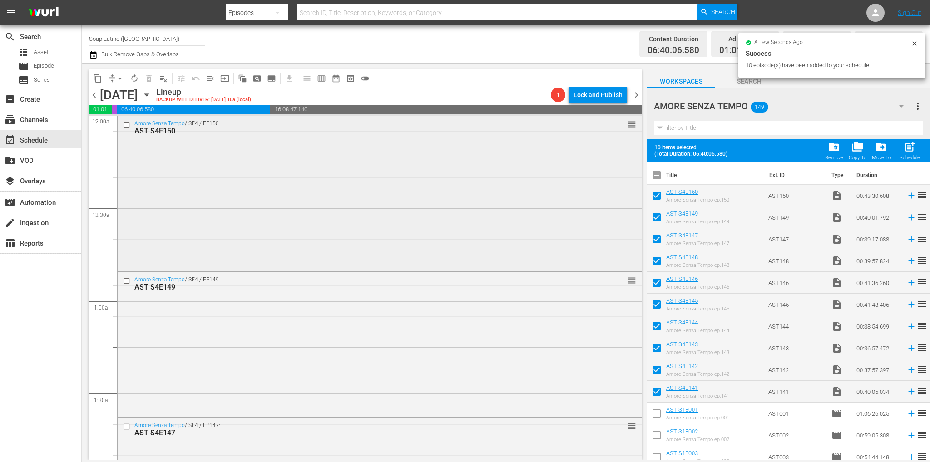
click at [354, 229] on div "Amore Senza Tempo / SE4 / EP150: AST S4E150 reorder" at bounding box center [380, 193] width 524 height 154
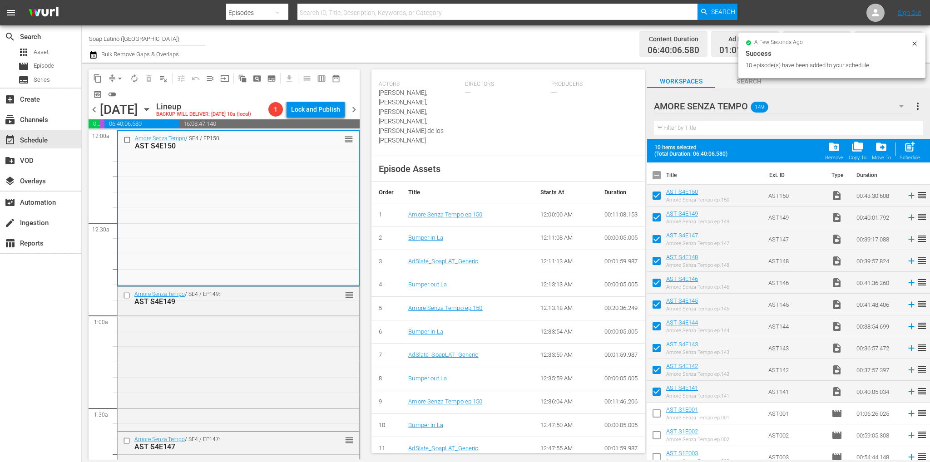
scroll to position [360, 0]
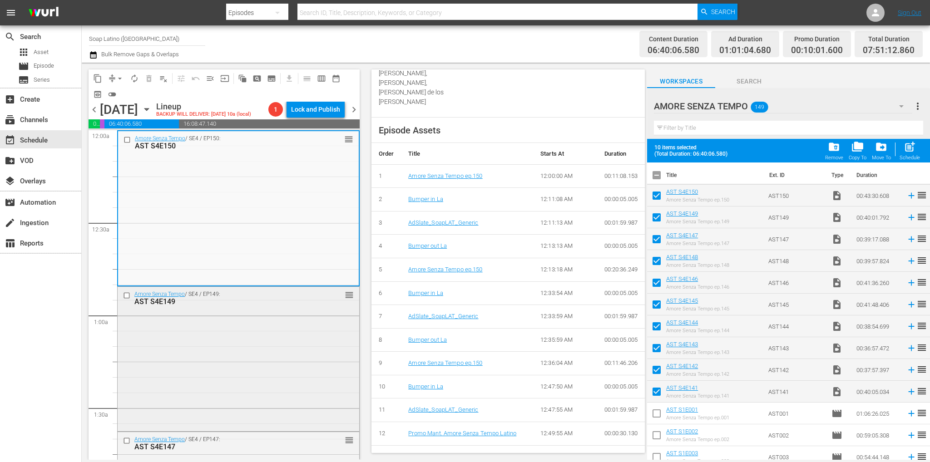
click at [260, 338] on div "Amore Senza Tempo / SE4 / EP149: AST S4E149 reorder" at bounding box center [239, 358] width 242 height 143
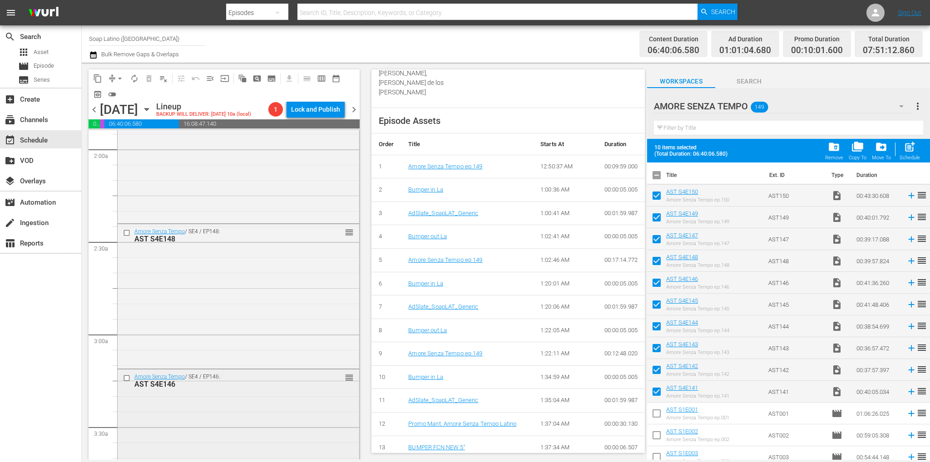
scroll to position [454, 0]
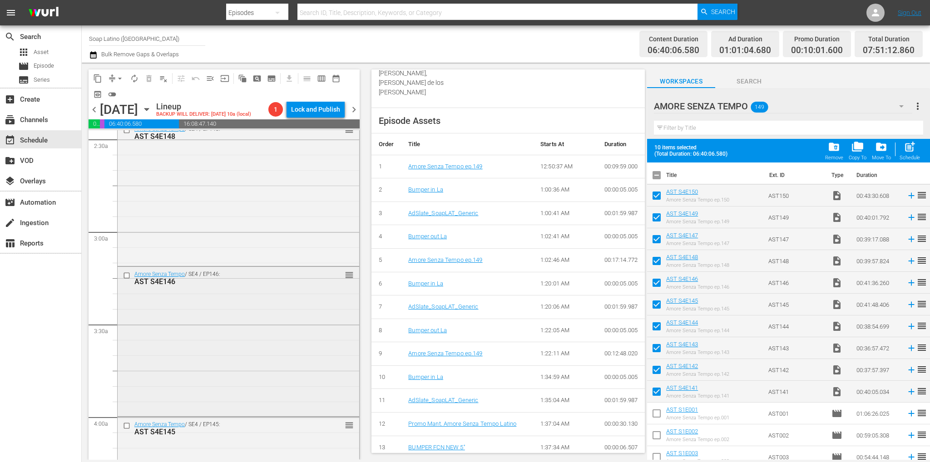
click at [245, 304] on div "Amore Senza Tempo / SE4 / EP146: AST S4E146 reorder" at bounding box center [239, 341] width 242 height 148
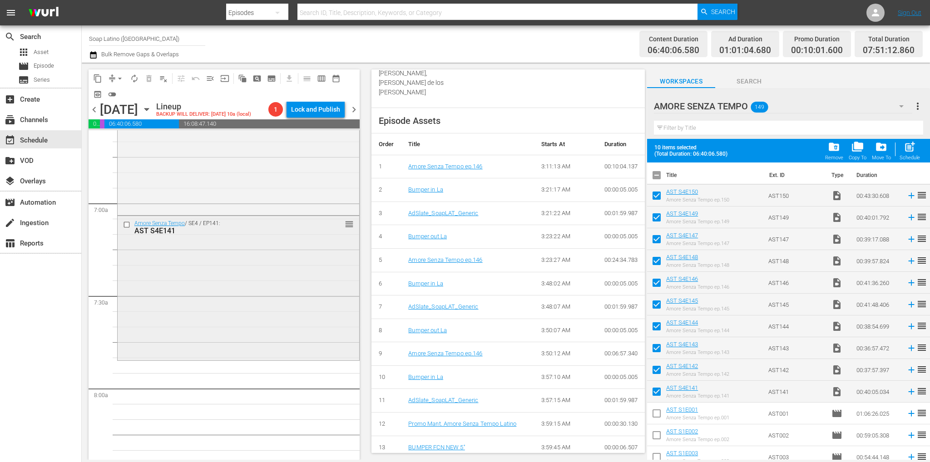
scroll to position [1317, 0]
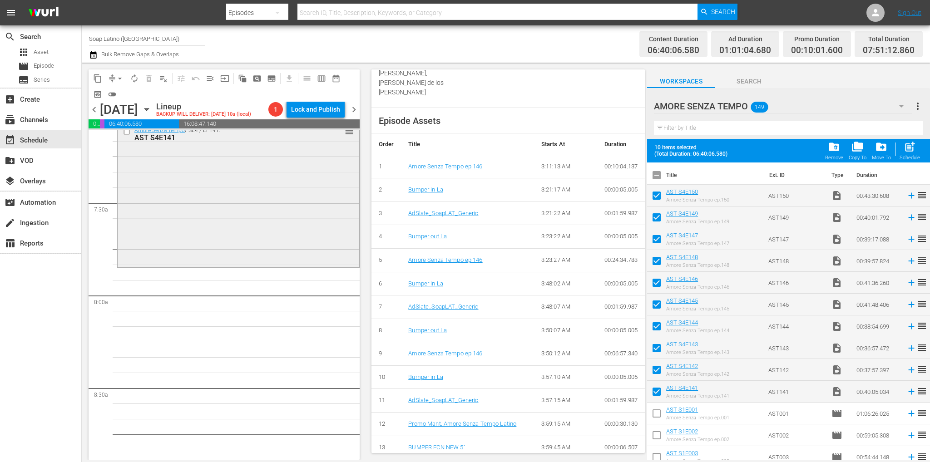
click at [260, 220] on div "Amore Senza Tempo / SE4 / EP141: AST S4E141 reorder" at bounding box center [239, 194] width 242 height 143
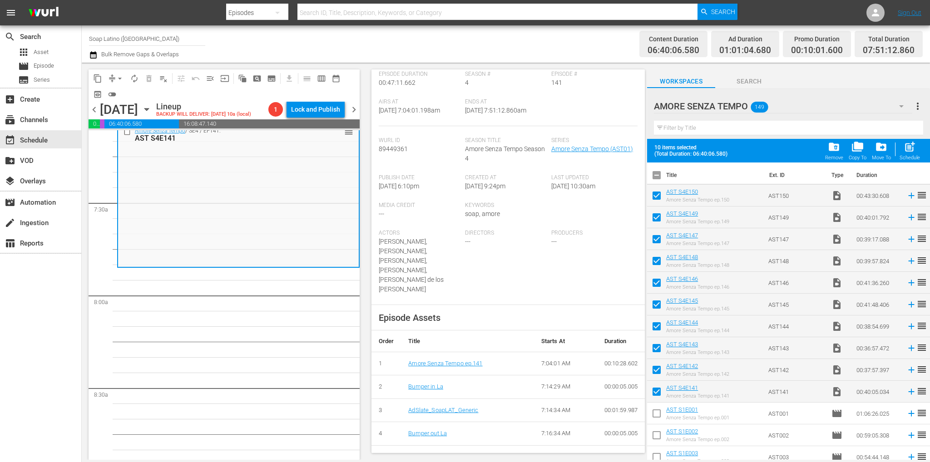
scroll to position [272, 0]
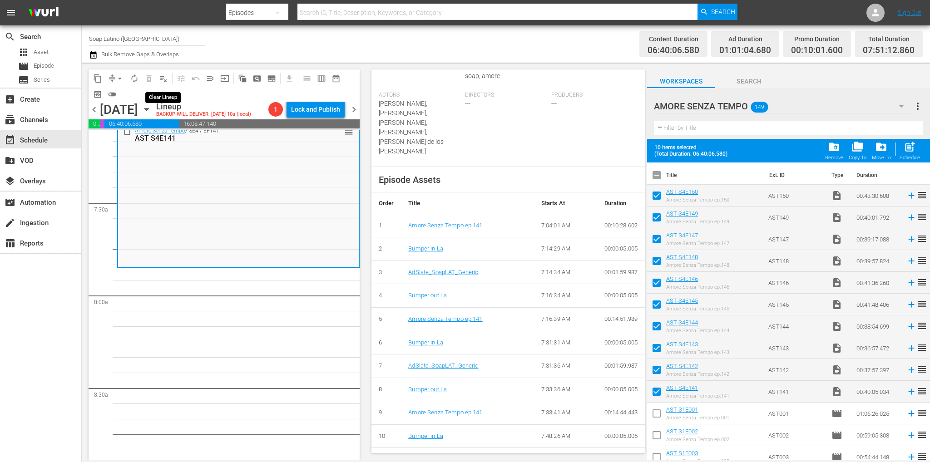
click at [162, 76] on span "playlist_remove_outlined" at bounding box center [163, 78] width 9 height 9
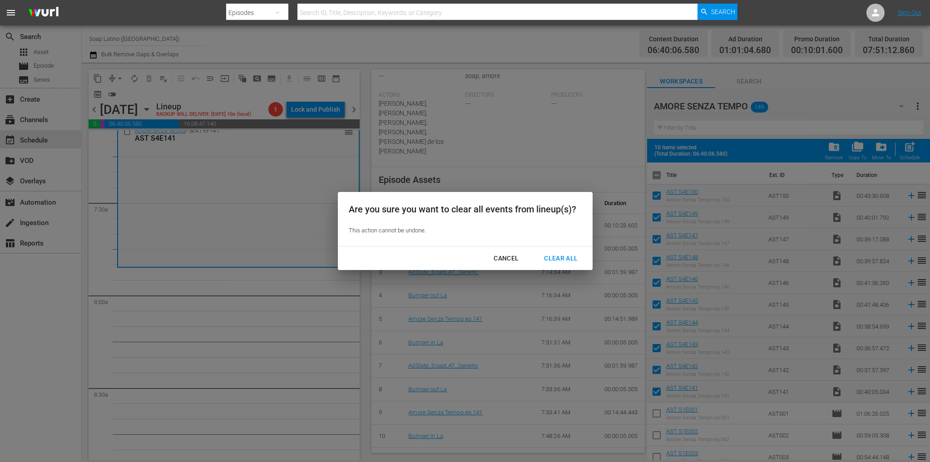
click at [545, 247] on div "Cancel Clear All" at bounding box center [465, 259] width 255 height 24
click at [553, 255] on div "Clear All" at bounding box center [561, 258] width 48 height 11
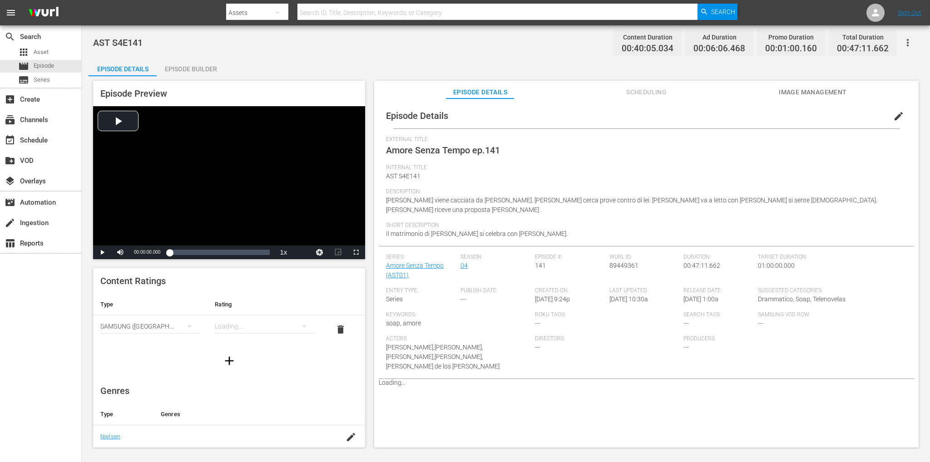
click at [164, 62] on div "Episode Builder" at bounding box center [191, 69] width 68 height 22
